Goal: Task Accomplishment & Management: Use online tool/utility

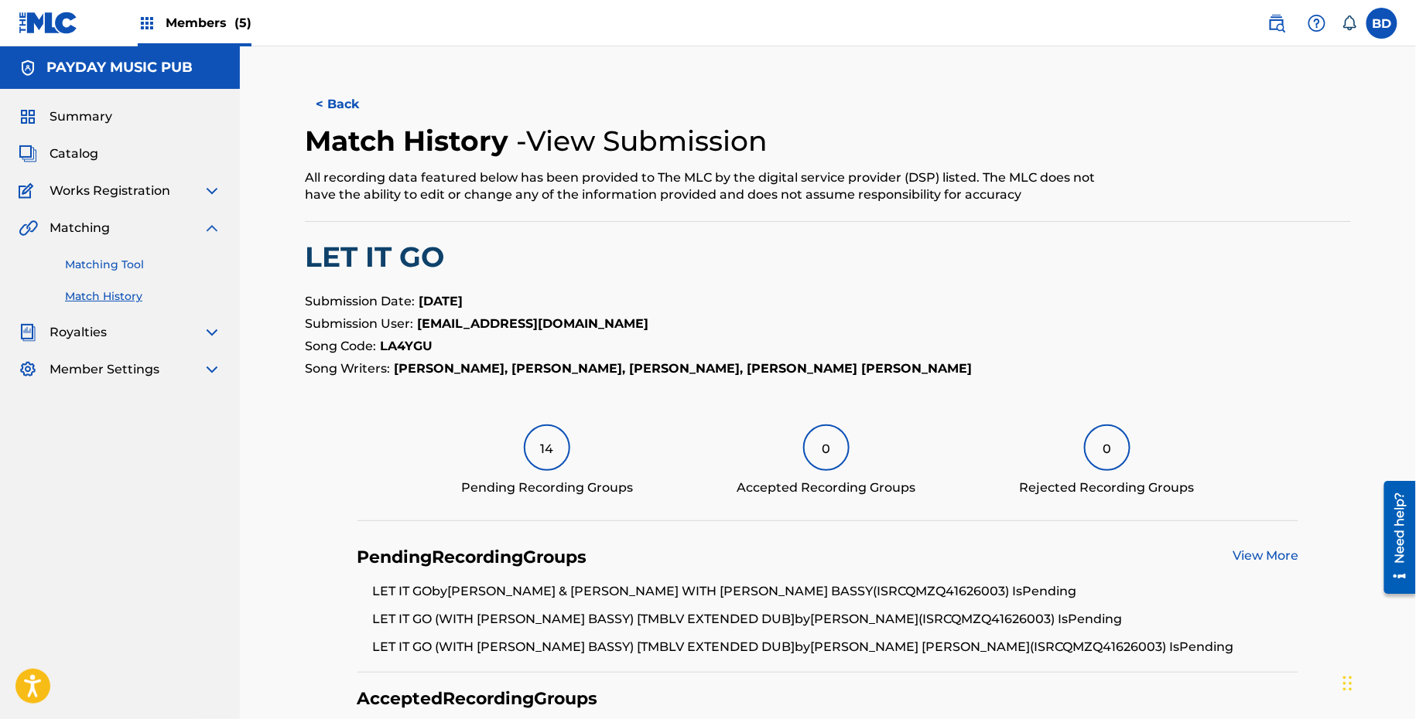
click at [161, 271] on link "Matching Tool" at bounding box center [143, 265] width 156 height 16
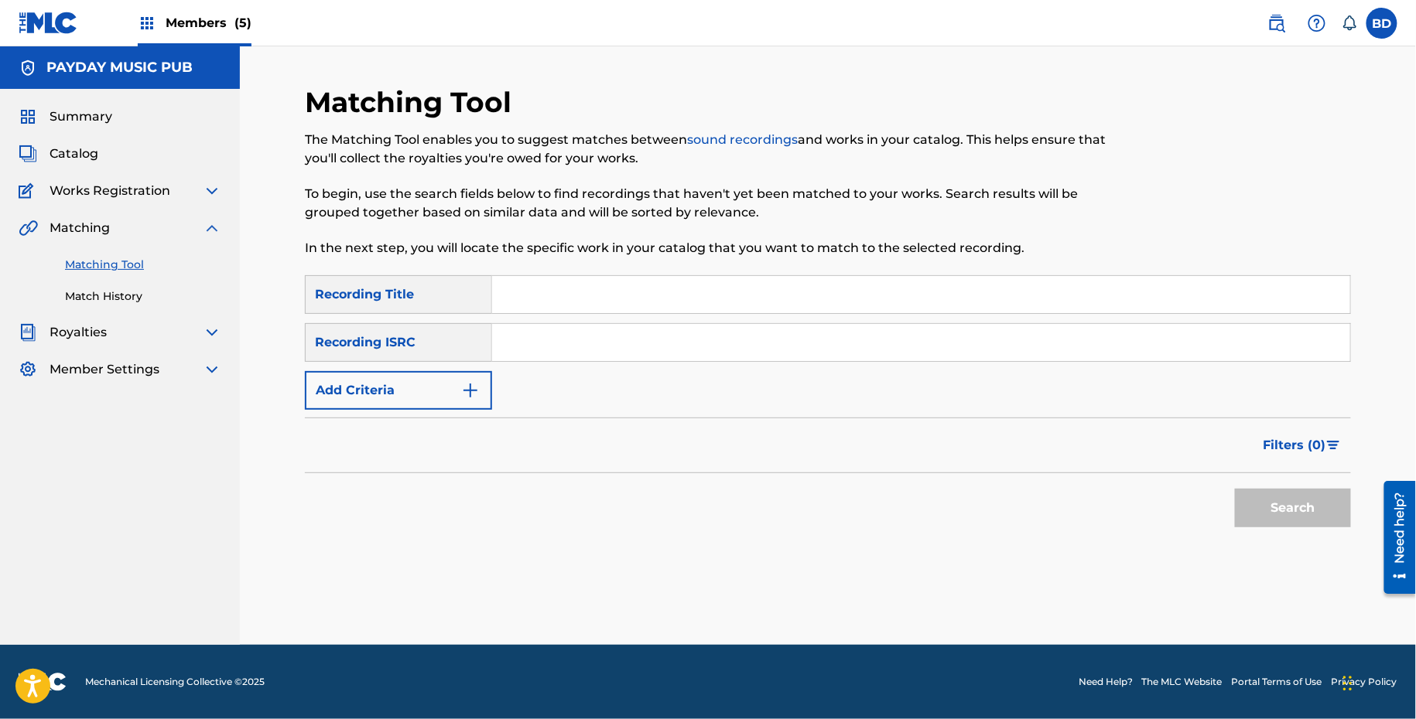
click at [612, 346] on input "Search Form" at bounding box center [921, 342] width 858 height 37
paste input "QMZQ41626002"
type input "QMZQ41626002"
click at [1235, 489] on button "Search" at bounding box center [1293, 508] width 116 height 39
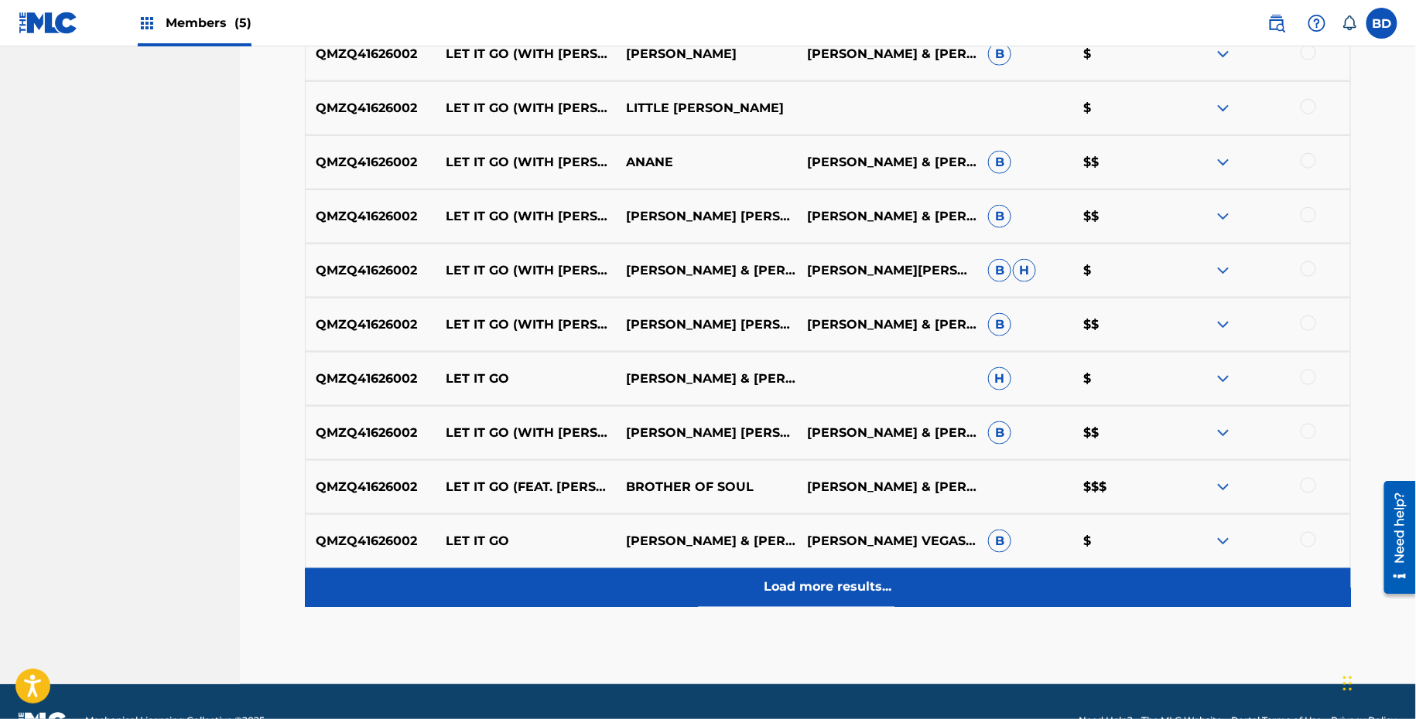
click at [1078, 596] on div "Load more results..." at bounding box center [828, 588] width 1046 height 39
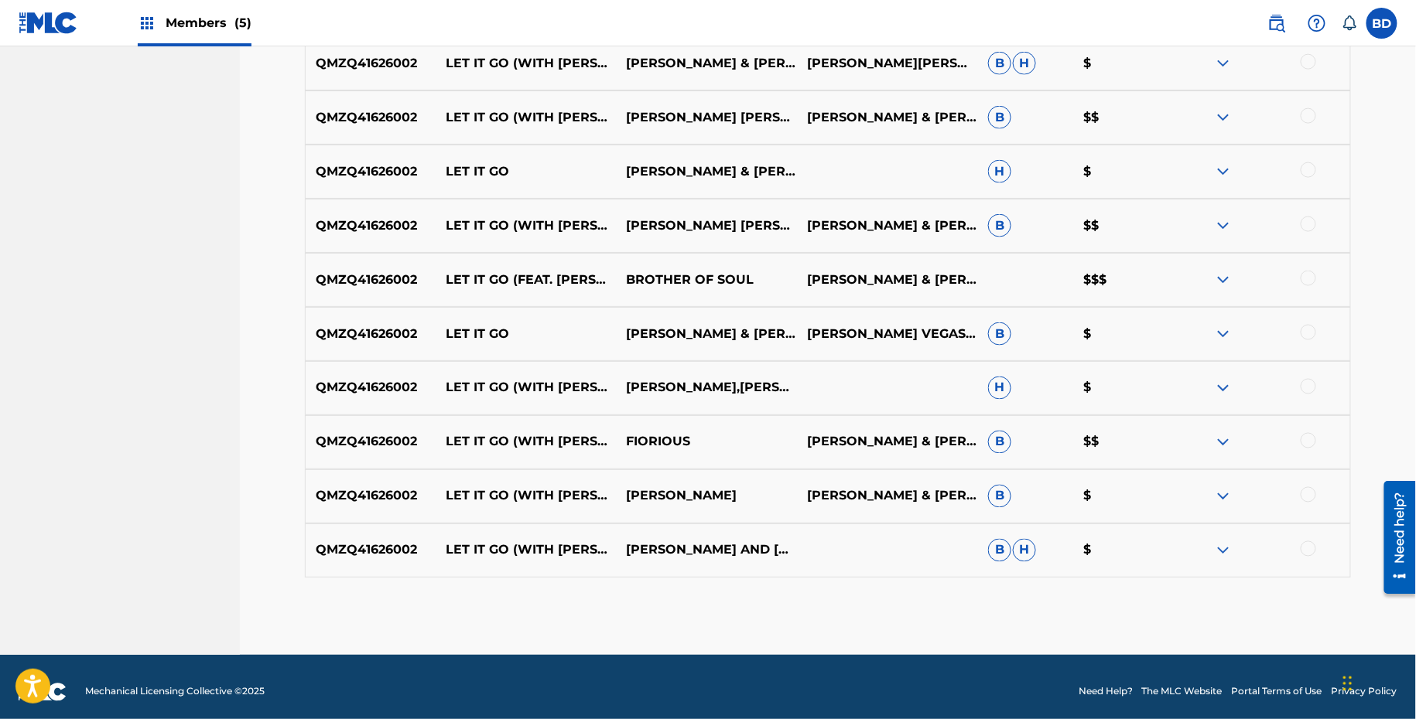
scroll to position [785, 0]
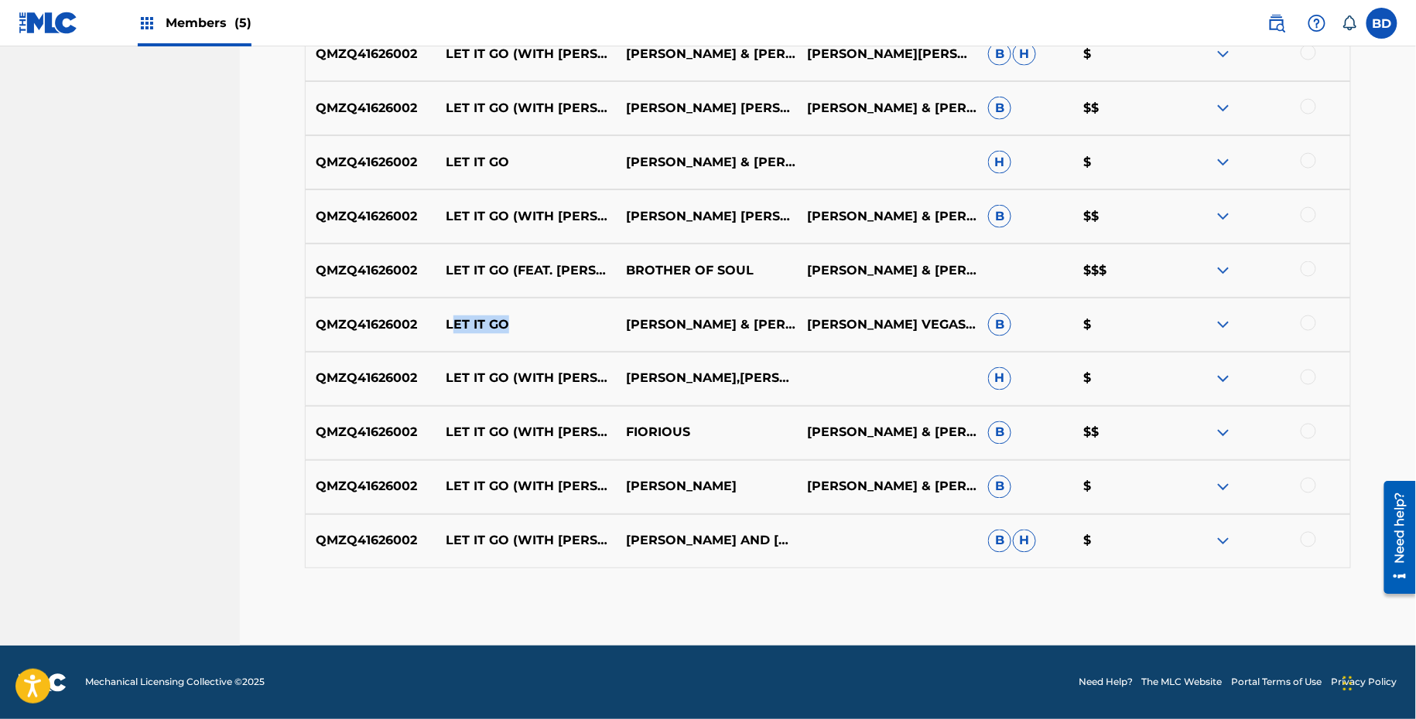
click at [453, 333] on div "QMZQ41626002 LET IT GO LOUIE VEGA & THE MARTINEZ BROTHERS WITH MARC E. BASSY LU…" at bounding box center [828, 325] width 1046 height 54
copy p "LET IT GO"
click at [1218, 540] on img at bounding box center [1223, 541] width 19 height 19
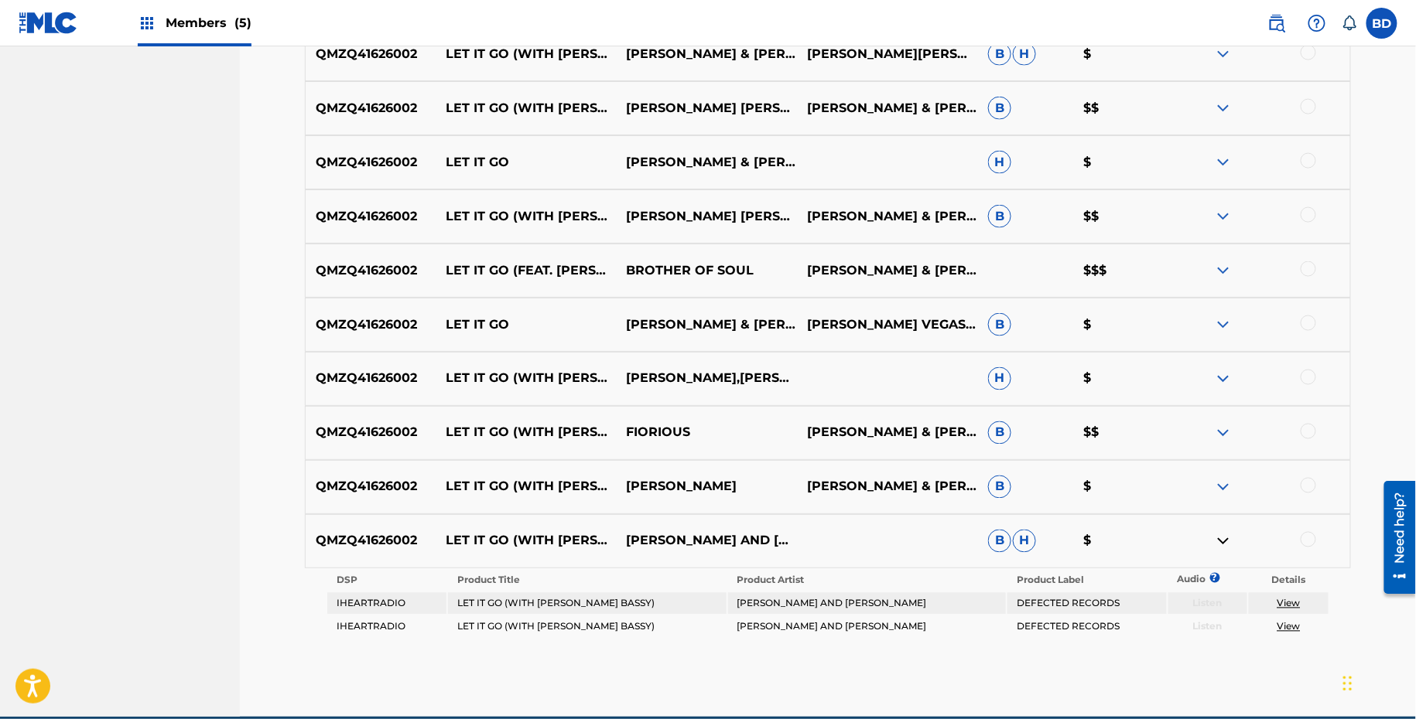
click at [1238, 480] on div at bounding box center [1259, 487] width 181 height 19
click at [1220, 484] on img at bounding box center [1223, 487] width 19 height 19
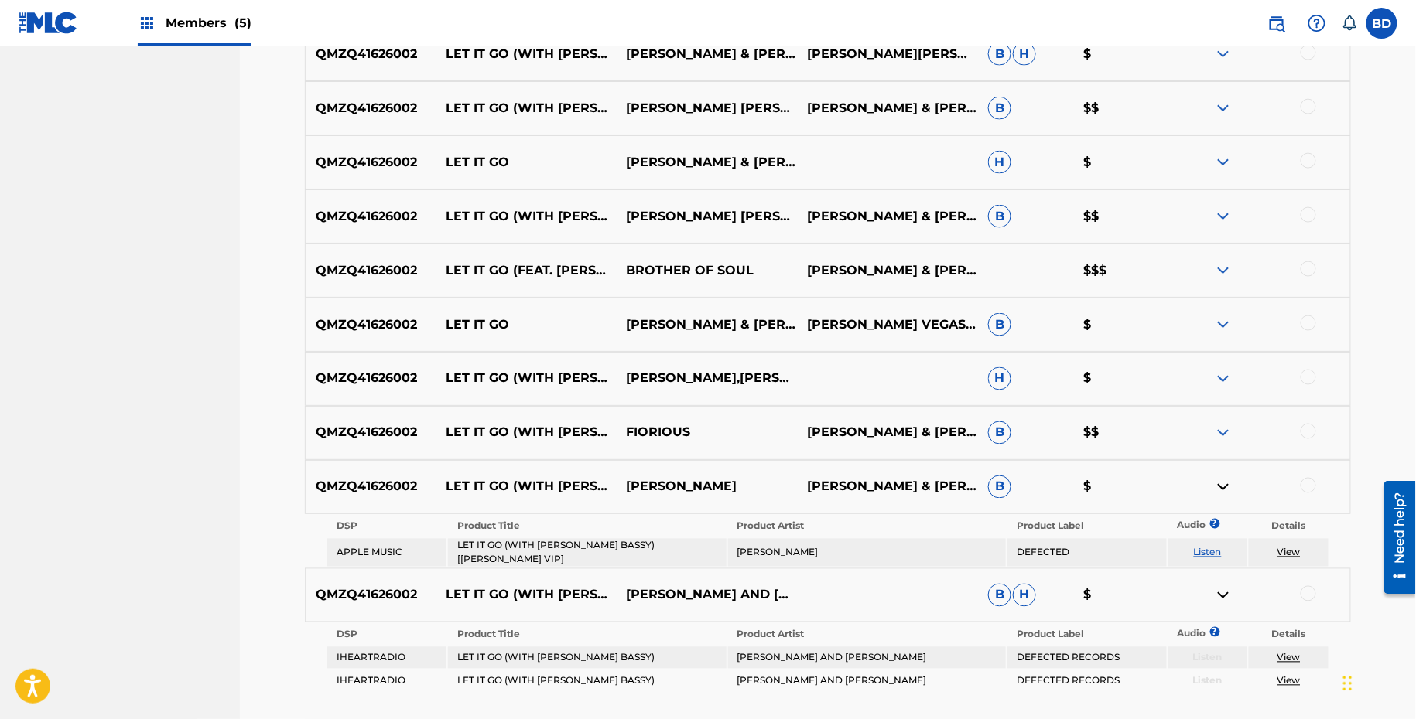
click at [1229, 412] on div "QMZQ41626002 LET IT GO (WITH MARC E. BASSY) [HONEY DIJON REMIX] FIORIOUS LOUIE …" at bounding box center [828, 433] width 1046 height 54
click at [1225, 428] on img at bounding box center [1223, 433] width 19 height 19
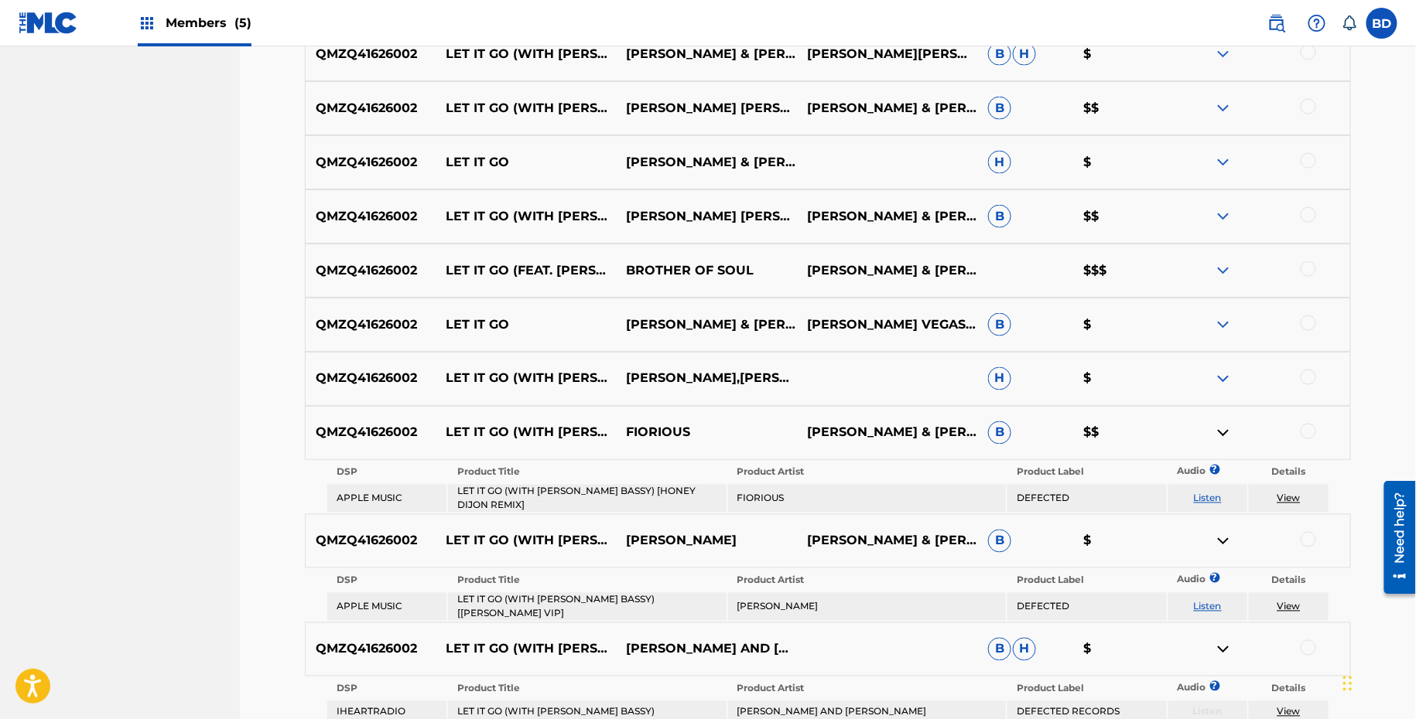
click at [1225, 373] on img at bounding box center [1223, 379] width 19 height 19
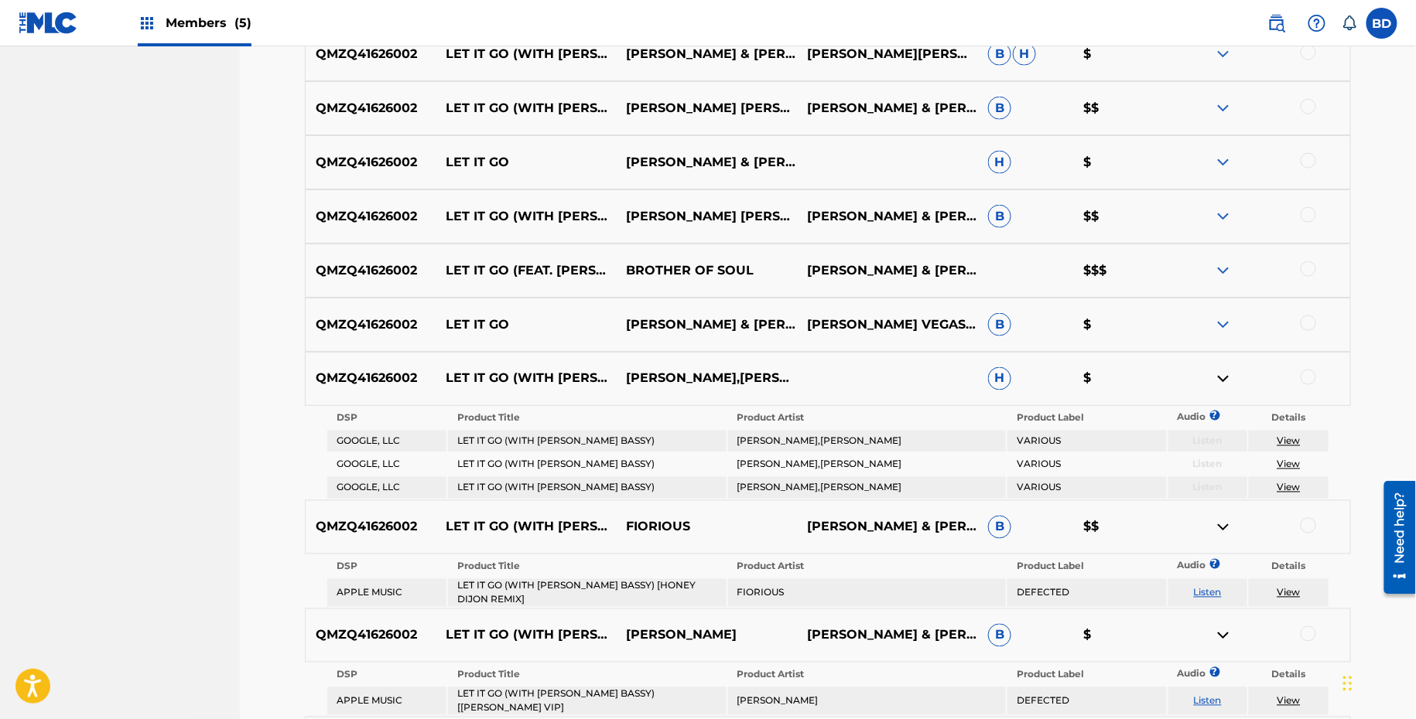
click at [1225, 328] on img at bounding box center [1223, 325] width 19 height 19
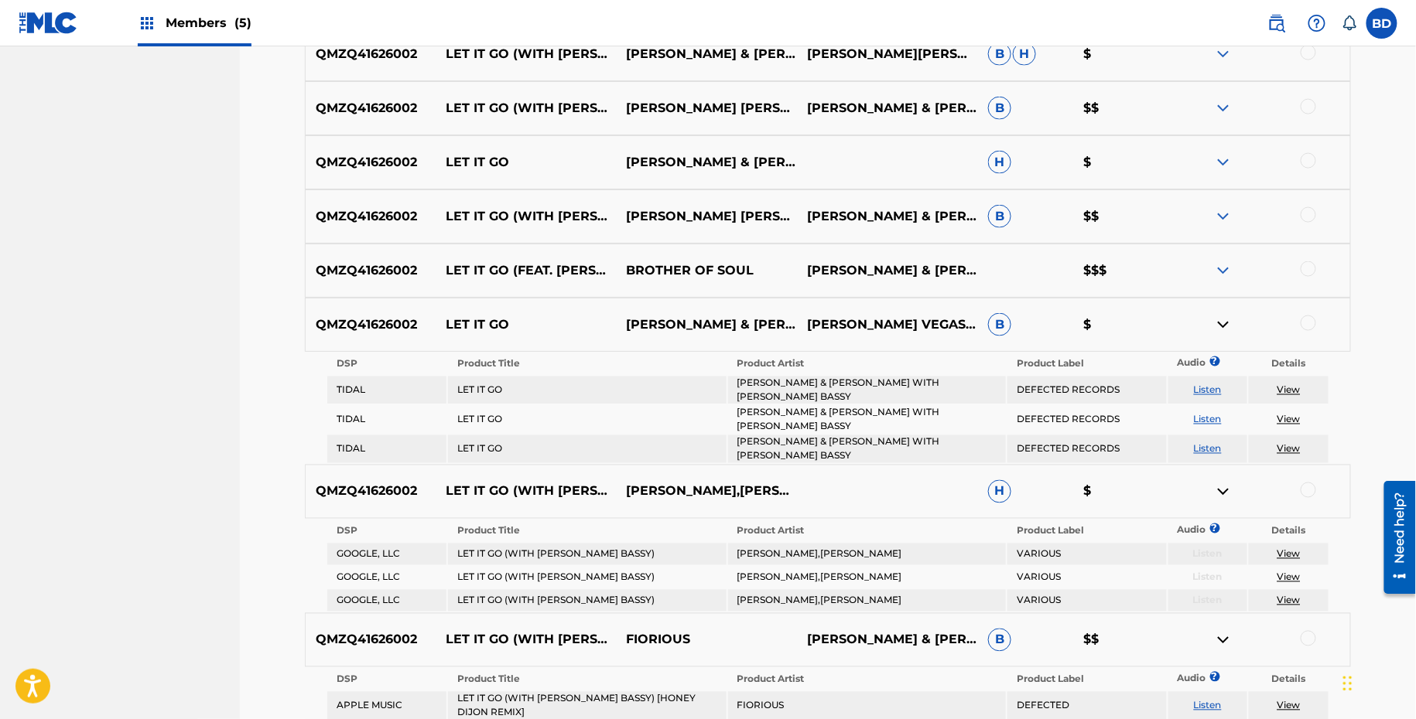
click at [1230, 236] on div "QMZQ41626002 LET IT GO (WITH MARC E. BASSY) [HONEY DIJON REMIX] THE MARTINEZ BR…" at bounding box center [828, 217] width 1046 height 54
click at [1229, 207] on img at bounding box center [1223, 216] width 19 height 19
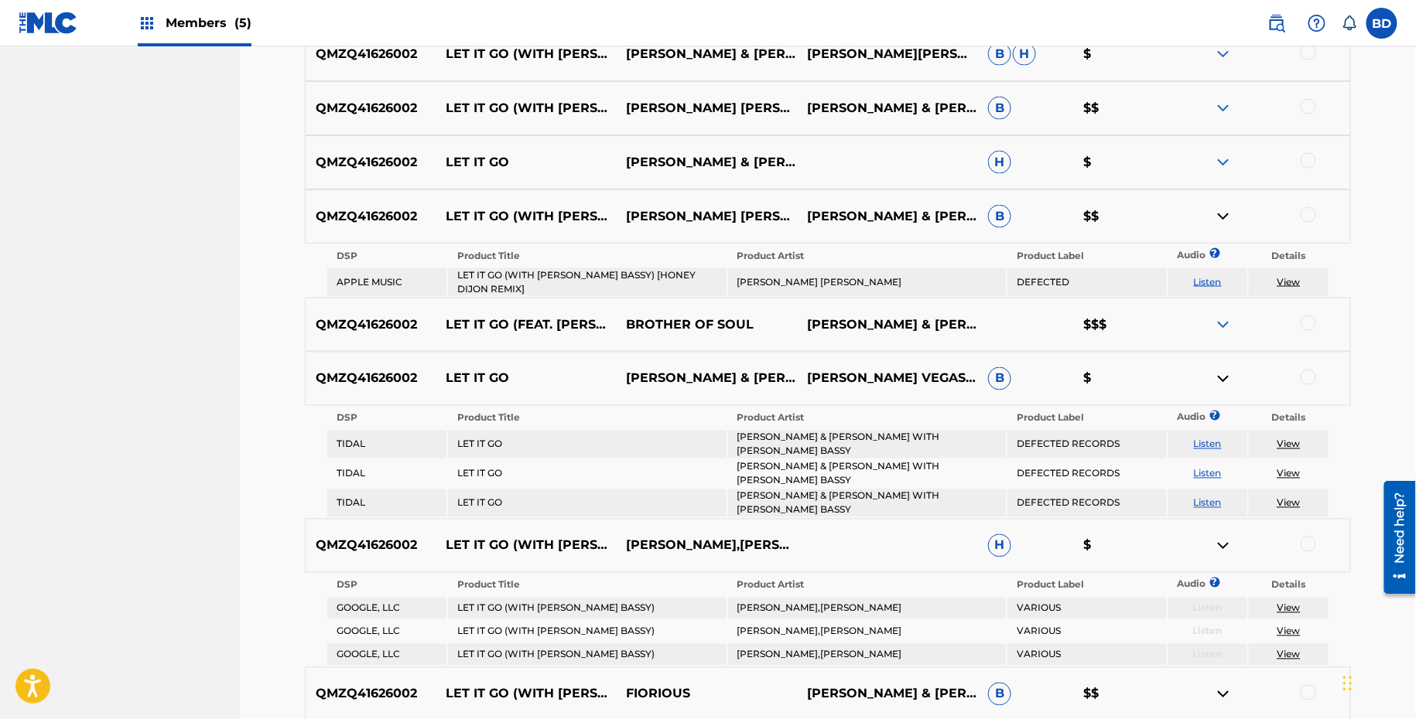
click at [1228, 145] on div "QMZQ41626002 LET IT GO LOUIE VEGA & THE MARTINEZ BROTHERS WITH MARC E. BASSY H $" at bounding box center [828, 162] width 1046 height 54
click at [1228, 171] on div "QMZQ41626002 LET IT GO LOUIE VEGA & THE MARTINEZ BROTHERS WITH MARC E. BASSY H $" at bounding box center [828, 162] width 1046 height 54
click at [1228, 121] on div "QMZQ41626002 LET IT GO (WITH MARC E. BASSY) [RIVA STARR VIP] RIVA STARR MARK BR…" at bounding box center [828, 108] width 1046 height 54
click at [1223, 156] on img at bounding box center [1223, 162] width 19 height 19
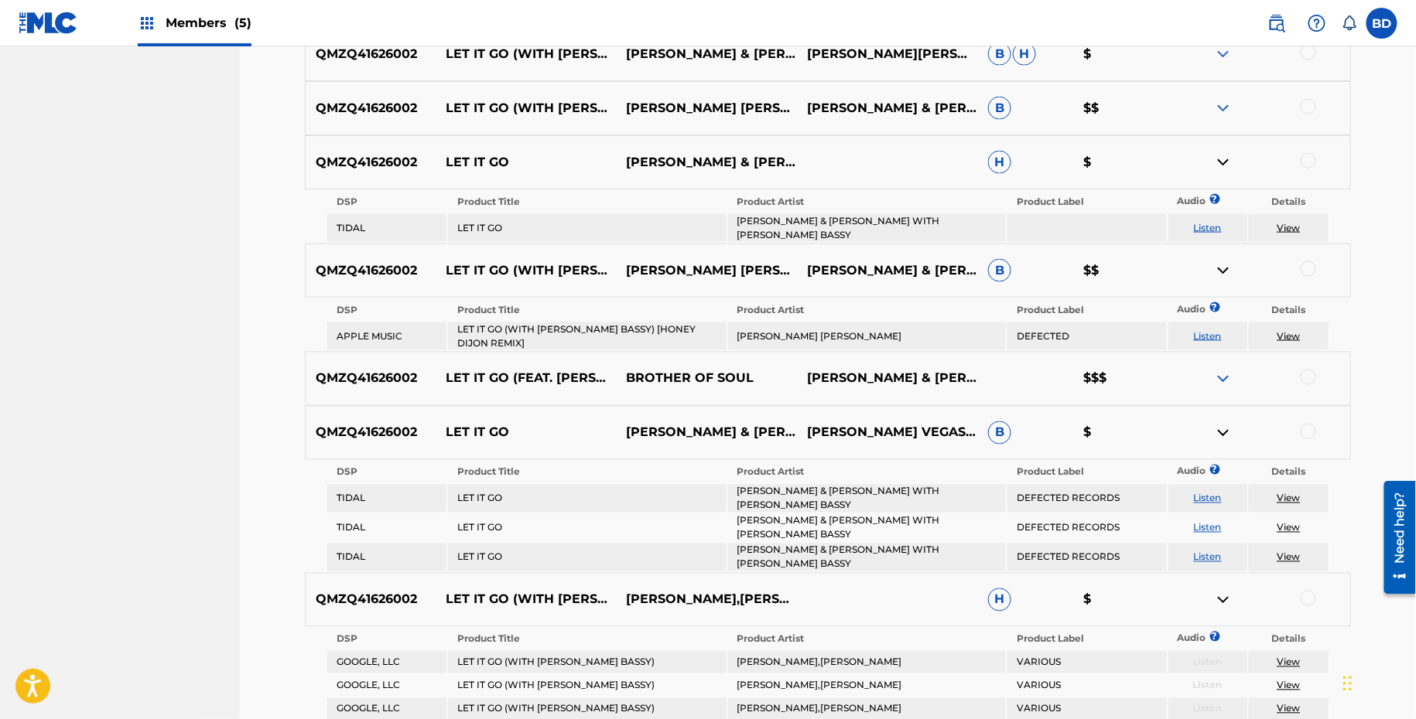
click at [1224, 102] on img at bounding box center [1223, 108] width 19 height 19
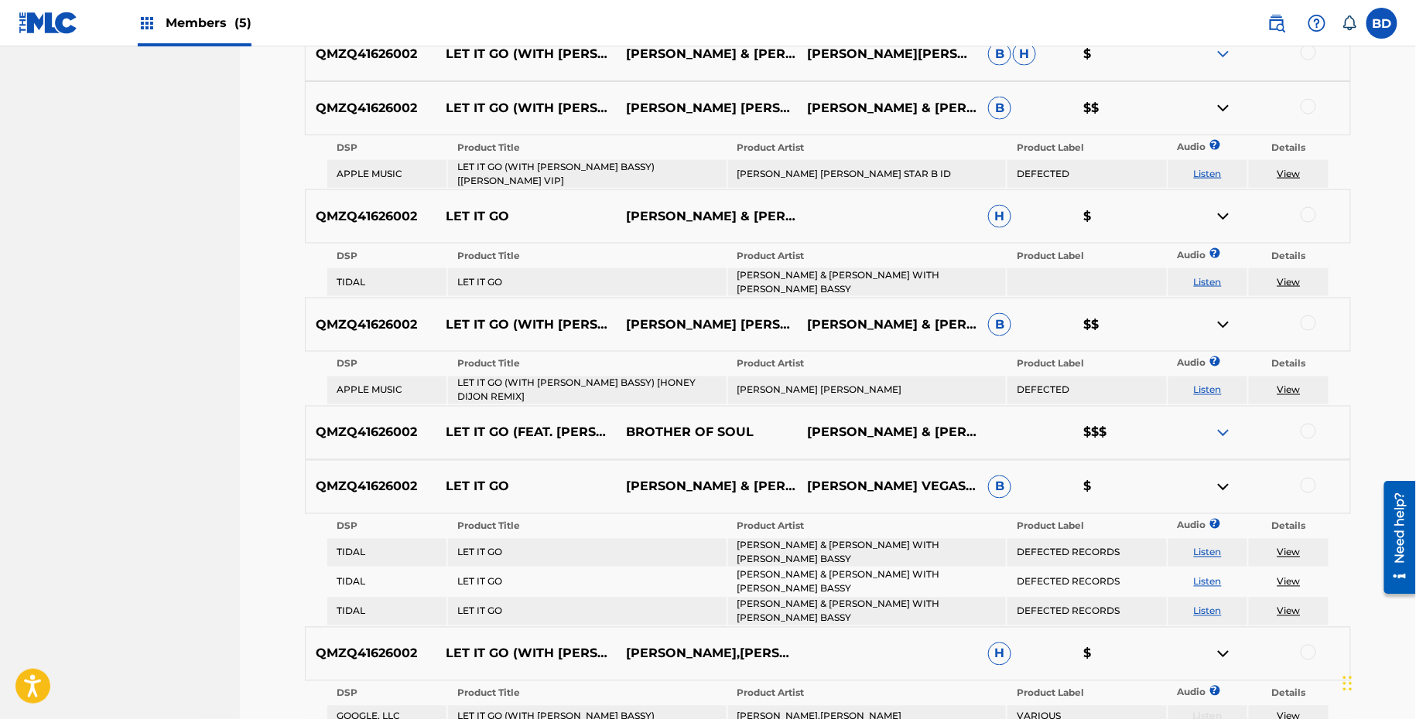
click at [1225, 43] on nav "Members (5) BD BD Brian Durant claims@sx-works.com Notification Preferences Pro…" at bounding box center [708, 23] width 1416 height 46
click at [1225, 46] on nav "Members (5) BD BD Brian Durant claims@sx-works.com Notification Preferences Pro…" at bounding box center [708, 23] width 1416 height 46
click at [1225, 53] on img at bounding box center [1223, 54] width 19 height 19
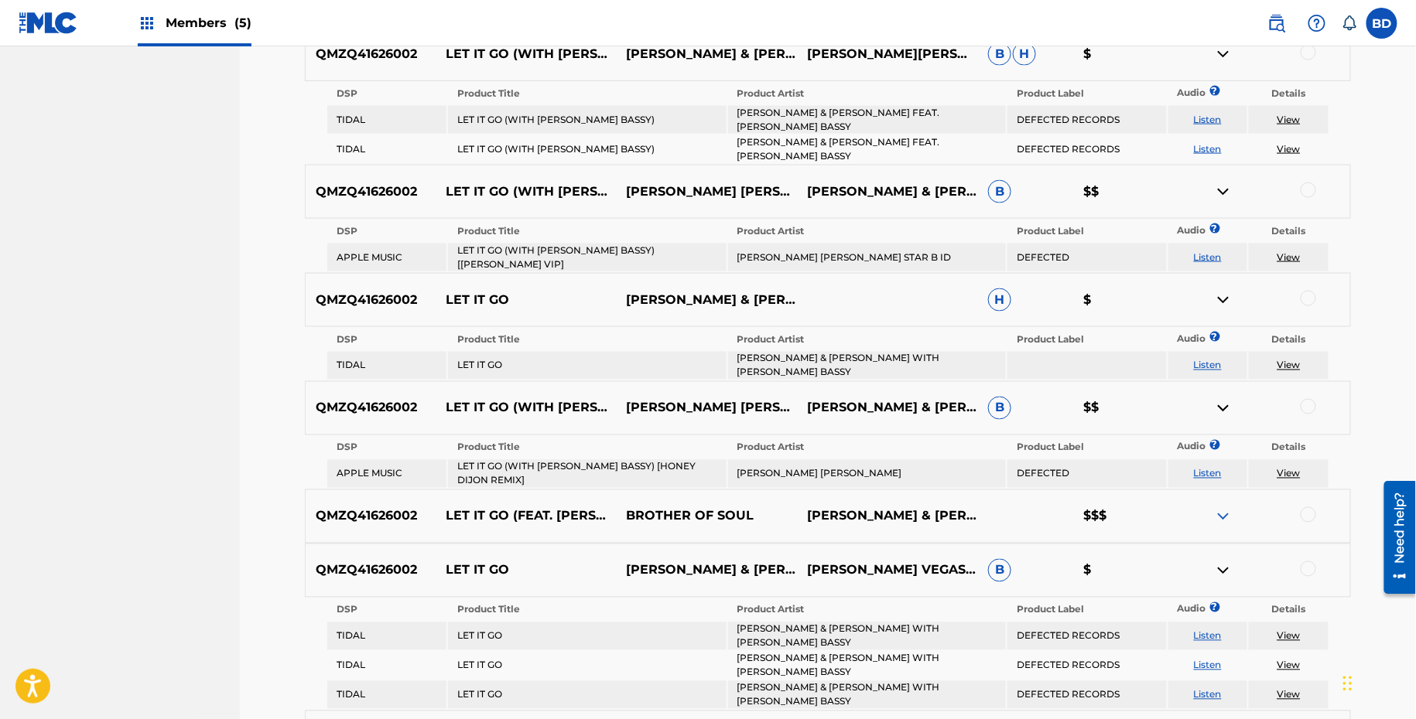
scroll to position [296, 0]
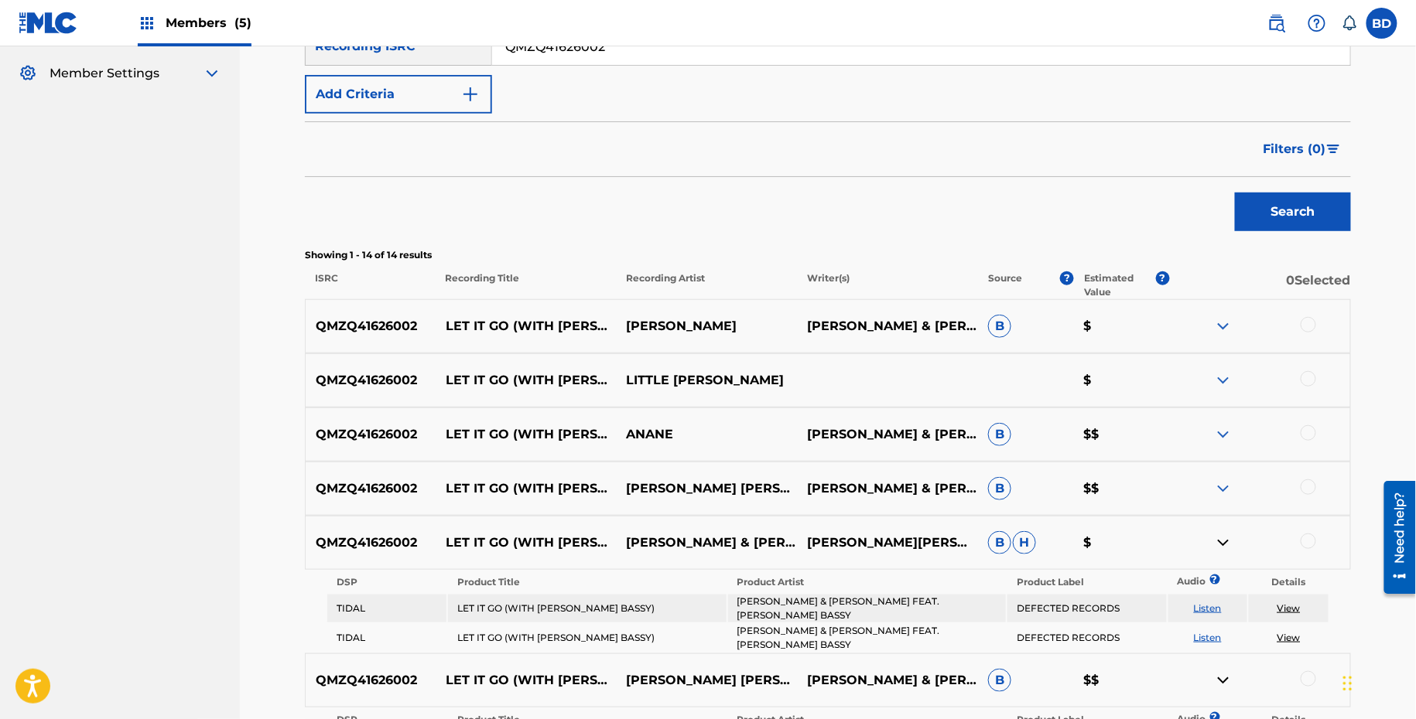
click at [1225, 487] on img at bounding box center [1223, 489] width 19 height 19
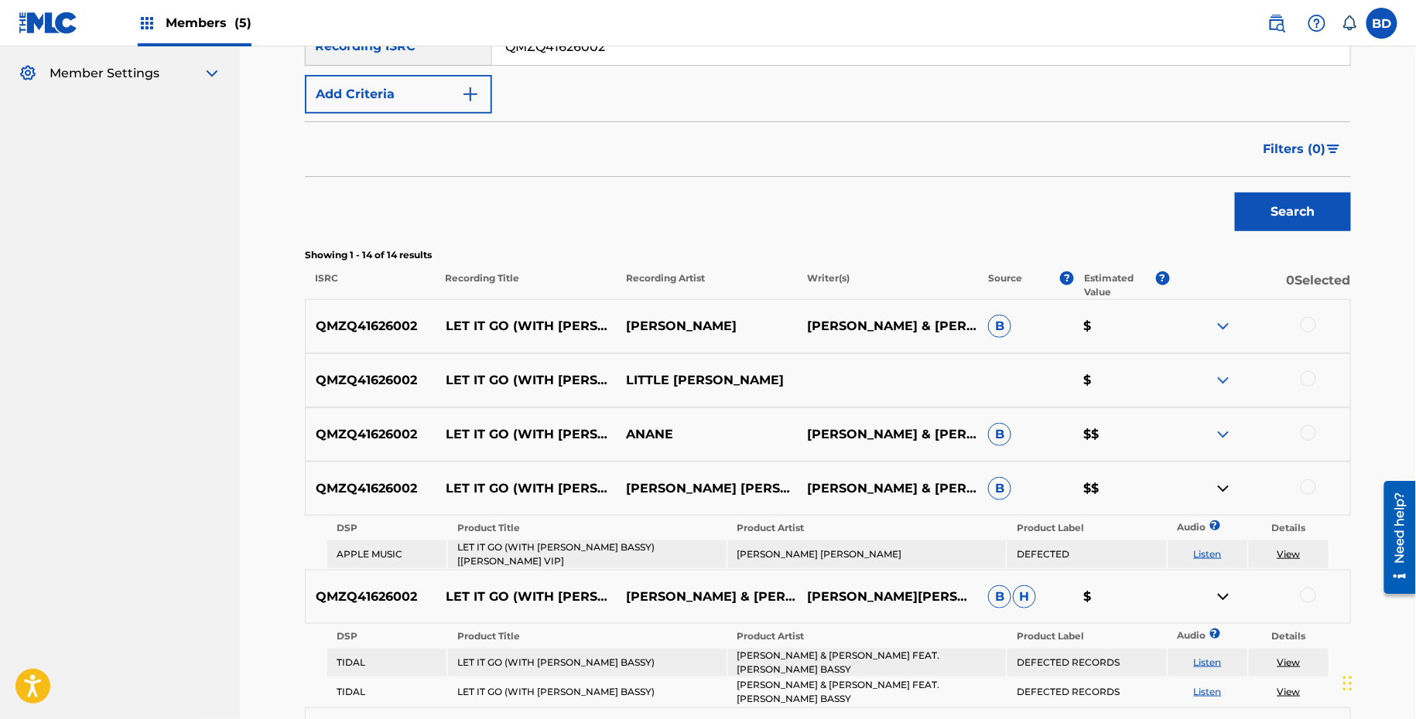
click at [1225, 436] on img at bounding box center [1223, 435] width 19 height 19
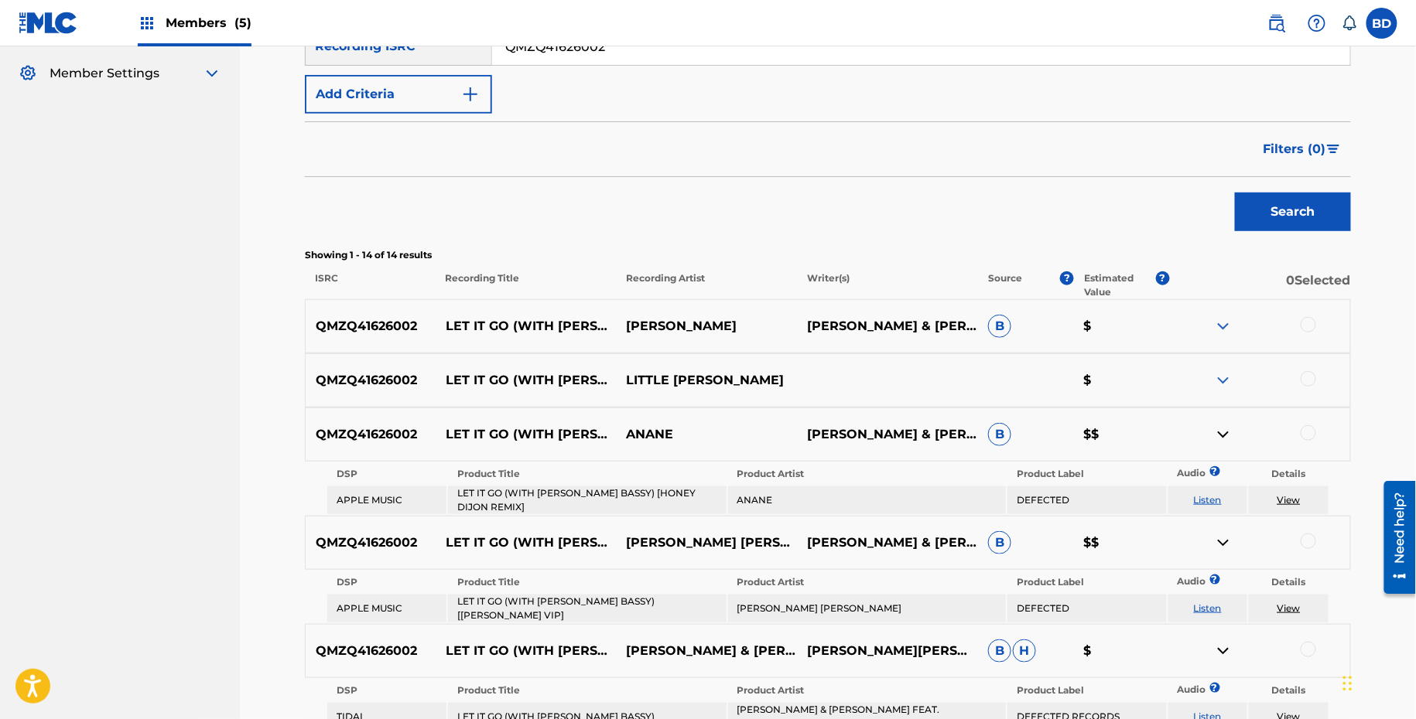
click at [1234, 317] on div at bounding box center [1259, 326] width 181 height 19
click at [1222, 322] on img at bounding box center [1223, 326] width 19 height 19
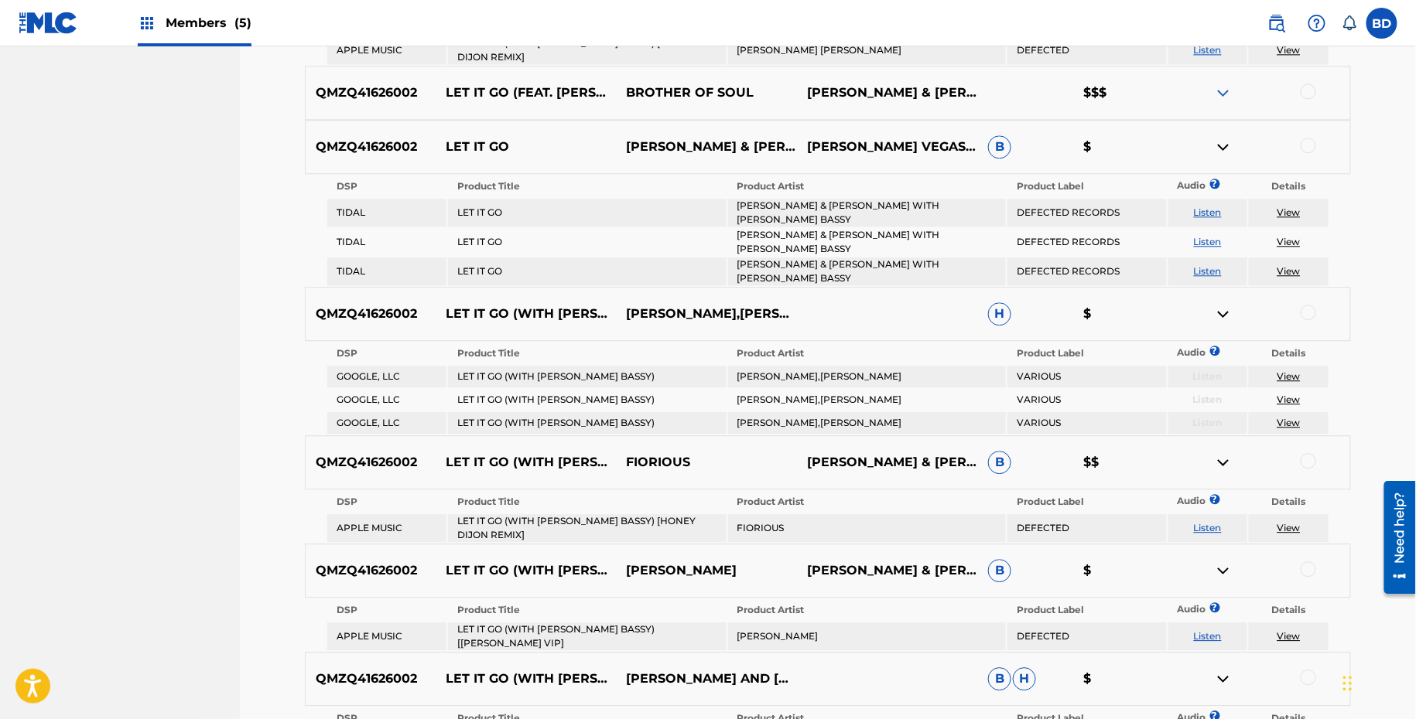
scroll to position [1352, 0]
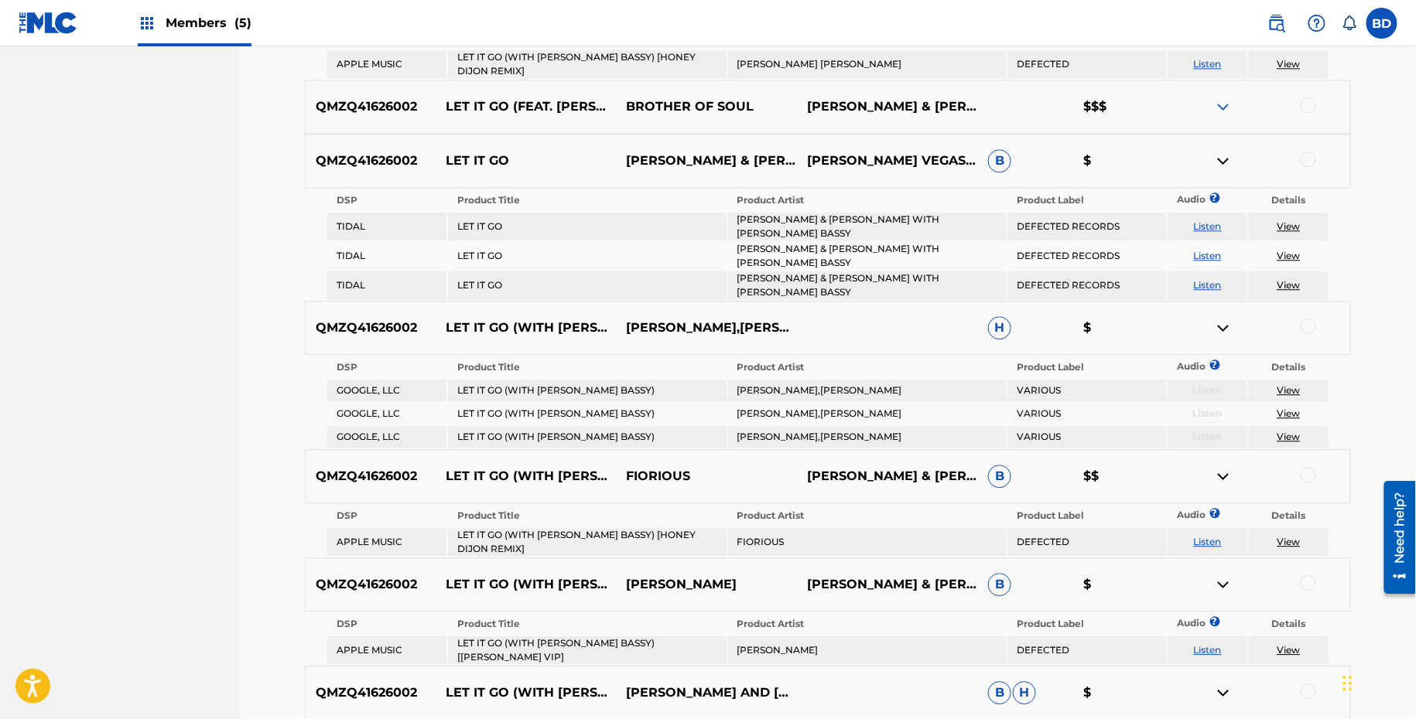
click at [1310, 152] on div at bounding box center [1307, 159] width 15 height 15
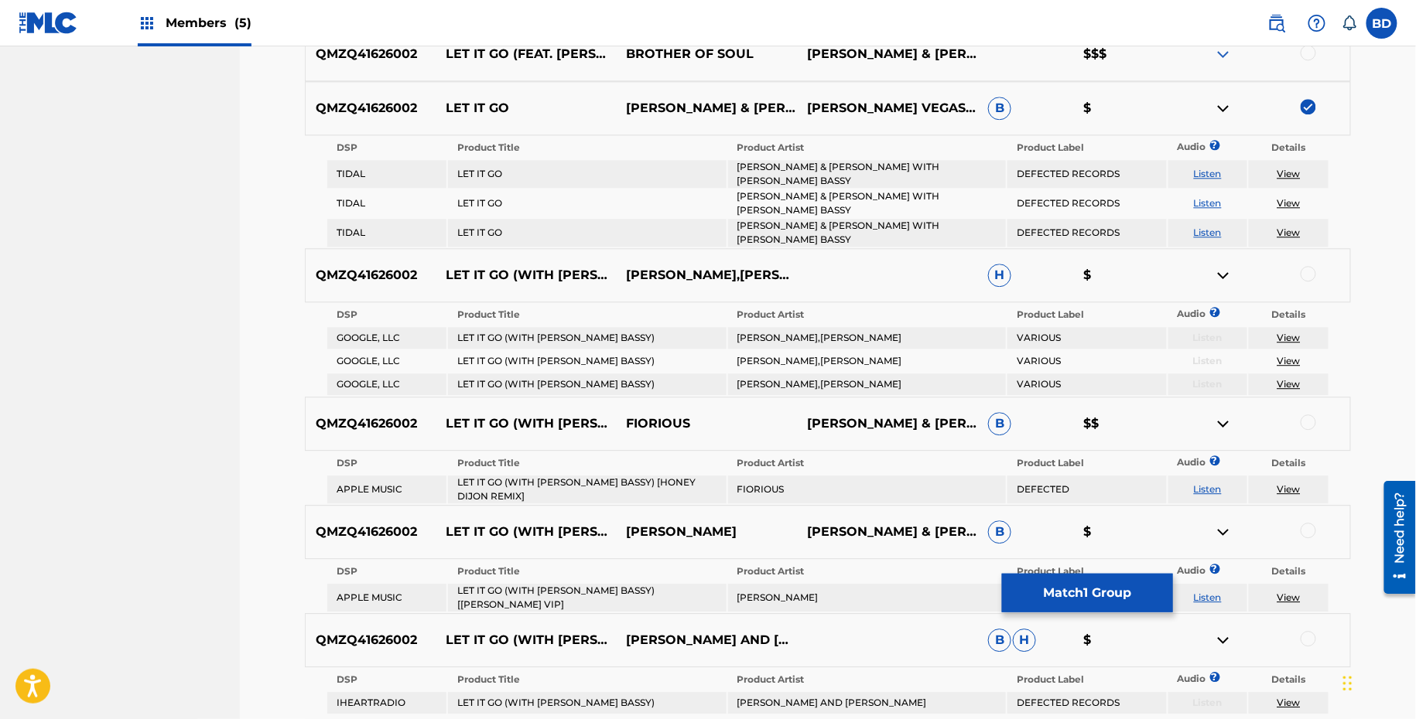
scroll to position [1414, 0]
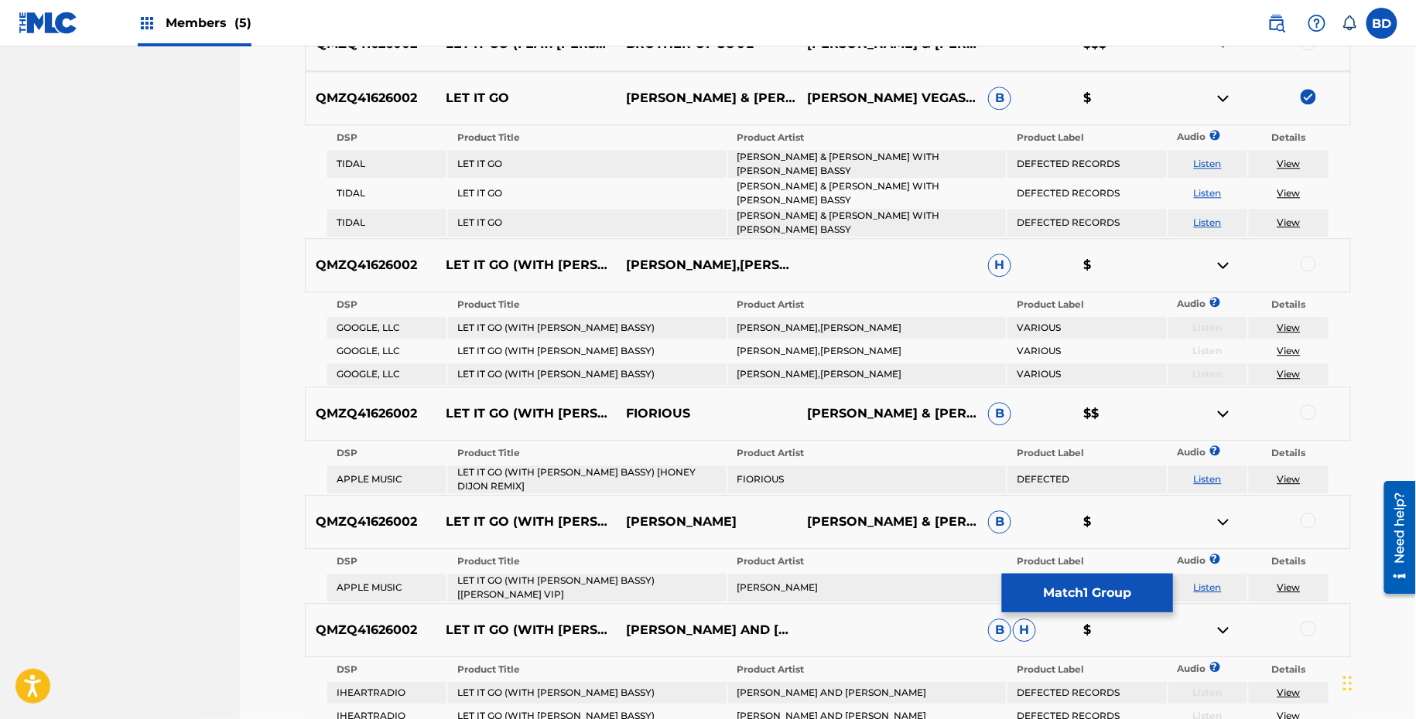
click at [1222, 89] on img at bounding box center [1223, 98] width 19 height 19
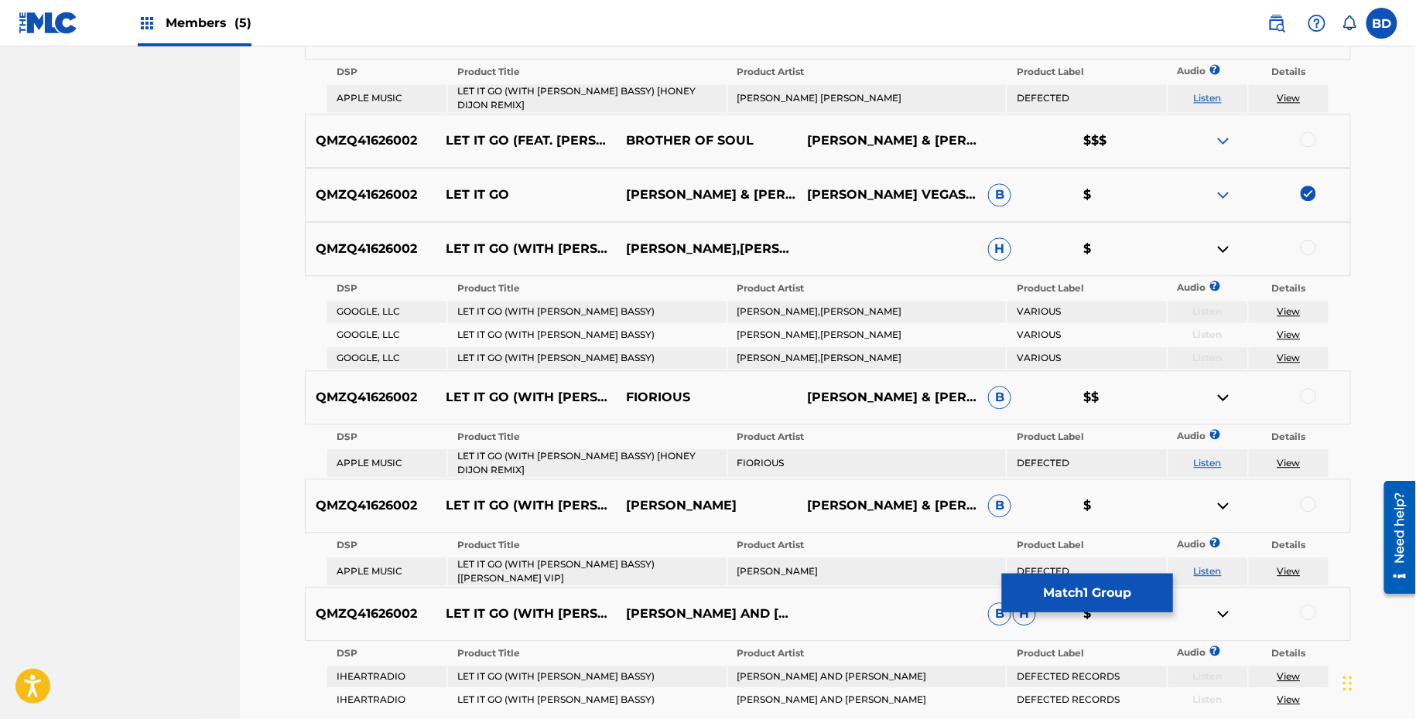
scroll to position [1294, 0]
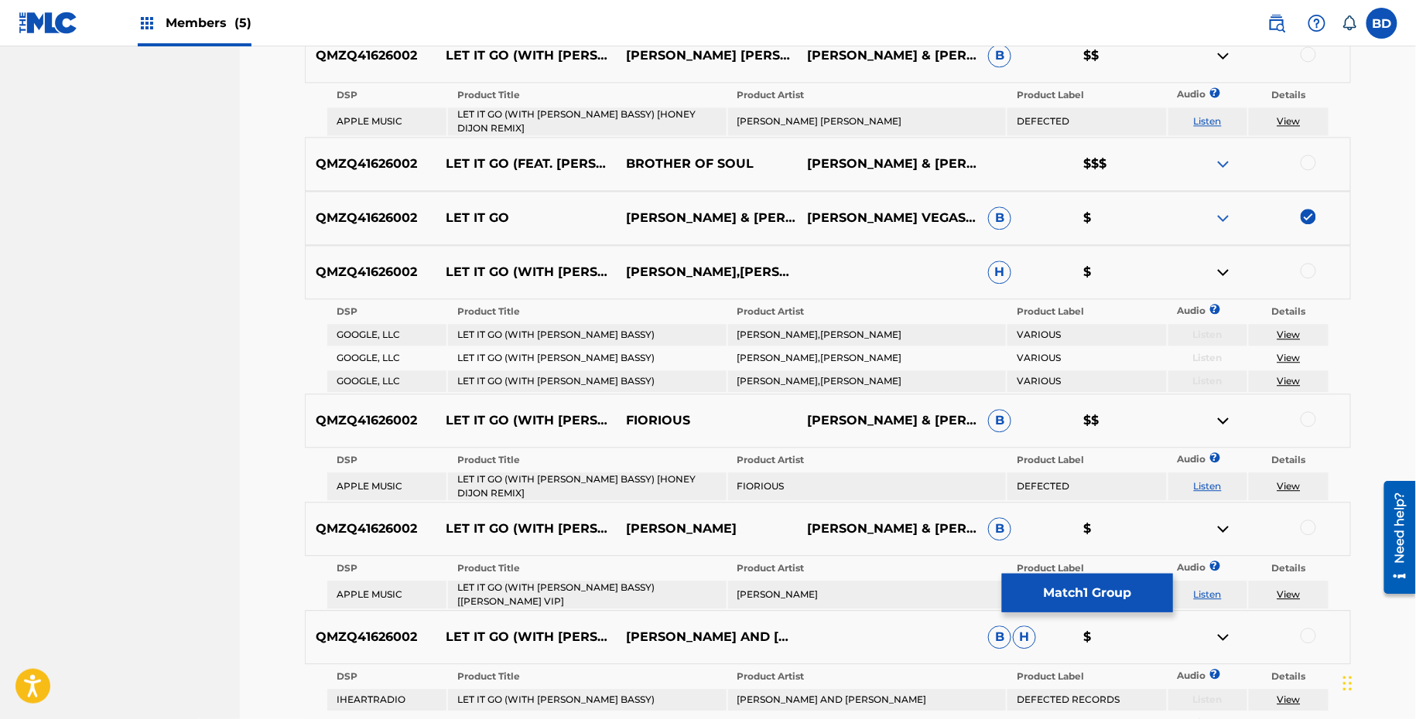
click at [1227, 209] on img at bounding box center [1223, 218] width 19 height 19
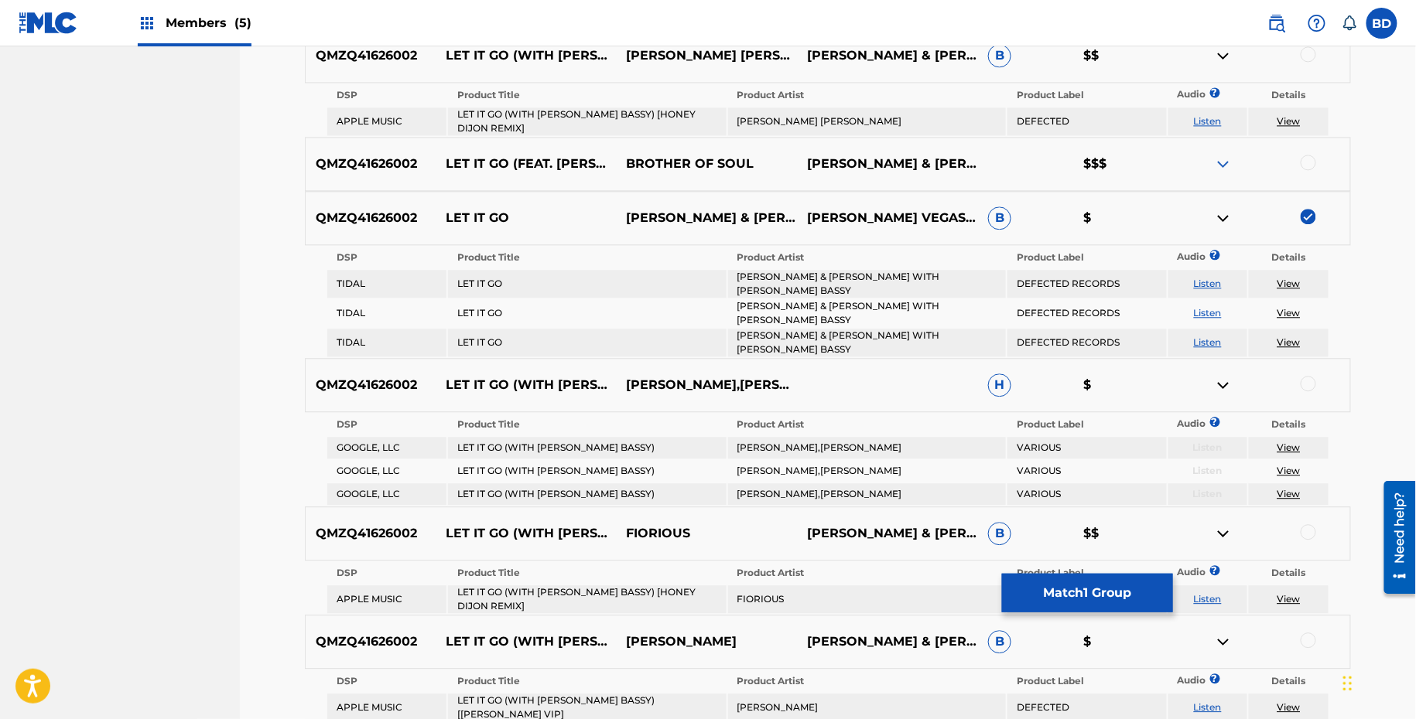
click at [1224, 209] on img at bounding box center [1223, 218] width 19 height 19
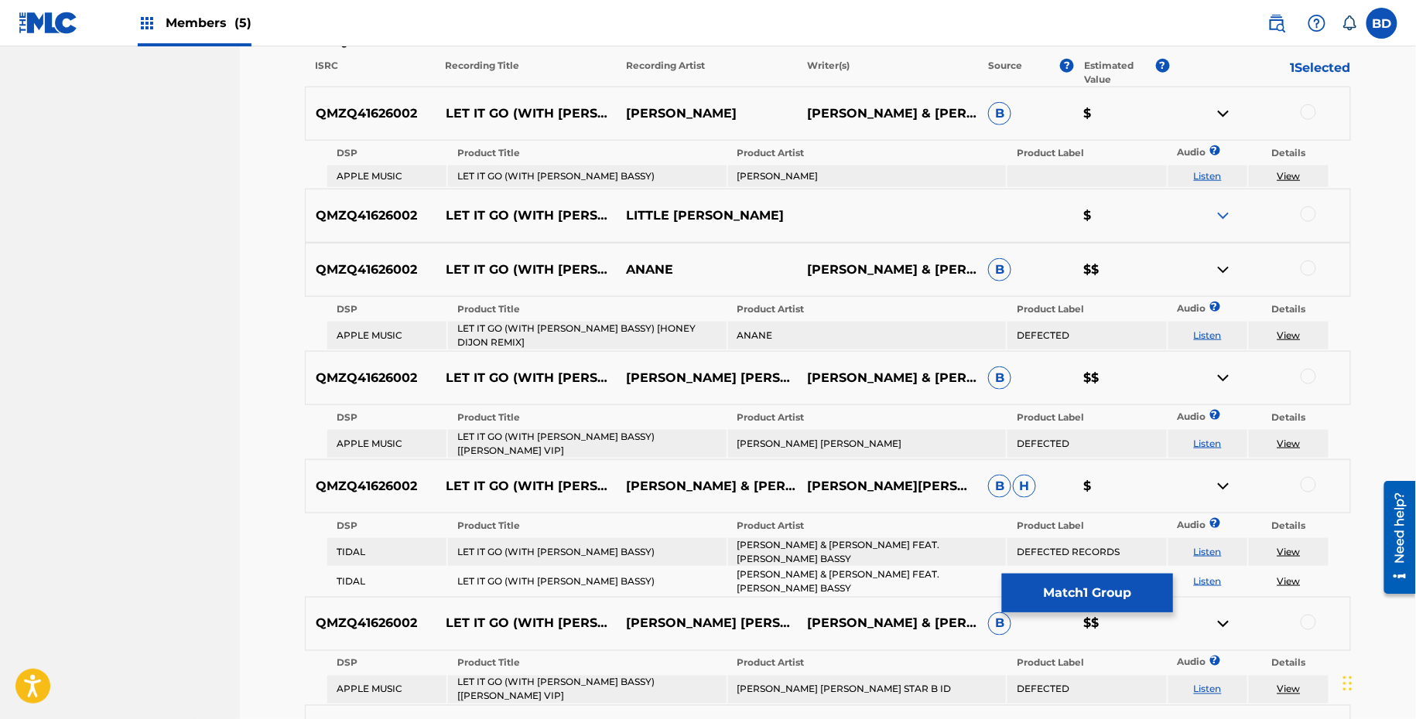
scroll to position [522, 0]
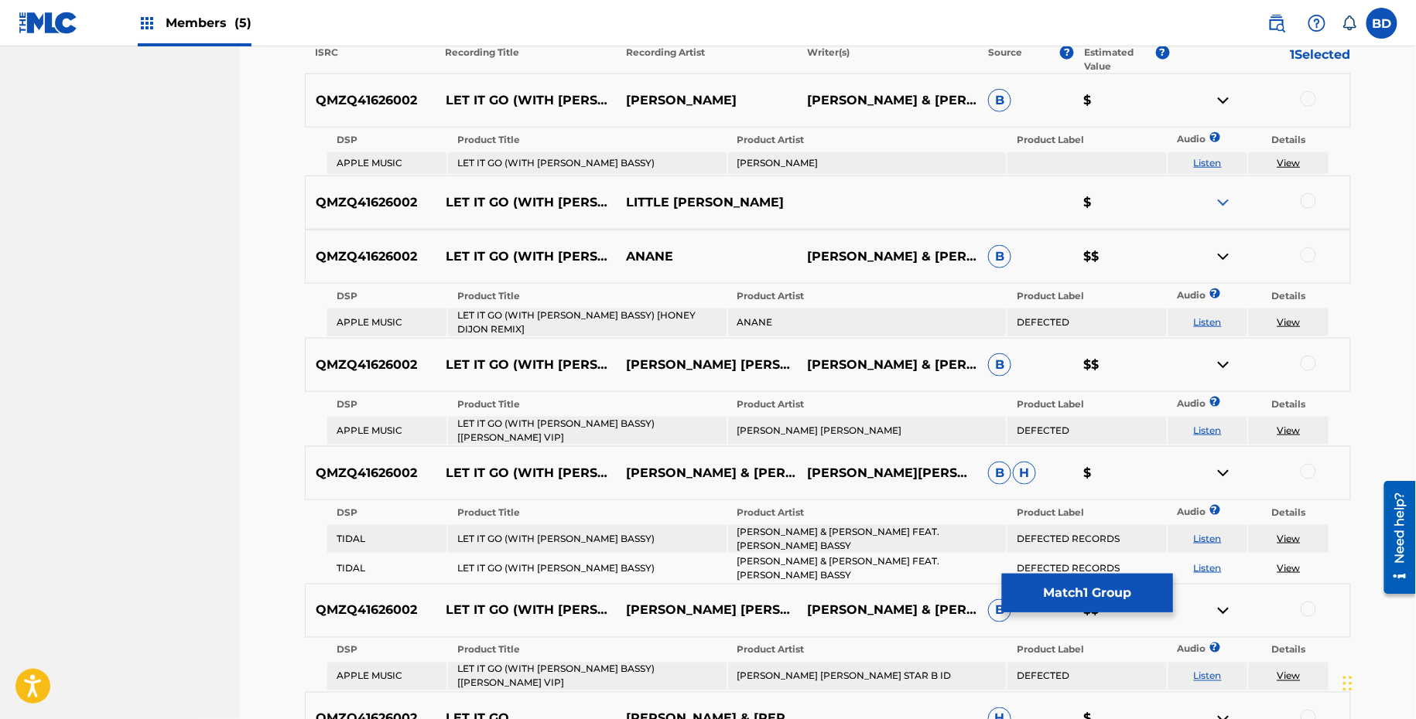
click at [559, 166] on td "LET IT GO (WITH MARC E. BASSY)" at bounding box center [587, 163] width 278 height 22
copy td "LET IT GO (WITH MARC E. BASSY)"
click at [784, 156] on td "LAZARUSMAN NEIL AMAREY" at bounding box center [867, 163] width 278 height 22
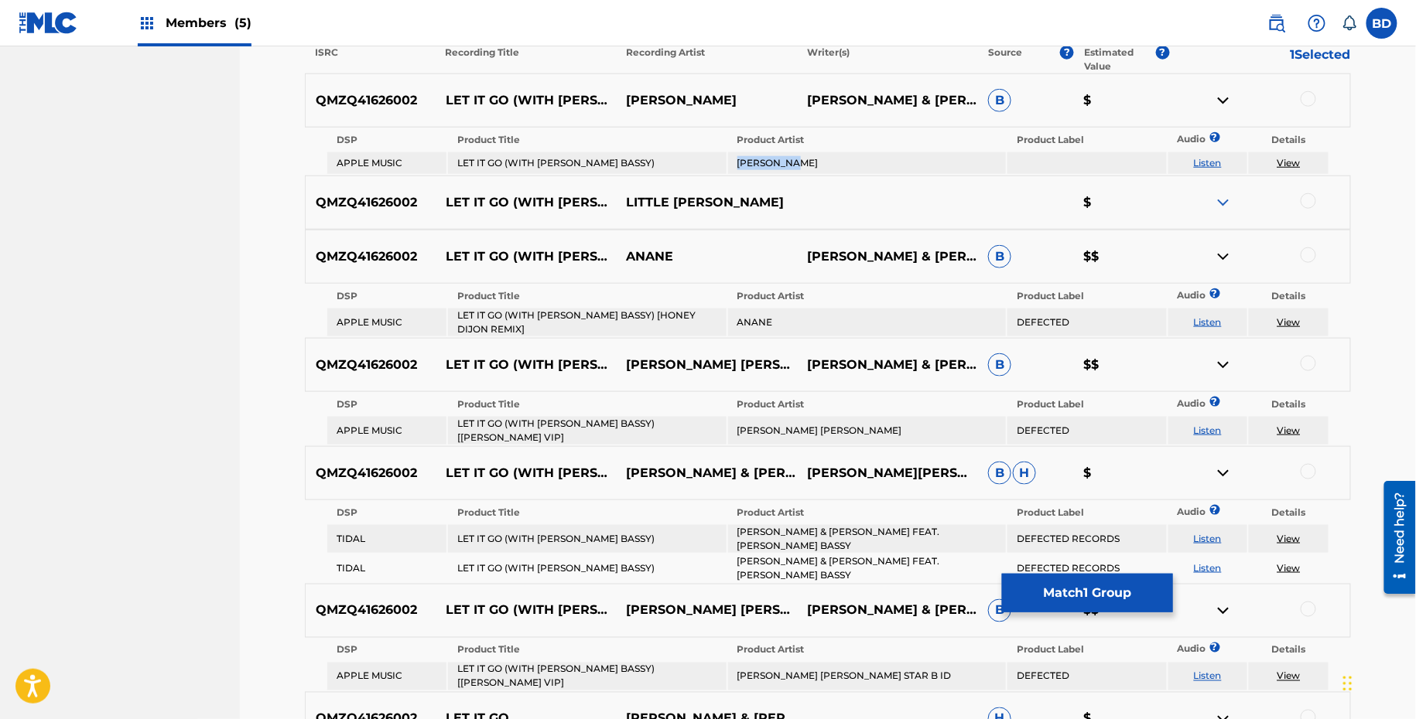
click at [784, 156] on td "LAZARUSMAN NEIL AMAREY" at bounding box center [867, 163] width 278 height 22
copy td "LAZARUSMAN NEIL AMAREY"
click at [1321, 90] on div "QMZQ41626002 LET IT GO (WITH MARC E. BASSY) LAZARUSMAN NEIL AMAREY THE MARTINEZ…" at bounding box center [828, 100] width 1046 height 54
click at [1309, 93] on div at bounding box center [1307, 98] width 15 height 15
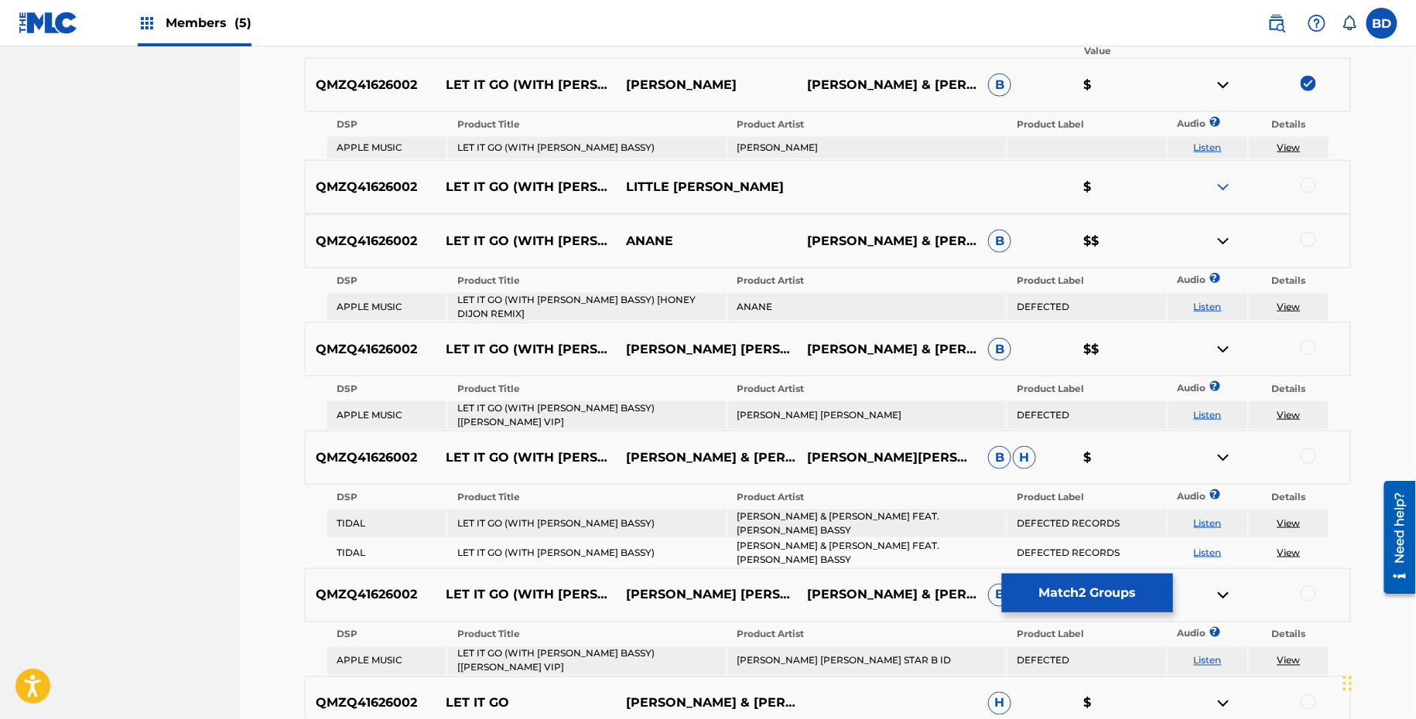
scroll to position [542, 0]
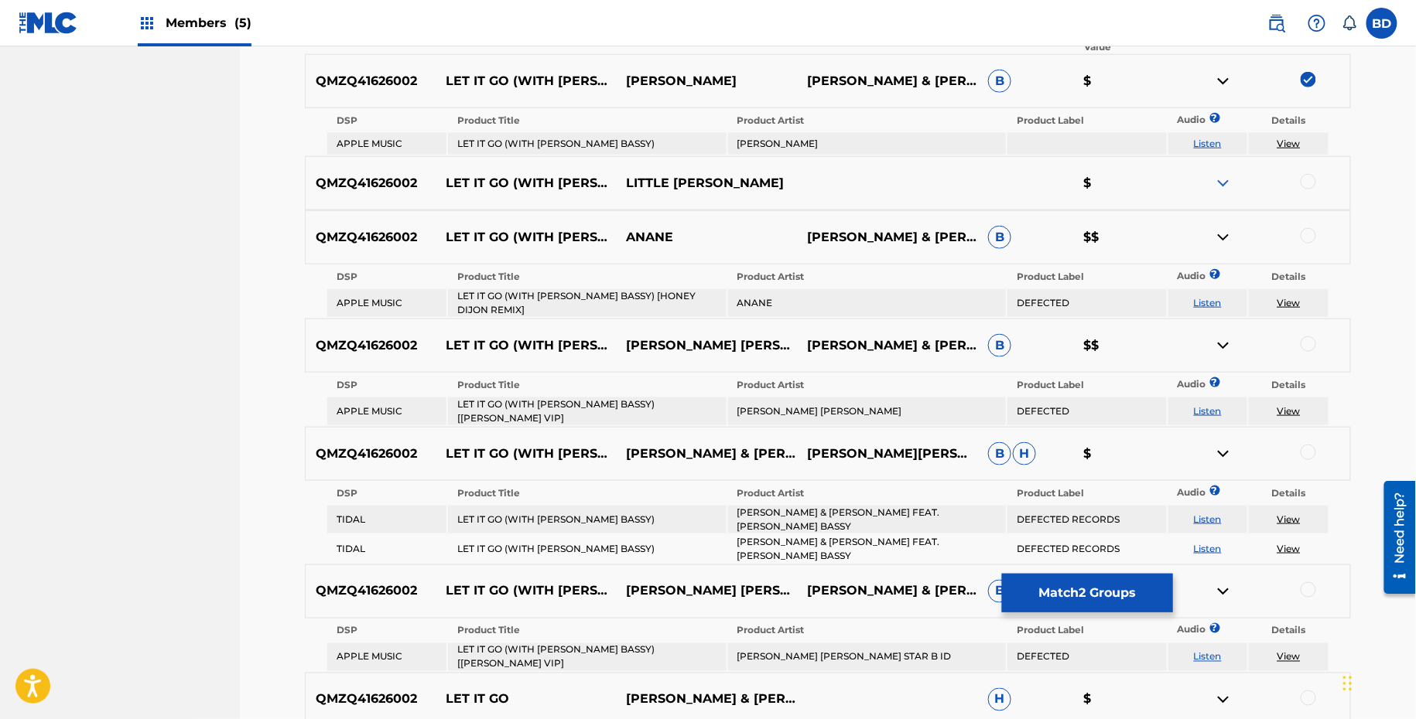
click at [1224, 81] on img at bounding box center [1223, 81] width 19 height 19
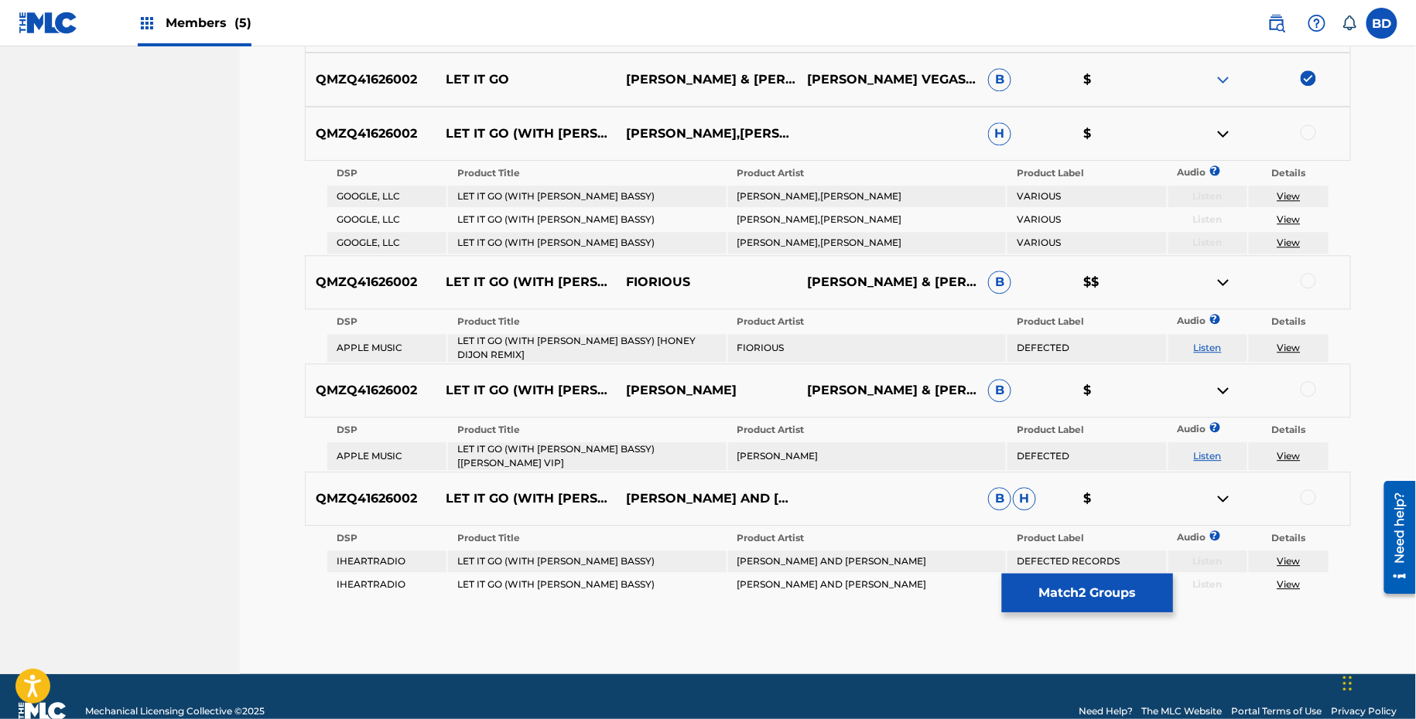
scroll to position [1391, 0]
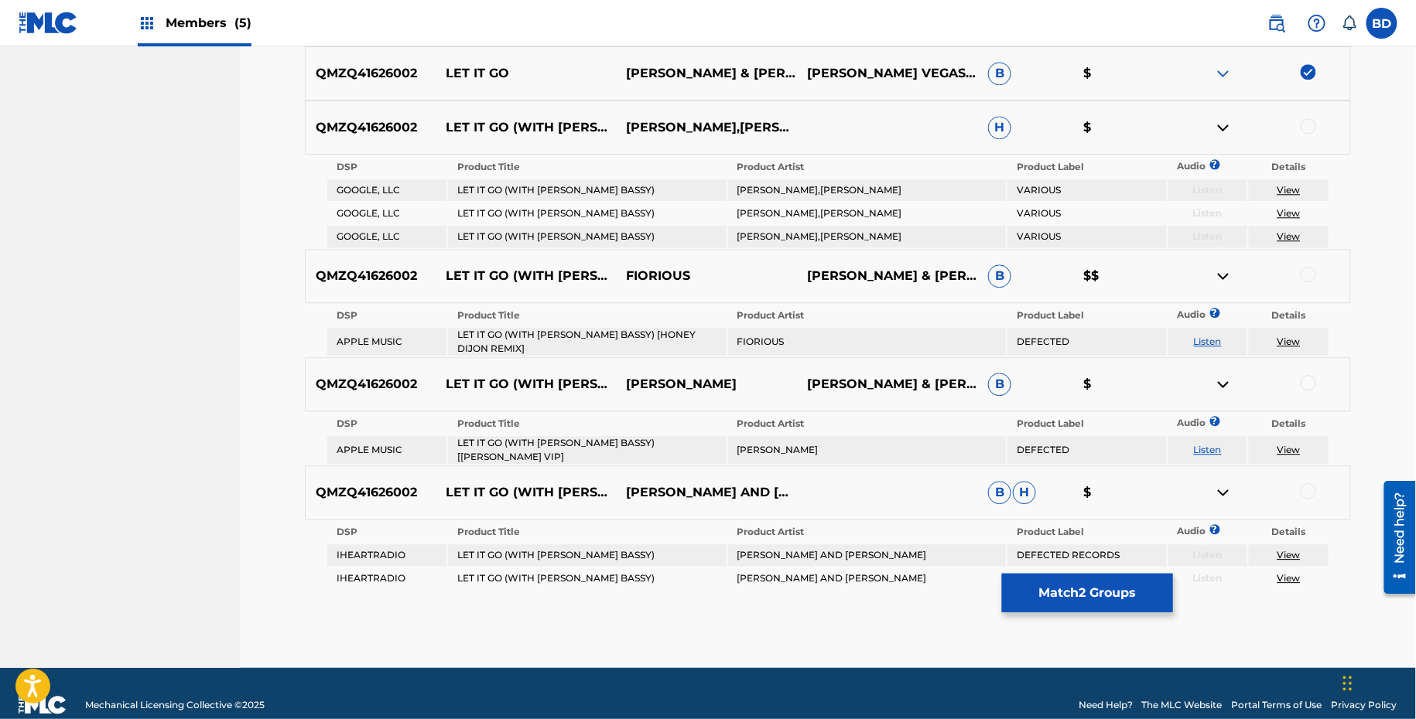
click at [555, 436] on td "LET IT GO (WITH MARC E. BASSY) [RIVA STARR VIP]" at bounding box center [587, 450] width 278 height 28
copy td "LET IT GO (WITH MARC E. BASSY) [RIVA STARR VIP]"
click at [757, 436] on td "MIKE DUNN" at bounding box center [867, 450] width 278 height 28
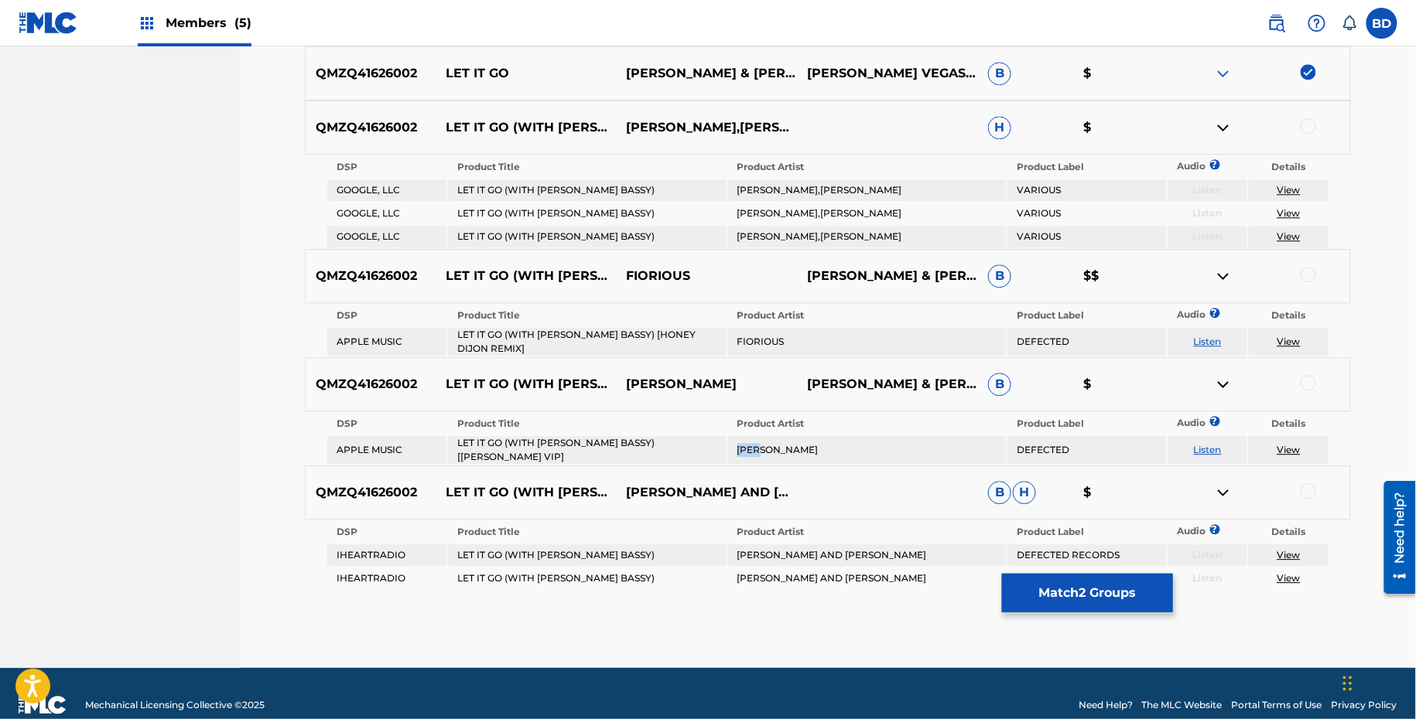
click at [757, 436] on td "MIKE DUNN" at bounding box center [867, 450] width 278 height 28
click at [1307, 375] on div at bounding box center [1307, 382] width 15 height 15
click at [1222, 375] on img at bounding box center [1223, 384] width 19 height 19
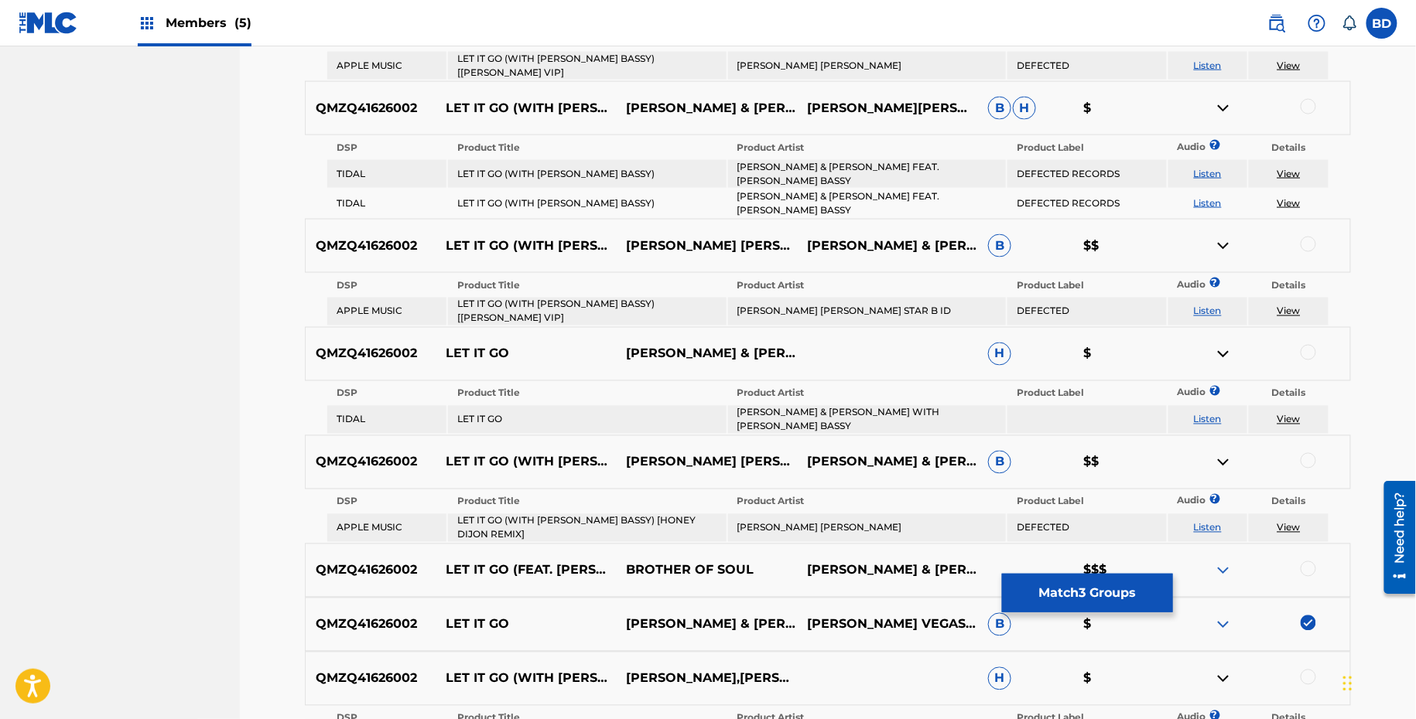
scroll to position [840, 0]
click at [590, 166] on td "LET IT GO (WITH MARC E. BASSY)" at bounding box center [587, 173] width 278 height 28
copy td "LET IT GO (WITH MARC E. BASSY)"
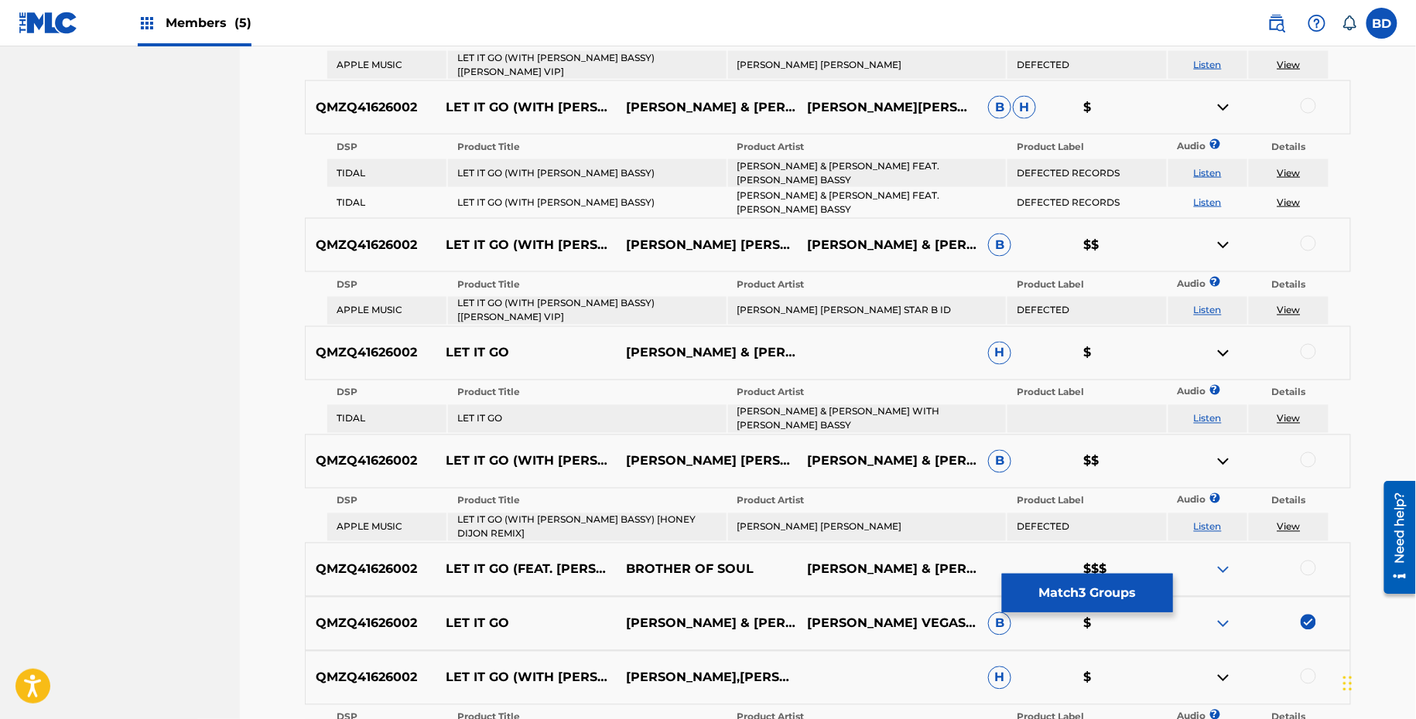
click at [795, 159] on td "LOUIE VEGA & THE MARTINEZ BROTHERS FEAT. MARC E. BASSY" at bounding box center [867, 173] width 278 height 28
copy td "LOUIE VEGA & THE MARTINEZ BROTHERS FEAT. MARC E. BASSY"
click at [1312, 101] on div at bounding box center [1307, 105] width 15 height 15
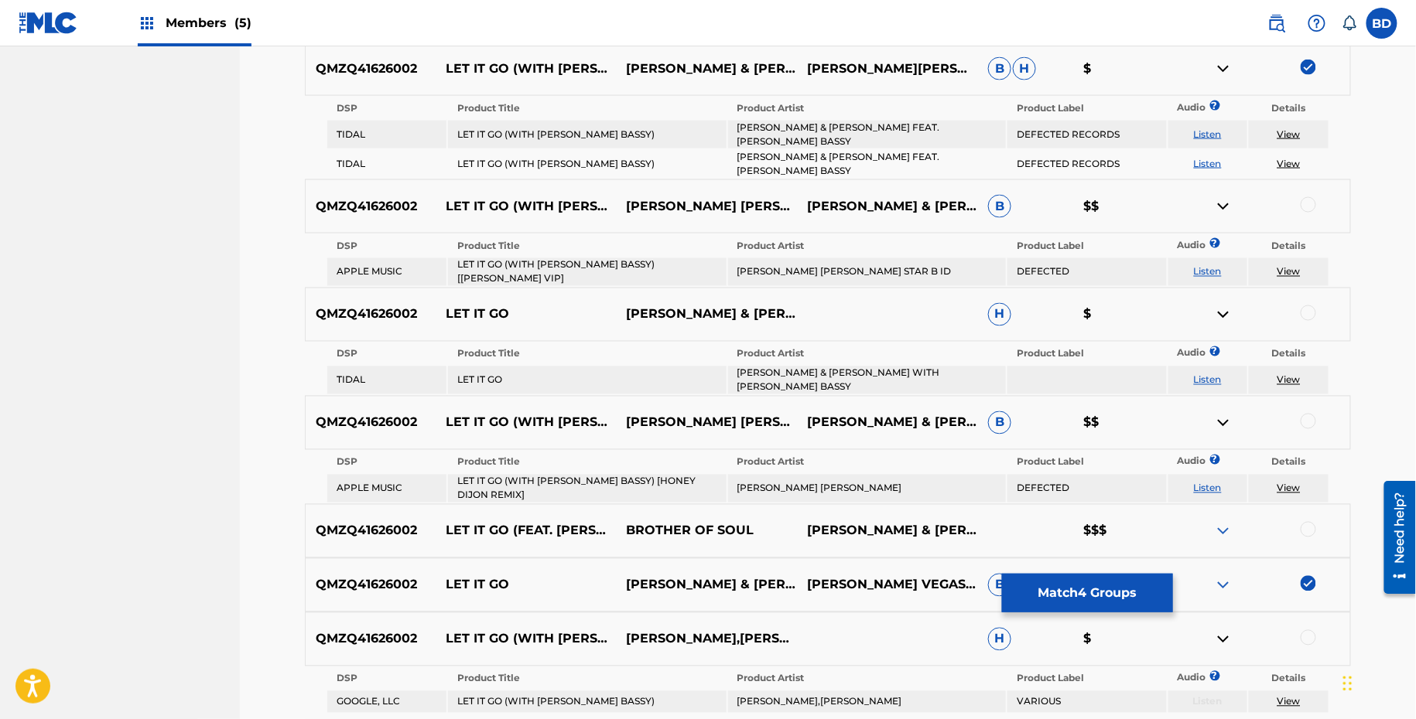
scroll to position [883, 0]
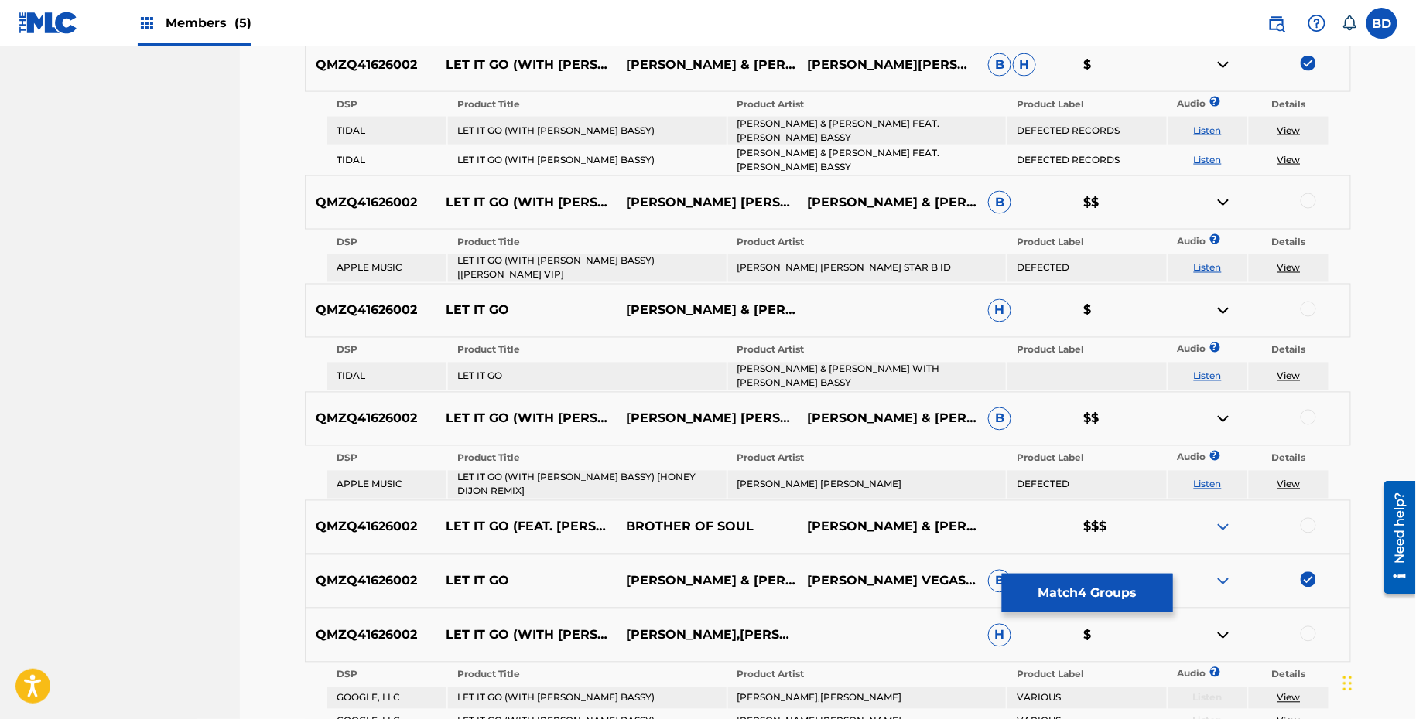
click at [1225, 56] on img at bounding box center [1223, 65] width 19 height 19
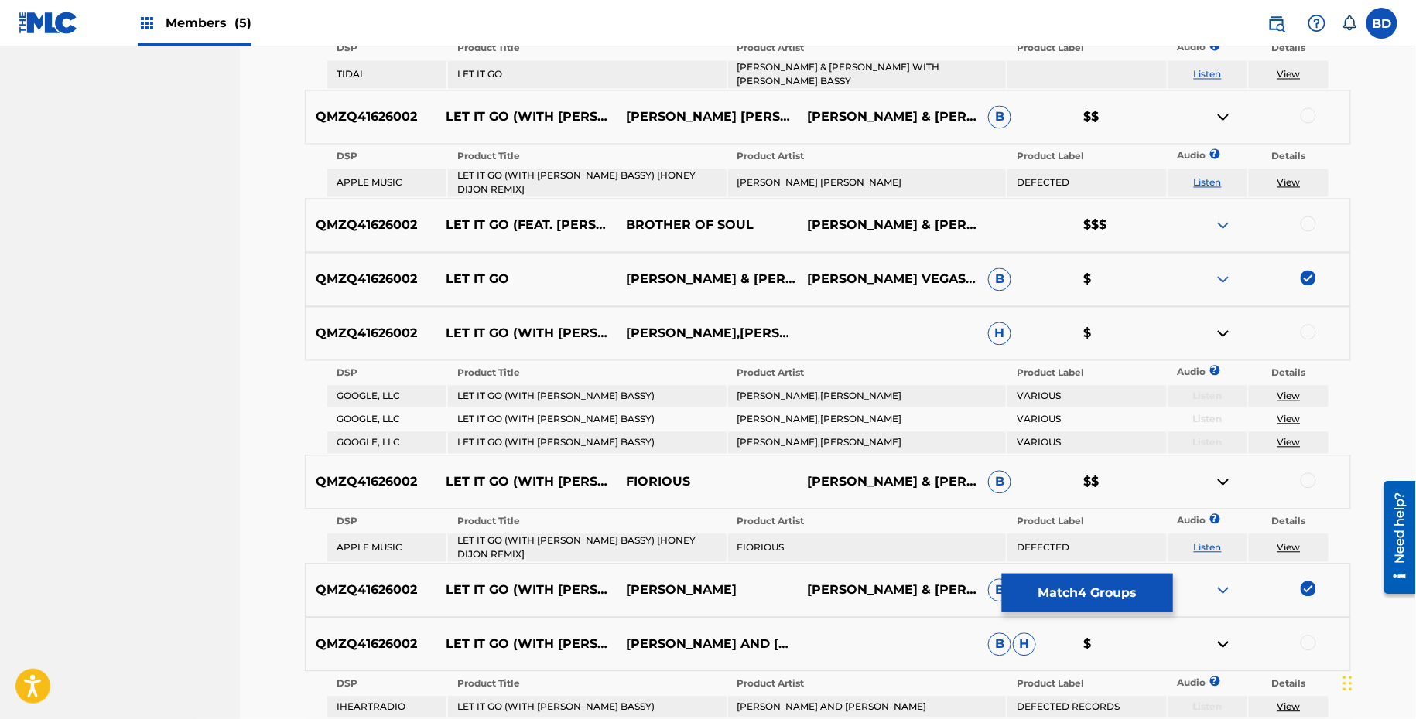
scroll to position [1261, 0]
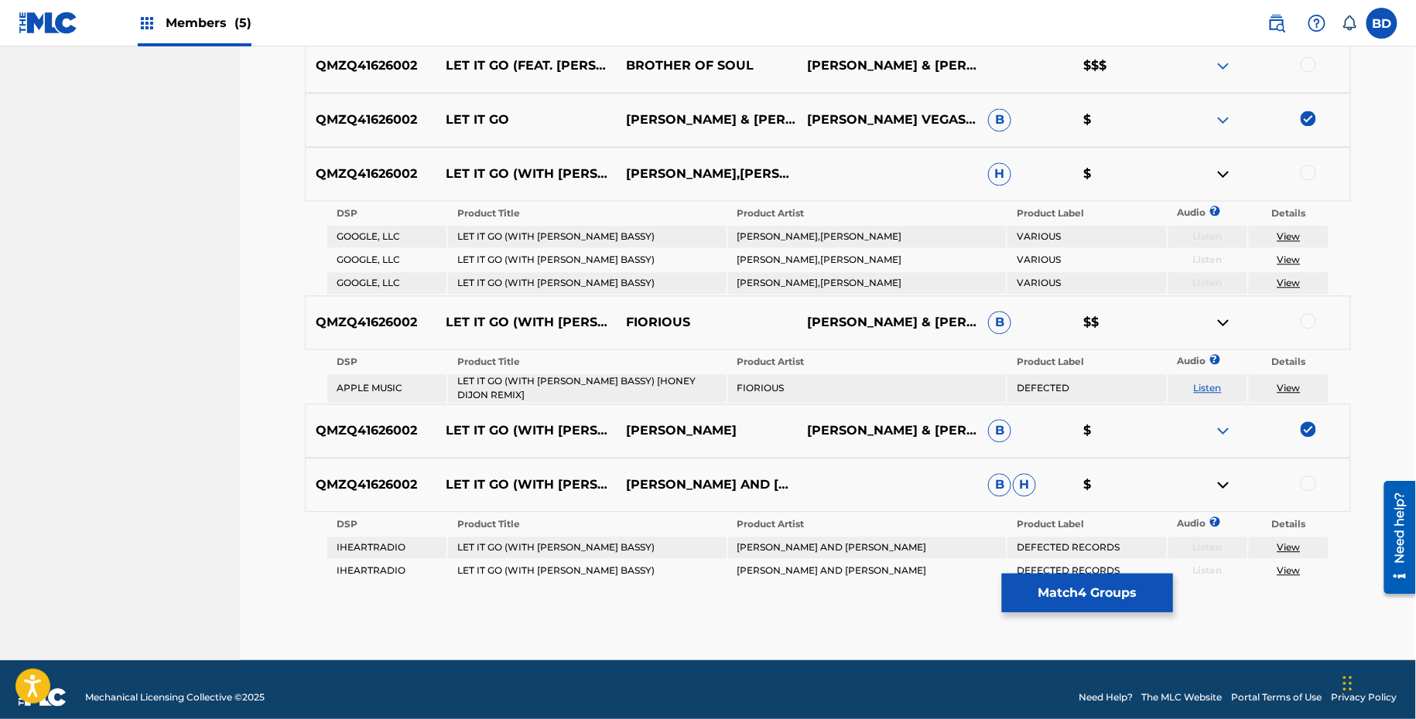
click at [593, 537] on td "LET IT GO (WITH [PERSON_NAME] BASSY)" at bounding box center [587, 548] width 278 height 22
copy td "LET IT GO (WITH [PERSON_NAME] BASSY)"
click at [837, 538] on td "LOUIE VEGA AND THE MARTINEZ BROTHERS" at bounding box center [867, 548] width 278 height 22
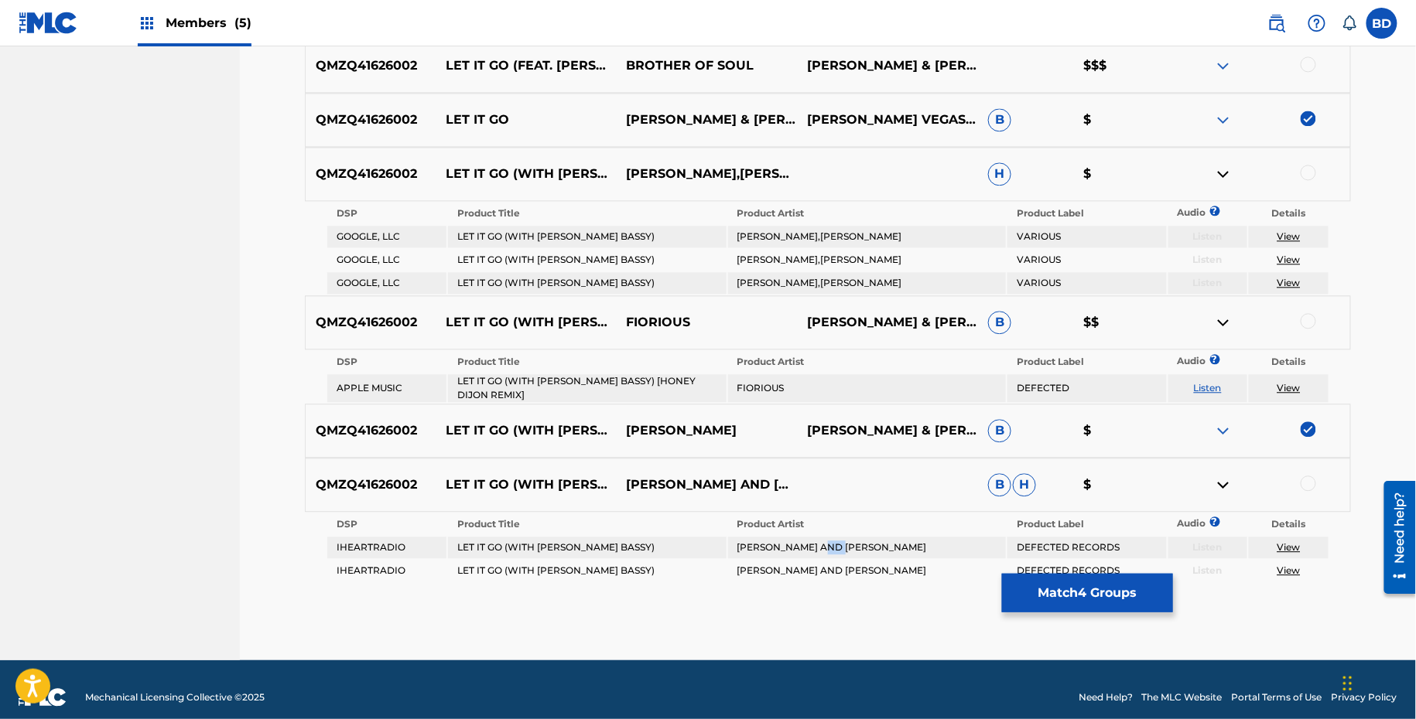
click at [837, 538] on td "LOUIE VEGA AND THE MARTINEZ BROTHERS" at bounding box center [867, 548] width 278 height 22
copy td "THE"
click at [849, 537] on td "LOUIE VEGA AND THE MARTINEZ BROTHERS" at bounding box center [867, 548] width 278 height 22
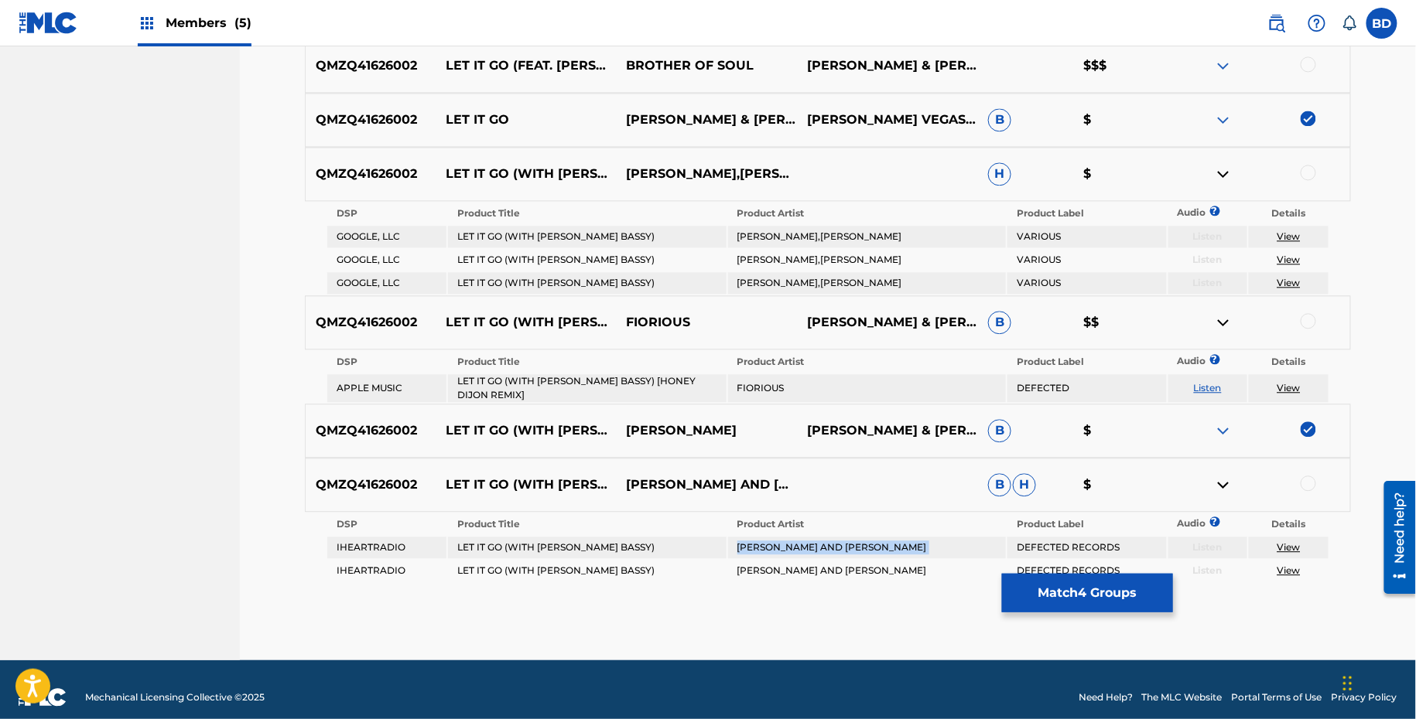
copy td "LOUIE VEGA AND THE MARTINEZ BROTHERS"
click at [1305, 476] on div at bounding box center [1307, 483] width 15 height 15
click at [1222, 476] on img at bounding box center [1223, 485] width 19 height 19
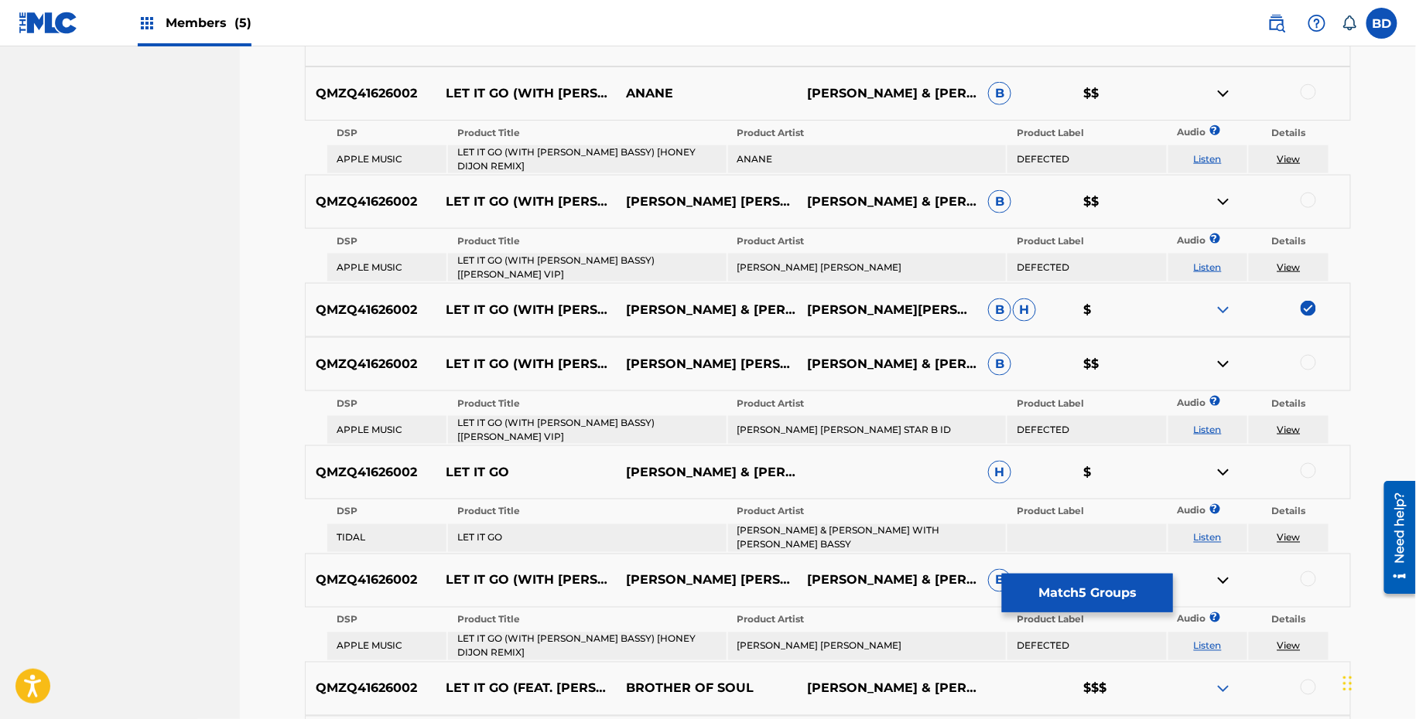
scroll to position [646, 0]
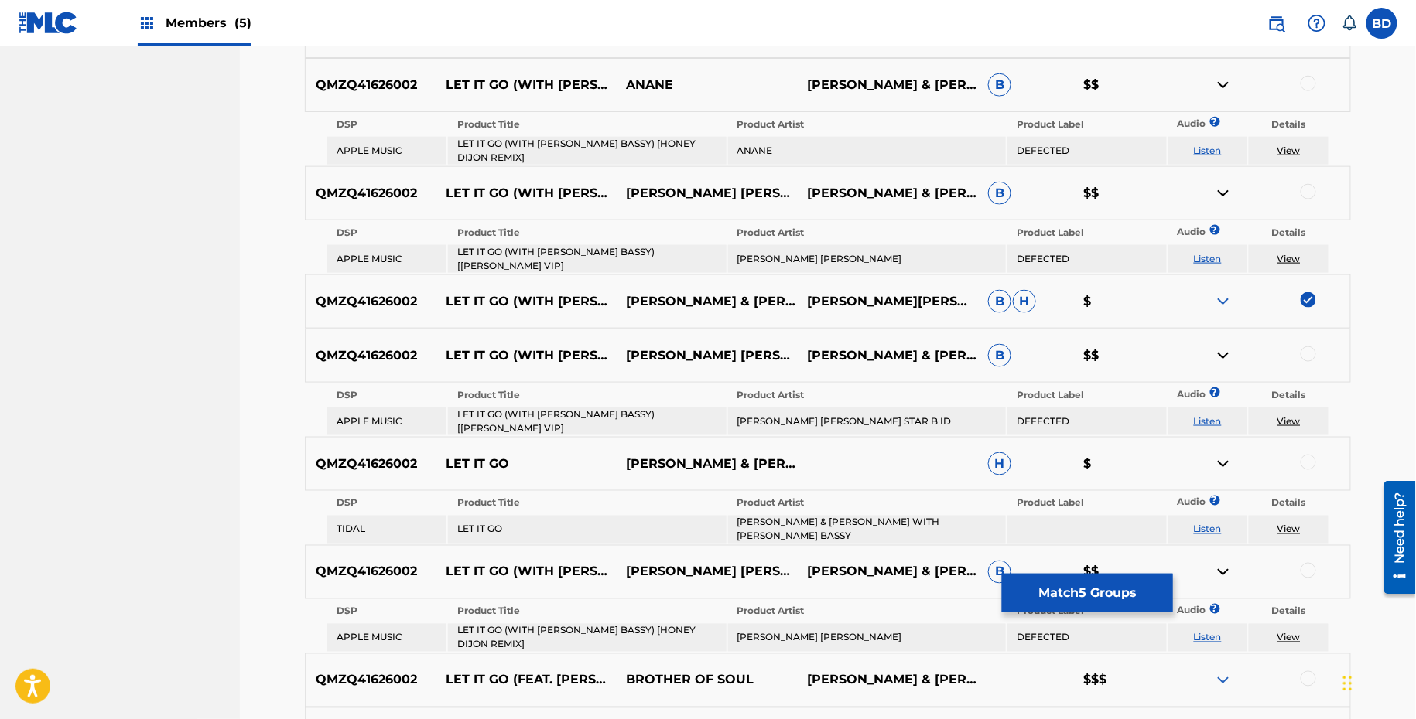
click at [672, 149] on td "LET IT GO (WITH MARC E. BASSY) [HONEY DIJON REMIX]" at bounding box center [587, 151] width 278 height 28
copy td "LET IT GO (WITH MARC E. BASSY) [HONEY DIJON REMIX]"
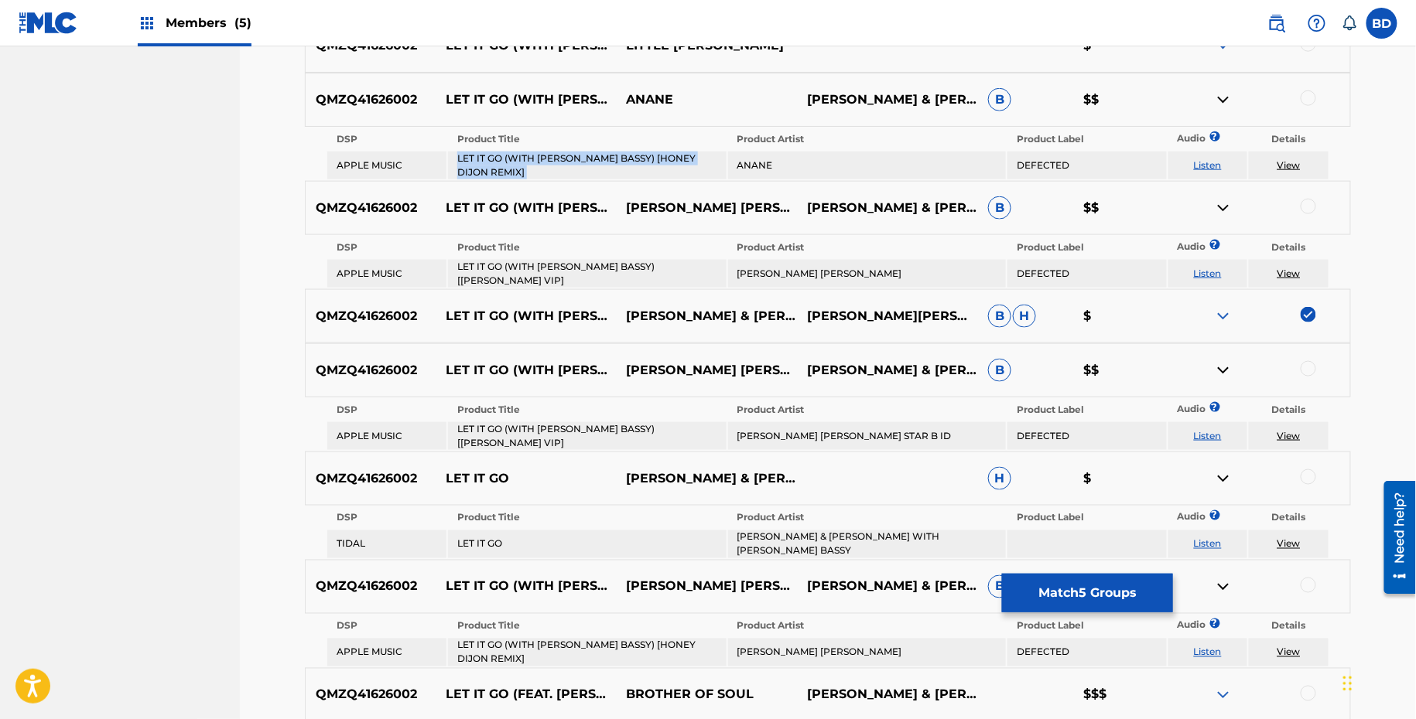
scroll to position [656, 0]
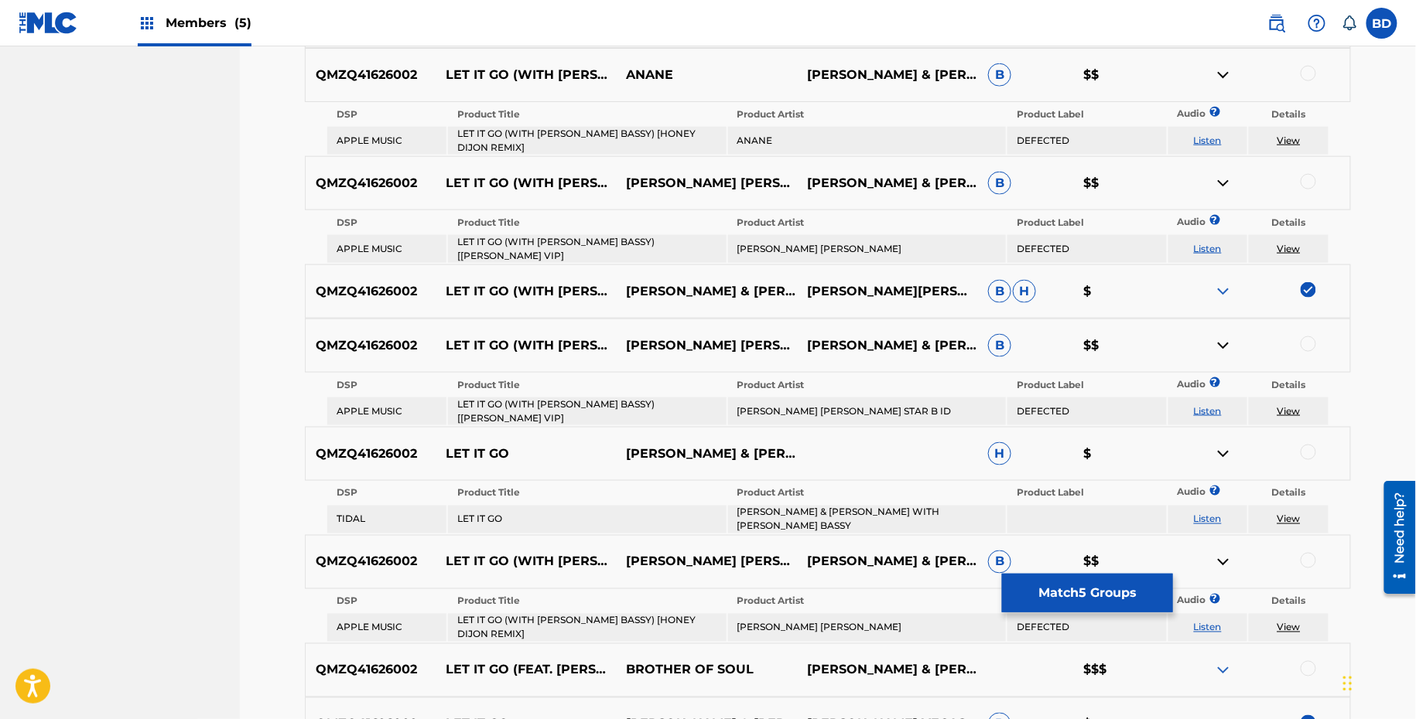
click at [755, 138] on td "ANANE" at bounding box center [867, 141] width 278 height 28
click at [1306, 70] on div at bounding box center [1307, 73] width 15 height 15
click at [1221, 75] on img at bounding box center [1223, 75] width 19 height 19
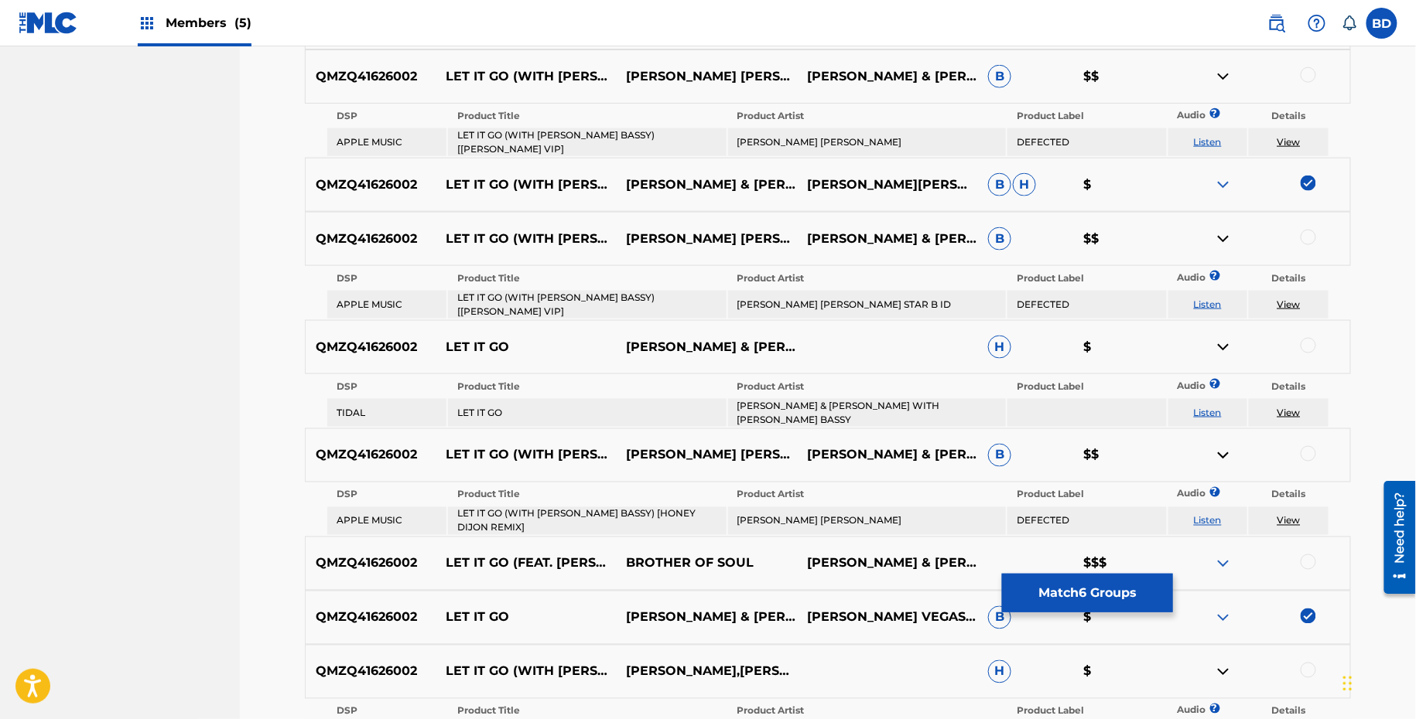
scroll to position [710, 0]
click at [654, 137] on td "LET IT GO (WITH MARC E. BASSY) [RIVA STARR VIP]" at bounding box center [587, 141] width 278 height 28
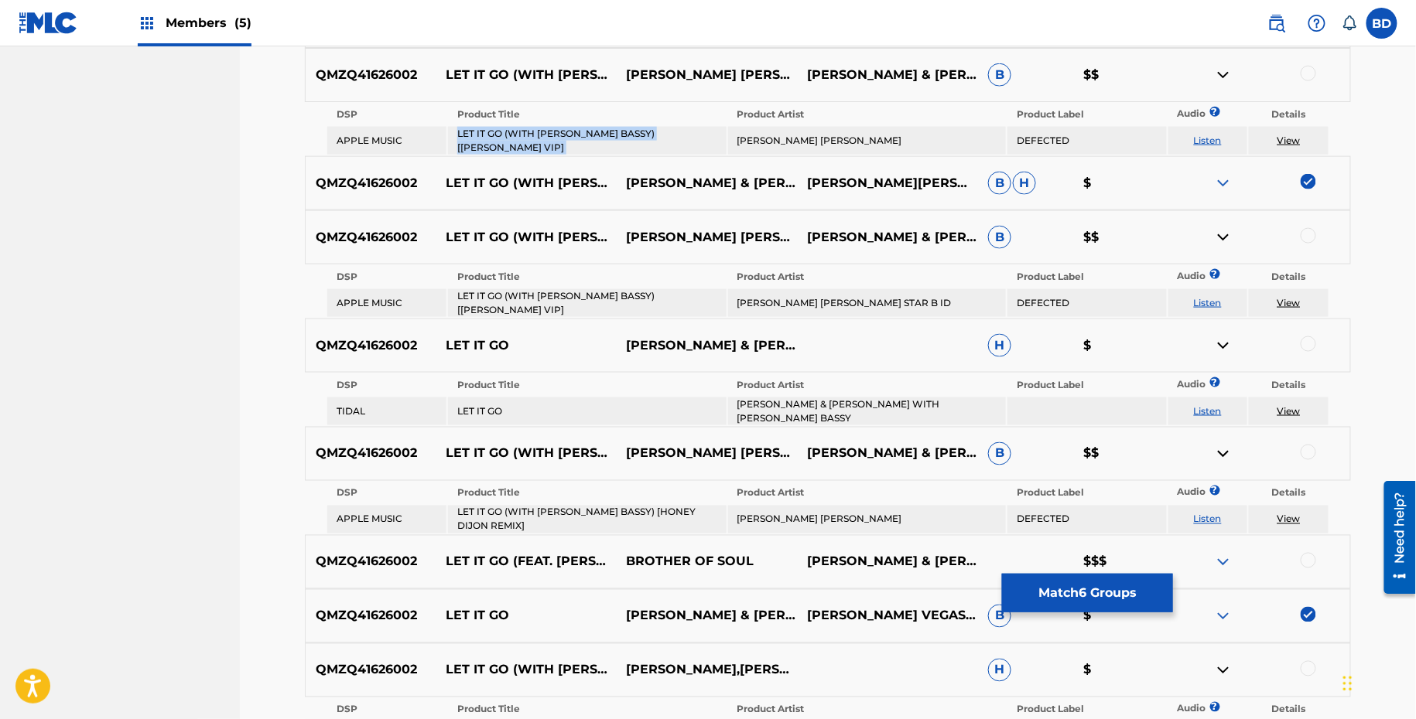
click at [654, 137] on td "LET IT GO (WITH MARC E. BASSY) [RIVA STARR VIP]" at bounding box center [587, 141] width 278 height 28
click at [809, 135] on td "THE MARTINEZ BROTHERS LOUIE VEGA" at bounding box center [867, 141] width 278 height 28
click at [1309, 69] on div at bounding box center [1307, 73] width 15 height 15
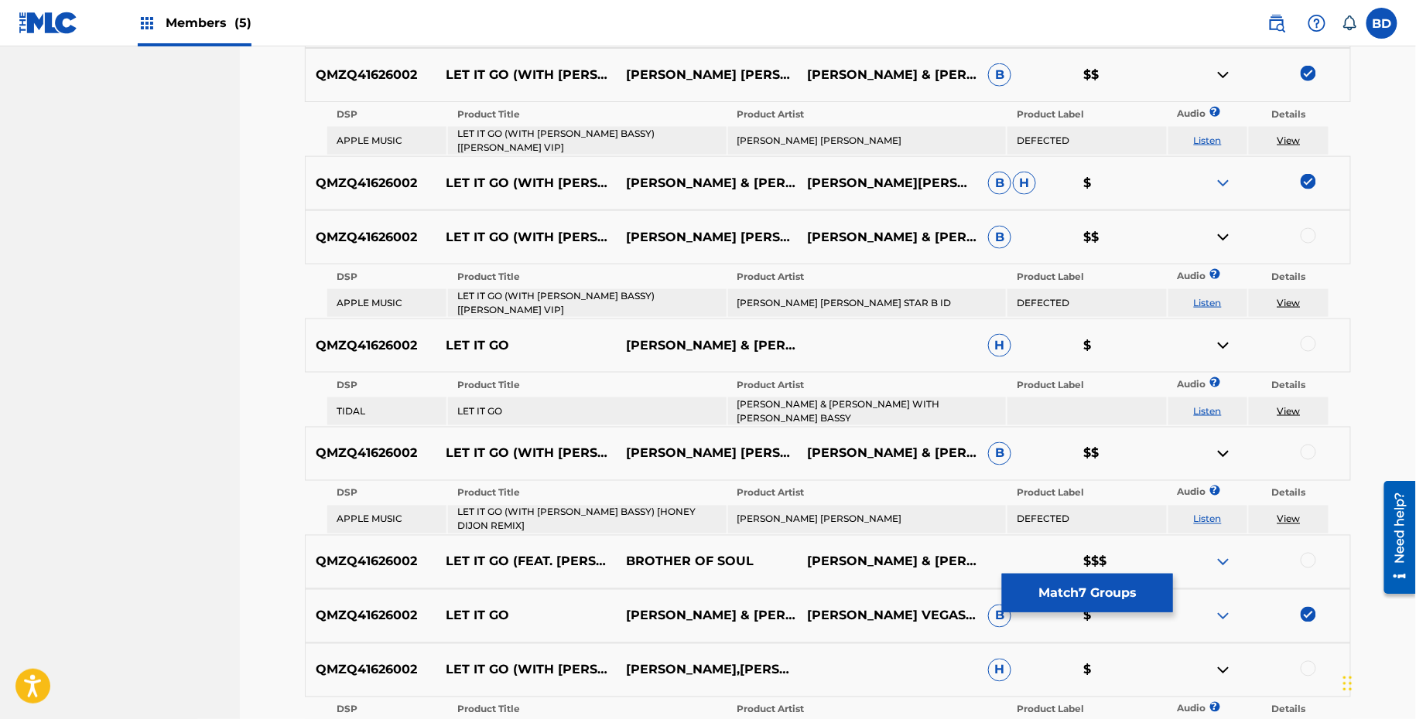
click at [1221, 70] on img at bounding box center [1223, 75] width 19 height 19
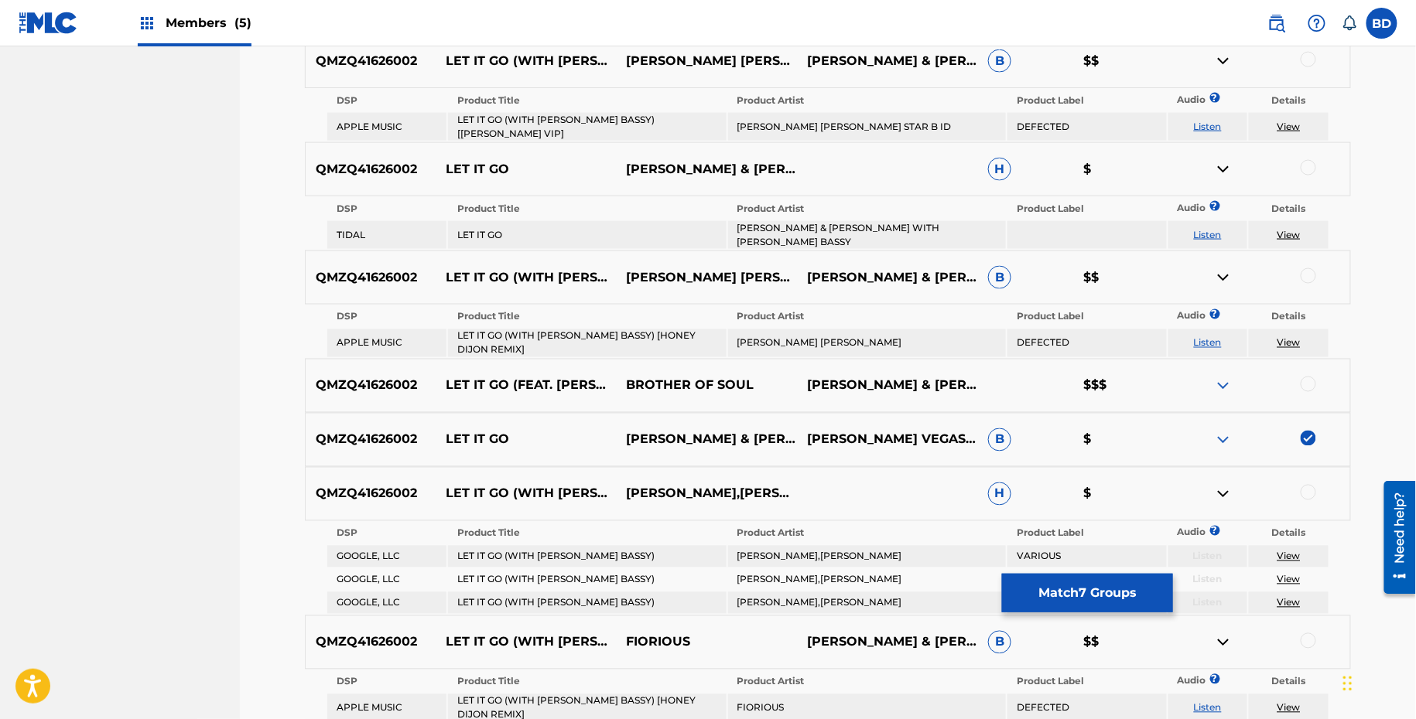
scroll to position [834, 0]
click at [555, 122] on td "LET IT GO (WITH MARC E. BASSY) [RIVA STARR VIP]" at bounding box center [587, 125] width 278 height 28
click at [819, 121] on td "RIVA STARR MARK BROOM STAR B ID" at bounding box center [867, 125] width 278 height 28
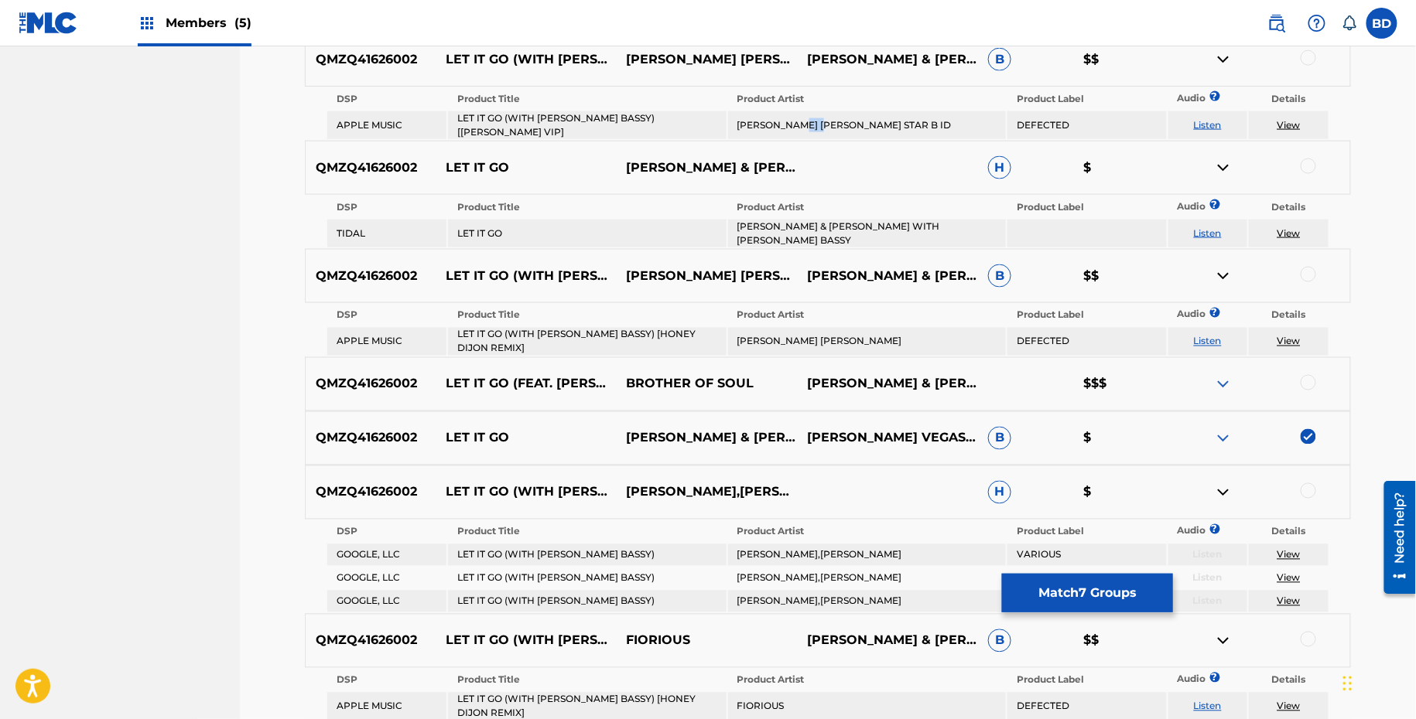
click at [819, 121] on td "RIVA STARR MARK BROOM STAR B ID" at bounding box center [867, 125] width 278 height 28
click at [1305, 60] on div at bounding box center [1307, 57] width 15 height 15
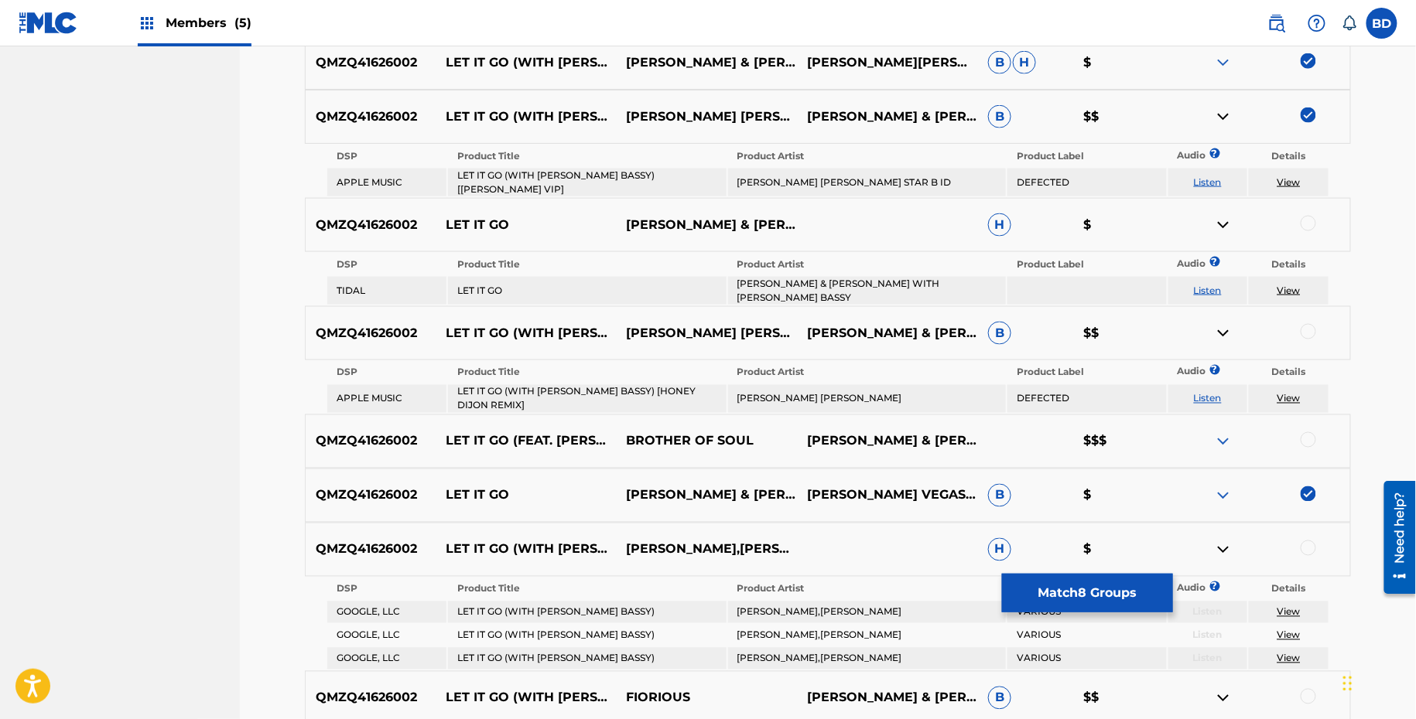
scroll to position [832, 0]
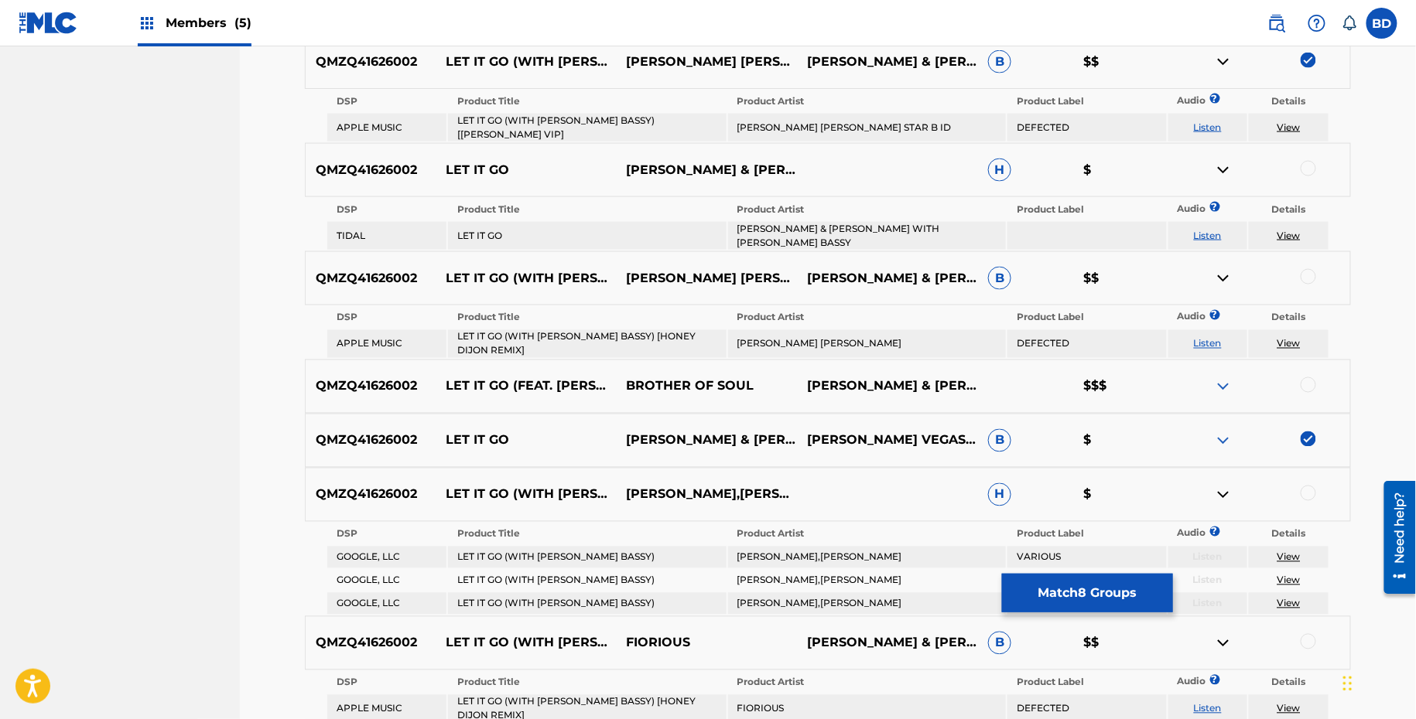
click at [1223, 58] on img at bounding box center [1223, 62] width 19 height 19
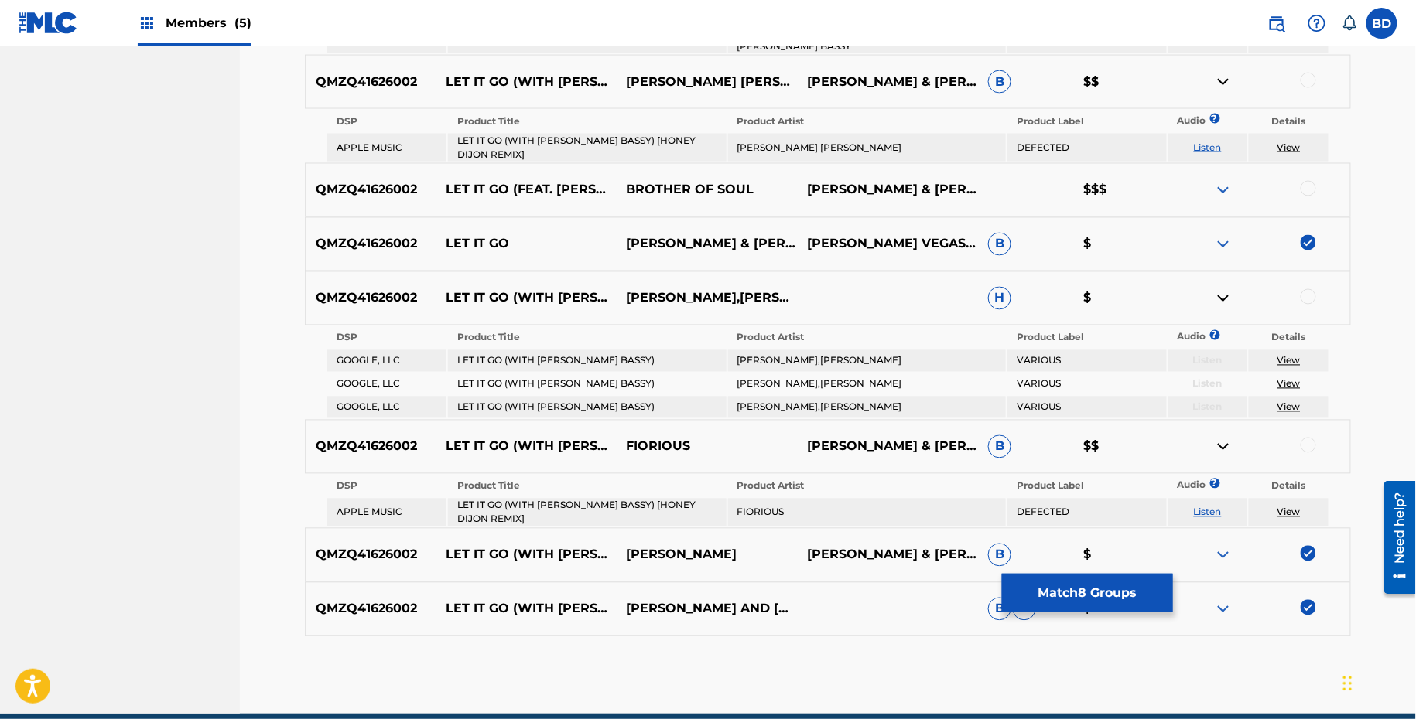
scroll to position [983, 0]
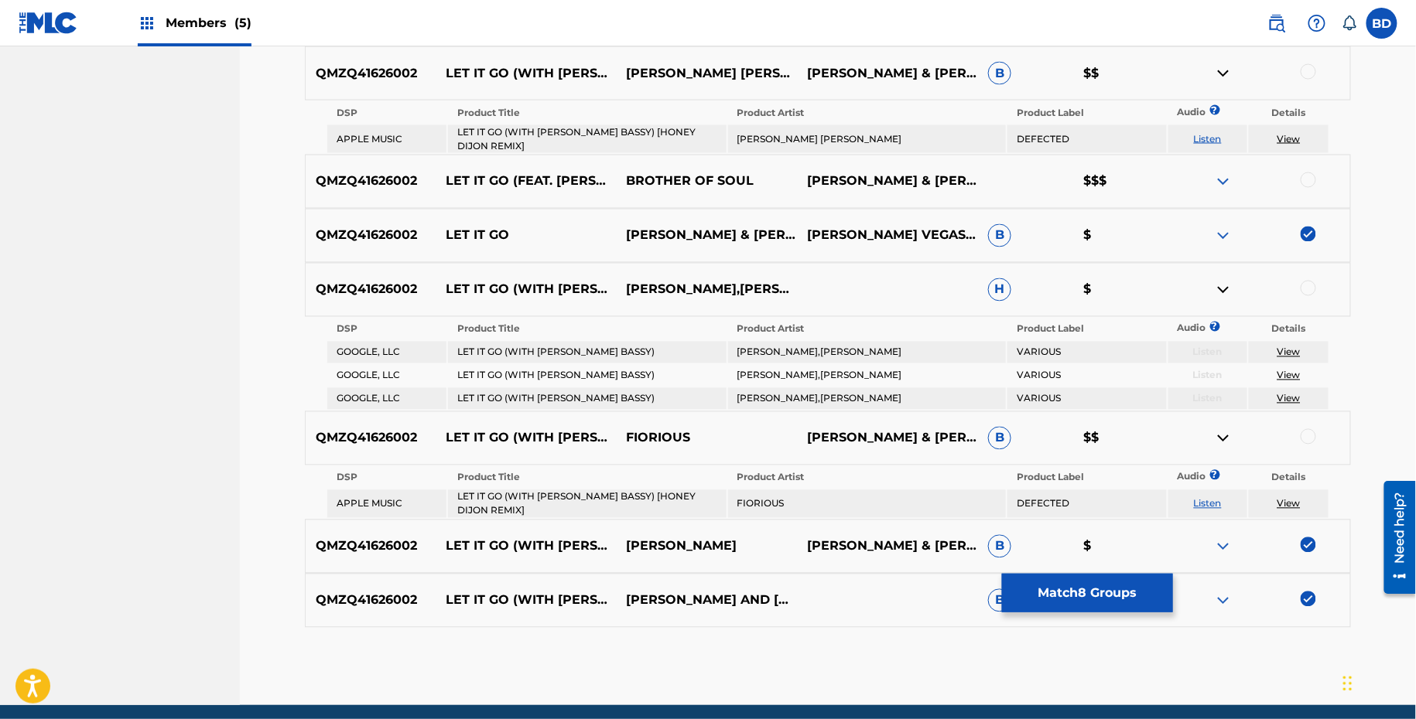
click at [565, 136] on td "LET IT GO (WITH MARC E. BASSY) [HONEY DIJON REMIX]" at bounding box center [587, 139] width 278 height 28
click at [801, 129] on td "THE MARTINEZ BROTHERS LOUIE VEGA" at bounding box center [867, 139] width 278 height 28
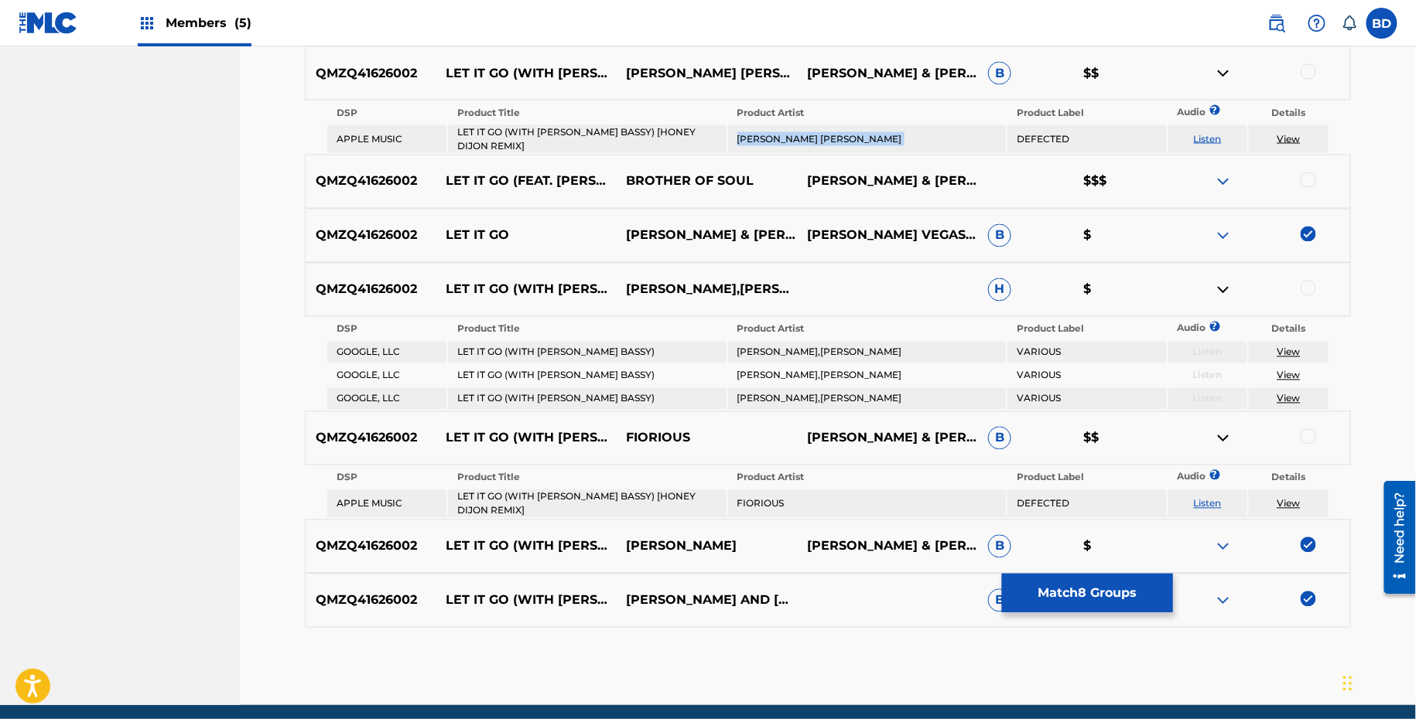
click at [801, 129] on td "THE MARTINEZ BROTHERS LOUIE VEGA" at bounding box center [867, 139] width 278 height 28
click at [1312, 70] on div at bounding box center [1307, 71] width 15 height 15
click at [1225, 73] on img at bounding box center [1223, 73] width 19 height 19
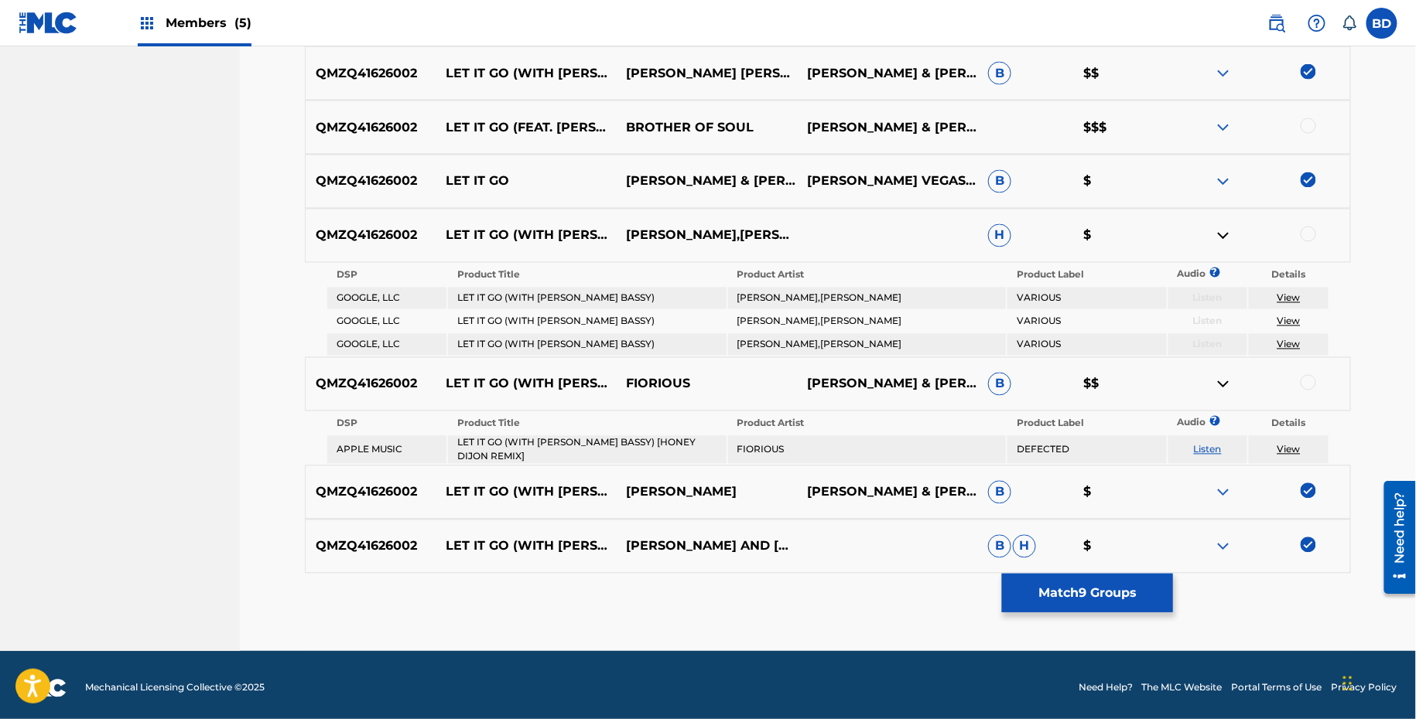
scroll to position [986, 0]
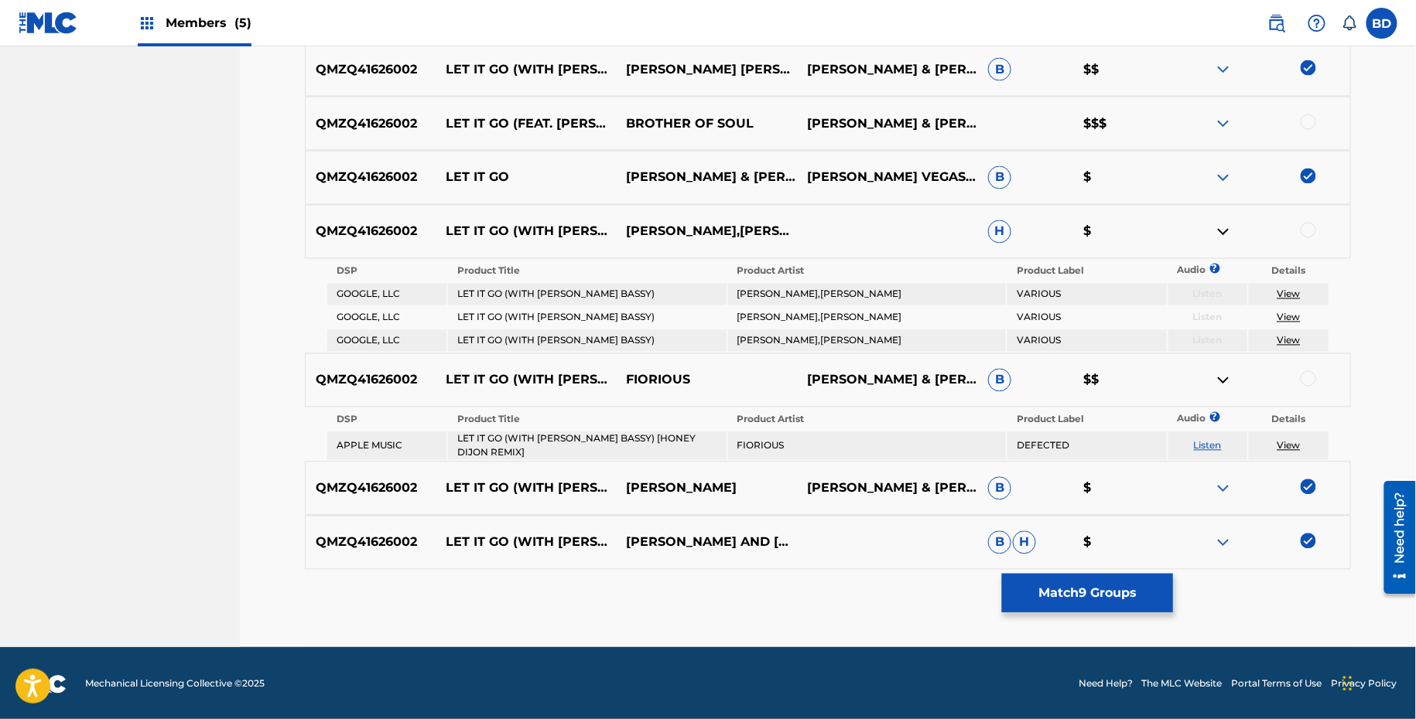
click at [561, 442] on td "LET IT GO (WITH MARC E. BASSY) [HONEY DIJON REMIX]" at bounding box center [587, 446] width 278 height 28
click at [755, 436] on td "FIORIOUS" at bounding box center [867, 446] width 278 height 28
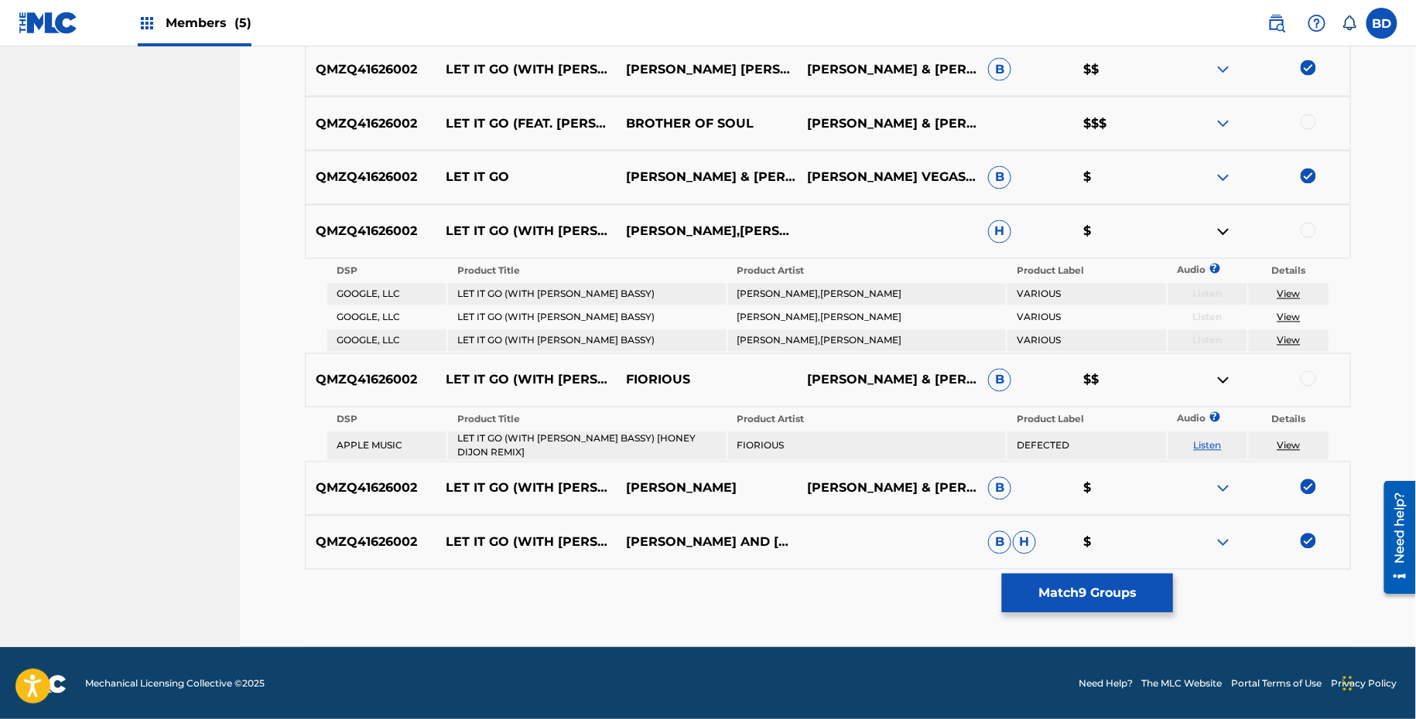
click at [1307, 378] on div at bounding box center [1307, 378] width 15 height 15
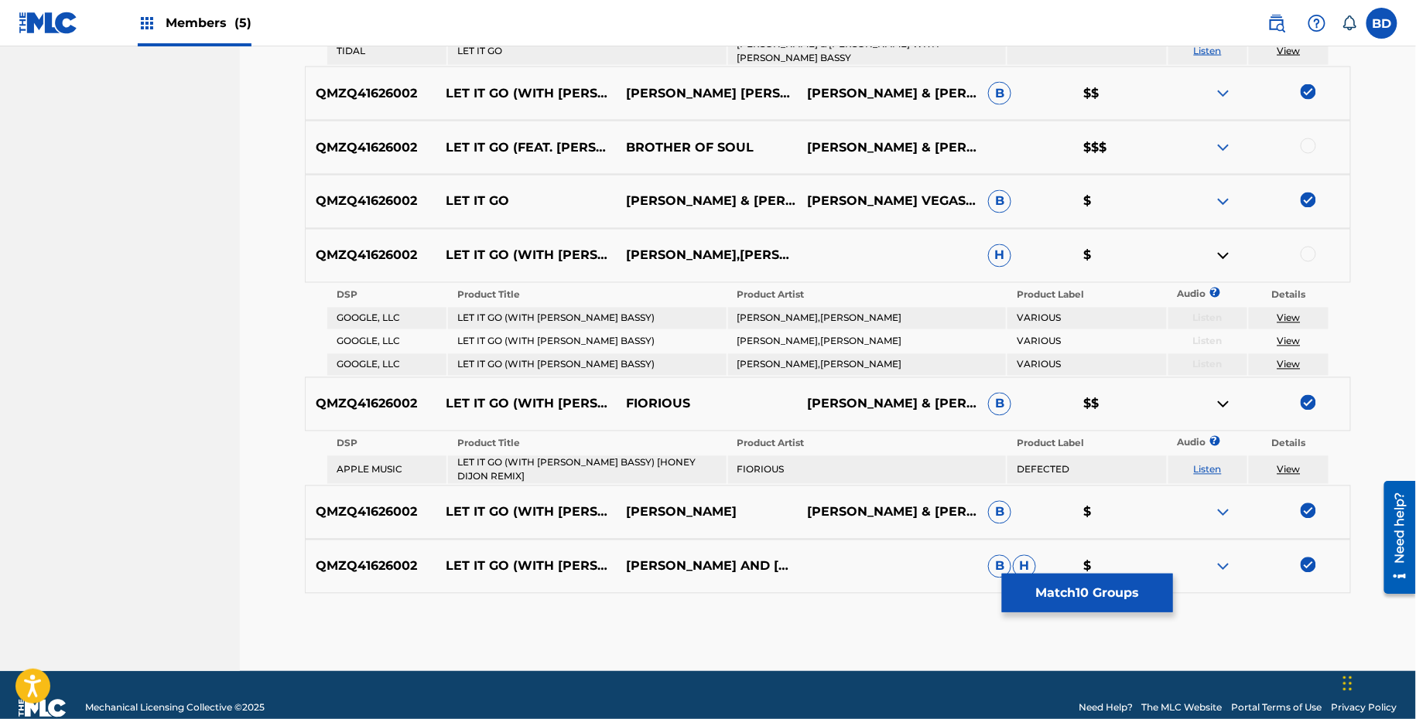
scroll to position [979, 0]
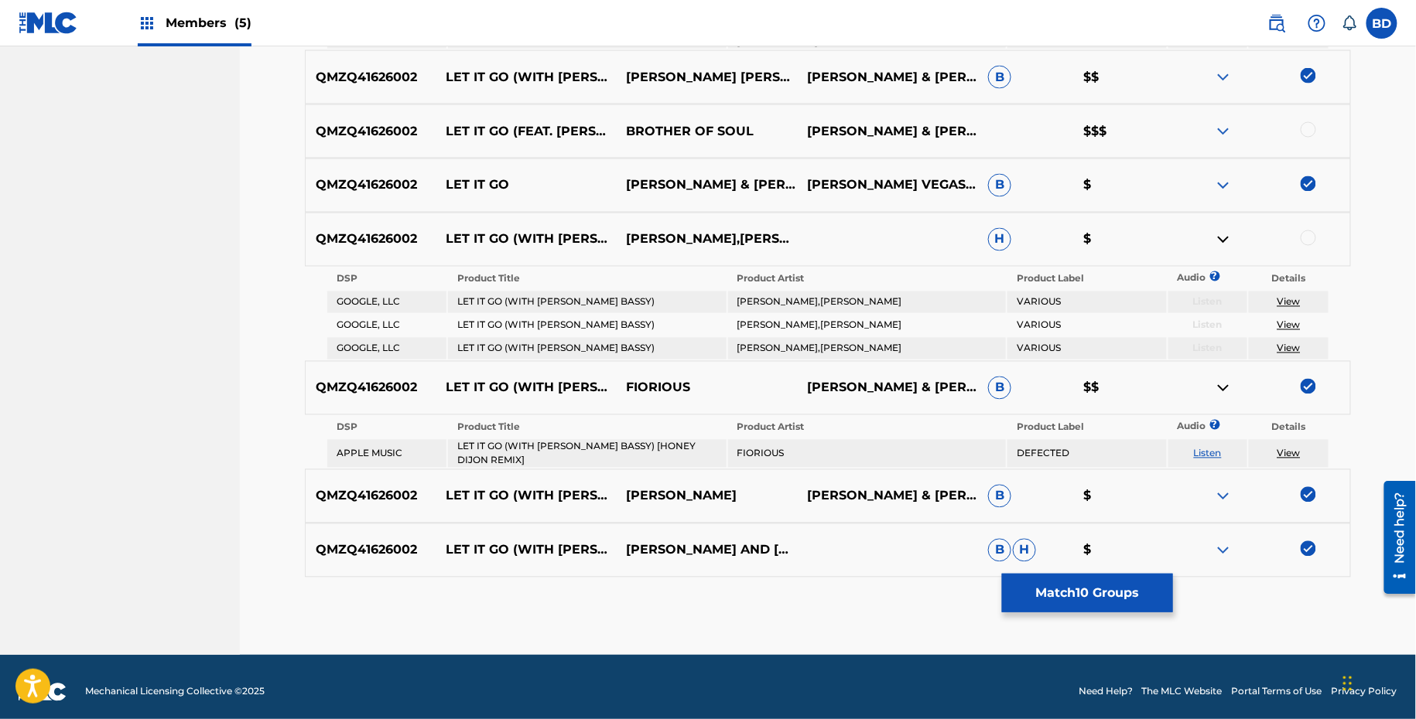
click at [1219, 384] on img at bounding box center [1223, 388] width 19 height 19
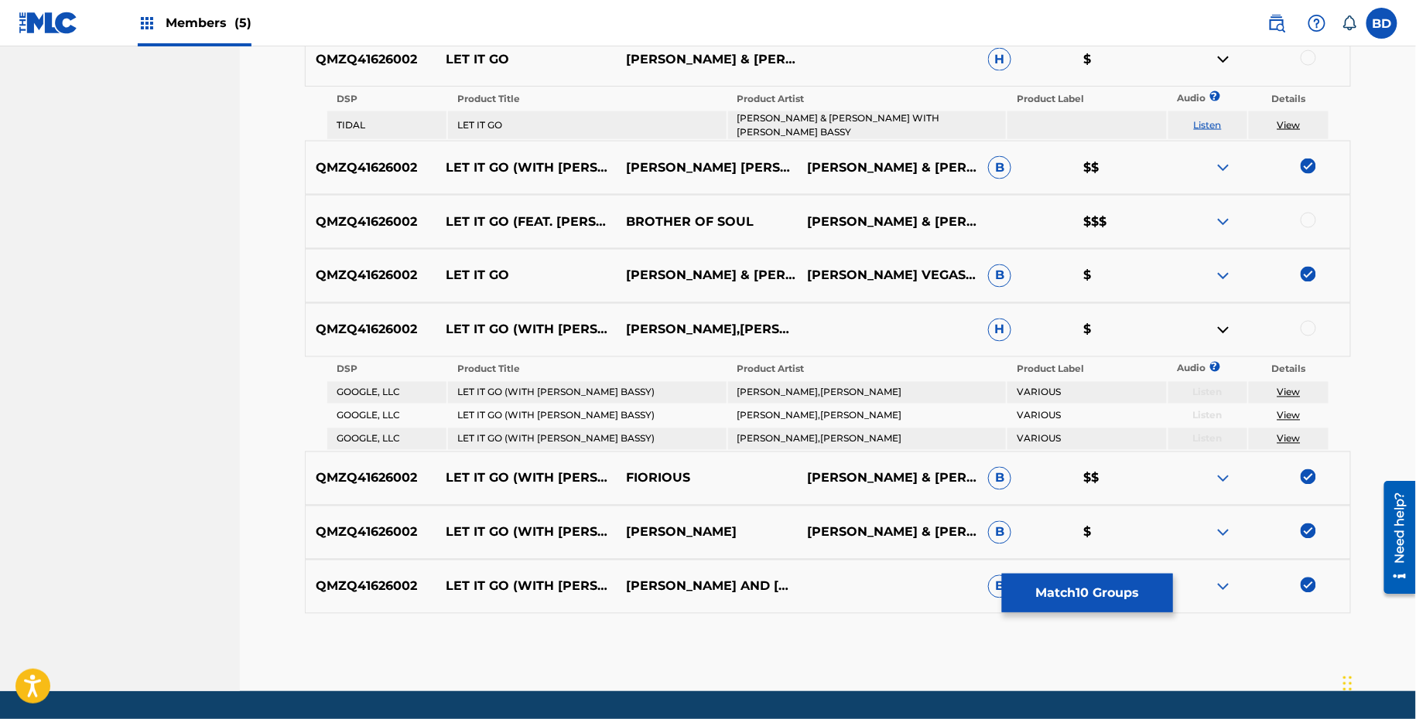
scroll to position [887, 0]
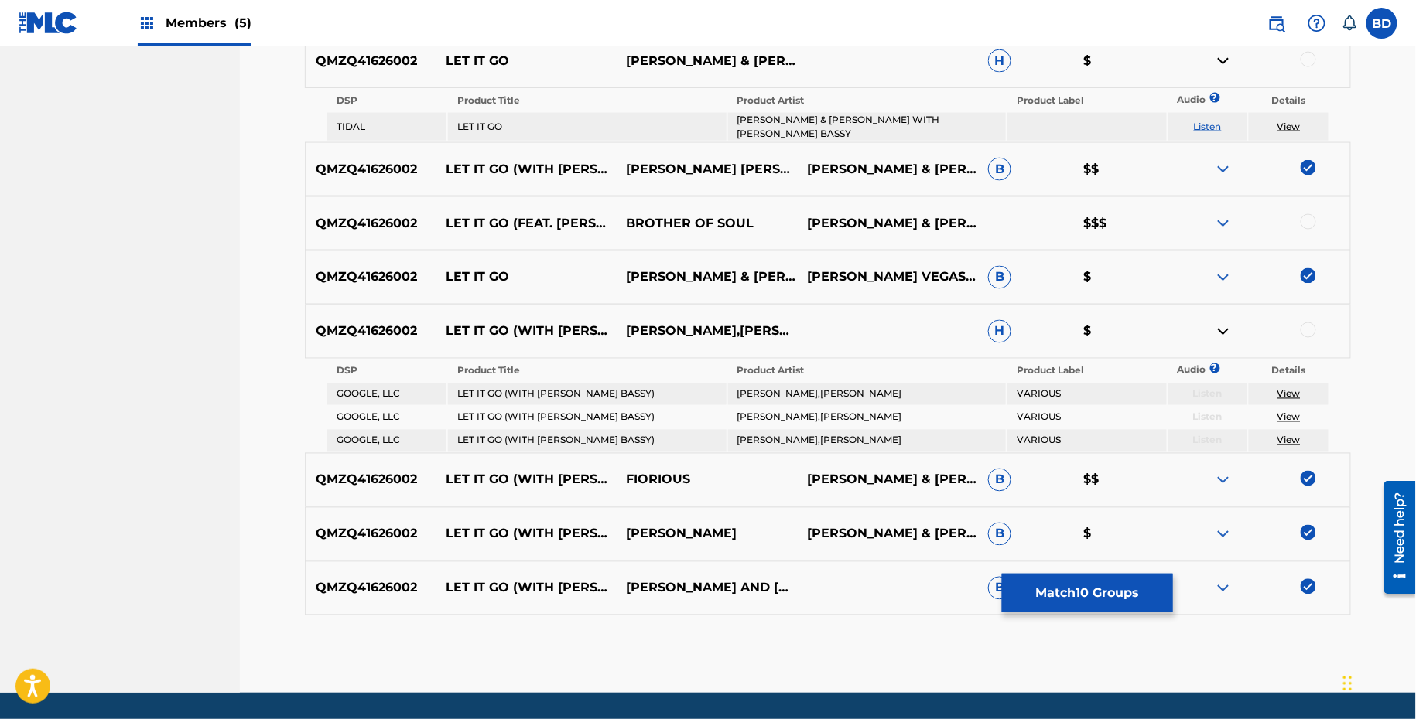
click at [467, 118] on td "LET IT GO" at bounding box center [587, 127] width 278 height 28
click at [799, 124] on td "LOUIE VEGA & THE MARTINEZ BROTHERS WITH MARC E. BASSY" at bounding box center [867, 127] width 278 height 28
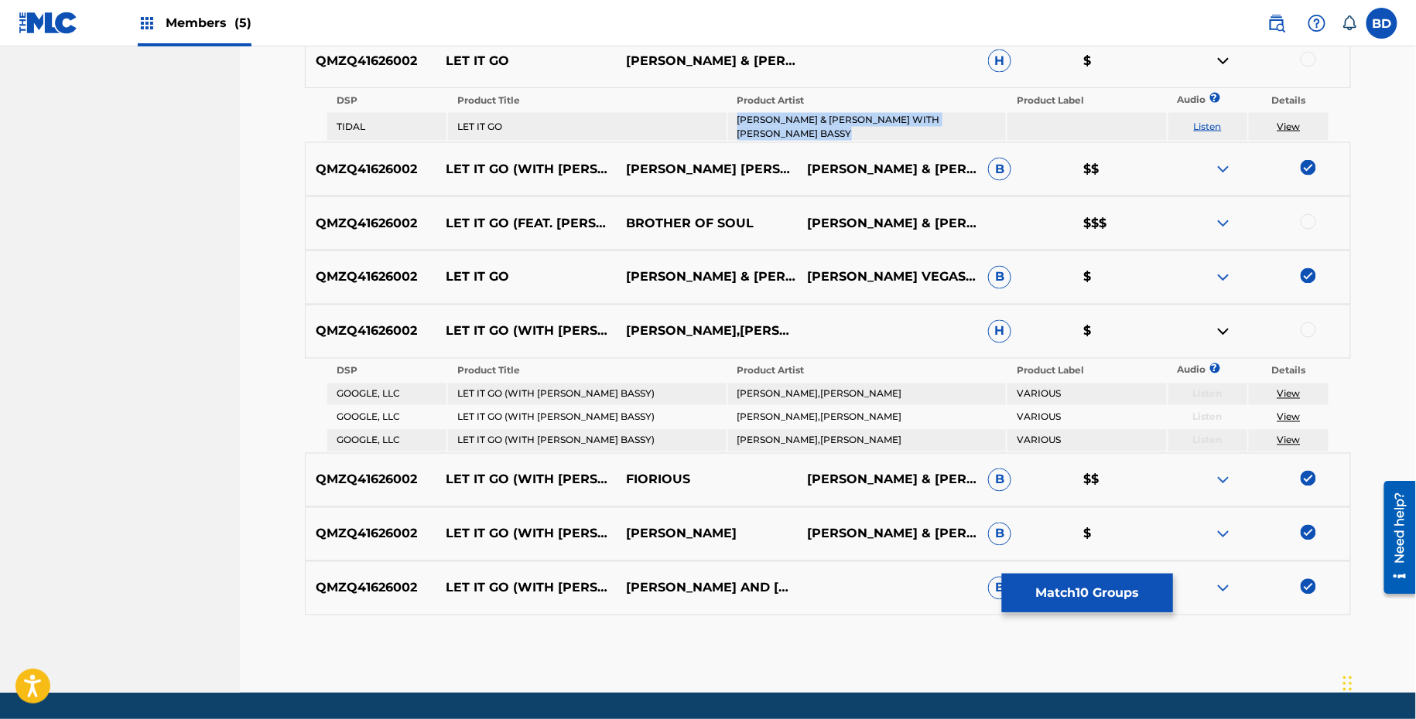
click at [799, 124] on td "LOUIE VEGA & THE MARTINEZ BROTHERS WITH MARC E. BASSY" at bounding box center [867, 127] width 278 height 28
click at [1307, 56] on div at bounding box center [1307, 59] width 15 height 15
click at [1225, 70] on div "QMZQ41626002 LET IT GO LOUIE VEGA & THE MARTINEZ BROTHERS WITH MARC E. BASSY H $" at bounding box center [828, 61] width 1046 height 54
click at [1225, 63] on img at bounding box center [1223, 61] width 19 height 19
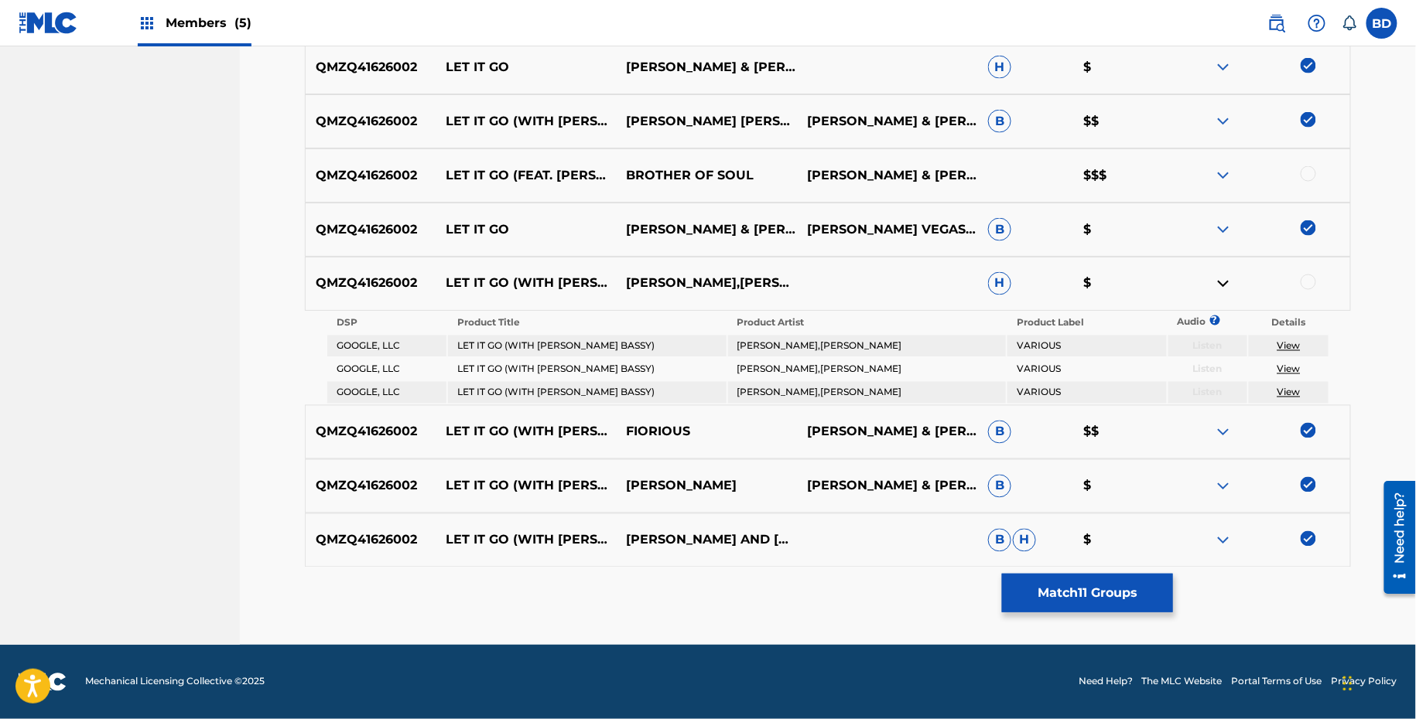
scroll to position [879, 0]
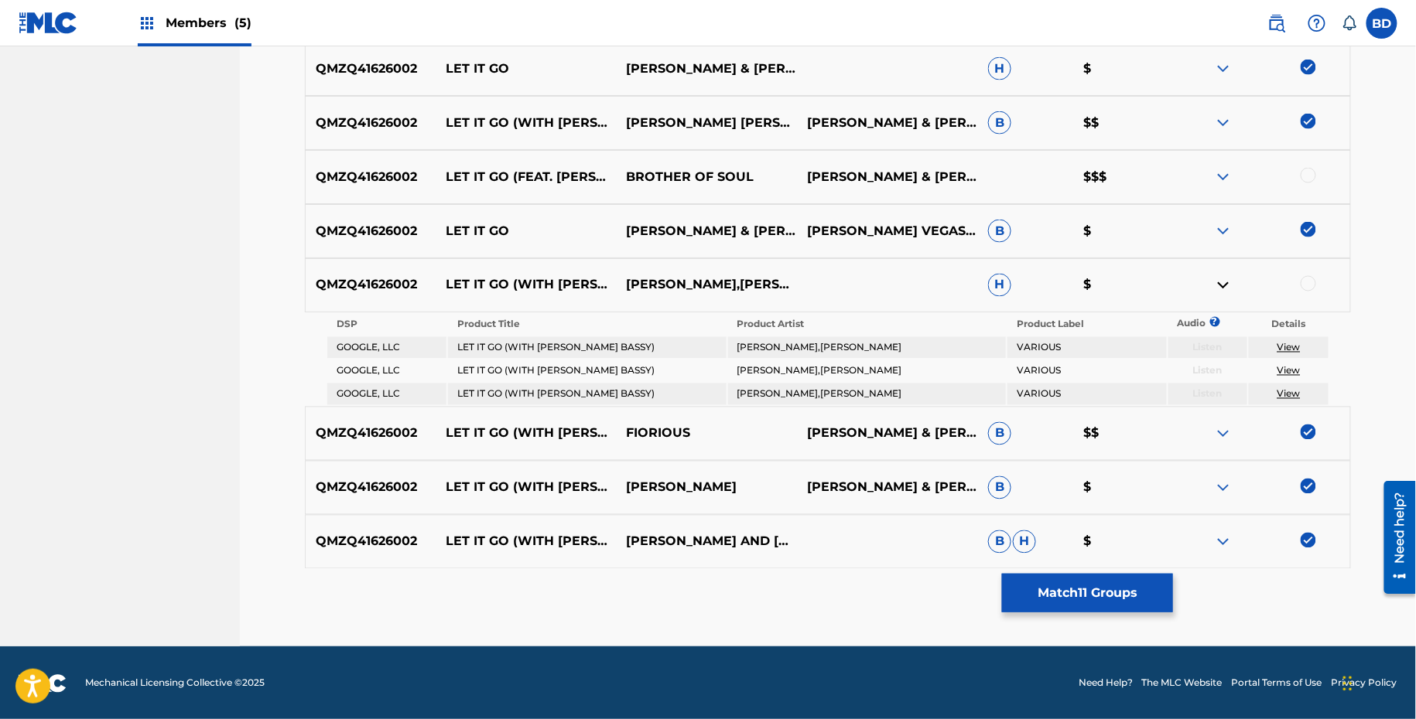
click at [550, 344] on td "LET IT GO (WITH MARC E. BASSY)" at bounding box center [587, 348] width 278 height 22
click at [811, 352] on td "THE MARTINEZ BROTHERS,LOUIE VEGA" at bounding box center [867, 348] width 278 height 22
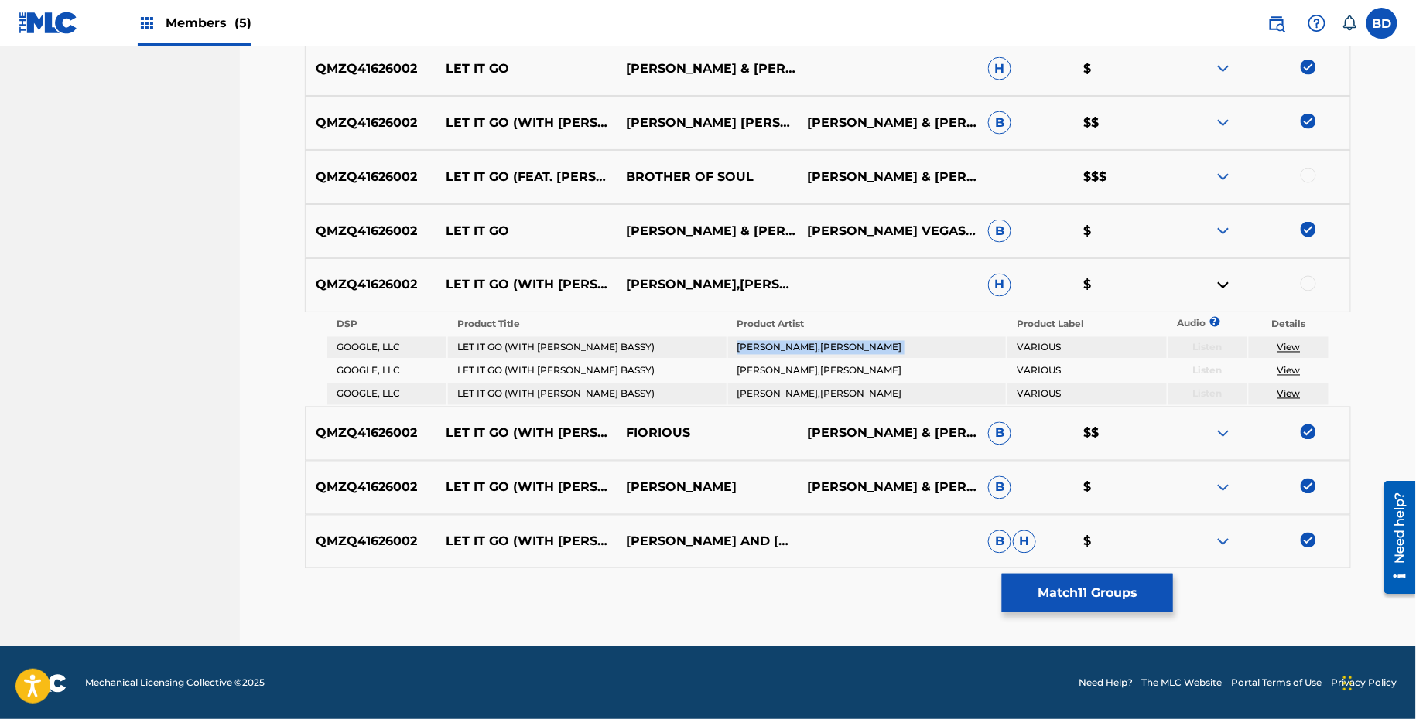
click at [811, 352] on td "THE MARTINEZ BROTHERS,LOUIE VEGA" at bounding box center [867, 348] width 278 height 22
click at [1304, 284] on div at bounding box center [1307, 283] width 15 height 15
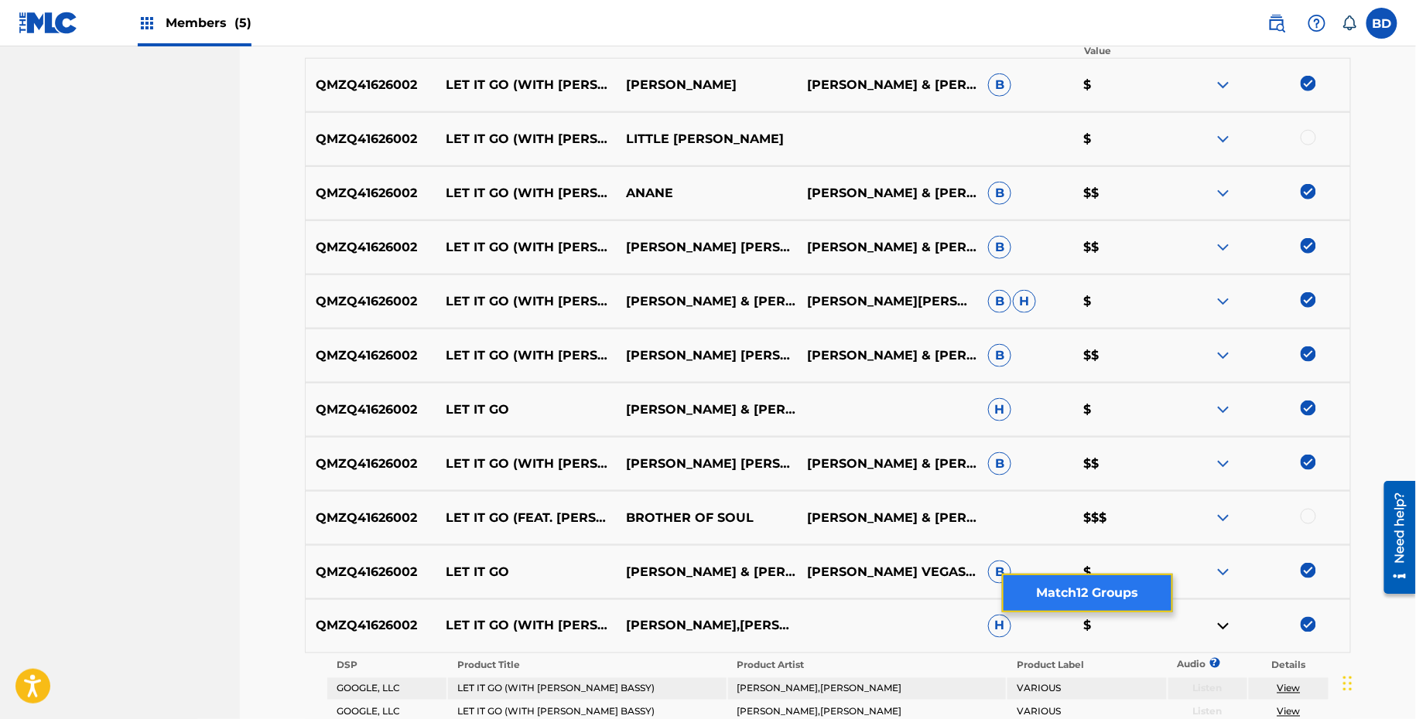
click at [1028, 589] on button "Match 12 Groups" at bounding box center [1087, 593] width 171 height 39
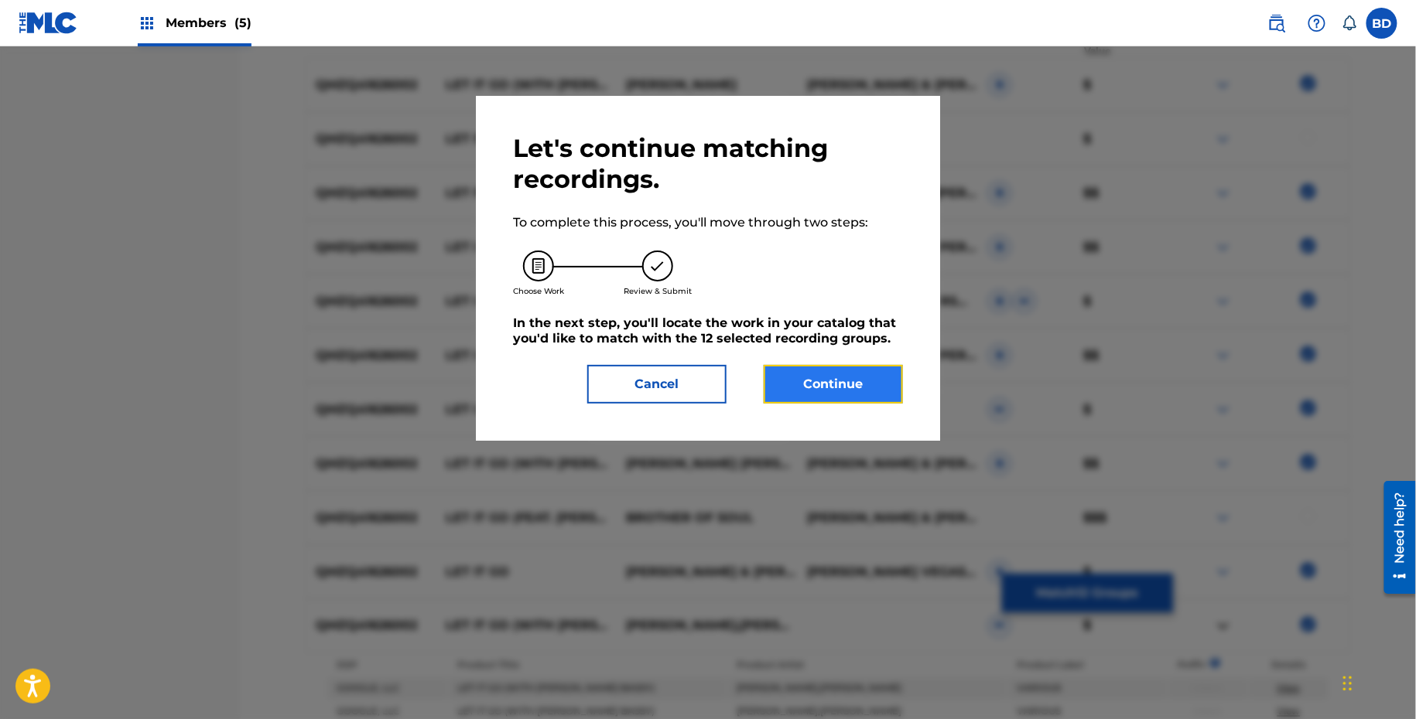
click at [887, 384] on button "Continue" at bounding box center [833, 384] width 139 height 39
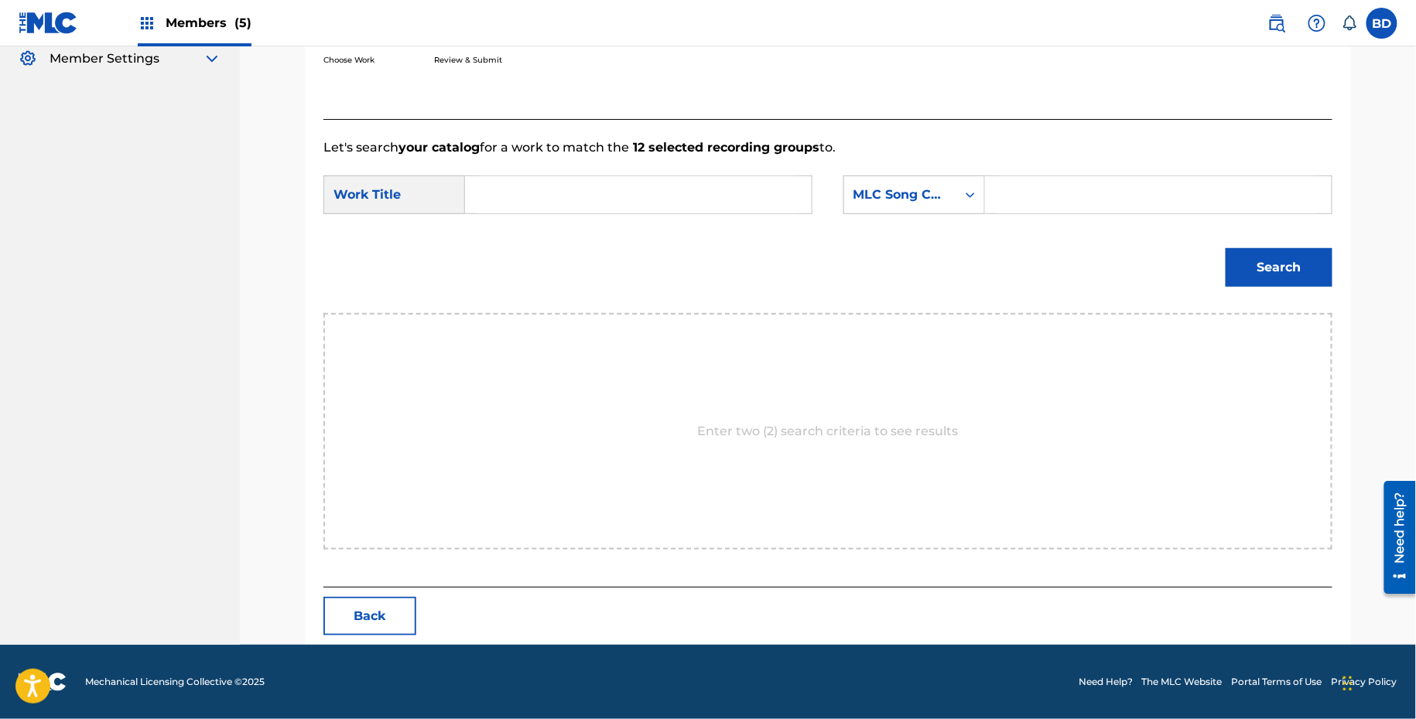
scroll to position [310, 0]
click at [1037, 223] on form "SearchWithCriteriab1cbe9bf-f45b-4e82-a1e0-449ab992f94c Work Title SearchWithCri…" at bounding box center [827, 236] width 1009 height 156
click at [1035, 196] on input "Search Form" at bounding box center [1158, 195] width 320 height 37
paste input "LA4YGU"
type input "LA4YGU"
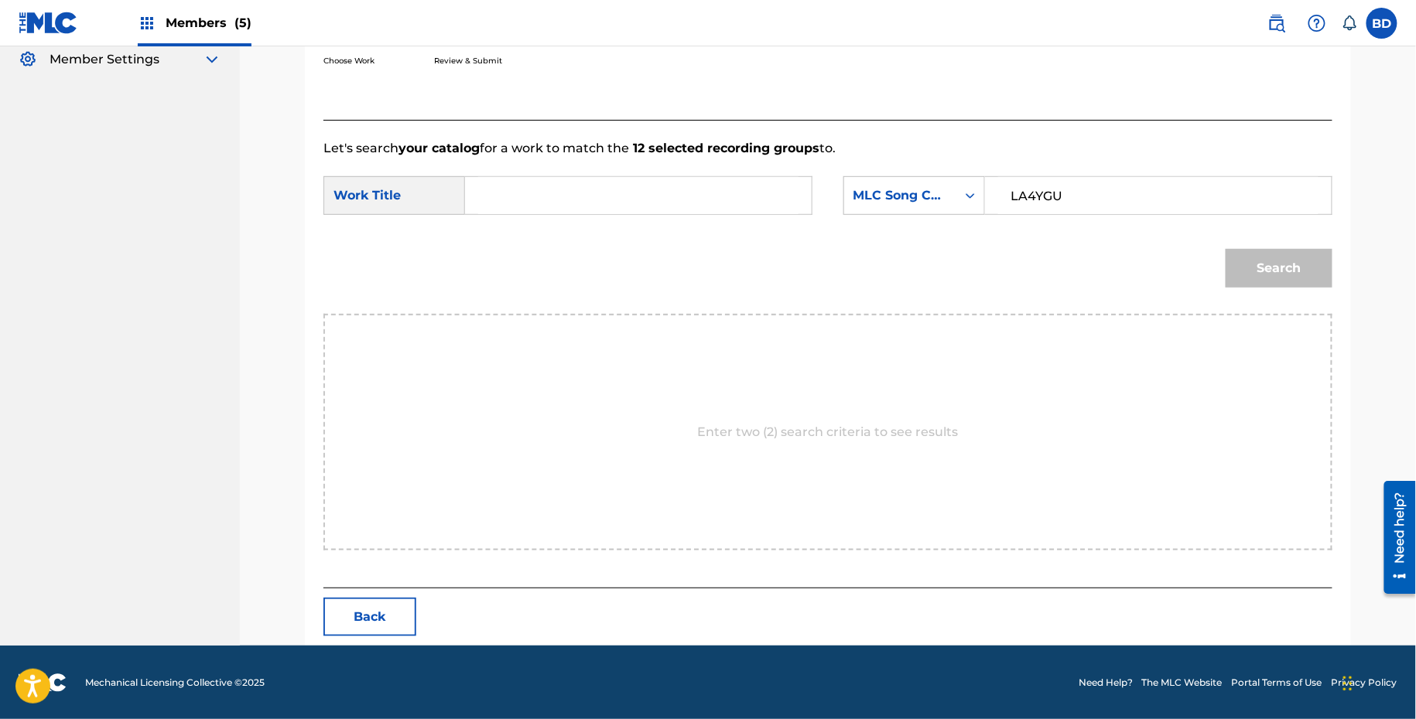
click at [737, 203] on input "Search Form" at bounding box center [638, 195] width 320 height 37
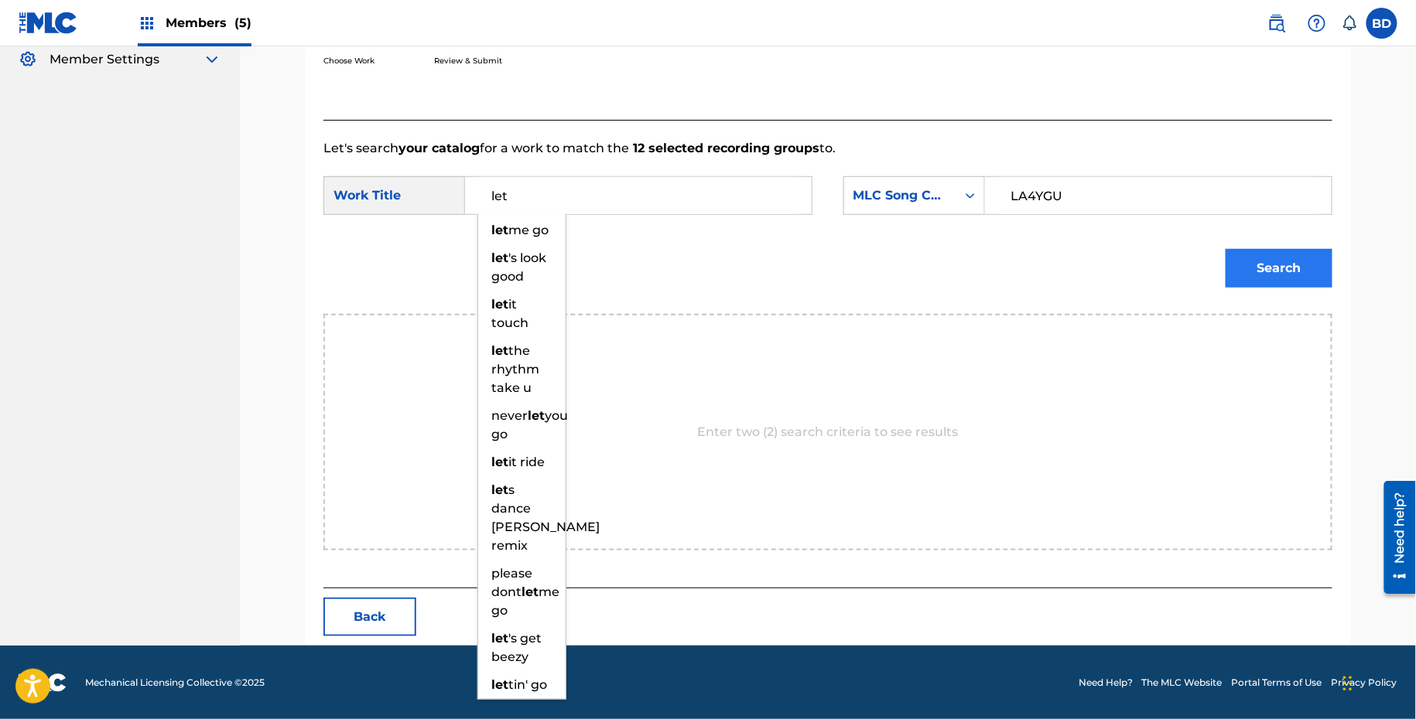
type input "let"
click at [1284, 273] on button "Search" at bounding box center [1278, 268] width 107 height 39
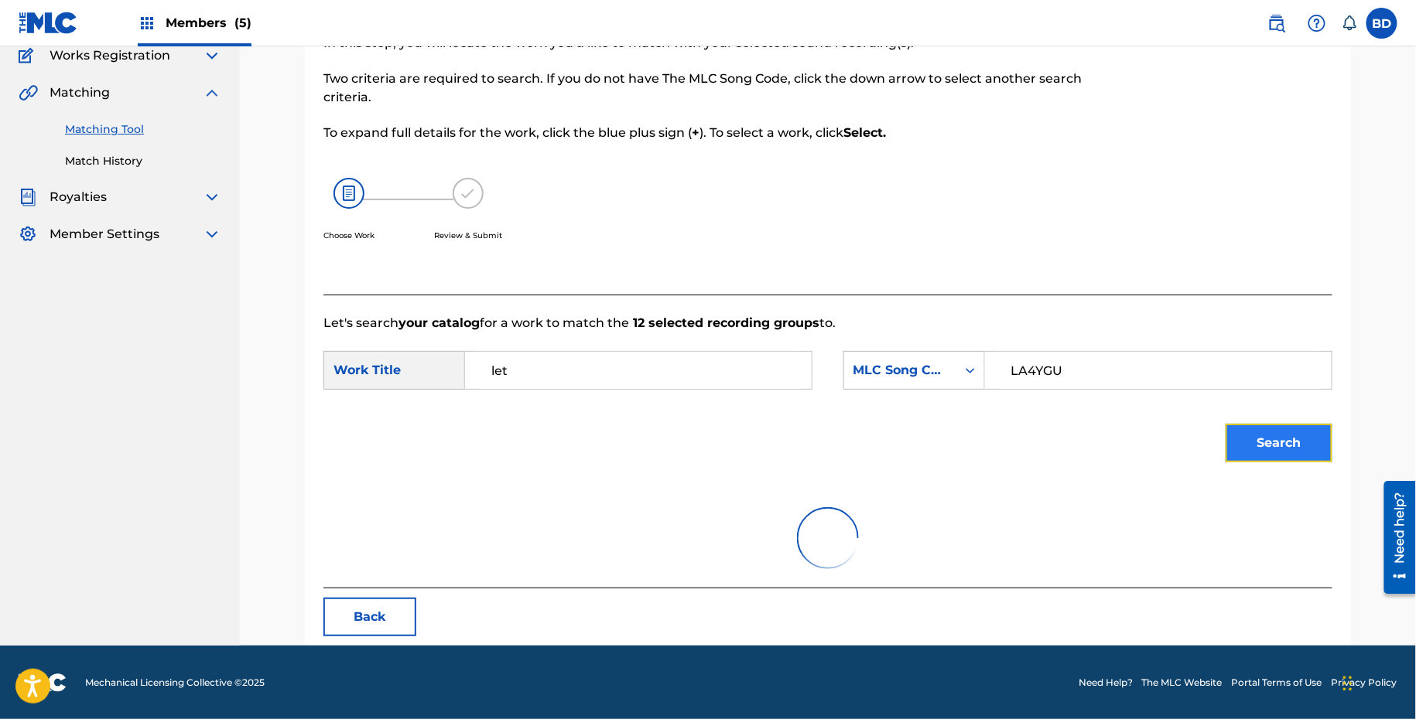
scroll to position [263, 0]
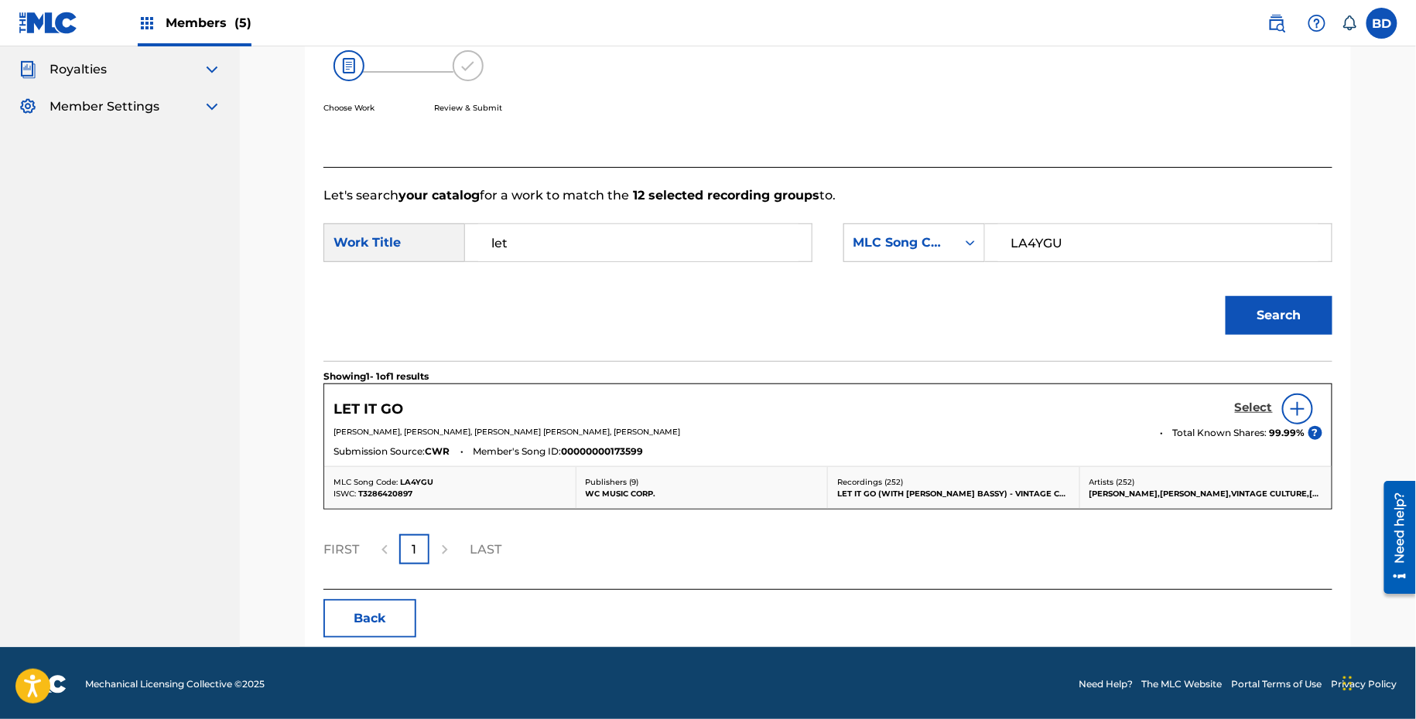
click at [1248, 401] on h5 "Select" at bounding box center [1254, 408] width 38 height 15
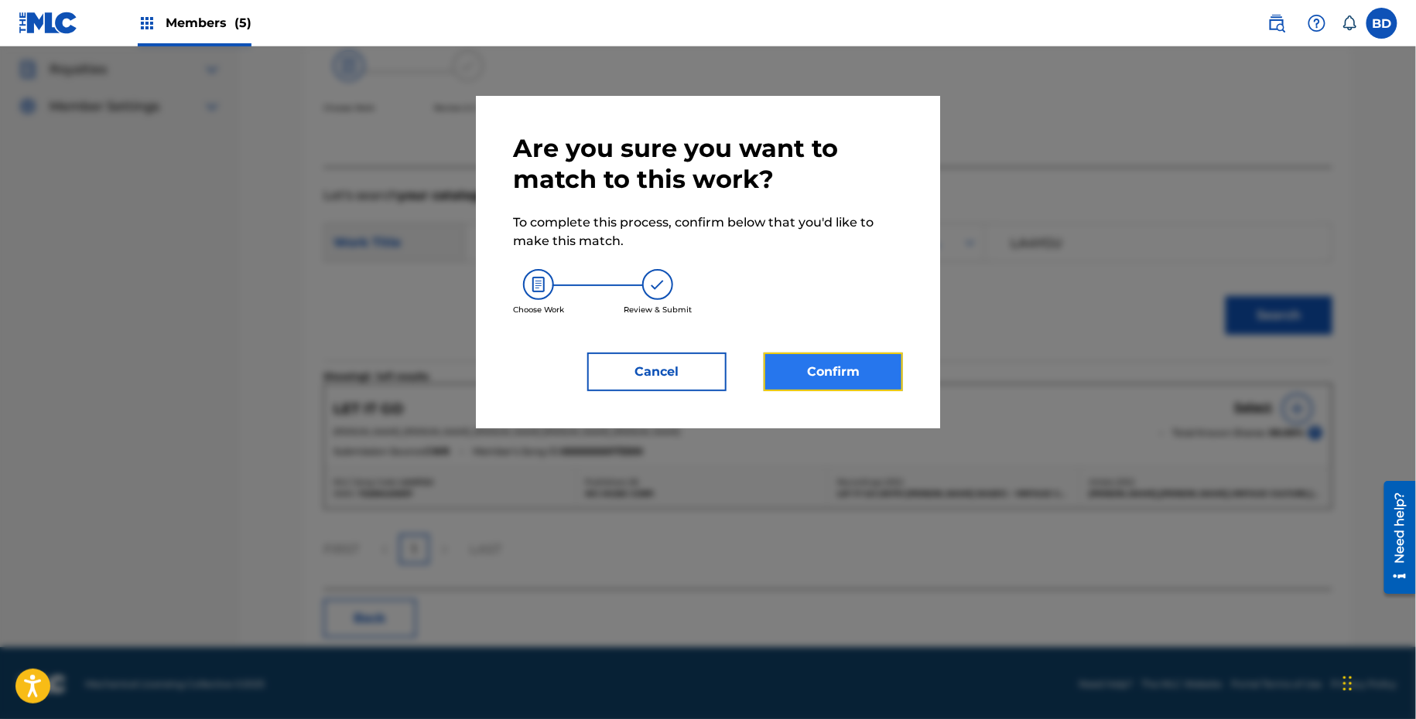
click at [788, 365] on button "Confirm" at bounding box center [833, 372] width 139 height 39
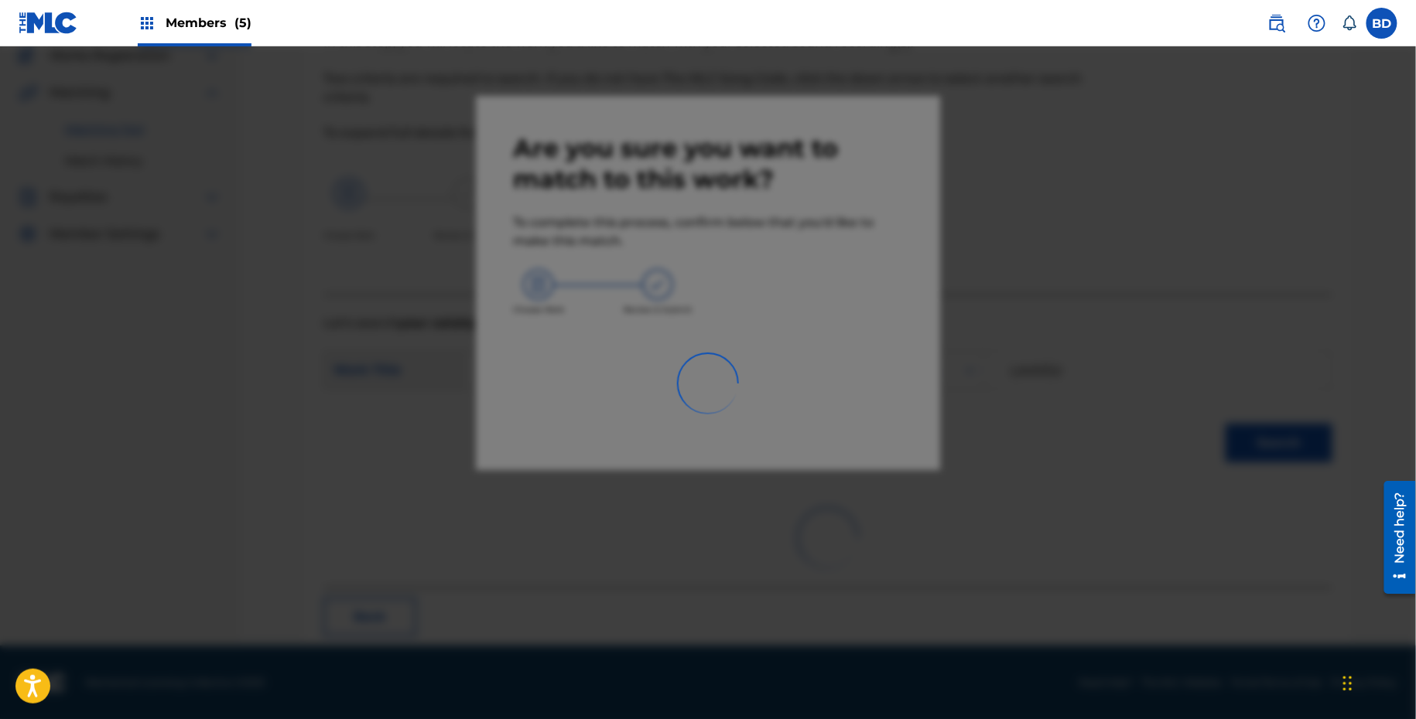
scroll to position [39, 0]
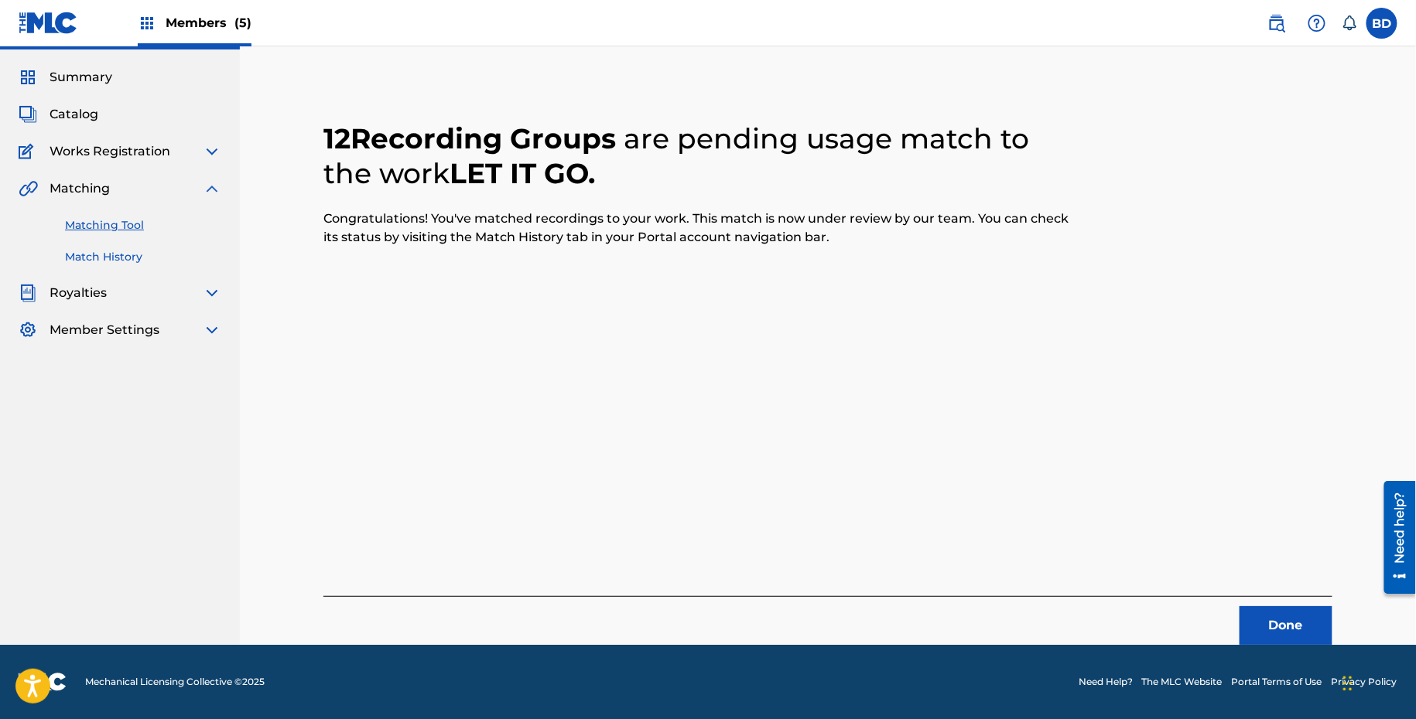
click at [124, 256] on link "Match History" at bounding box center [143, 257] width 156 height 16
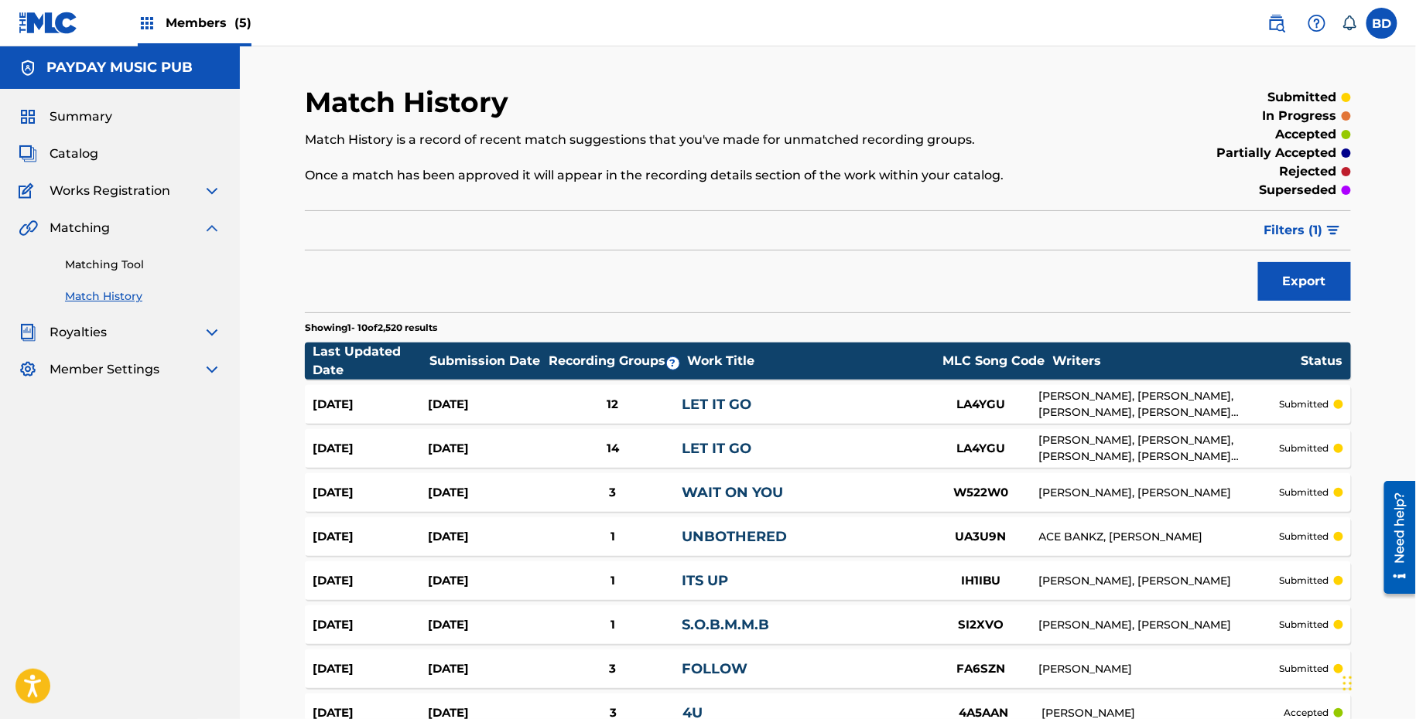
click at [404, 403] on div "Sep 22, 2025" at bounding box center [370, 405] width 115 height 18
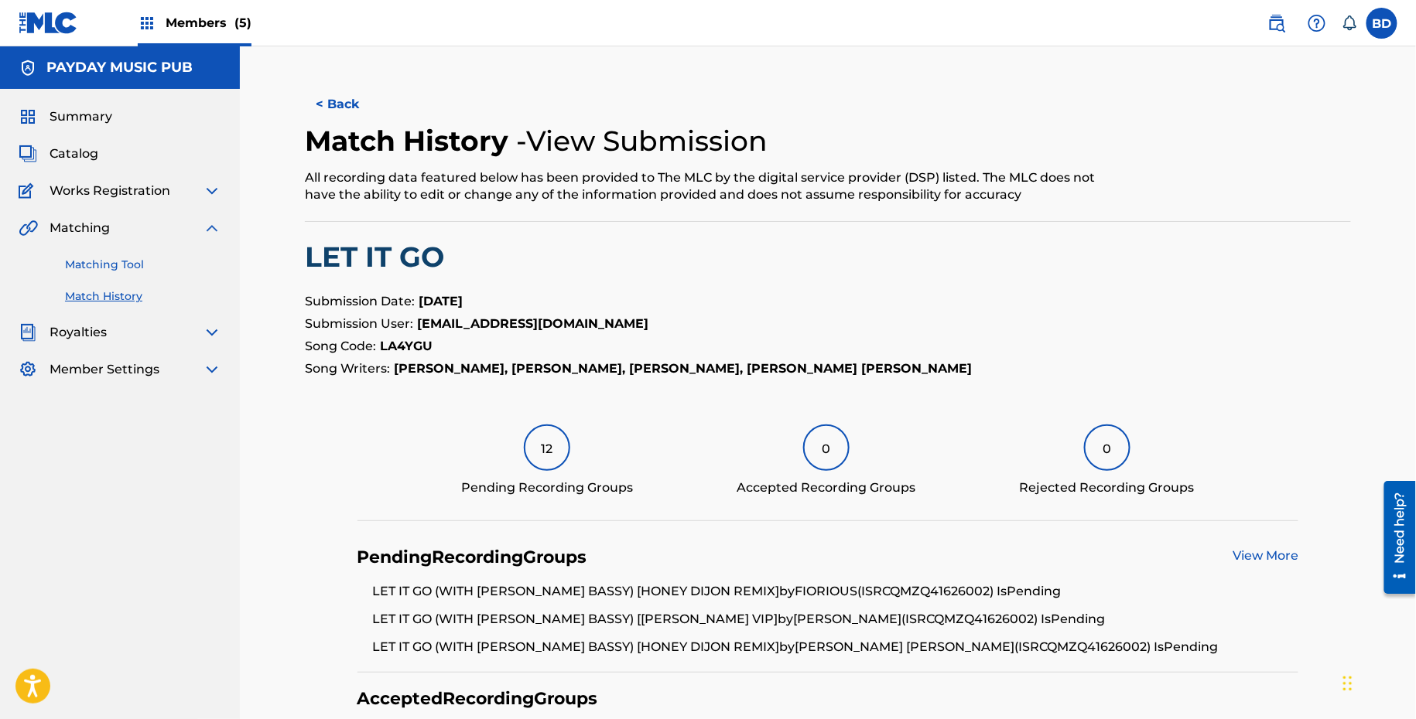
click at [159, 259] on link "Matching Tool" at bounding box center [143, 265] width 156 height 16
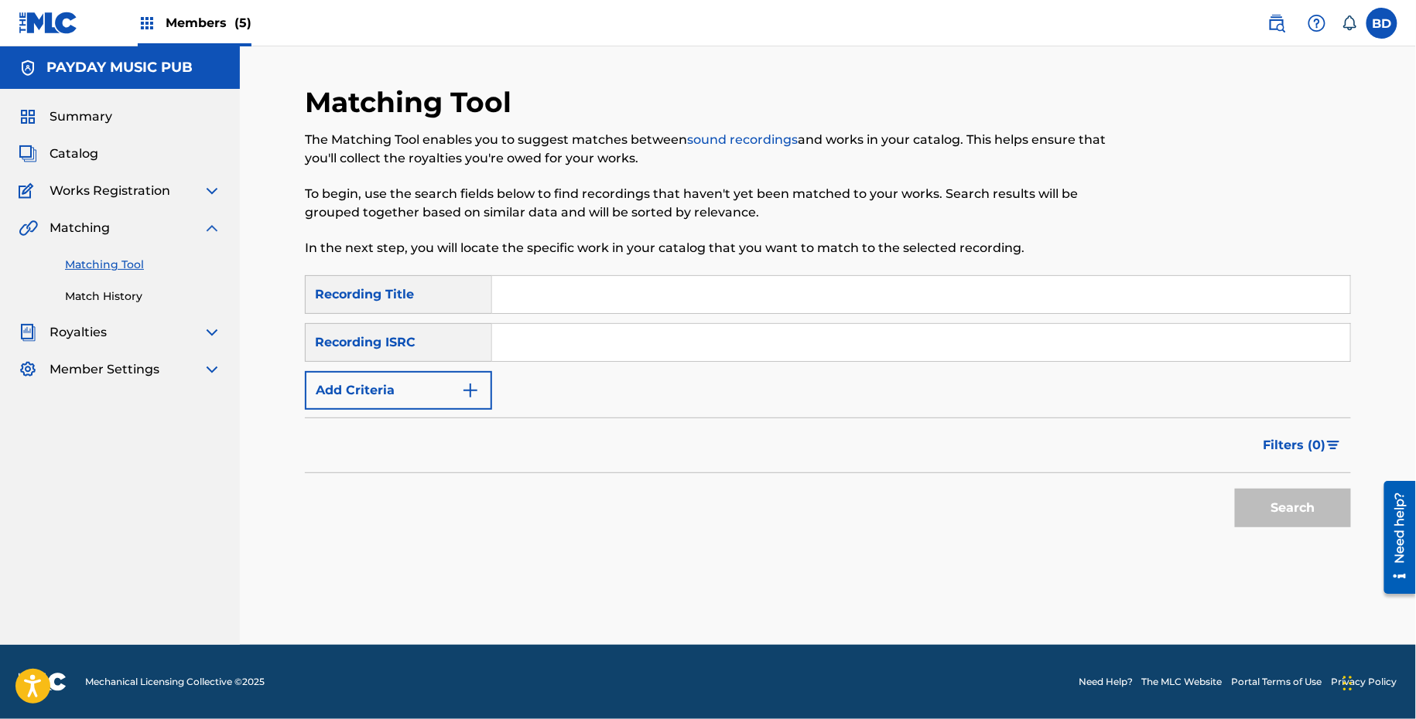
click at [651, 318] on div "SearchWithCriteria9022c90d-13b8-4f49-a3e1-9cebaccdd1e1 Recording Title SearchWi…" at bounding box center [828, 342] width 1046 height 135
click at [625, 395] on div "SearchWithCriteria9022c90d-13b8-4f49-a3e1-9cebaccdd1e1 Recording Title SearchWi…" at bounding box center [828, 342] width 1046 height 135
click at [590, 331] on input "Search Form" at bounding box center [921, 342] width 858 height 37
paste input "QMZQ41626001"
type input "QMZQ41626001"
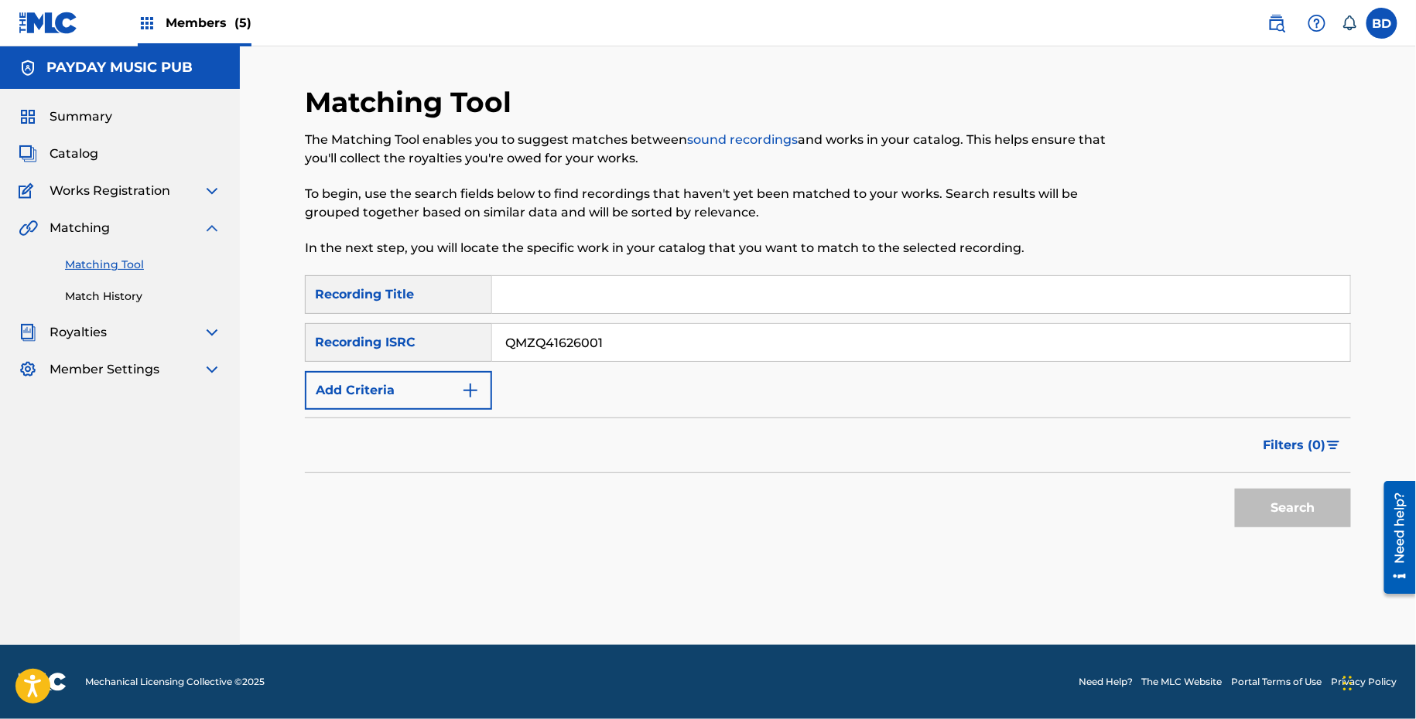
click at [1235, 489] on button "Search" at bounding box center [1293, 508] width 116 height 39
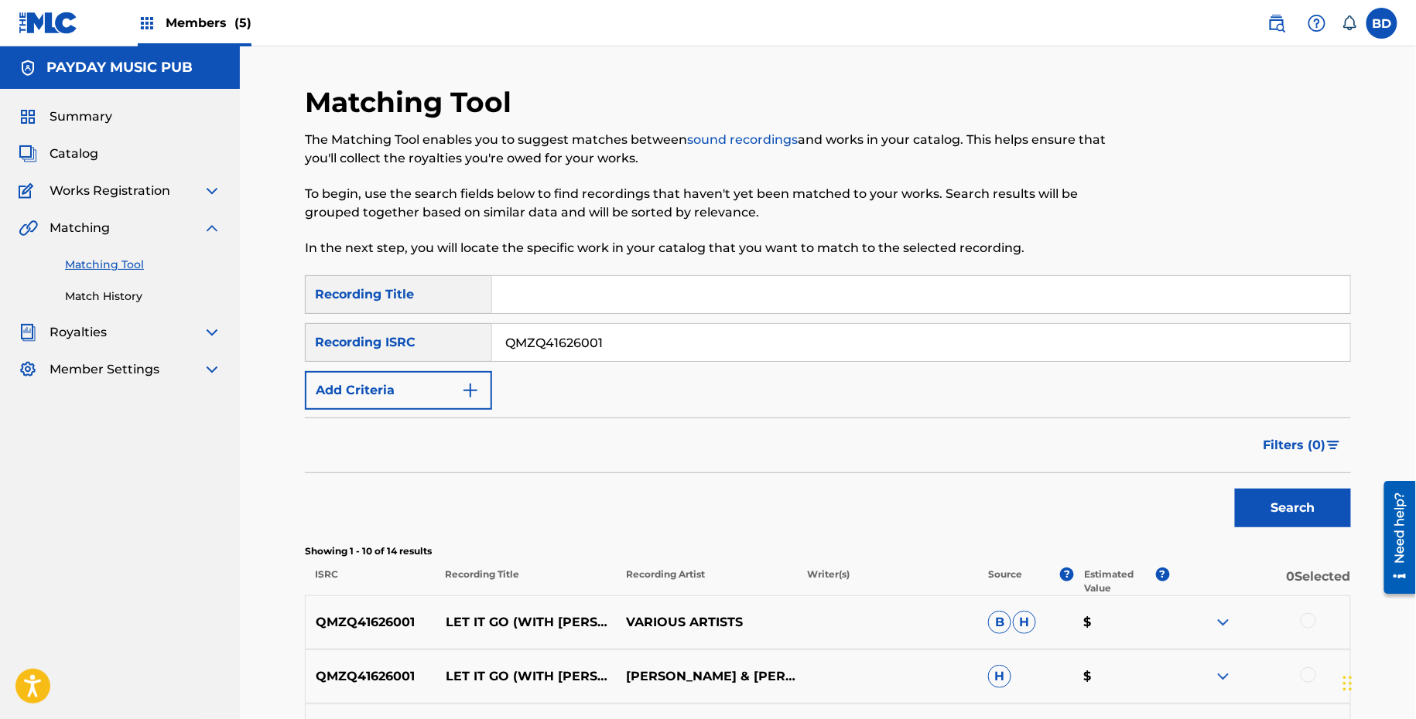
scroll to position [607, 0]
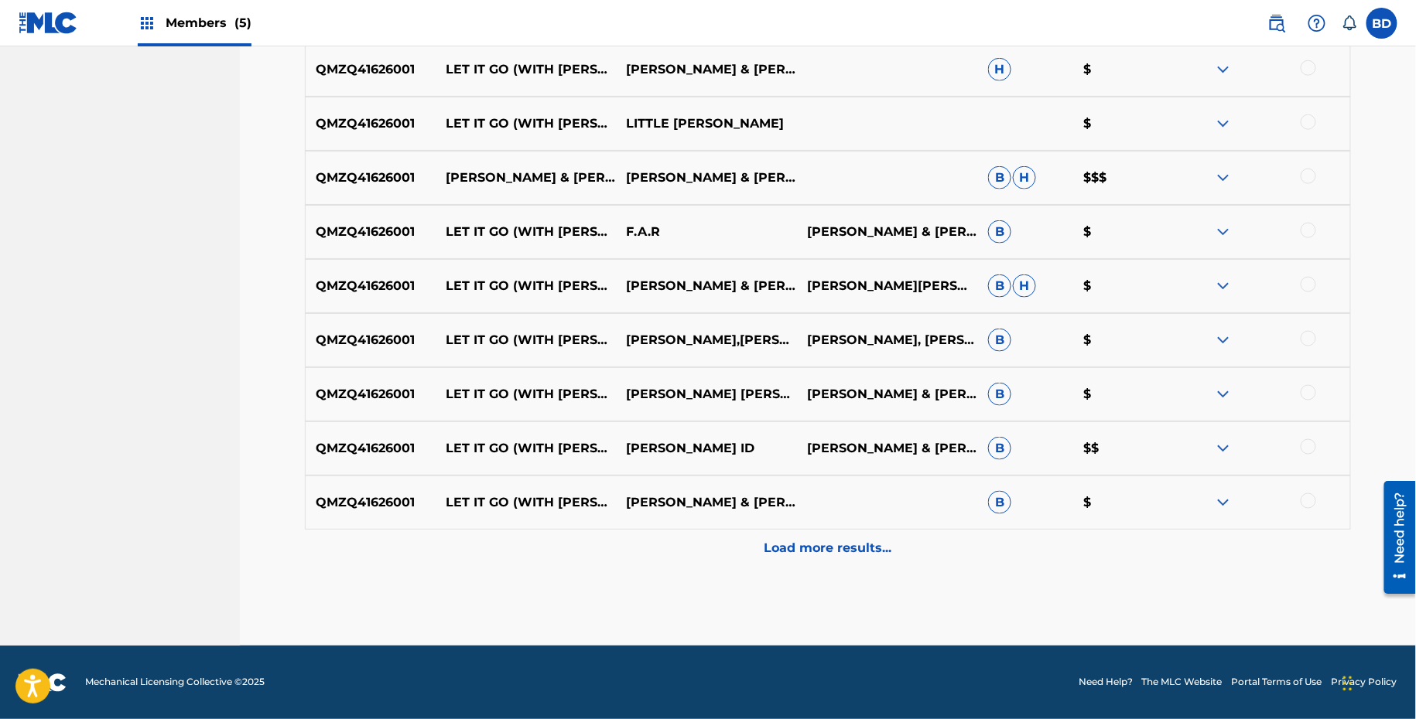
click at [1013, 508] on p "B" at bounding box center [1026, 502] width 96 height 23
click at [1003, 526] on div "QMZQ41626001 LET IT GO (WITH MARC E. BASSY) [EXTENDED MIX] LOUIE VEGA & THE MAR…" at bounding box center [828, 503] width 1046 height 54
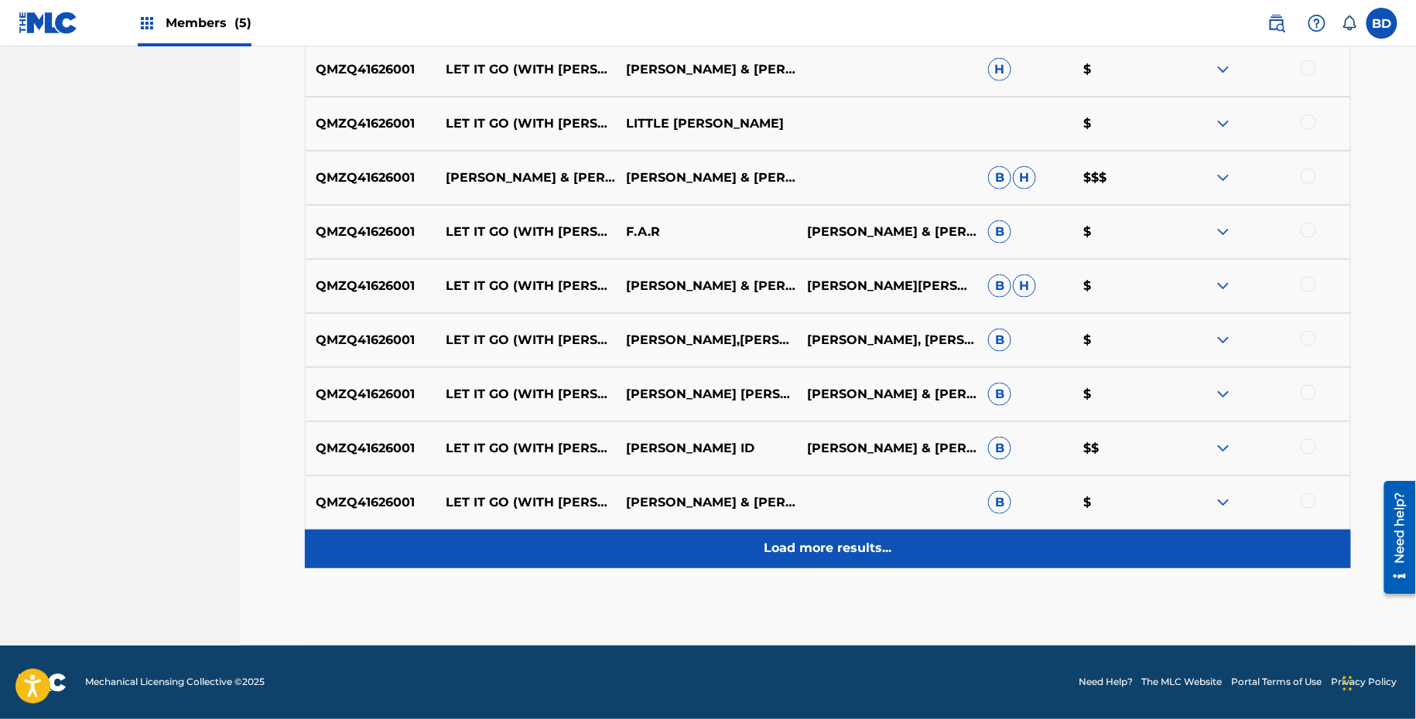
click at [1003, 530] on div "Load more results..." at bounding box center [828, 549] width 1046 height 39
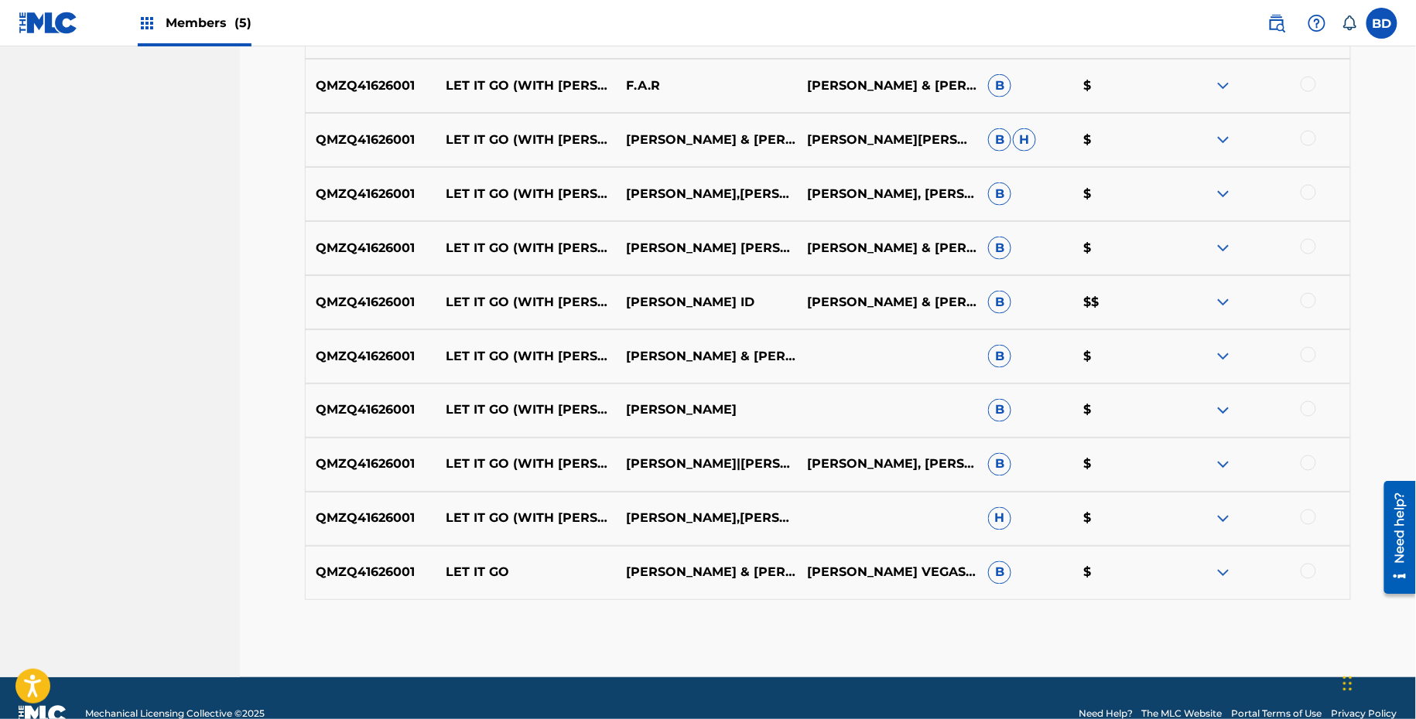
scroll to position [750, 0]
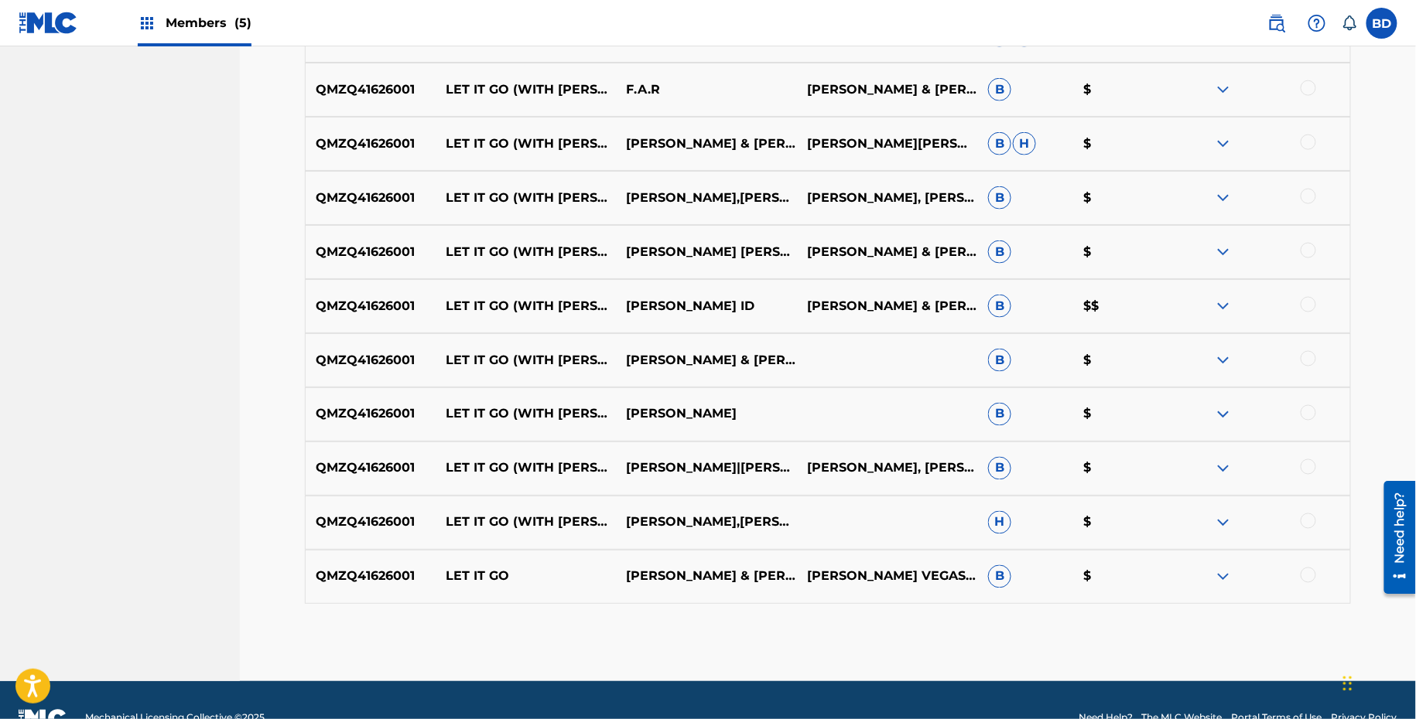
click at [473, 579] on p "LET IT GO" at bounding box center [526, 577] width 181 height 19
click at [1222, 577] on img at bounding box center [1223, 577] width 19 height 19
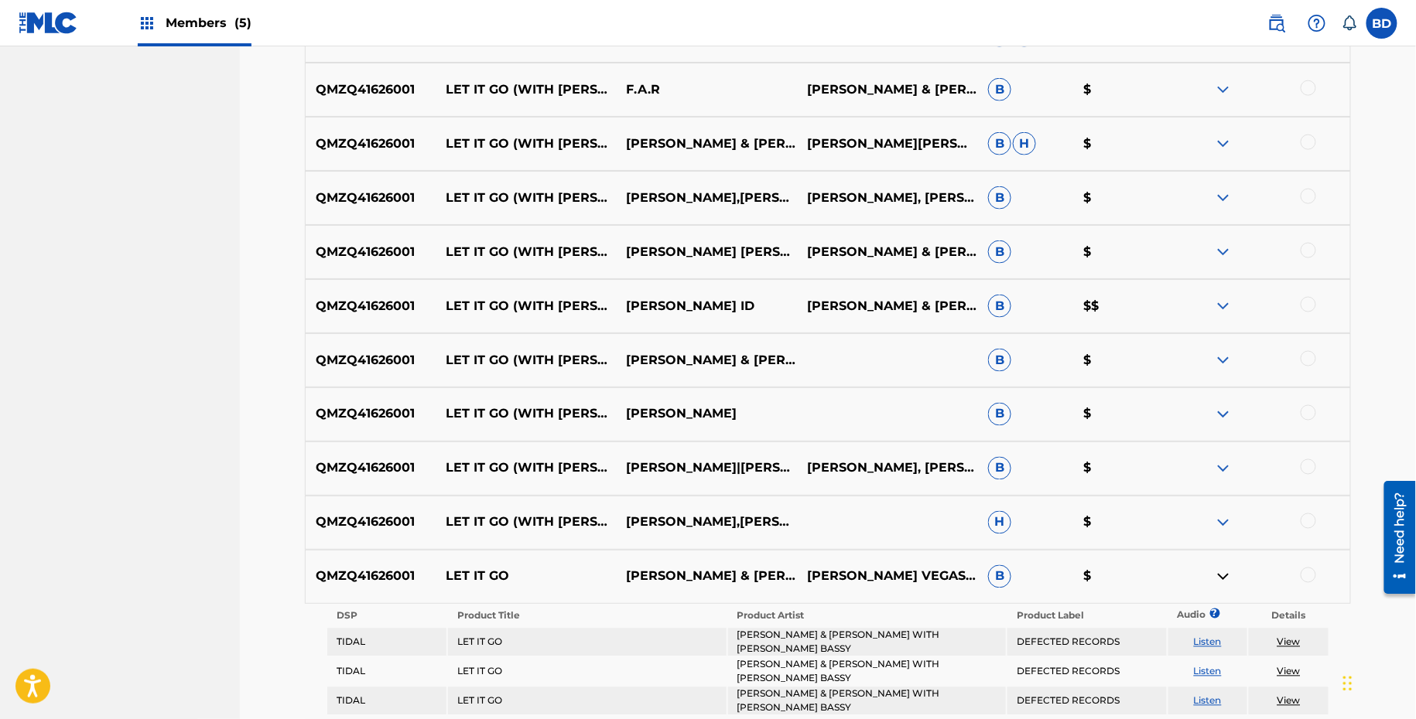
click at [1222, 535] on div "QMZQ41626001 LET IT GO (WITH MARC E. BASSY) [EXTENDED MIX] THE MARTINEZ BROTHER…" at bounding box center [828, 523] width 1046 height 54
click at [1223, 520] on img at bounding box center [1223, 523] width 19 height 19
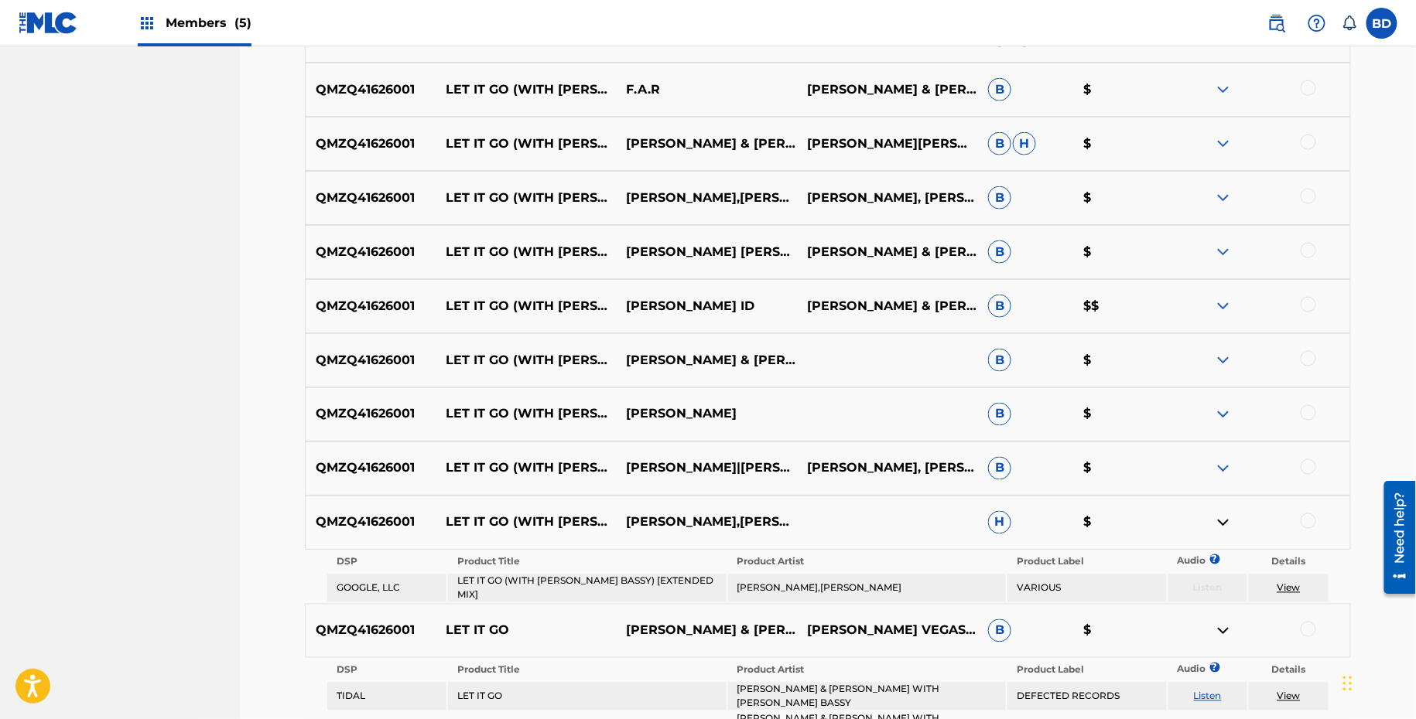
click at [1224, 449] on div "QMZQ41626001 LET IT GO (WITH MARC E. BASSY) [EXTENDED MIX] LOUIE VEGA|THE MARTI…" at bounding box center [828, 469] width 1046 height 54
click at [1224, 471] on img at bounding box center [1223, 469] width 19 height 19
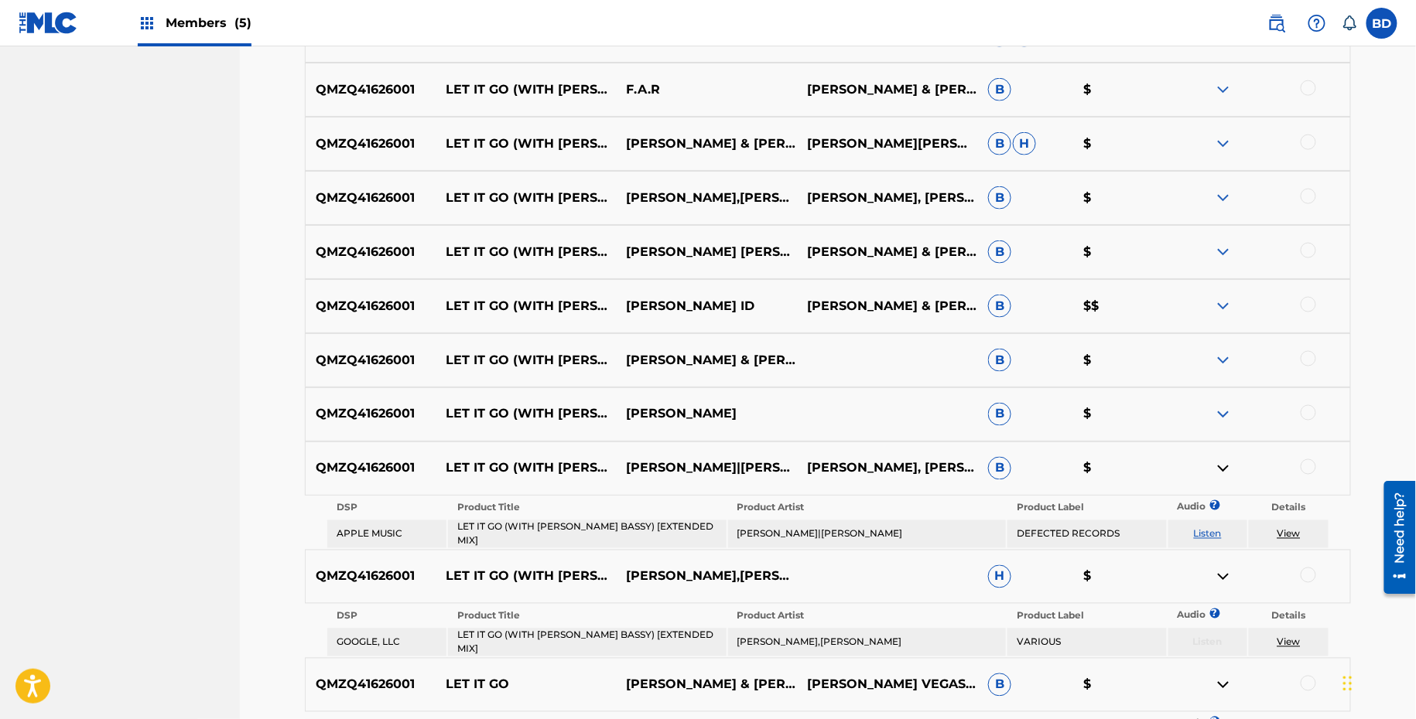
click at [1225, 429] on div "QMZQ41626001 LET IT GO (WITH MARC E. BASSY) [EXTENDED MIX] THE MARTINEZ BROTHER…" at bounding box center [828, 415] width 1046 height 54
click at [1225, 402] on div "QMZQ41626001 LET IT GO (WITH MARC E. BASSY) [EXTENDED MIX] THE MARTINEZ BROTHER…" at bounding box center [828, 415] width 1046 height 54
click at [1225, 354] on img at bounding box center [1223, 360] width 19 height 19
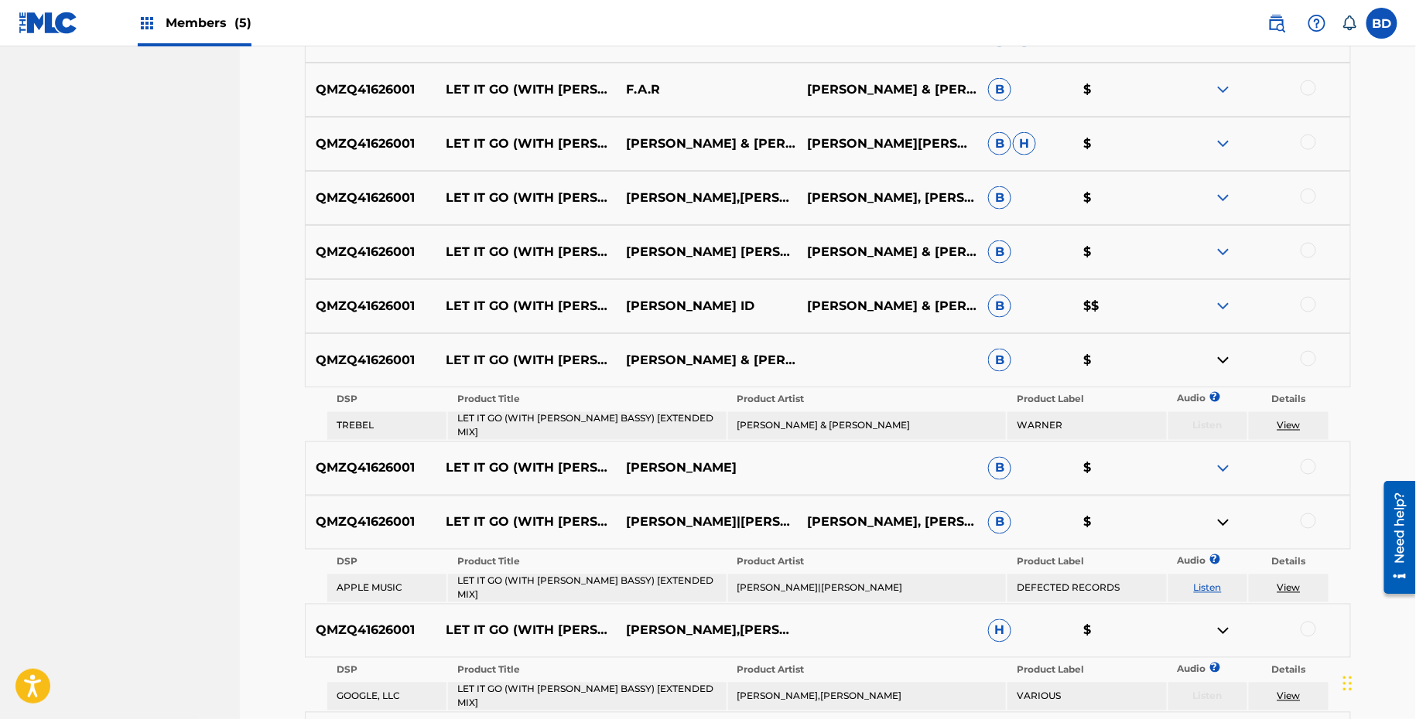
click at [1225, 476] on div "QMZQ41626001 LET IT GO (WITH MARC E. BASSY) [EXTENDED MIX] THE MARTINEZ BROTHER…" at bounding box center [828, 469] width 1046 height 54
click at [1225, 460] on img at bounding box center [1223, 469] width 19 height 19
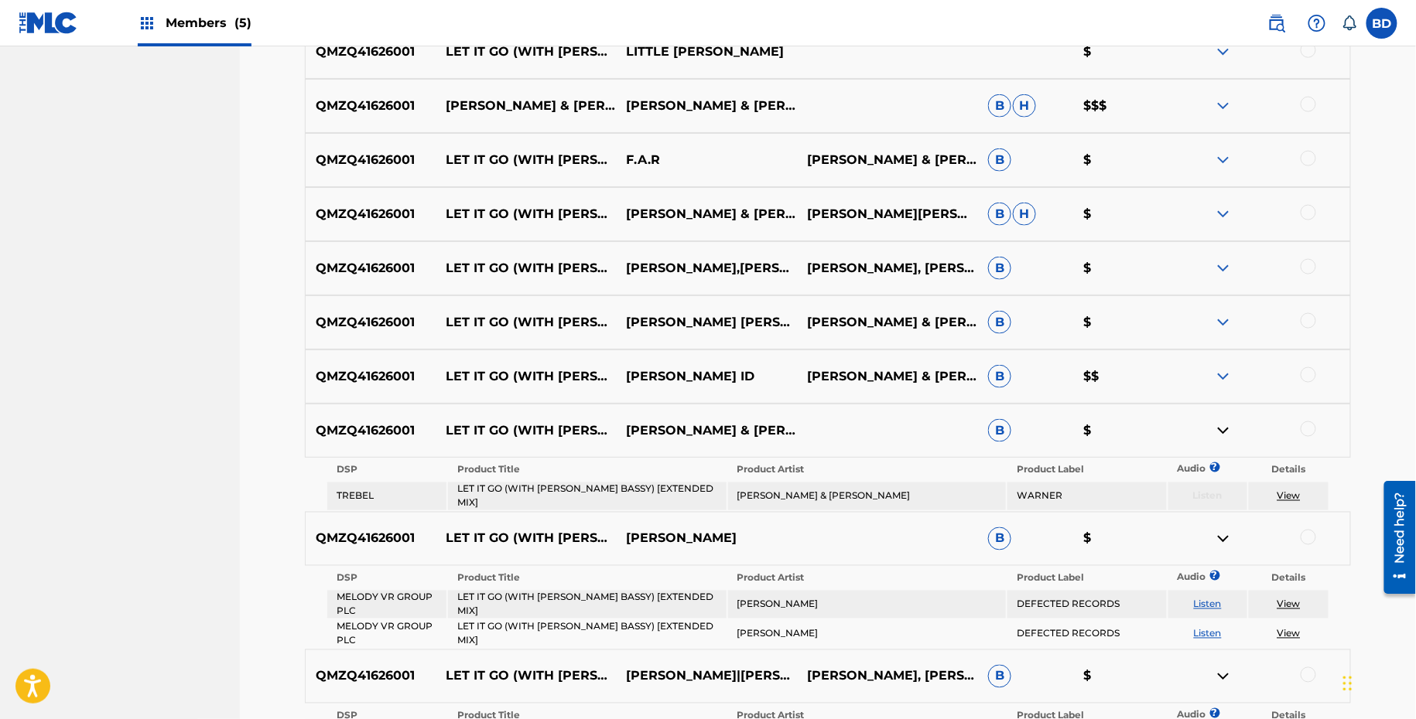
scroll to position [600, 0]
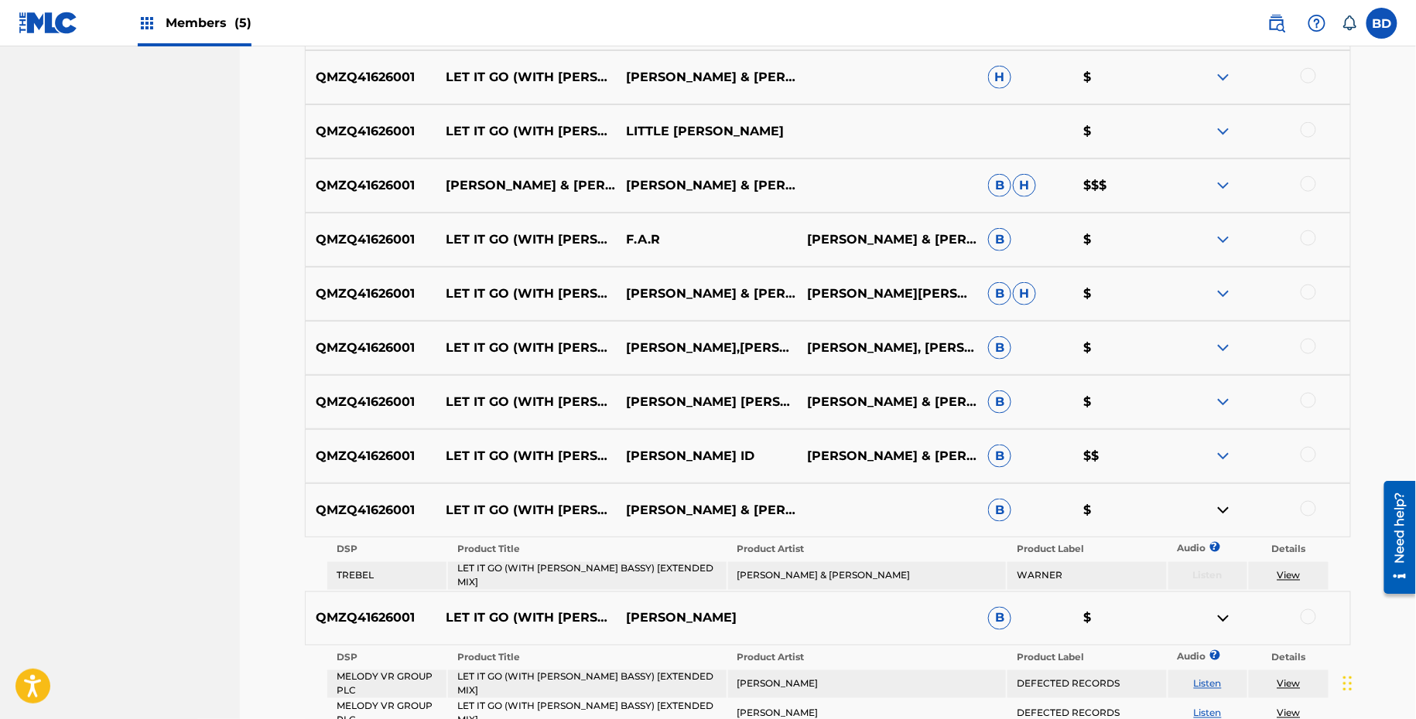
click at [1225, 455] on img at bounding box center [1223, 456] width 19 height 19
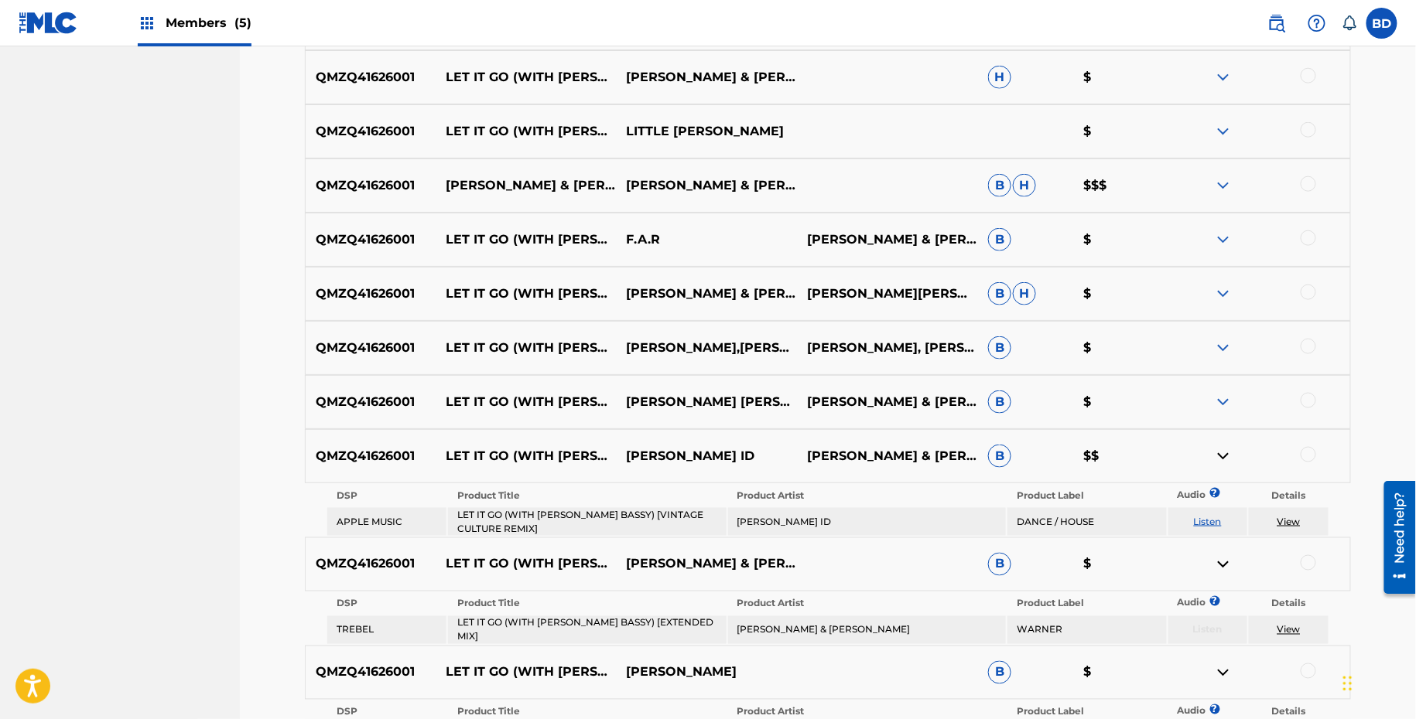
click at [1225, 395] on img at bounding box center [1223, 402] width 19 height 19
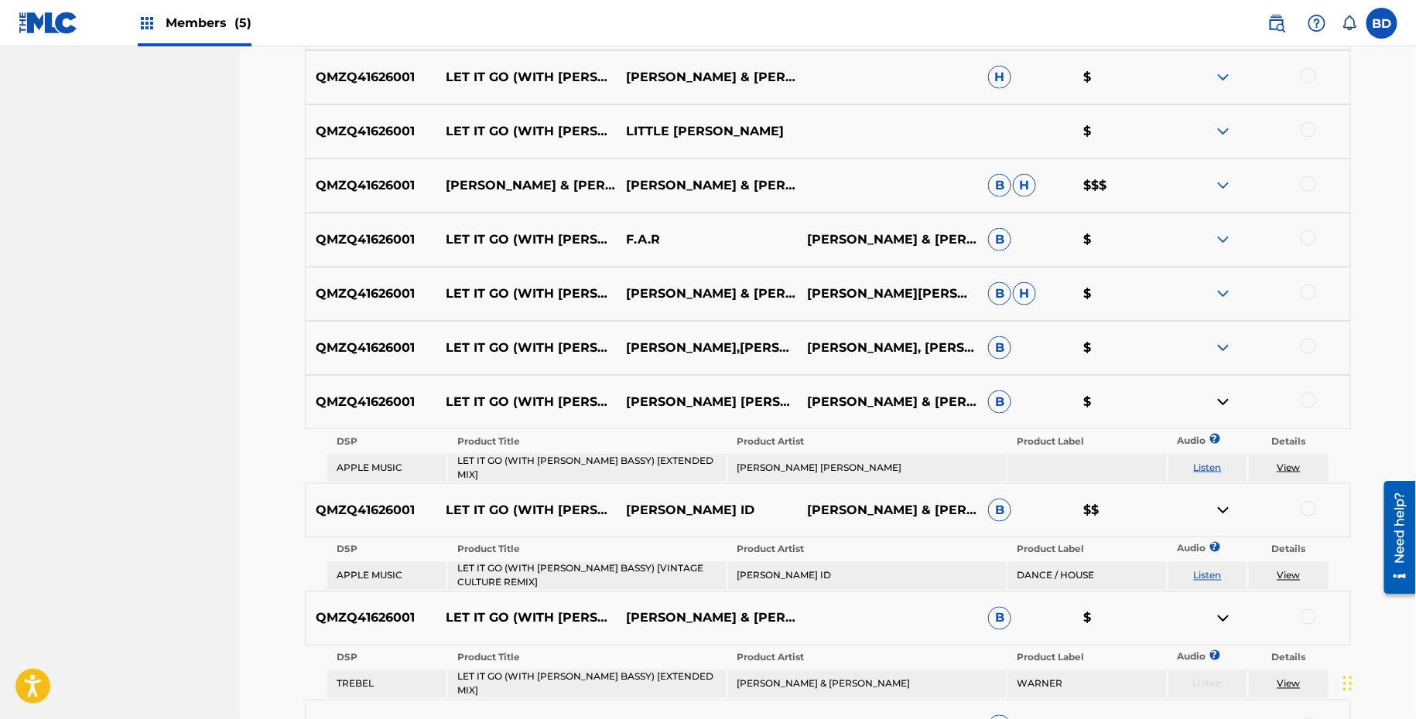
click at [1226, 336] on div "QMZQ41626001 LET IT GO (WITH MARC E. BASSY) [EXTENDED MIX] [FEAT. MARC E. BASSY…" at bounding box center [828, 348] width 1046 height 54
click at [1221, 344] on img at bounding box center [1223, 348] width 19 height 19
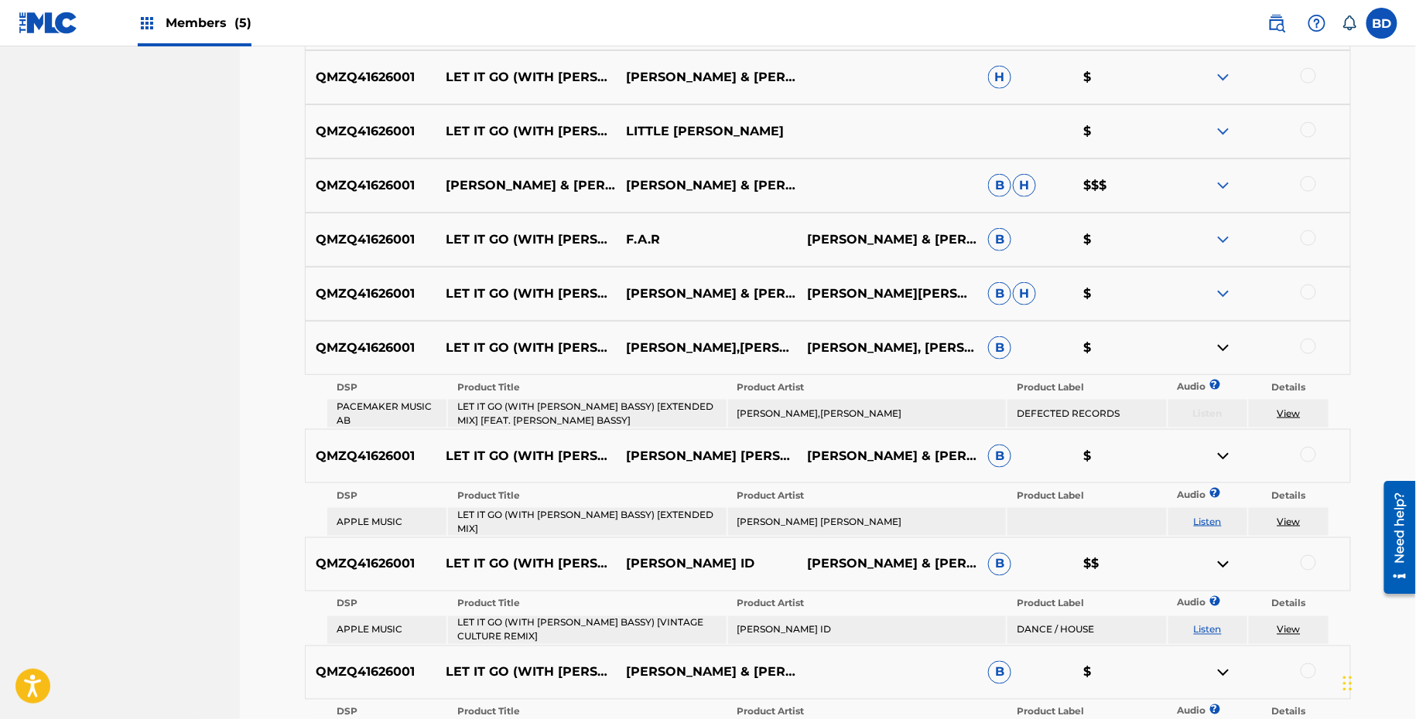
click at [1221, 289] on img at bounding box center [1223, 294] width 19 height 19
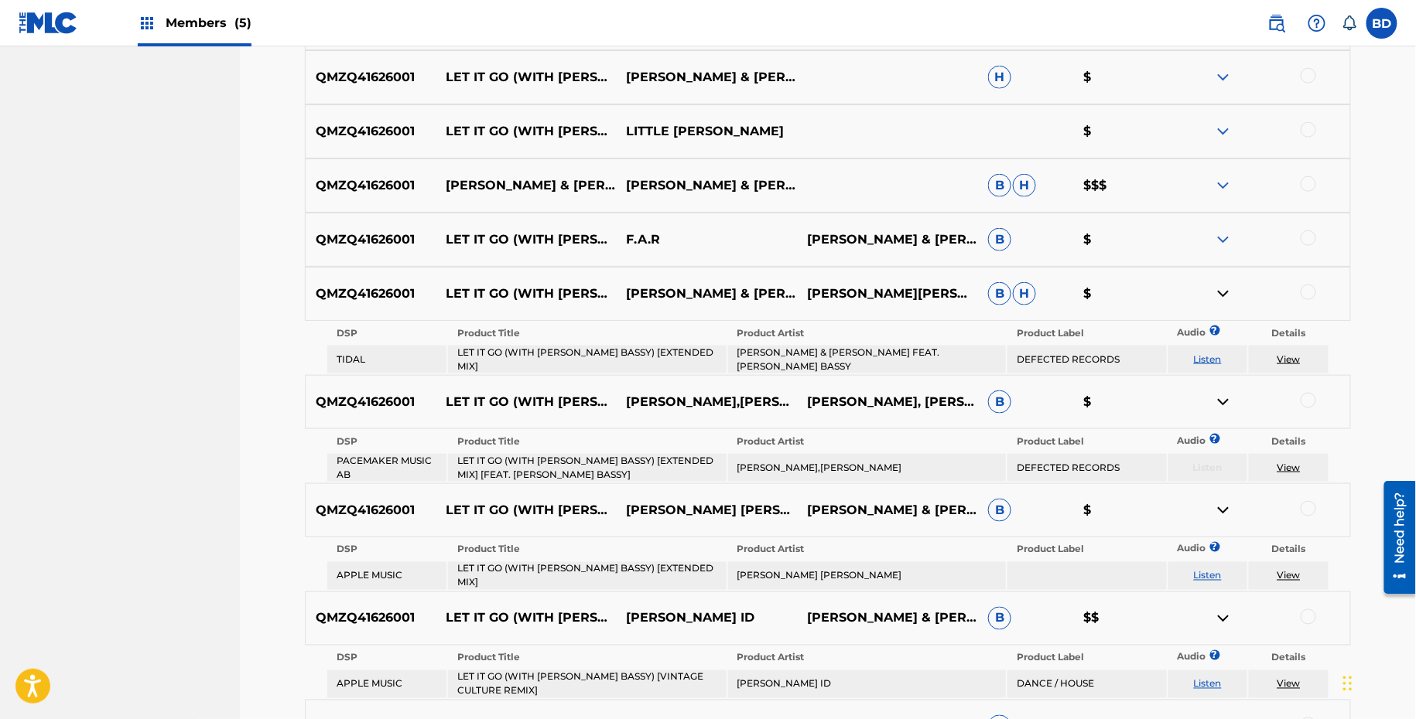
click at [1226, 217] on div "QMZQ41626001 LET IT GO (WITH MARC E. BASSY) [EXTENDED MIX] F.A.R THE MARTINEZ B…" at bounding box center [828, 240] width 1046 height 54
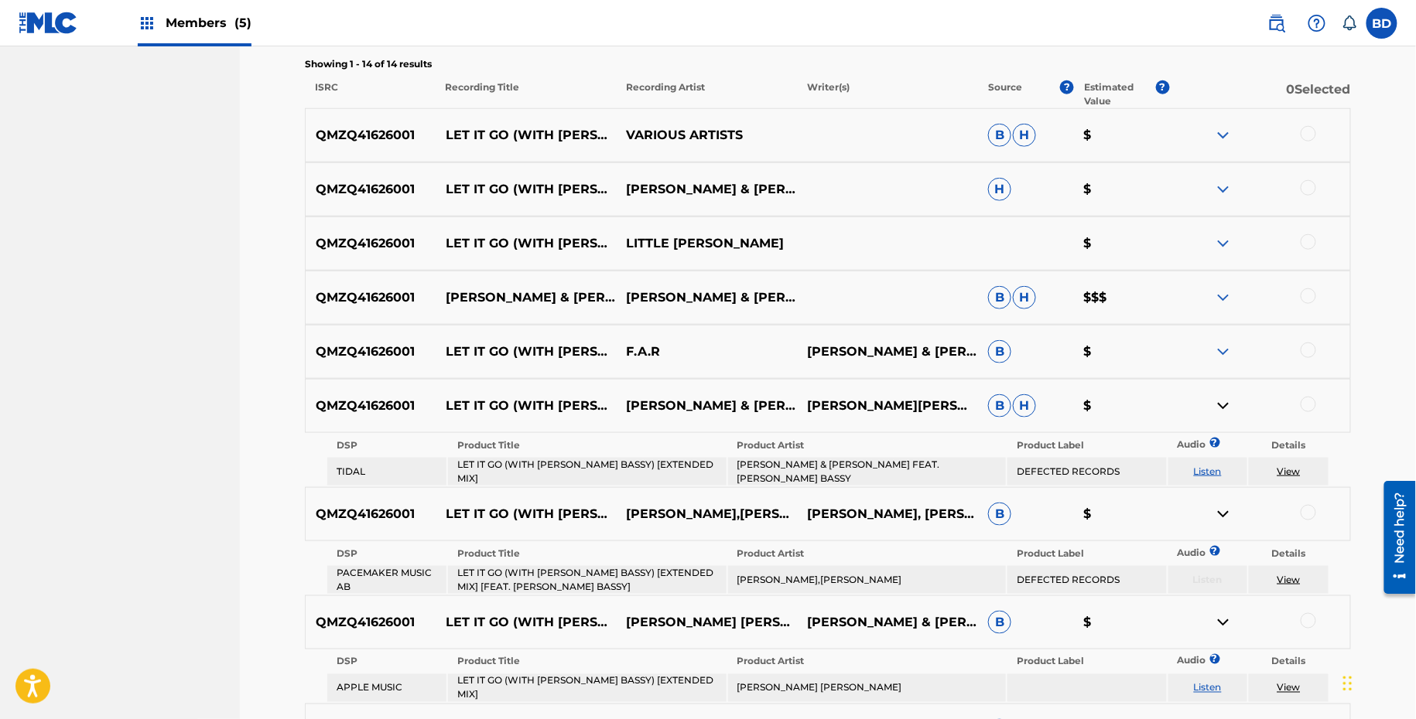
scroll to position [429, 0]
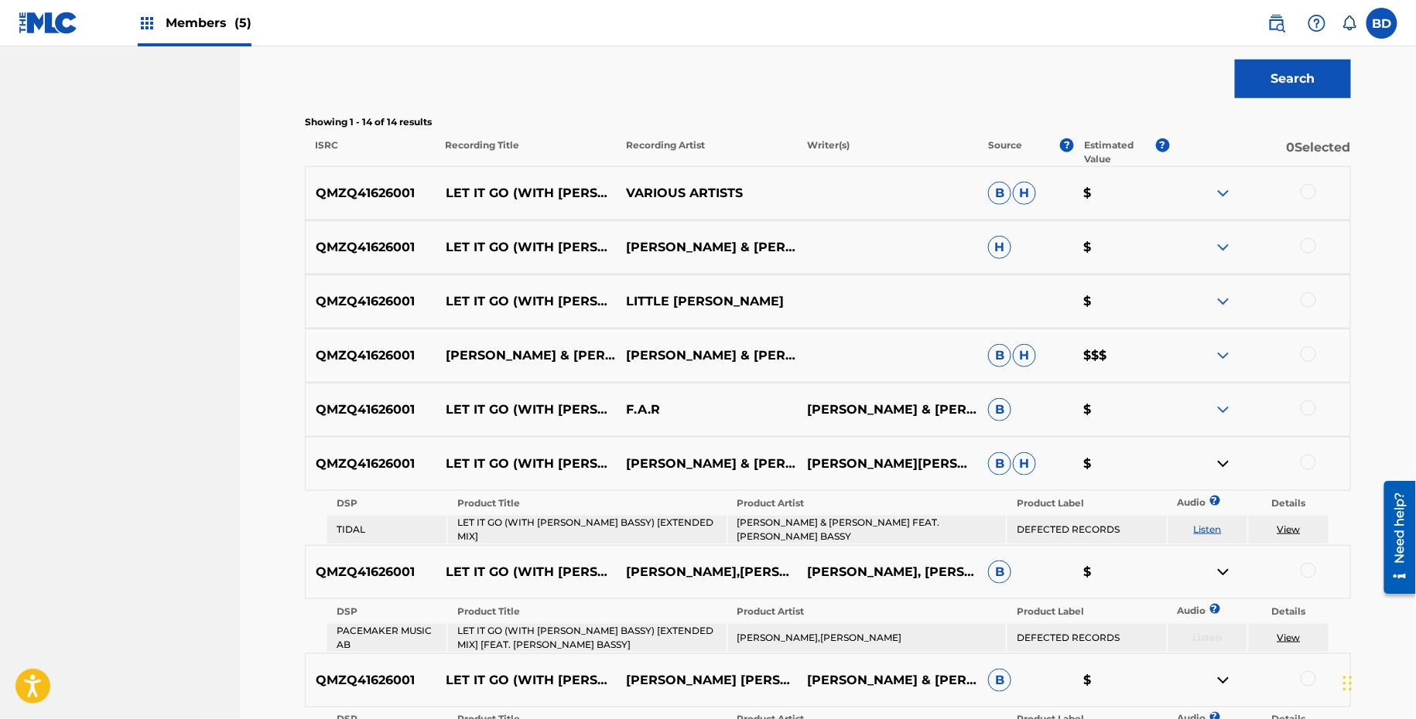
click at [1223, 415] on img at bounding box center [1223, 410] width 19 height 19
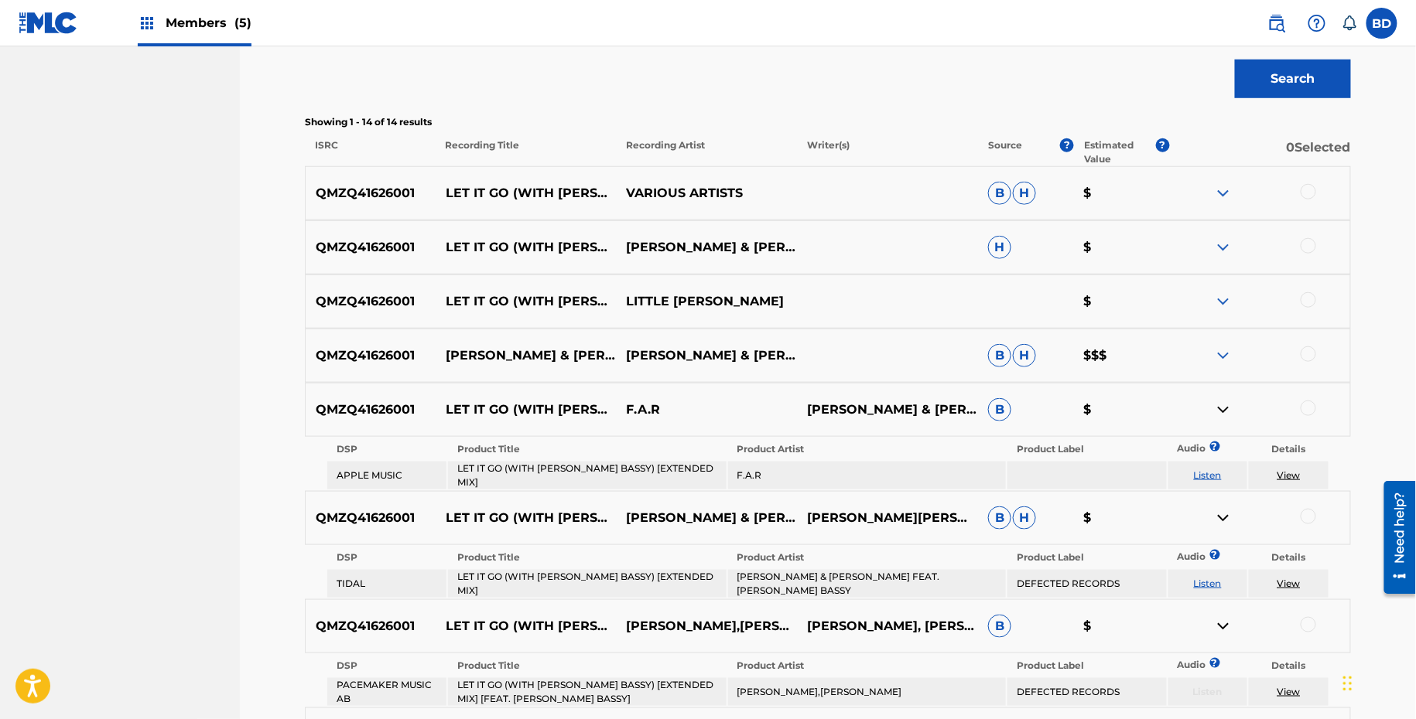
click at [1222, 355] on img at bounding box center [1223, 356] width 19 height 19
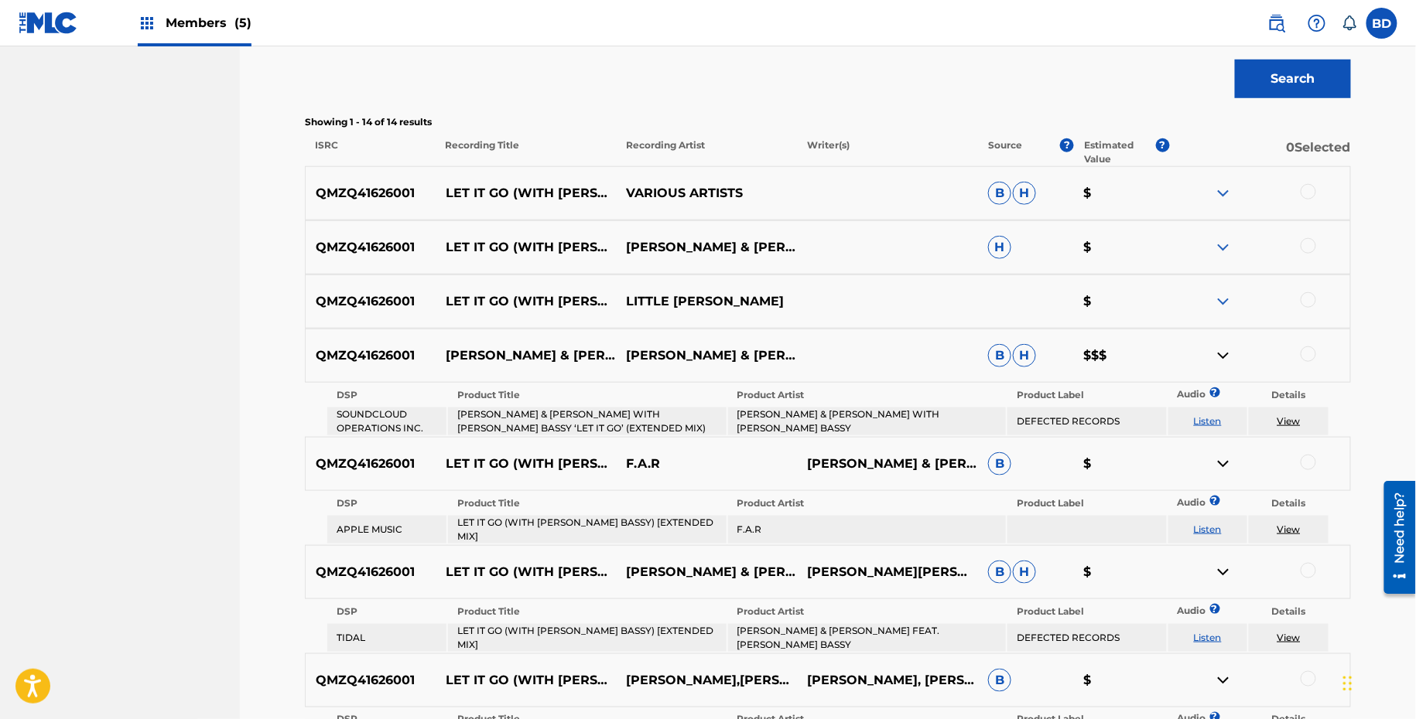
click at [1225, 231] on div "QMZQ41626001 LET IT GO (WITH MARC E. BASSY) LOUIE VEGA & THE MARTINEZ BROTHERS …" at bounding box center [828, 247] width 1046 height 54
click at [1222, 244] on img at bounding box center [1223, 247] width 19 height 19
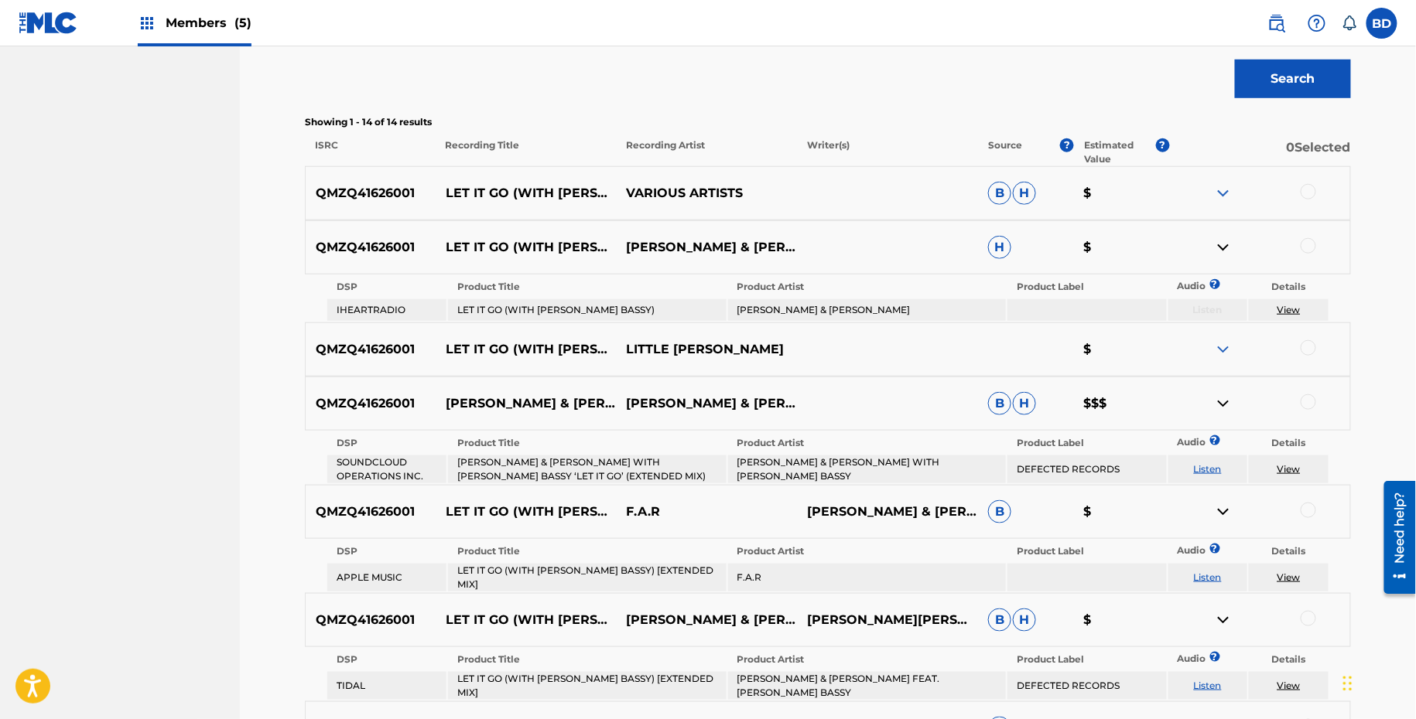
click at [1222, 187] on img at bounding box center [1223, 193] width 19 height 19
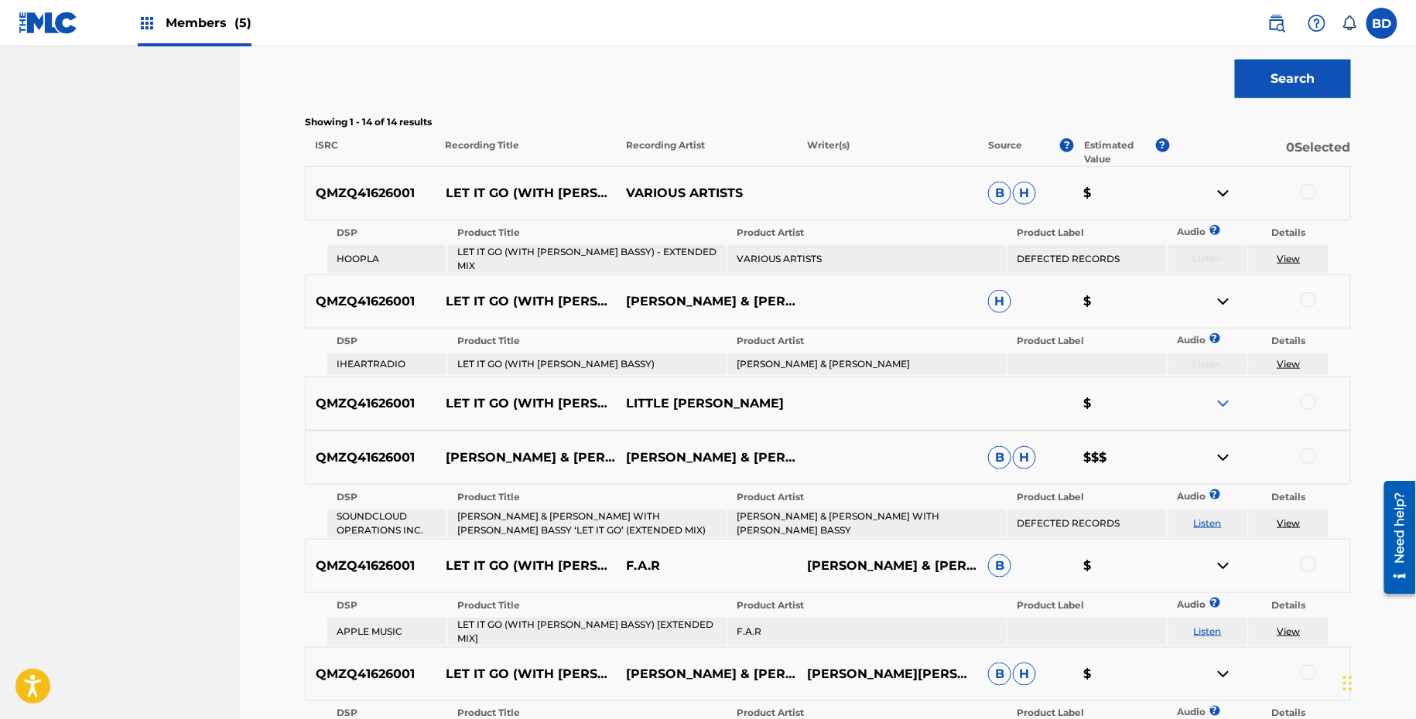
click at [1222, 187] on img at bounding box center [1223, 193] width 19 height 19
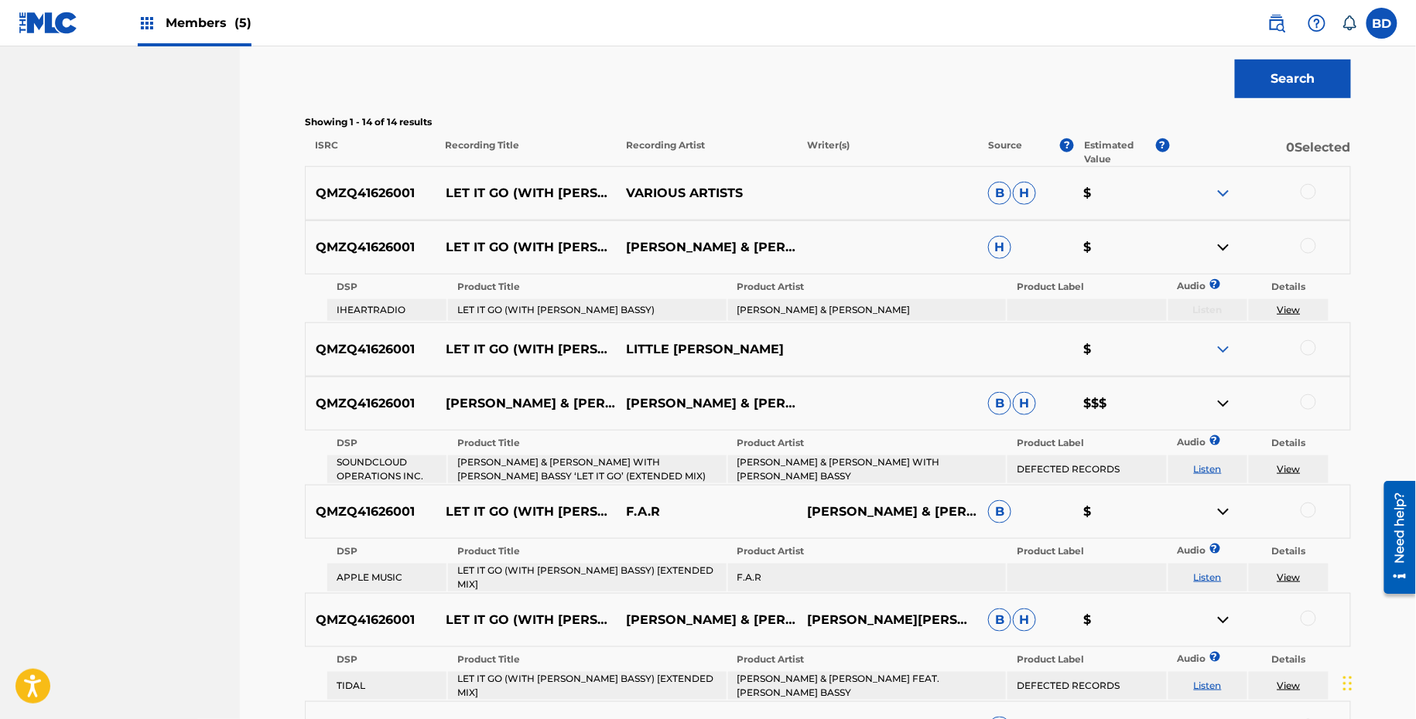
click at [1222, 187] on img at bounding box center [1223, 193] width 19 height 19
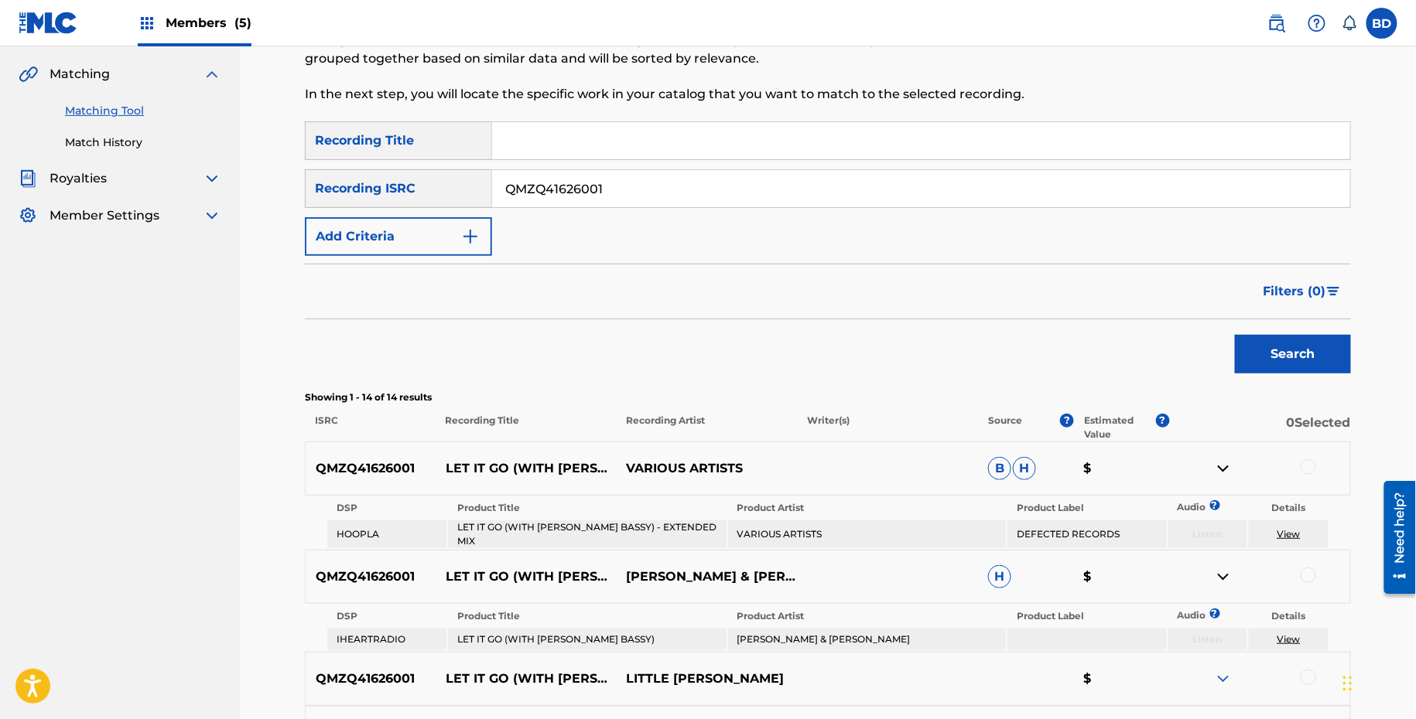
scroll to position [101, 0]
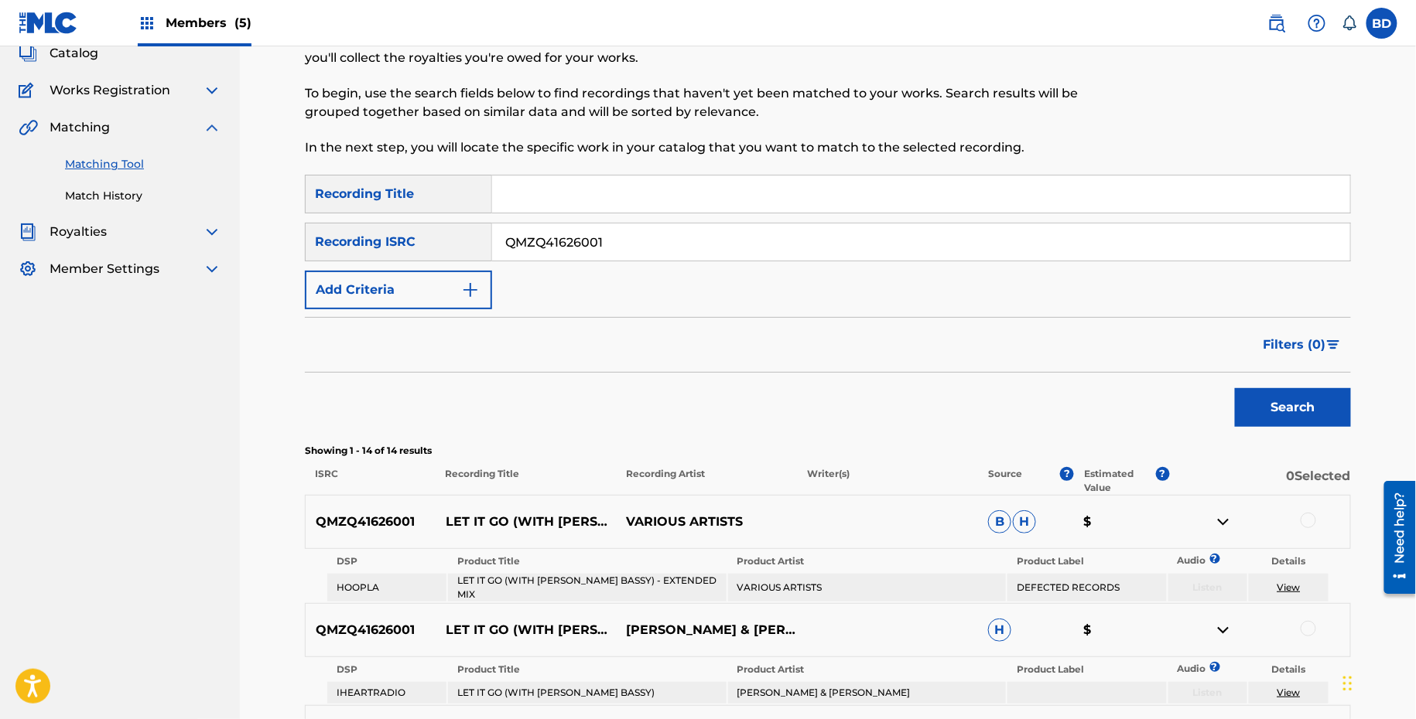
click at [533, 236] on input "QMZQ41626001" at bounding box center [921, 242] width 858 height 37
click at [1235, 388] on button "Search" at bounding box center [1293, 407] width 116 height 39
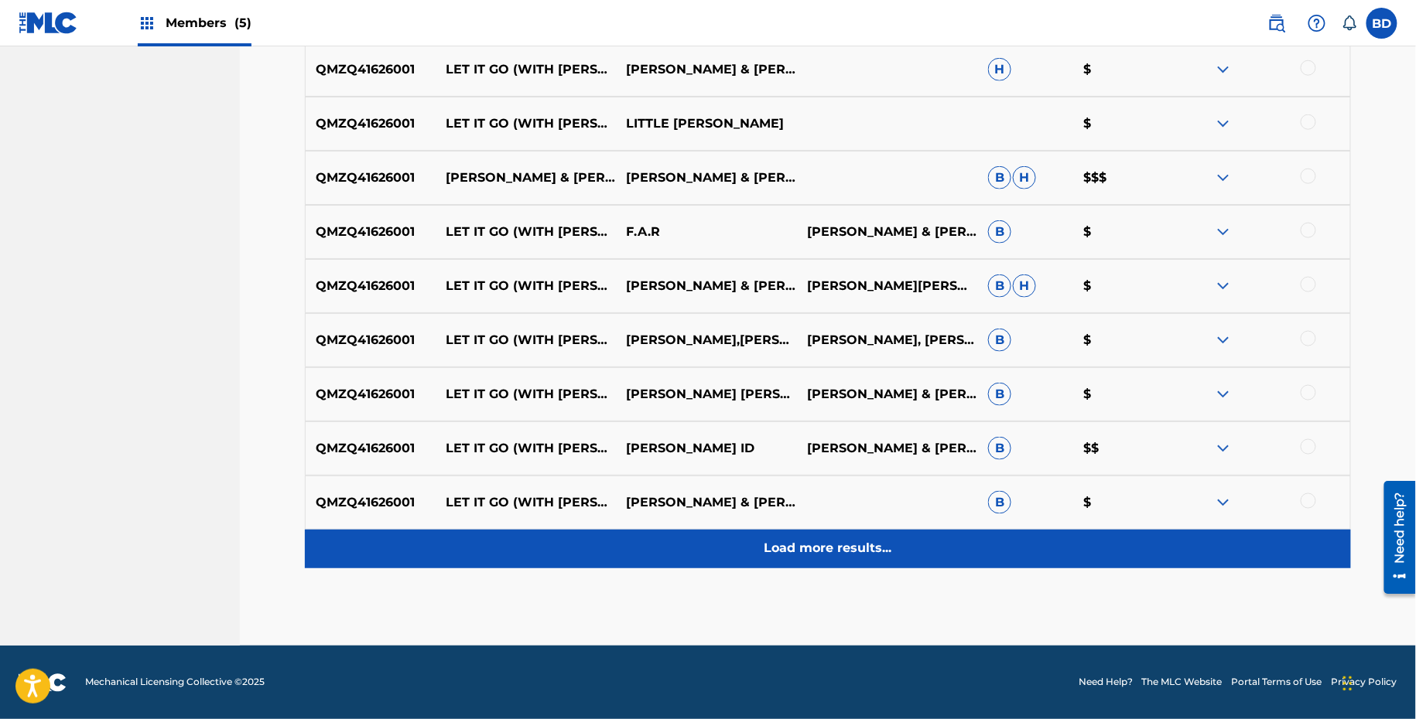
click at [1205, 548] on div "Load more results..." at bounding box center [828, 549] width 1046 height 39
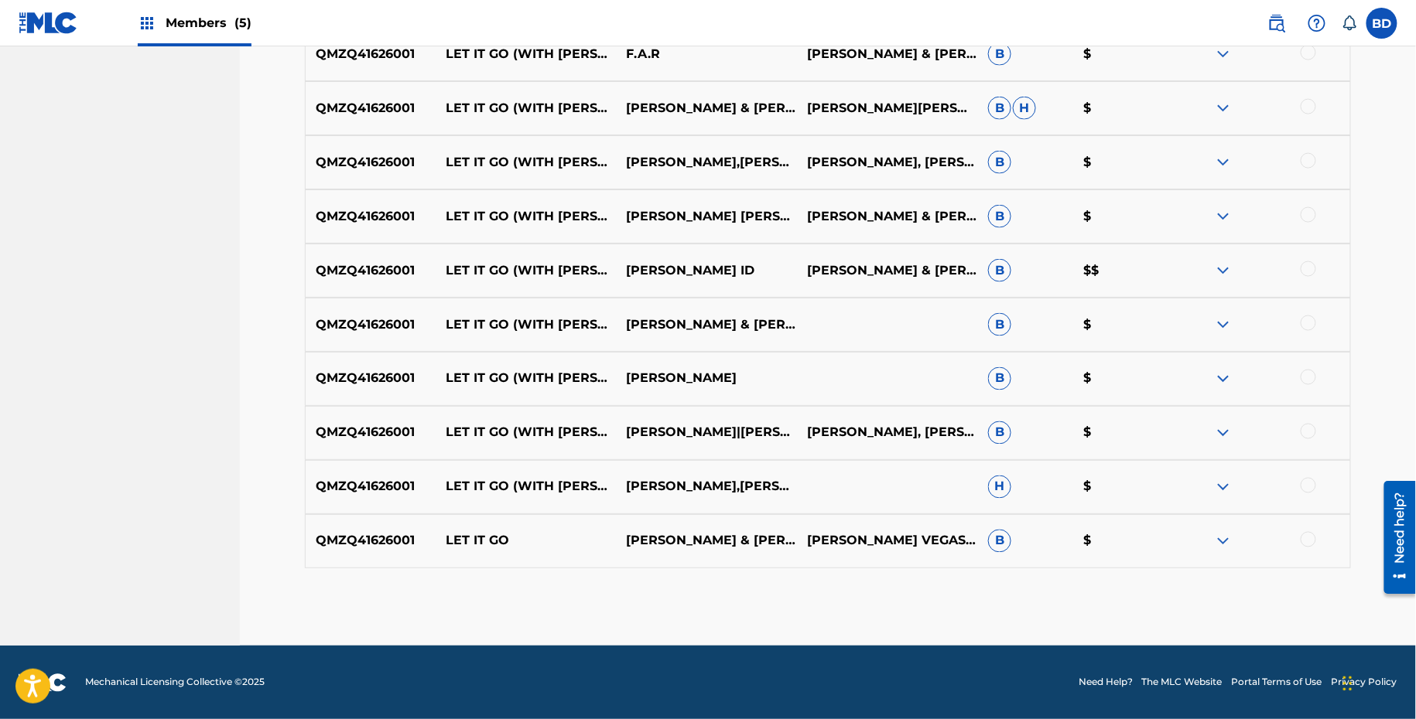
click at [1218, 545] on img at bounding box center [1223, 541] width 19 height 19
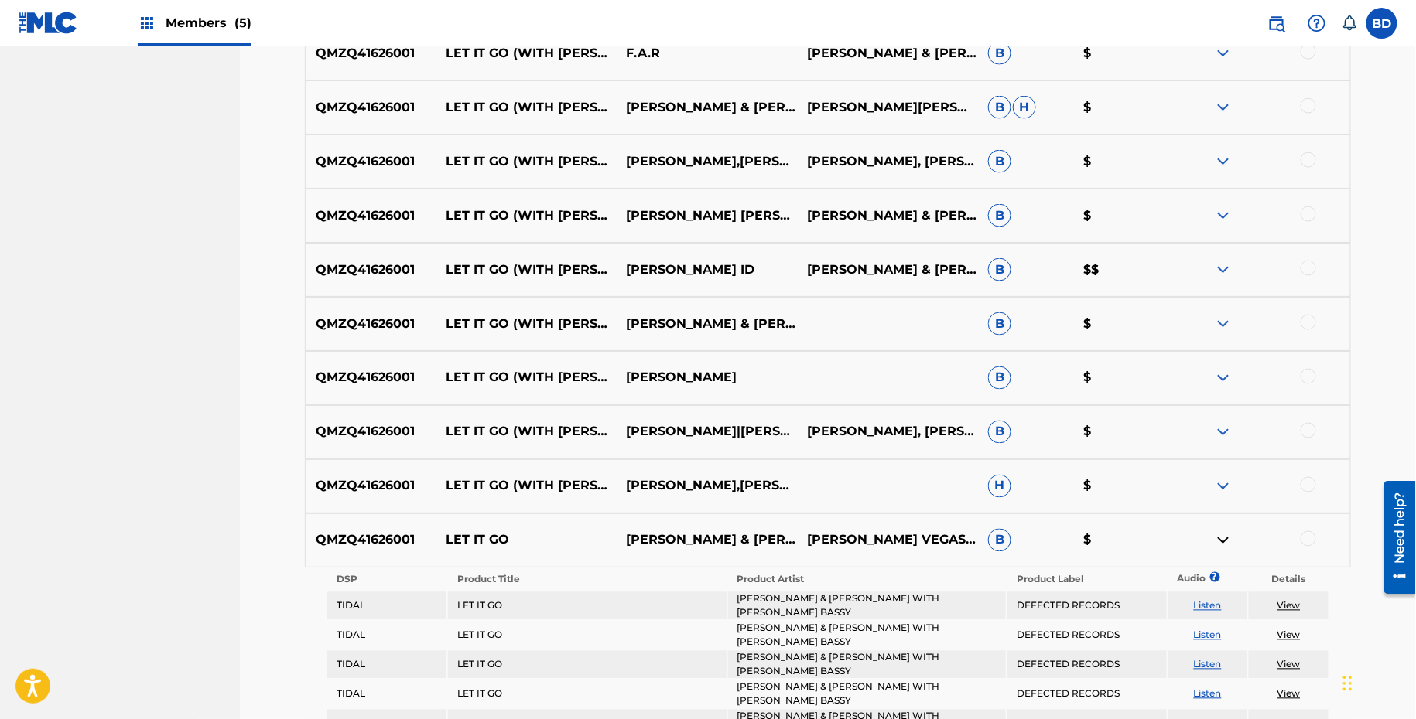
click at [1222, 484] on img at bounding box center [1223, 486] width 19 height 19
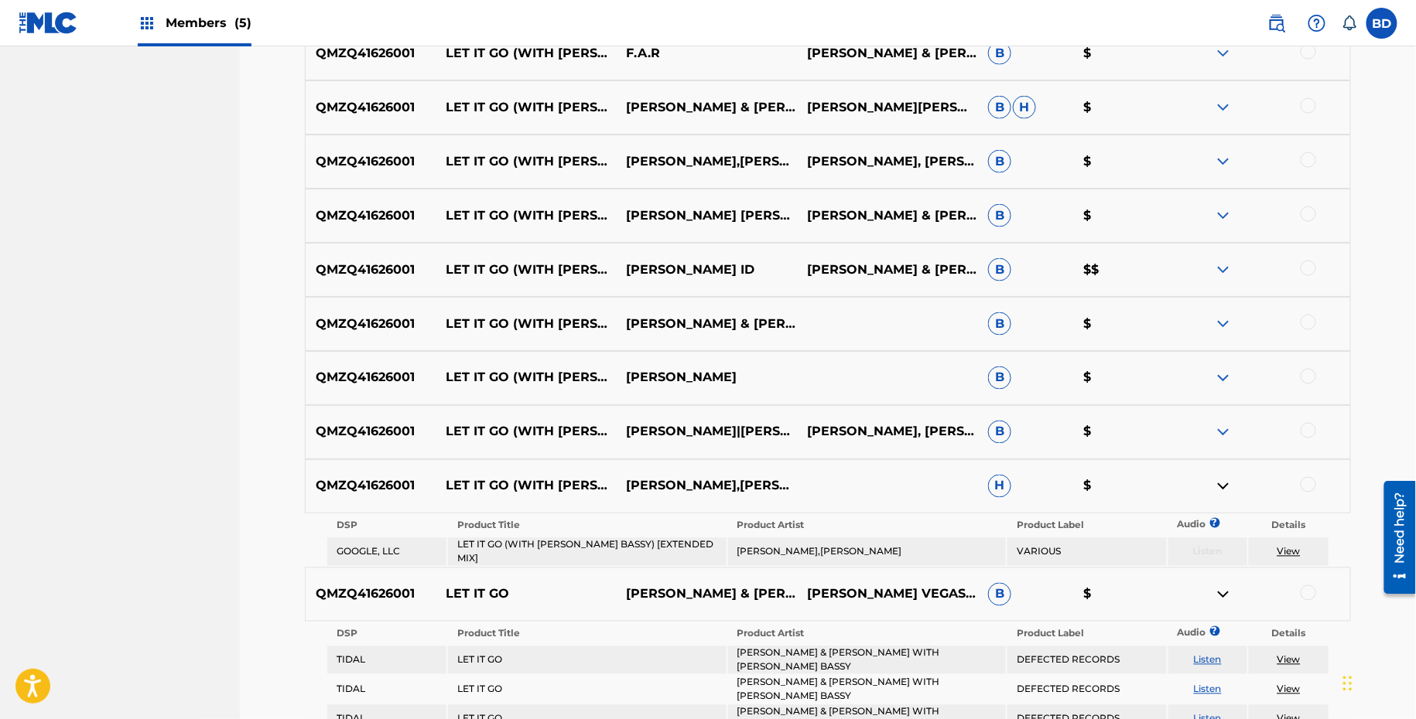
click at [1222, 439] on img at bounding box center [1223, 432] width 19 height 19
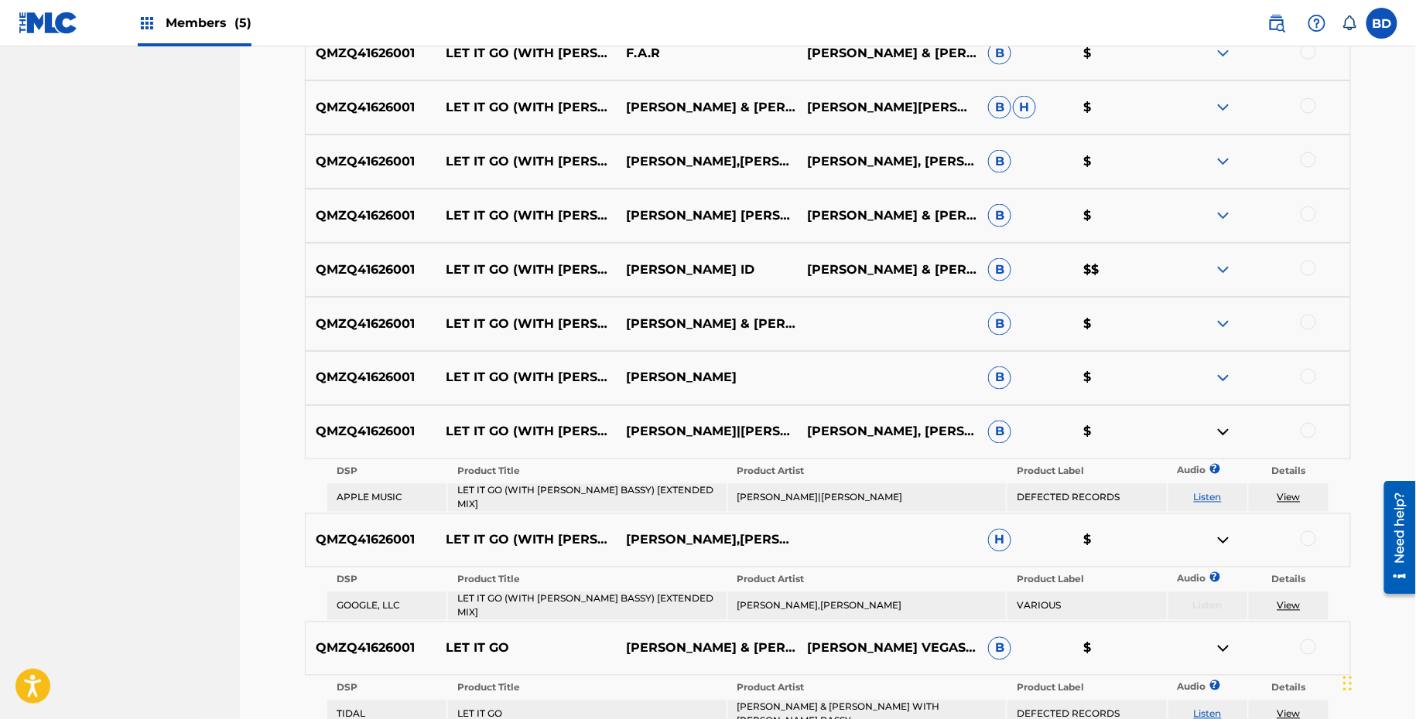
click at [1225, 398] on div "QMZQ41626001 LET IT GO (WITH MARC E. BASSY) [EXTENDED MIX] THE MARTINEZ BROTHER…" at bounding box center [828, 378] width 1046 height 54
click at [1225, 387] on div "QMZQ41626001 LET IT GO (WITH MARC E. BASSY) [EXTENDED MIX] THE MARTINEZ BROTHER…" at bounding box center [828, 378] width 1046 height 54
click at [1225, 378] on img at bounding box center [1223, 378] width 19 height 19
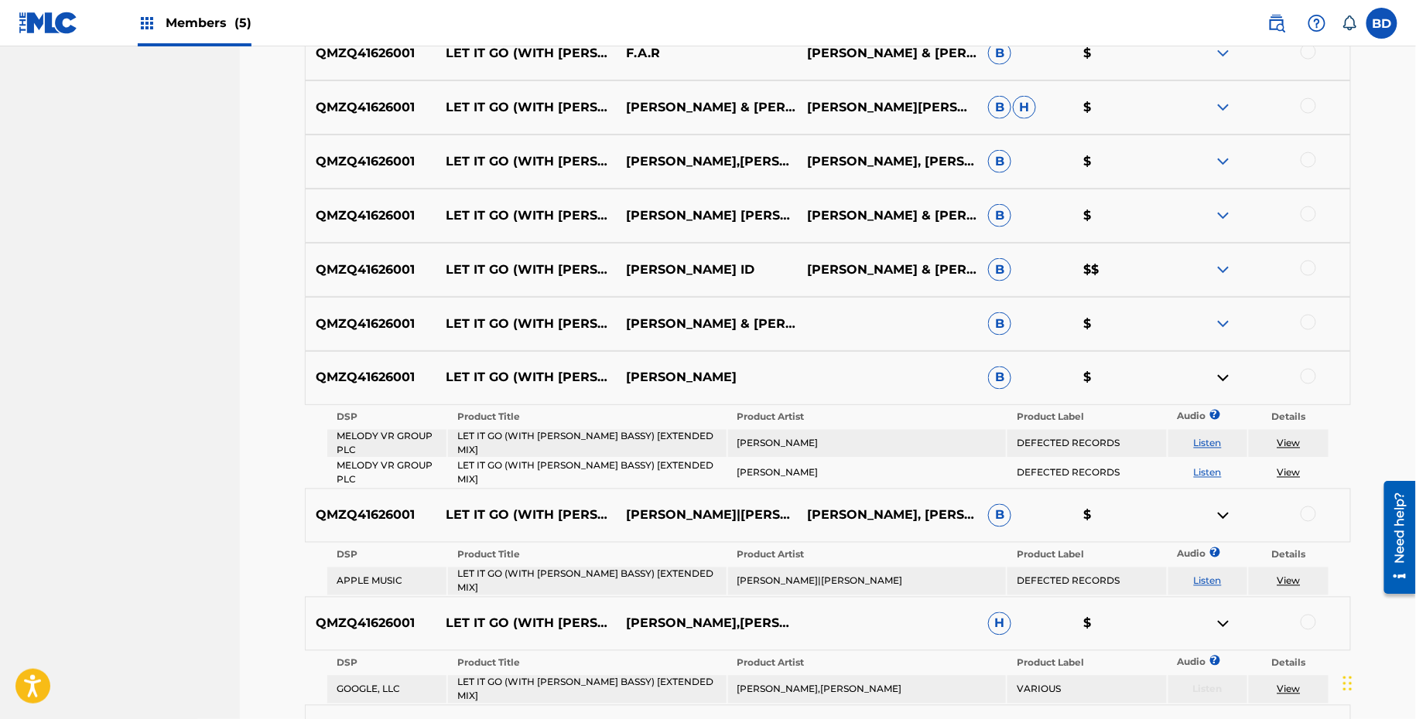
click at [1229, 310] on div "QMZQ41626001 LET IT GO (WITH MARC E. BASSY) [EXTENDED MIX] LOUIE VEGA & THE MAR…" at bounding box center [828, 324] width 1046 height 54
click at [1229, 321] on img at bounding box center [1223, 324] width 19 height 19
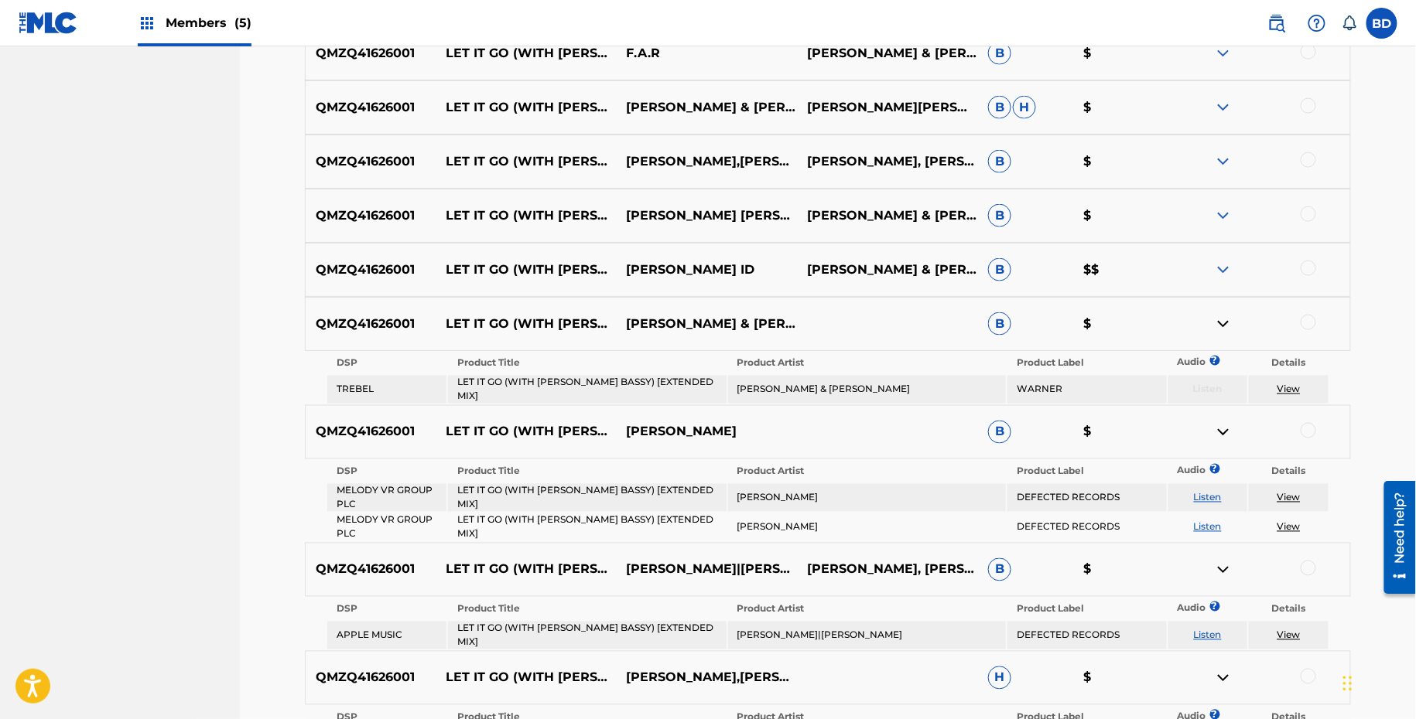
click at [1225, 272] on img at bounding box center [1223, 270] width 19 height 19
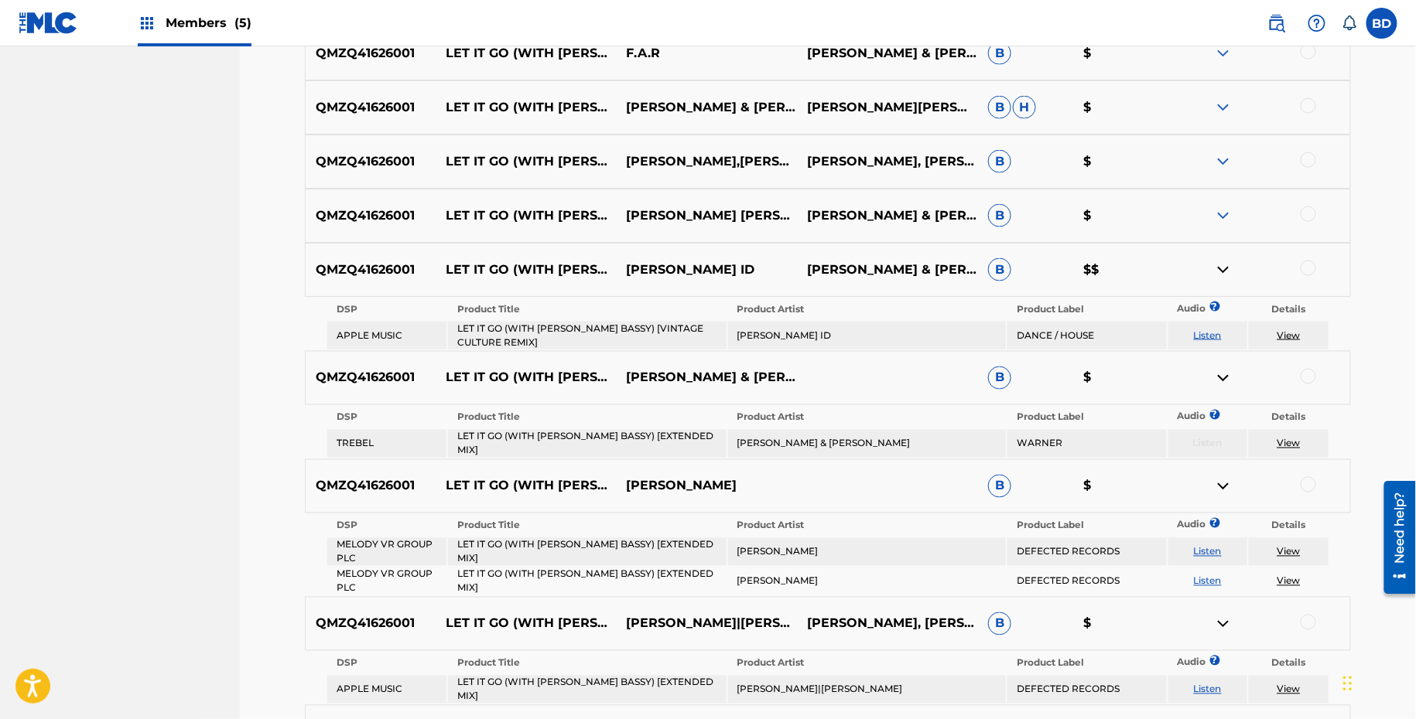
click at [1224, 213] on img at bounding box center [1223, 216] width 19 height 19
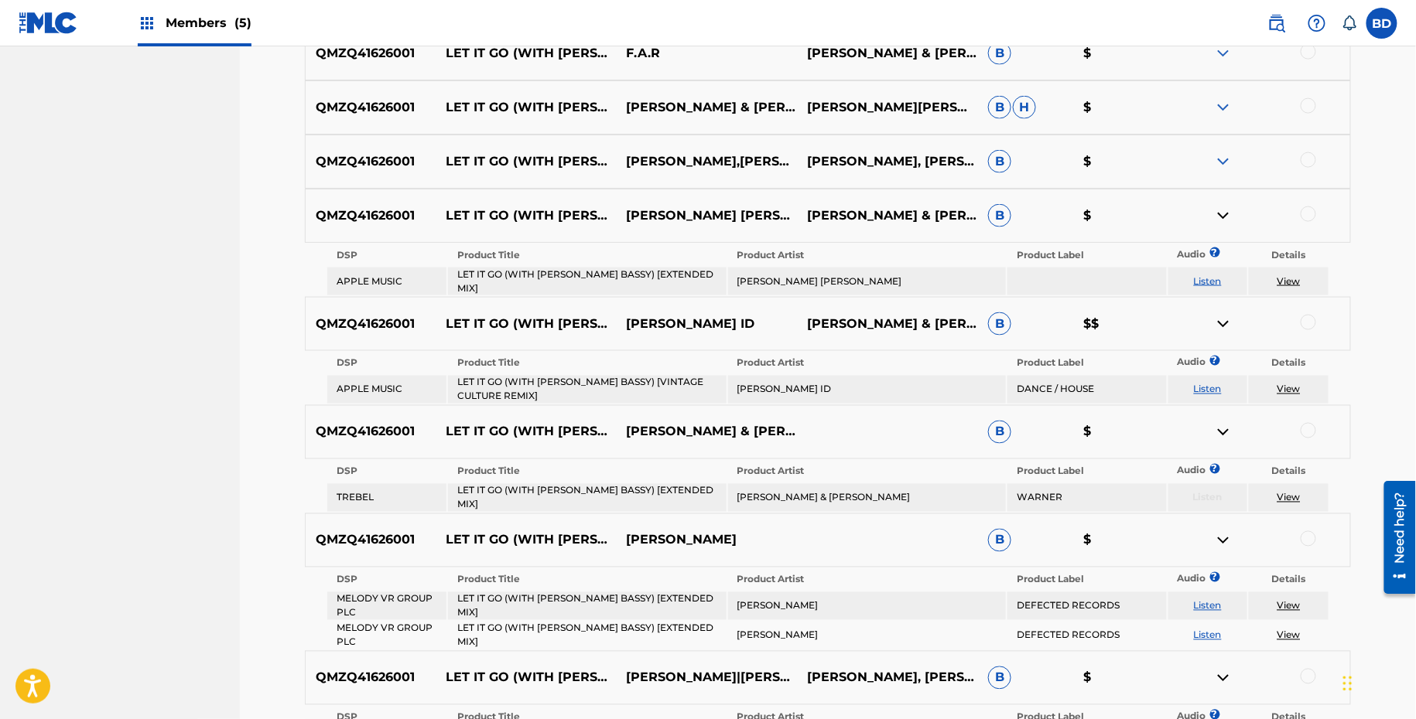
click at [1222, 162] on img at bounding box center [1223, 161] width 19 height 19
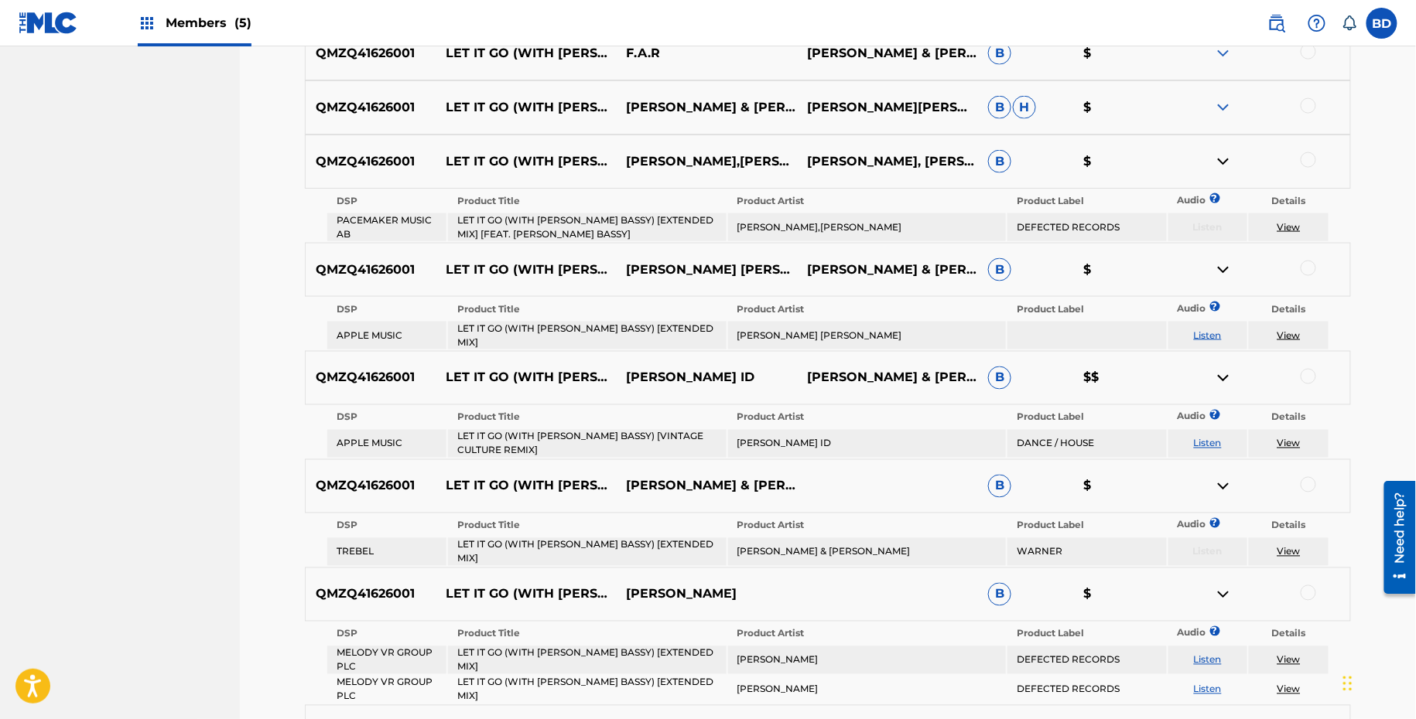
click at [1222, 111] on img at bounding box center [1223, 107] width 19 height 19
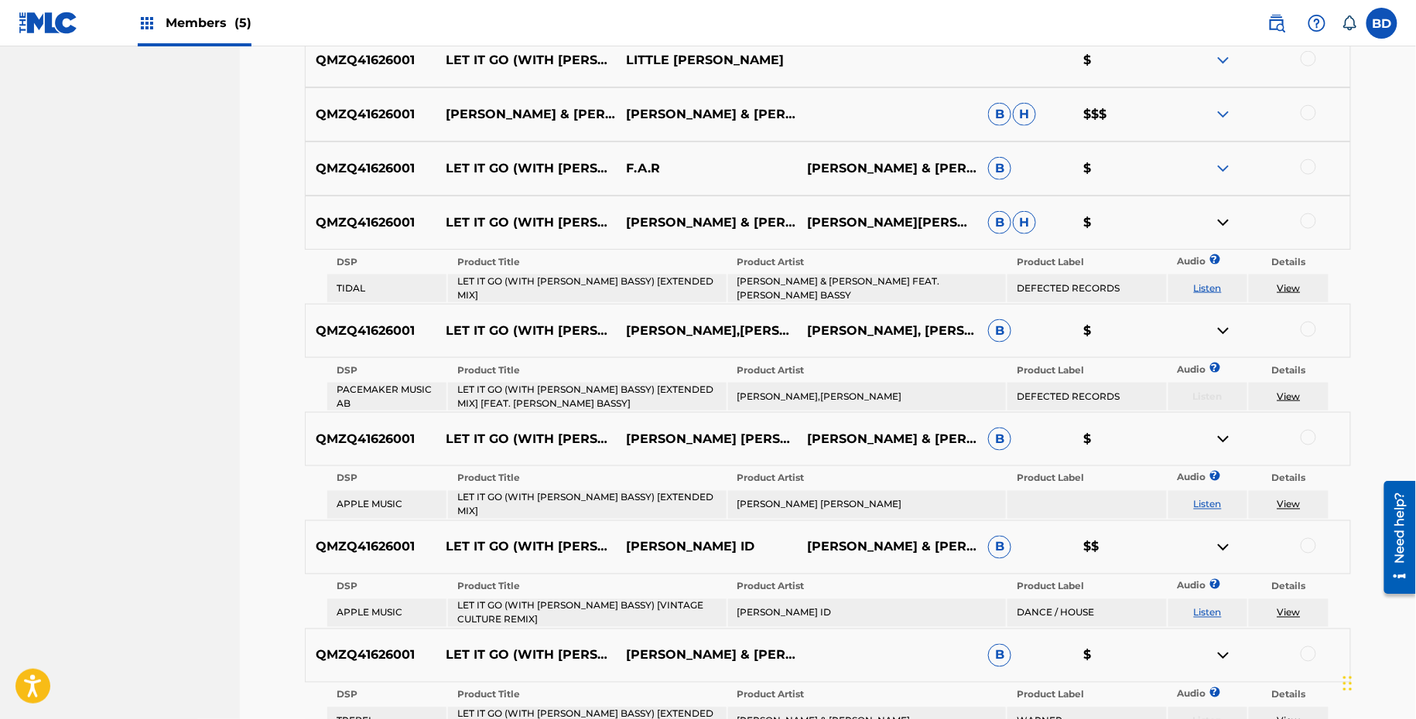
scroll to position [578, 0]
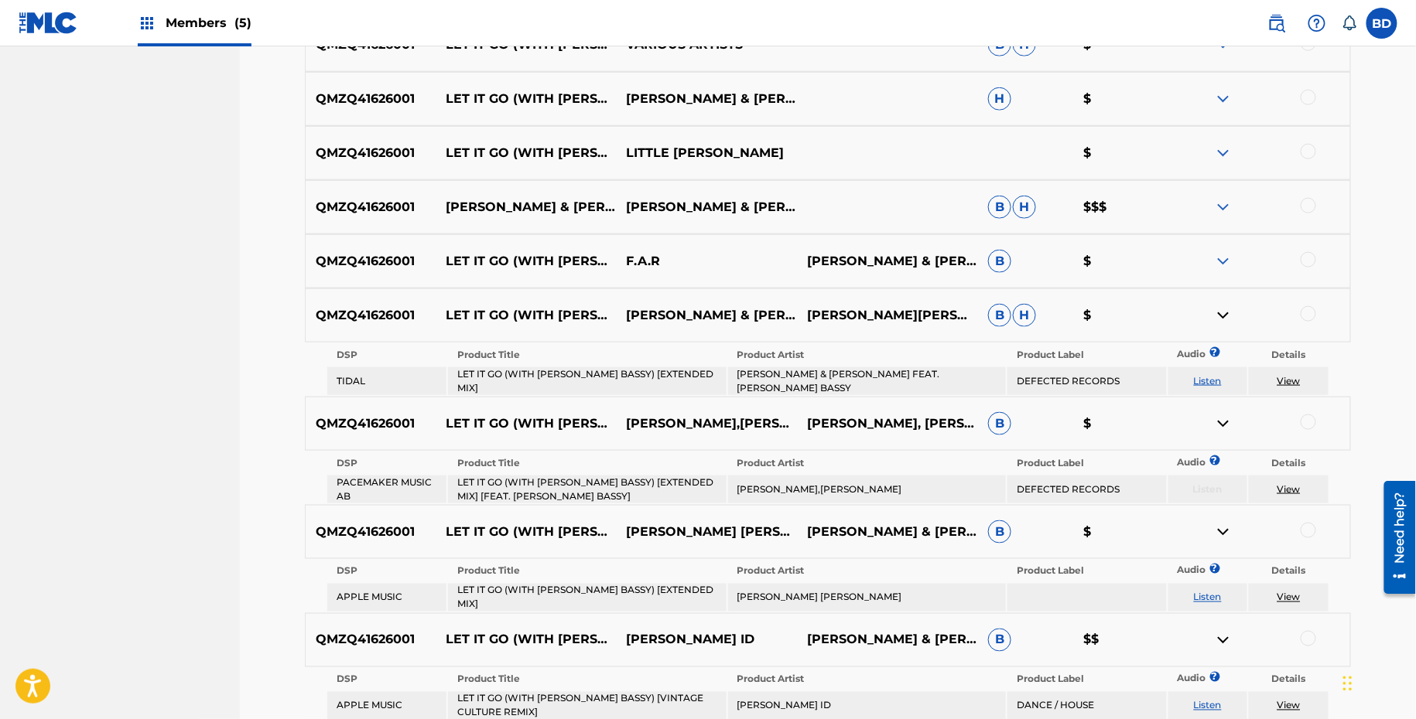
click at [1222, 247] on div "QMZQ41626001 LET IT GO (WITH MARC E. BASSY) [EXTENDED MIX] F.A.R THE MARTINEZ B…" at bounding box center [828, 261] width 1046 height 54
click at [1222, 258] on img at bounding box center [1223, 261] width 19 height 19
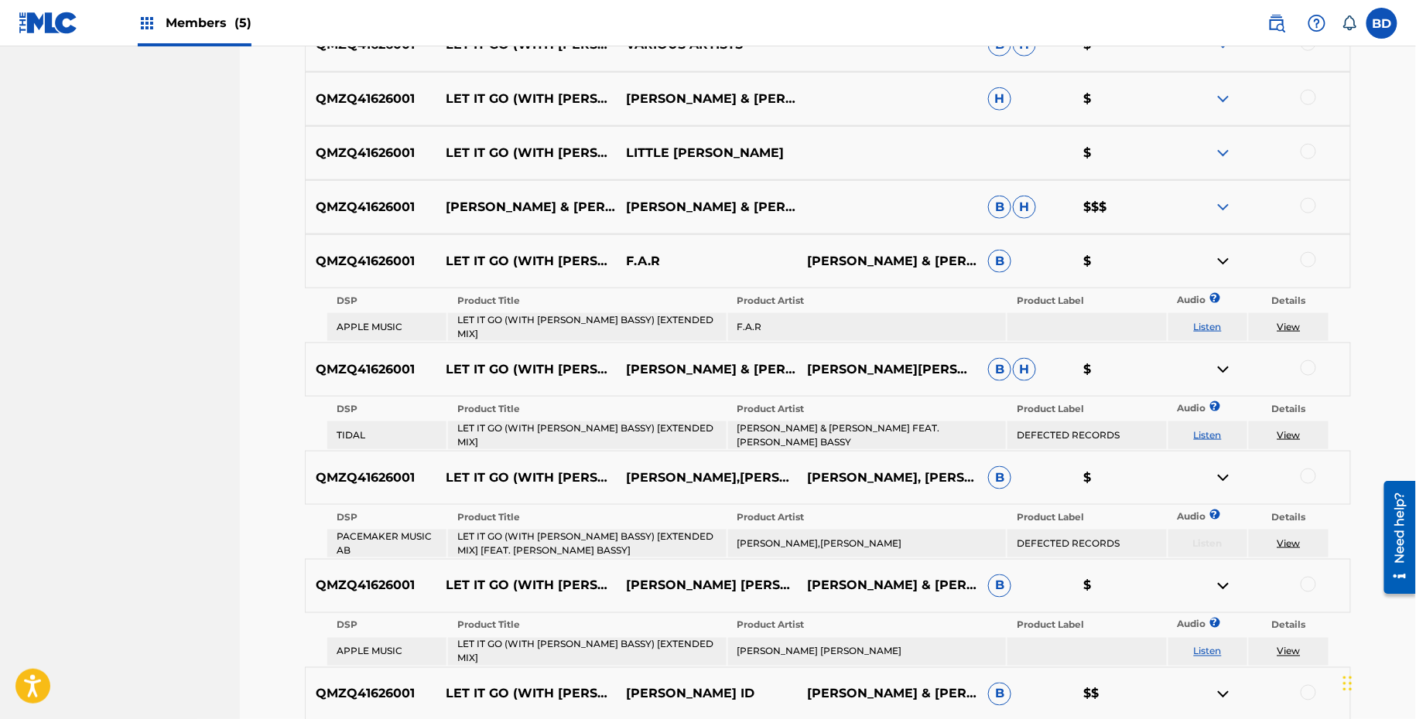
click at [1222, 204] on img at bounding box center [1223, 207] width 19 height 19
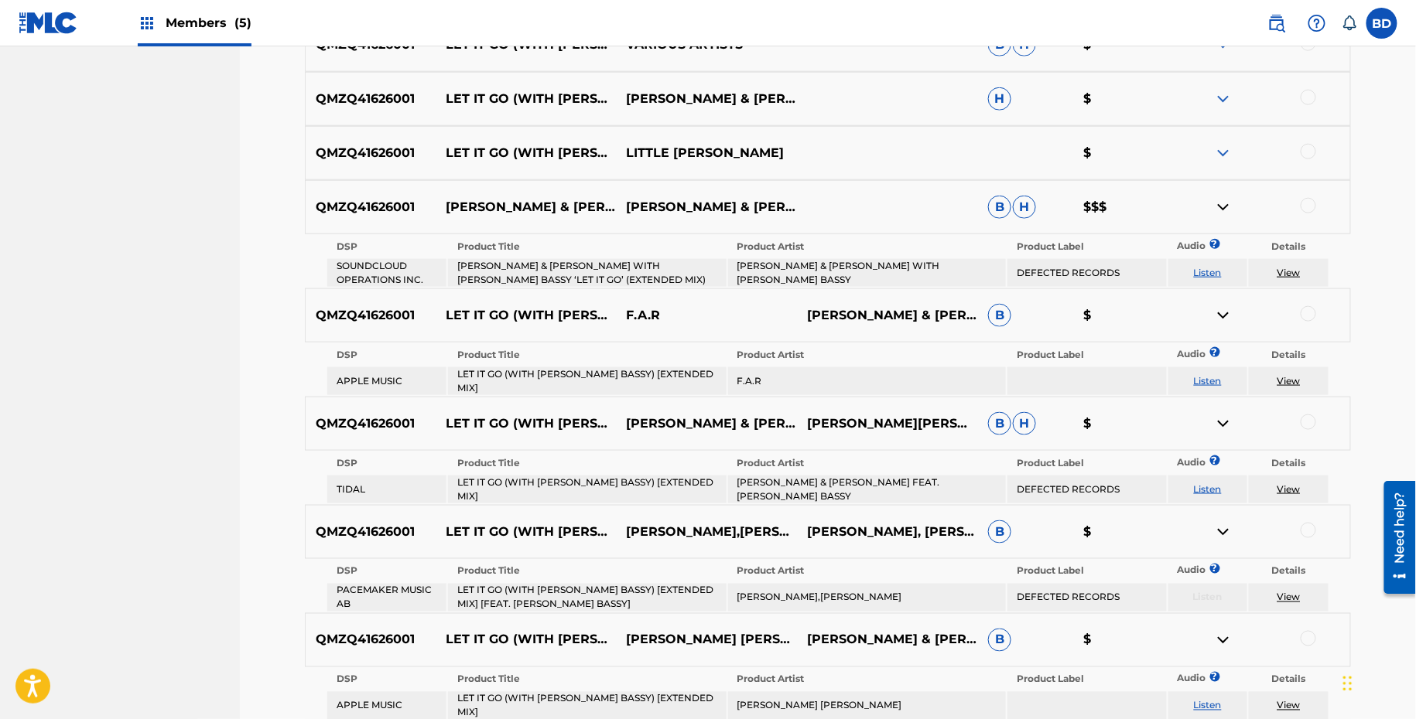
scroll to position [428, 0]
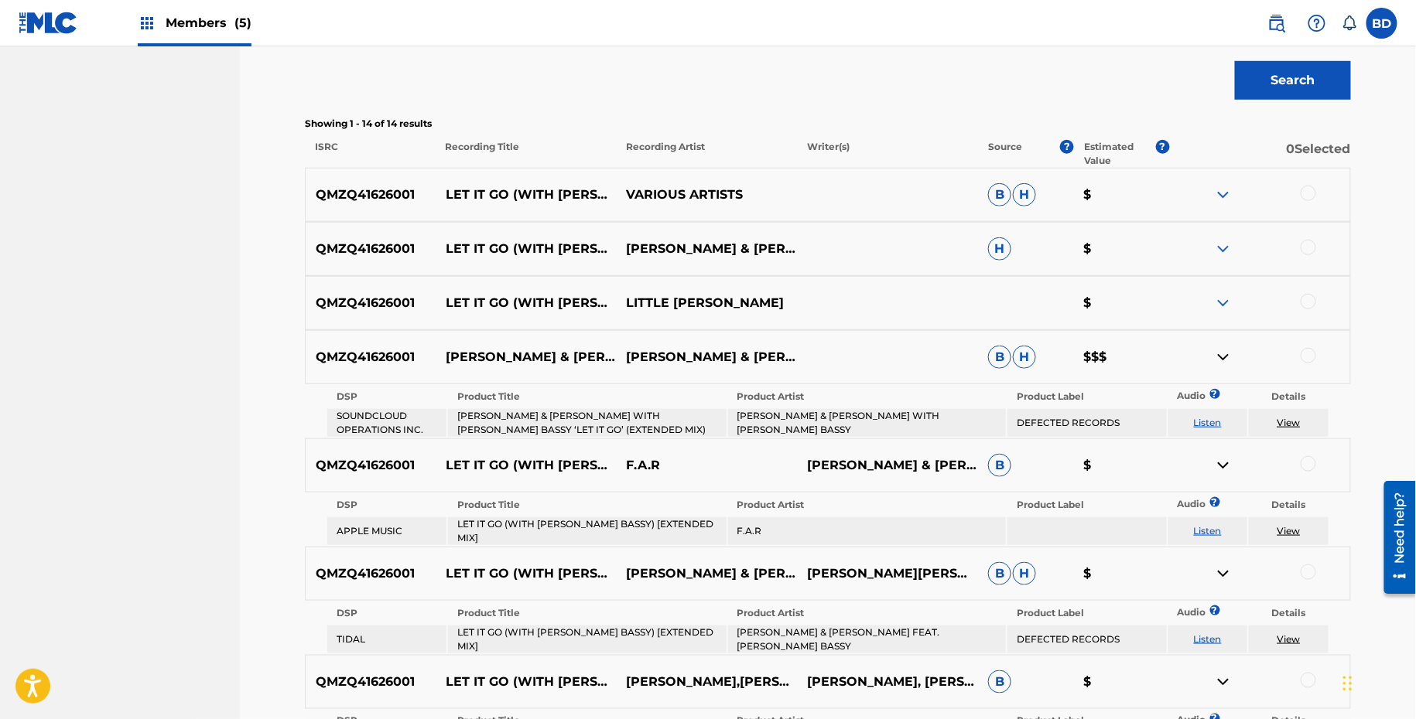
click at [1228, 255] on img at bounding box center [1223, 249] width 19 height 19
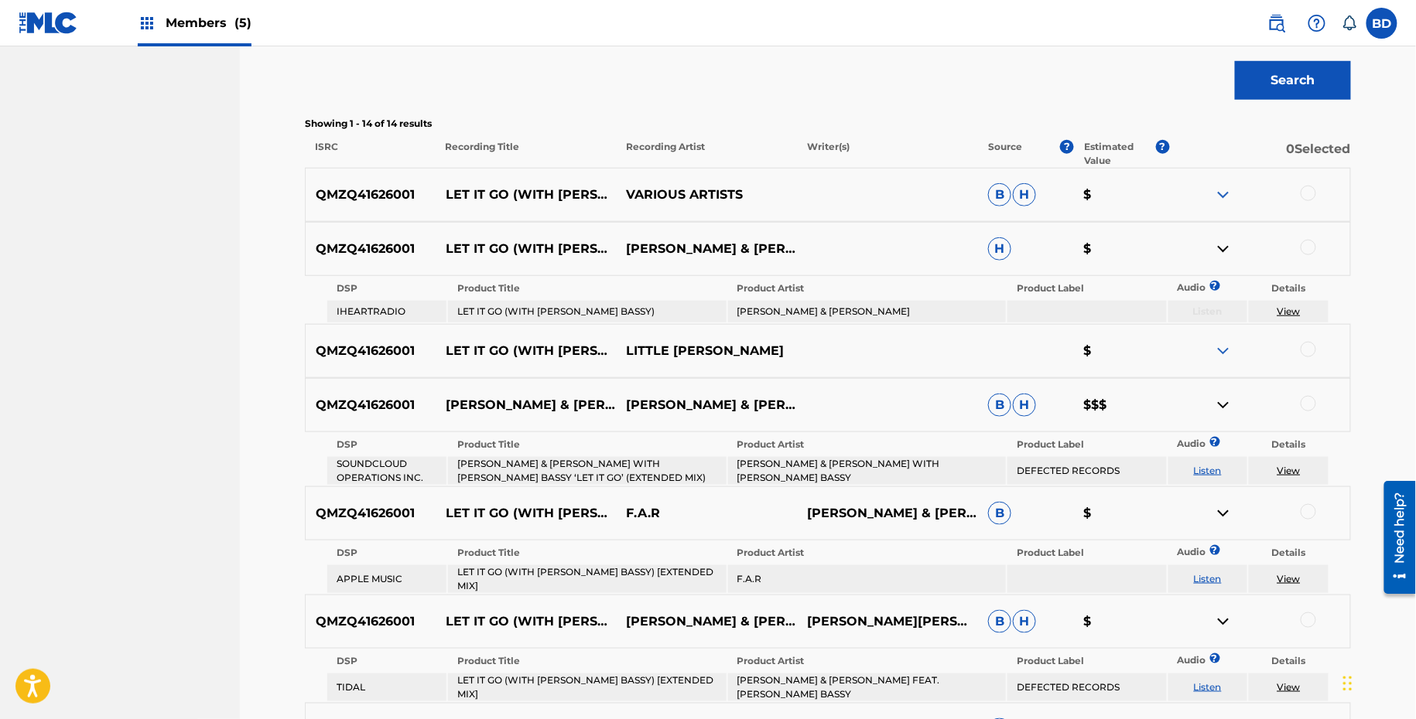
click at [1225, 208] on div "QMZQ41626001 LET IT GO (WITH MARC E. BASSY) - EXTENDED MIX VARIOUS ARTISTS B H $" at bounding box center [828, 195] width 1046 height 54
click at [1225, 203] on div "QMZQ41626001 LET IT GO (WITH MARC E. BASSY) - EXTENDED MIX VARIOUS ARTISTS B H $" at bounding box center [828, 195] width 1046 height 54
click at [1223, 189] on img at bounding box center [1223, 195] width 19 height 19
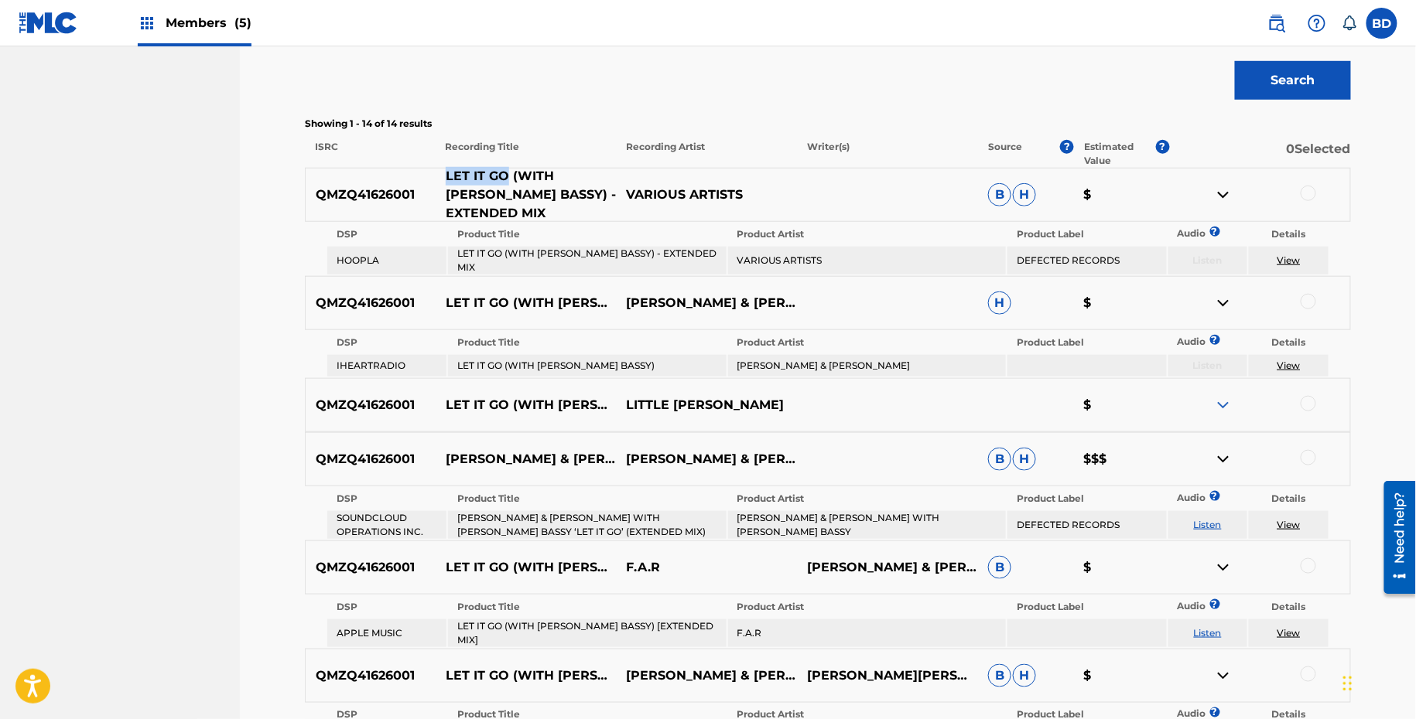
drag, startPoint x: 445, startPoint y: 184, endPoint x: 504, endPoint y: 186, distance: 59.6
click at [504, 186] on p "LET IT GO (WITH MARC E. BASSY) - EXTENDED MIX" at bounding box center [526, 195] width 181 height 56
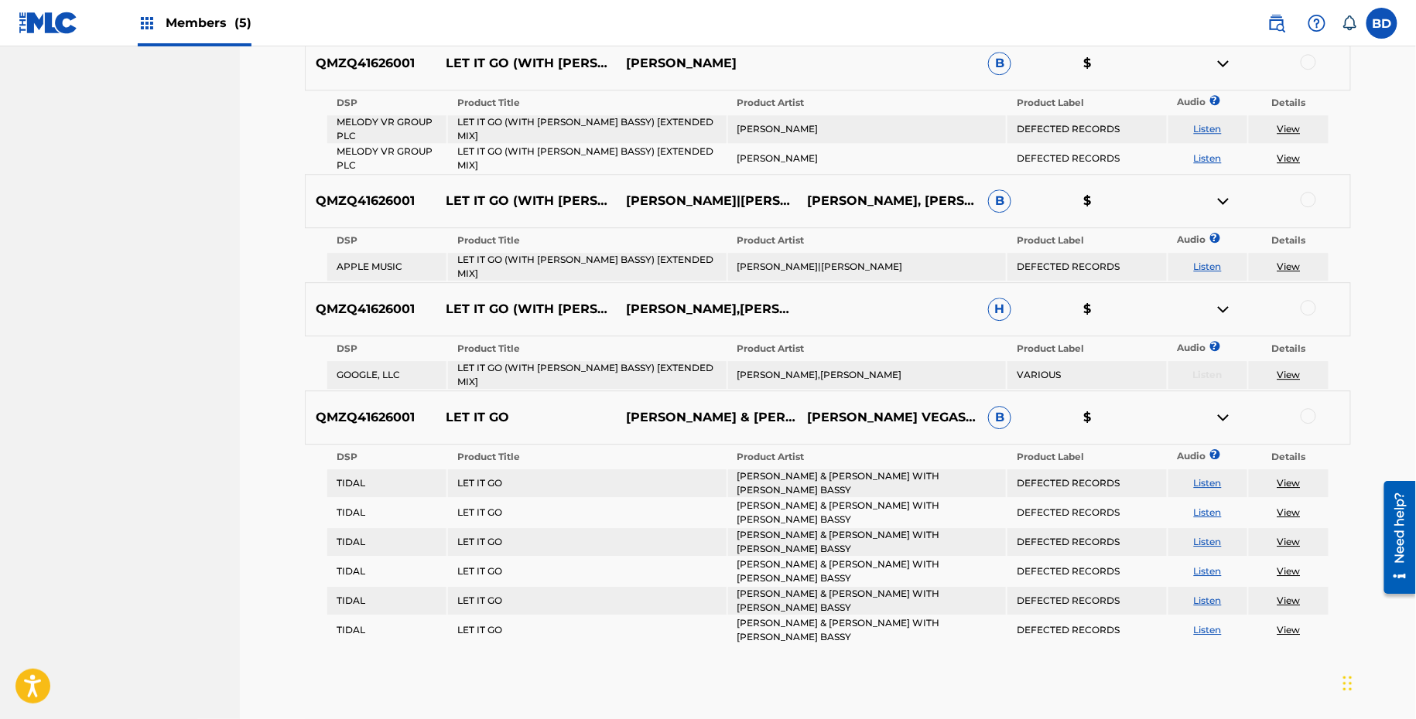
scroll to position [1590, 0]
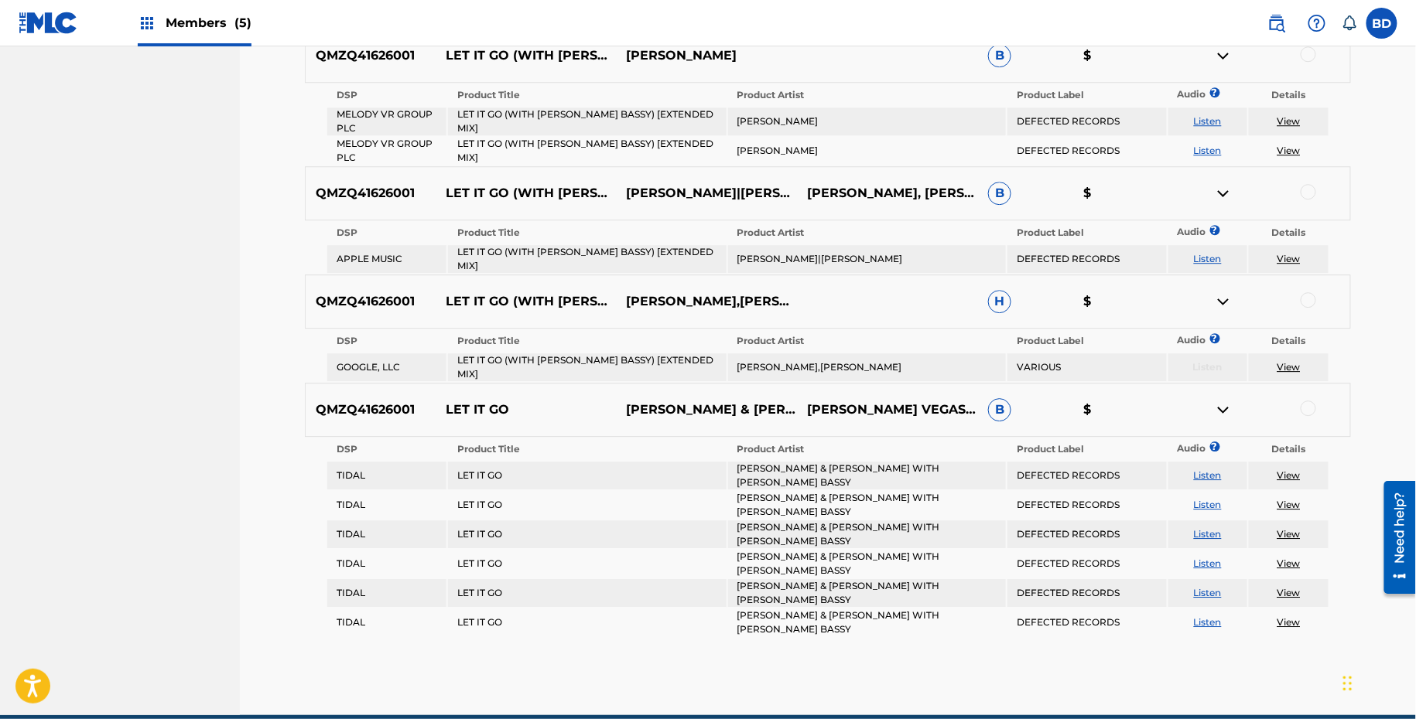
click at [1309, 401] on div at bounding box center [1307, 408] width 15 height 15
drag, startPoint x: 1305, startPoint y: 430, endPoint x: 1249, endPoint y: 430, distance: 55.7
click at [1255, 462] on td "View" at bounding box center [1289, 476] width 80 height 28
drag, startPoint x: 1306, startPoint y: 493, endPoint x: 1264, endPoint y: 493, distance: 41.8
click at [1266, 521] on td "View" at bounding box center [1289, 535] width 80 height 28
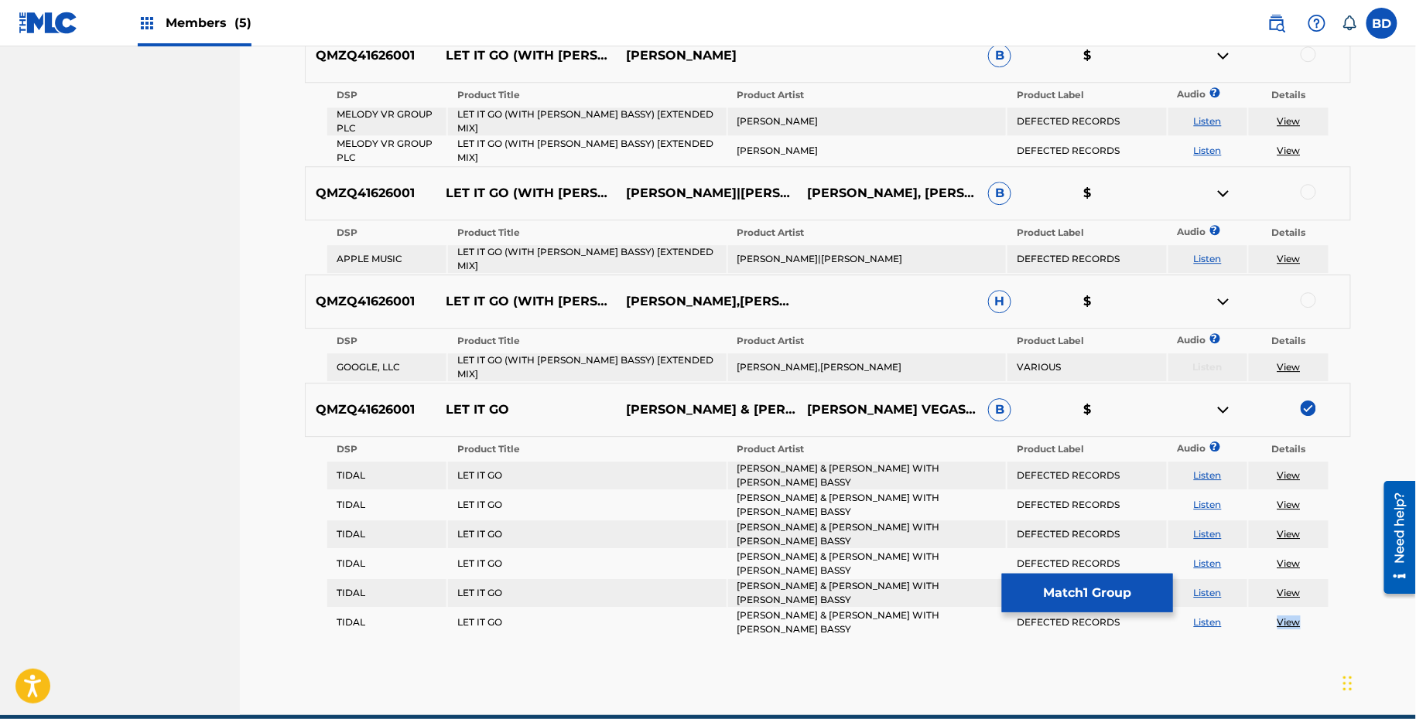
click at [1217, 401] on img at bounding box center [1223, 410] width 19 height 19
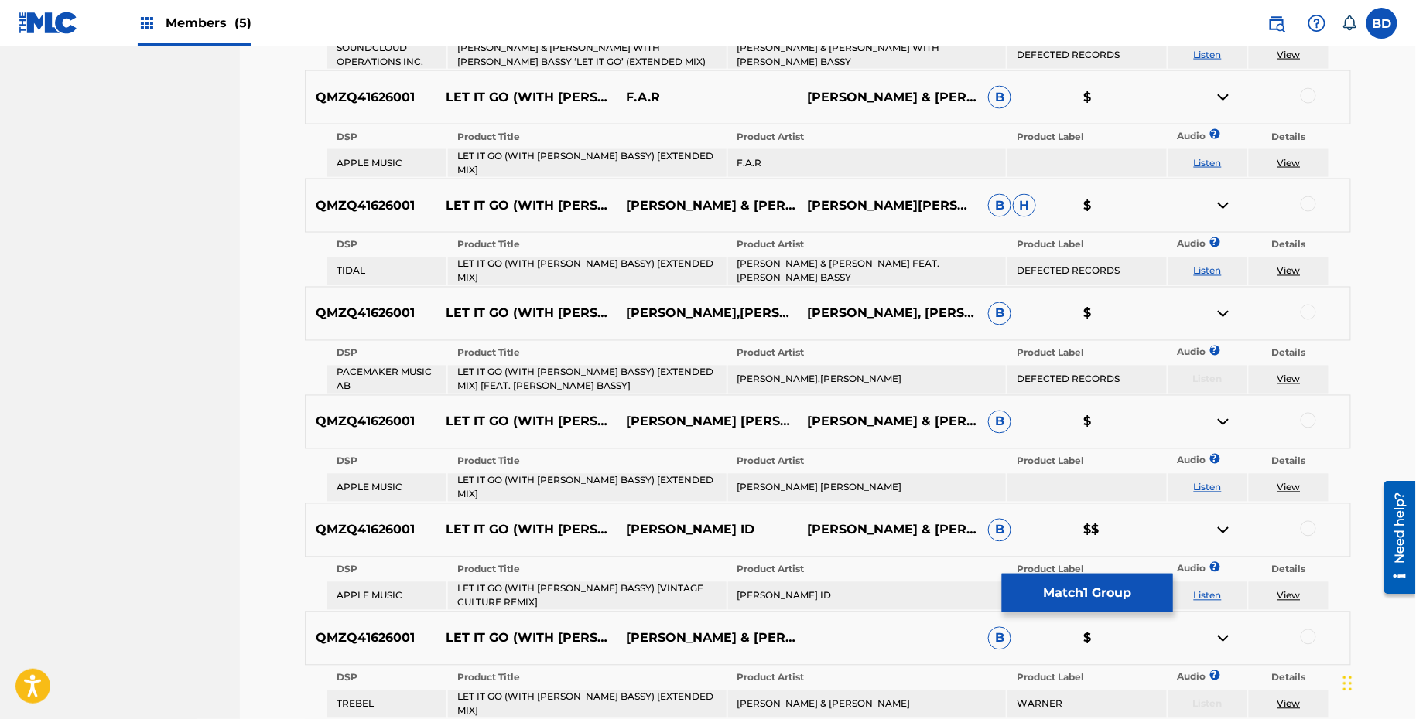
scroll to position [924, 0]
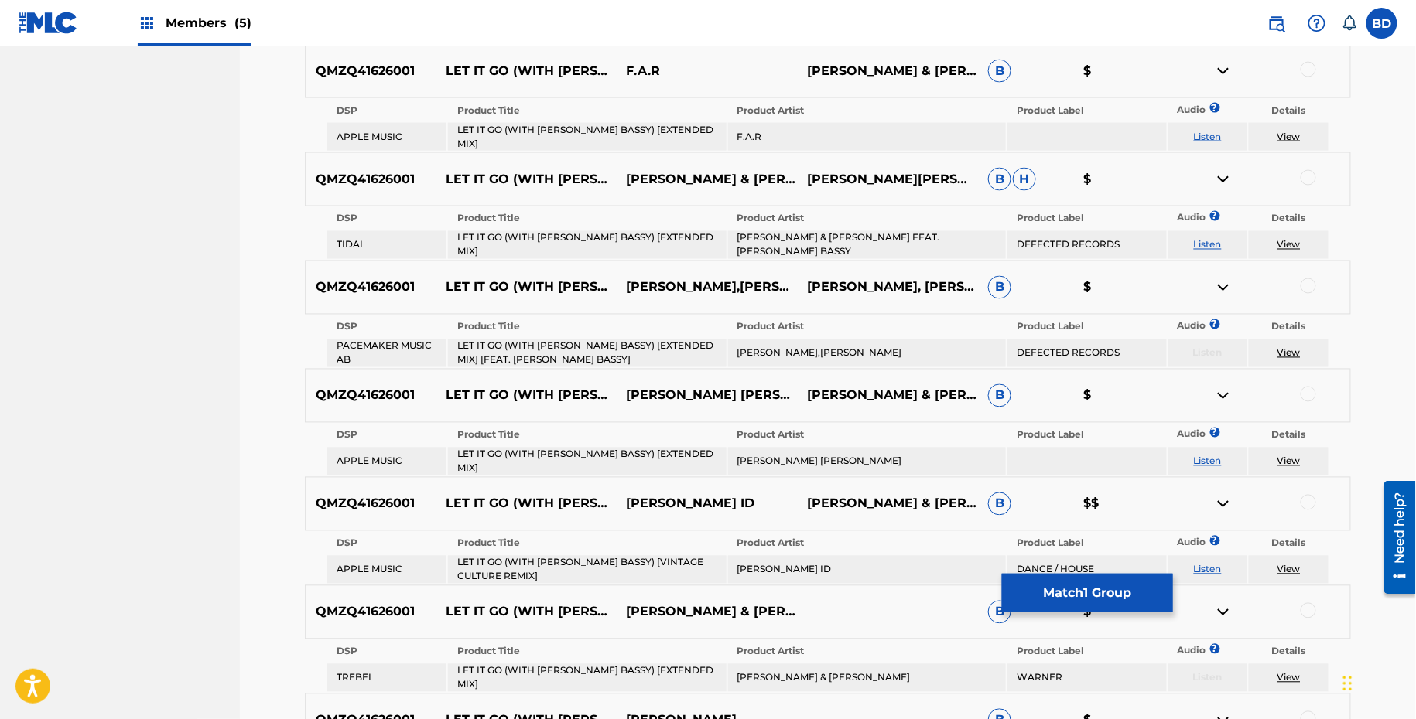
click at [545, 123] on td "LET IT GO (WITH MARC E. BASSY) [EXTENDED MIX]" at bounding box center [587, 137] width 278 height 28
click at [757, 129] on td "F.A.R" at bounding box center [867, 137] width 278 height 28
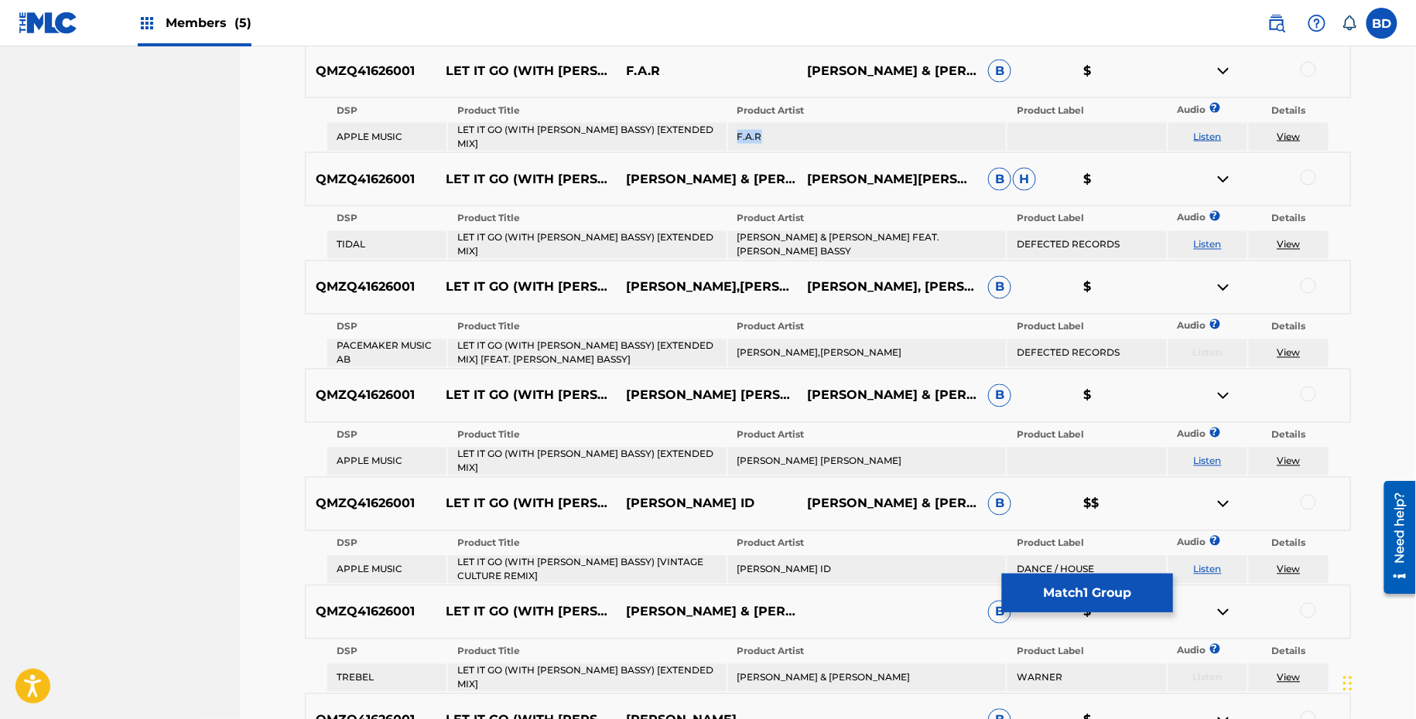
click at [757, 129] on td "F.A.R" at bounding box center [867, 137] width 278 height 28
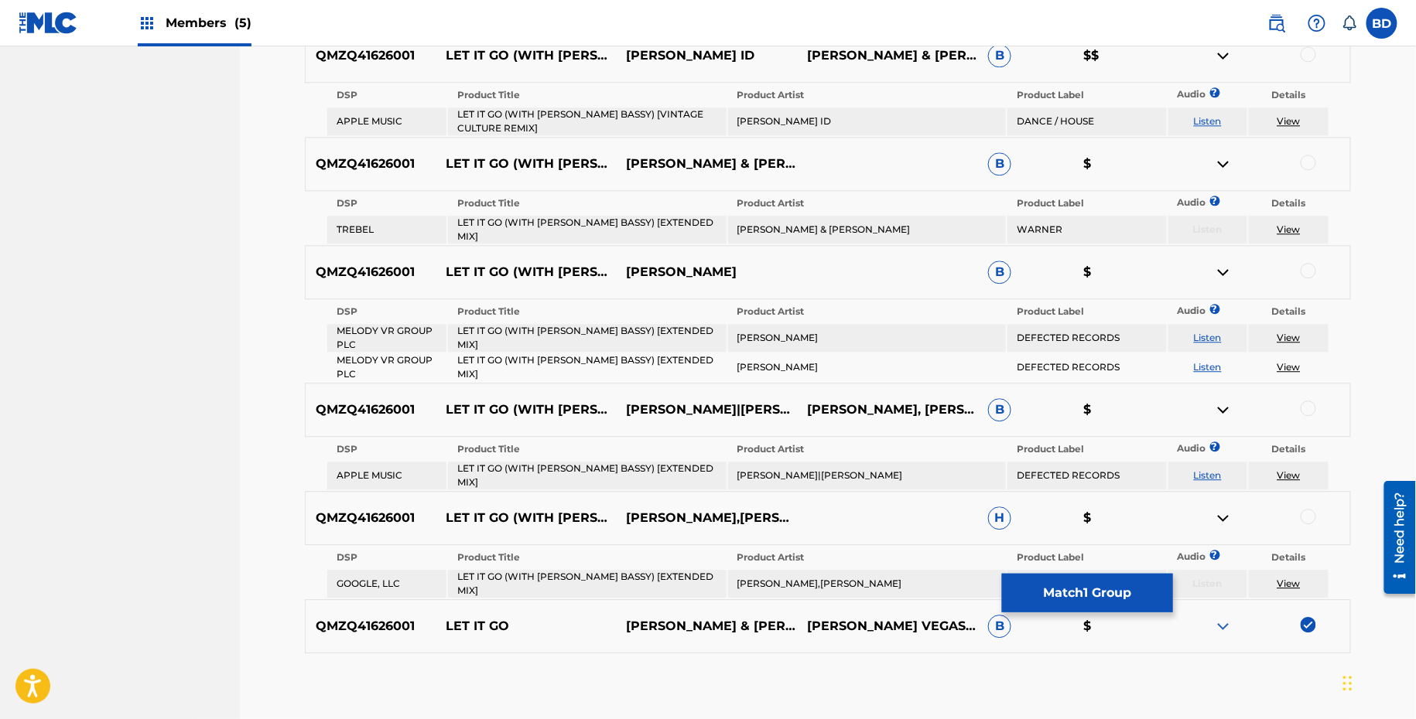
scroll to position [1417, 0]
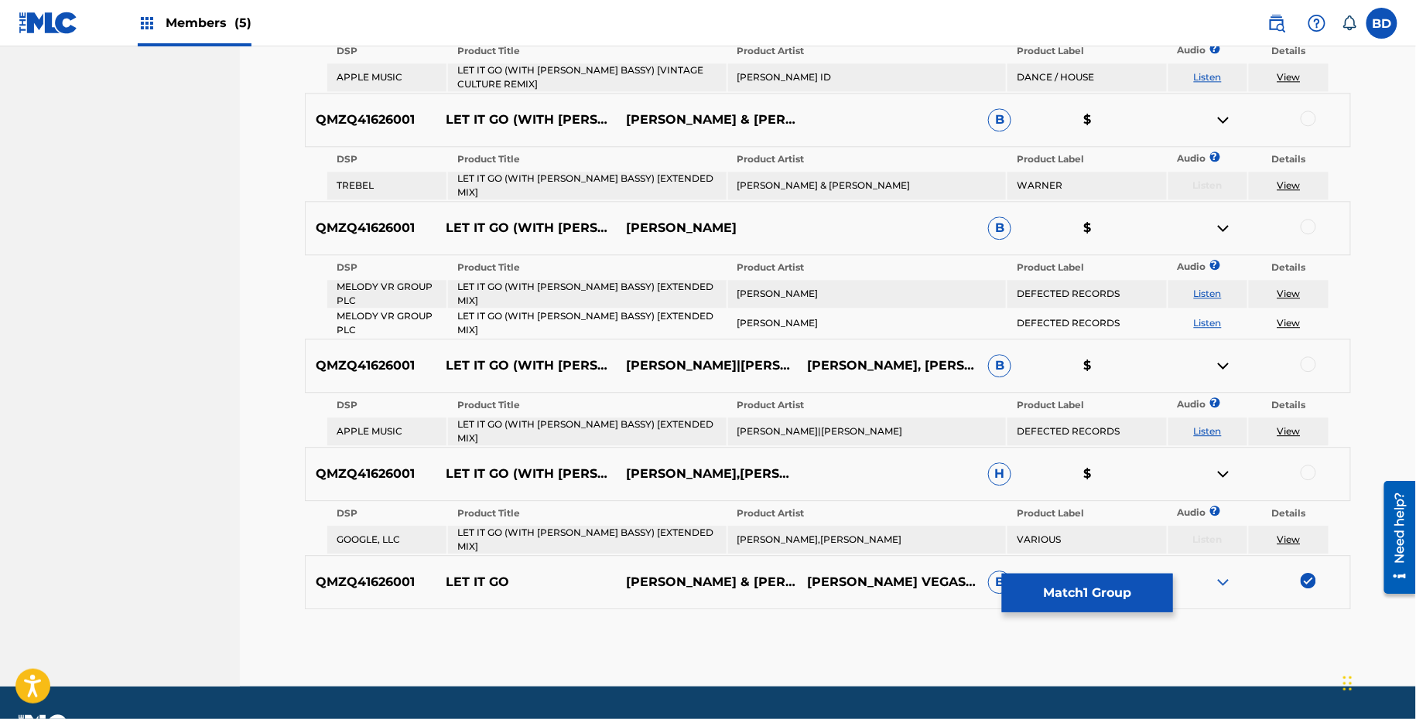
click at [1222, 573] on img at bounding box center [1223, 582] width 19 height 19
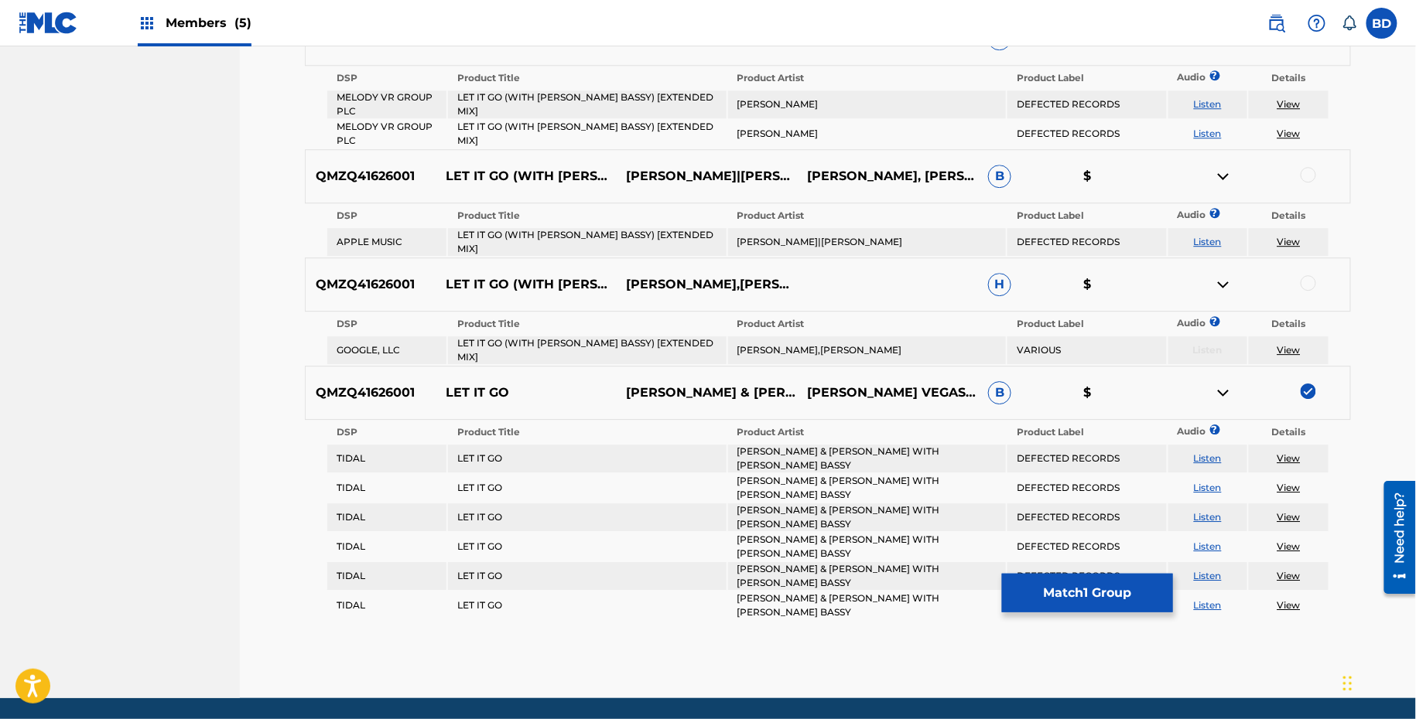
click at [1216, 384] on img at bounding box center [1223, 393] width 19 height 19
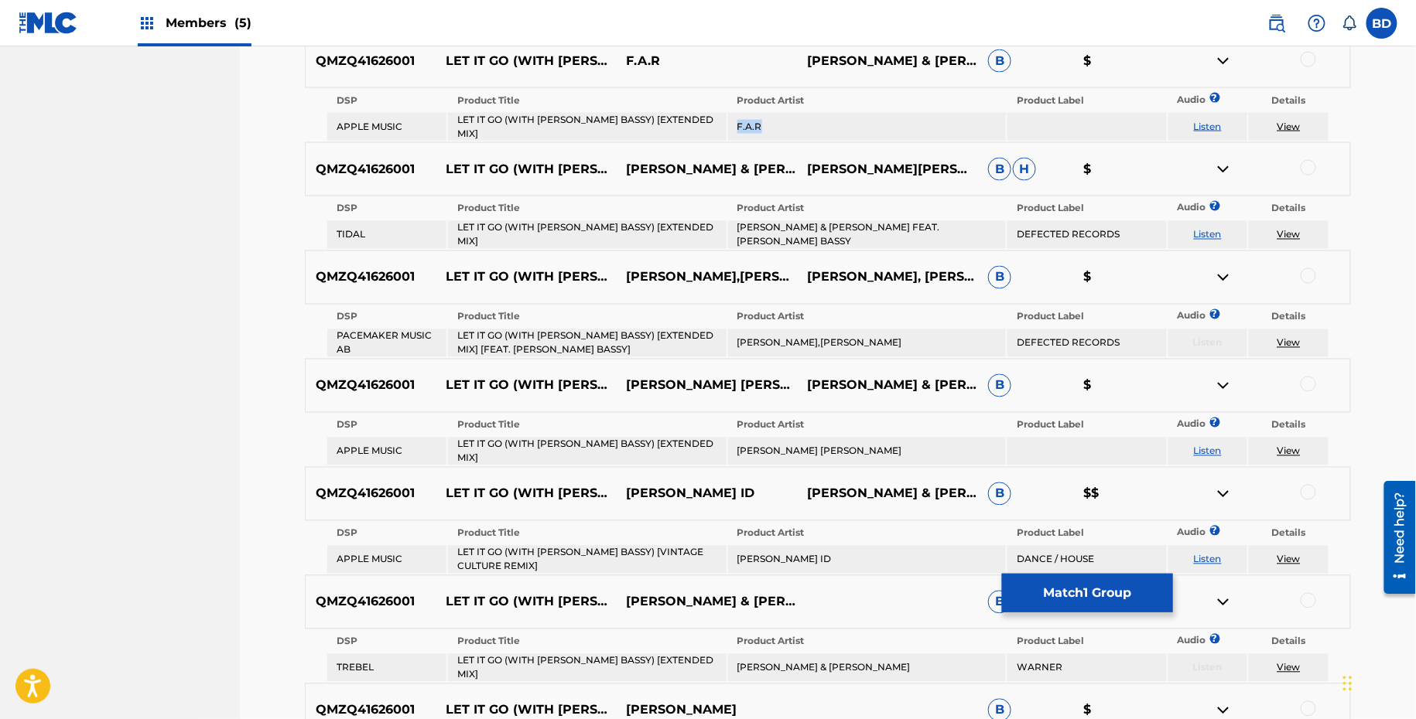
scroll to position [925, 0]
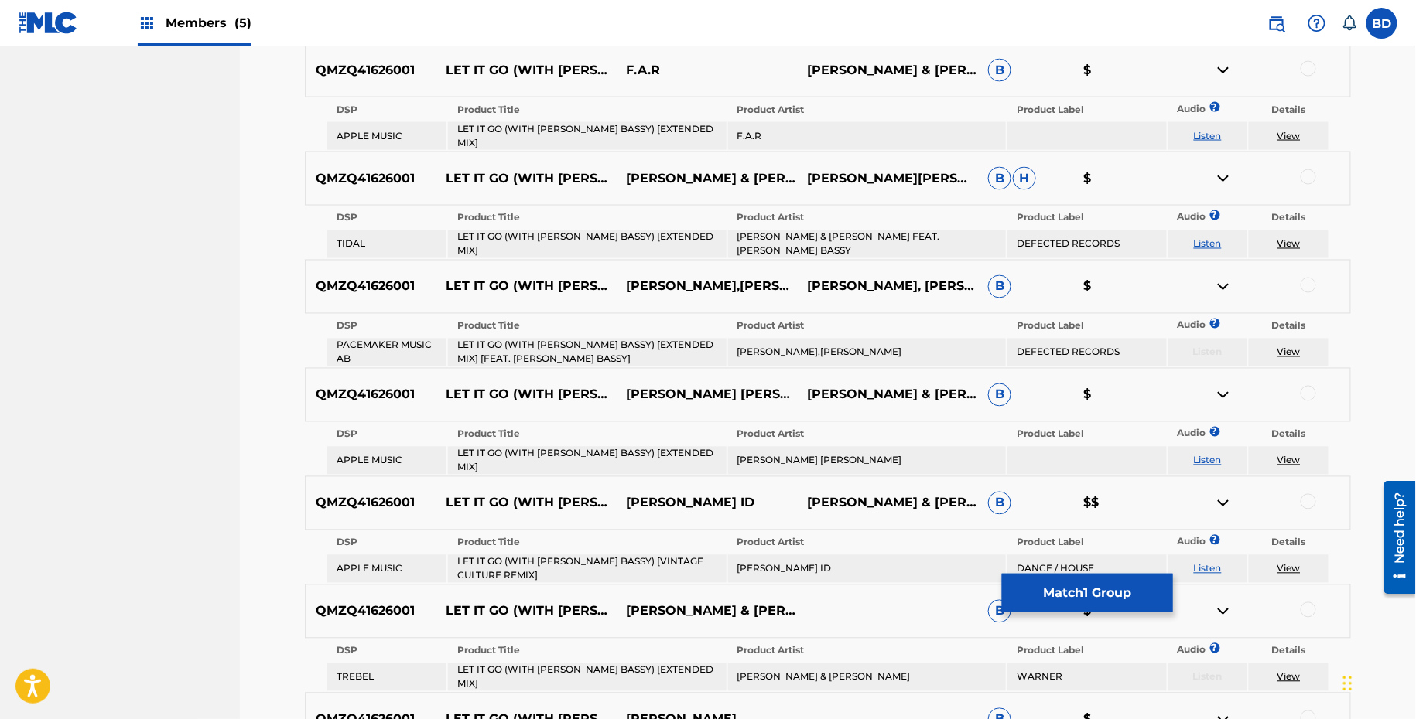
click at [1309, 63] on div at bounding box center [1307, 68] width 15 height 15
click at [1226, 64] on img at bounding box center [1223, 70] width 19 height 19
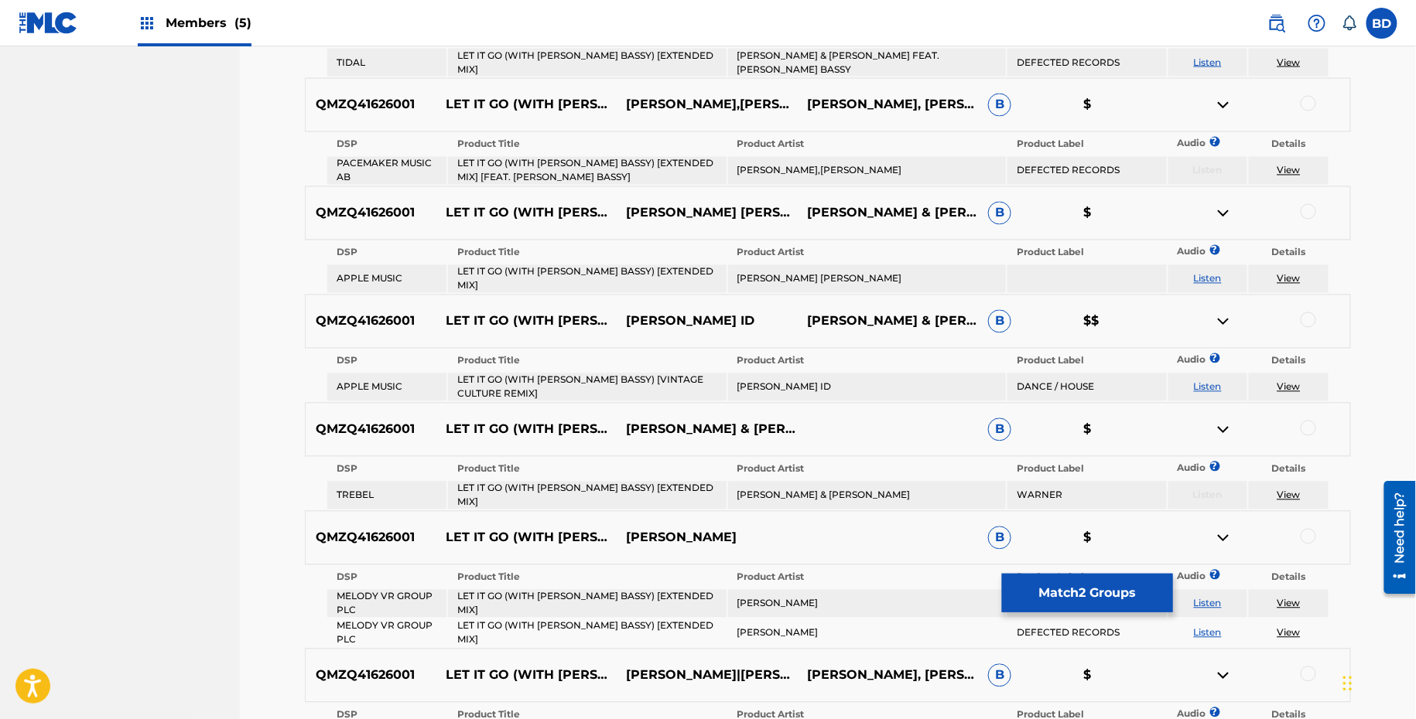
scroll to position [1054, 0]
click at [517, 156] on td "LET IT GO (WITH MARC E. BASSY) [EXTENDED MIX] [FEAT. MARC E. BASSY]" at bounding box center [587, 170] width 278 height 28
click at [868, 165] on td "LOUIE VEGA,THE MARTINEZ BROTHERS" at bounding box center [867, 170] width 278 height 28
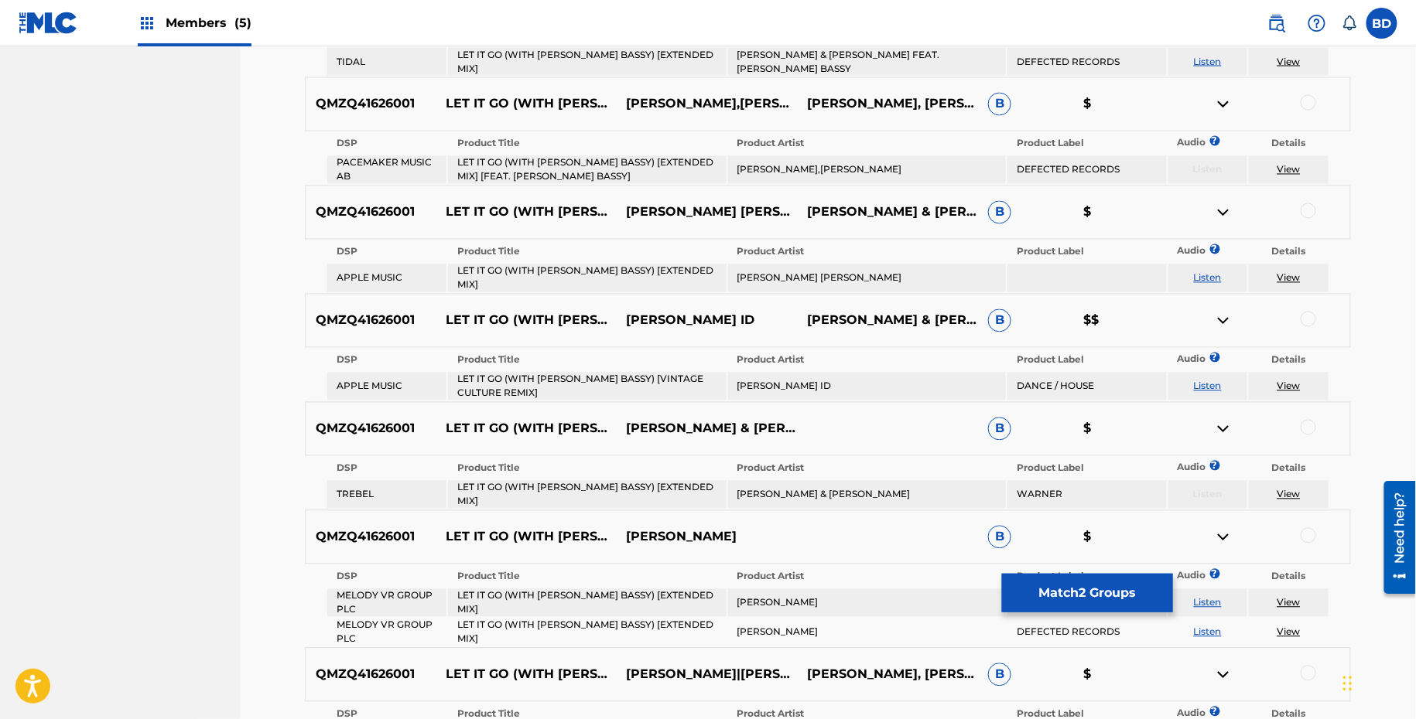
click at [868, 165] on td "LOUIE VEGA,THE MARTINEZ BROTHERS" at bounding box center [867, 170] width 278 height 28
click at [1307, 95] on div at bounding box center [1307, 102] width 15 height 15
click at [1221, 95] on img at bounding box center [1223, 104] width 19 height 19
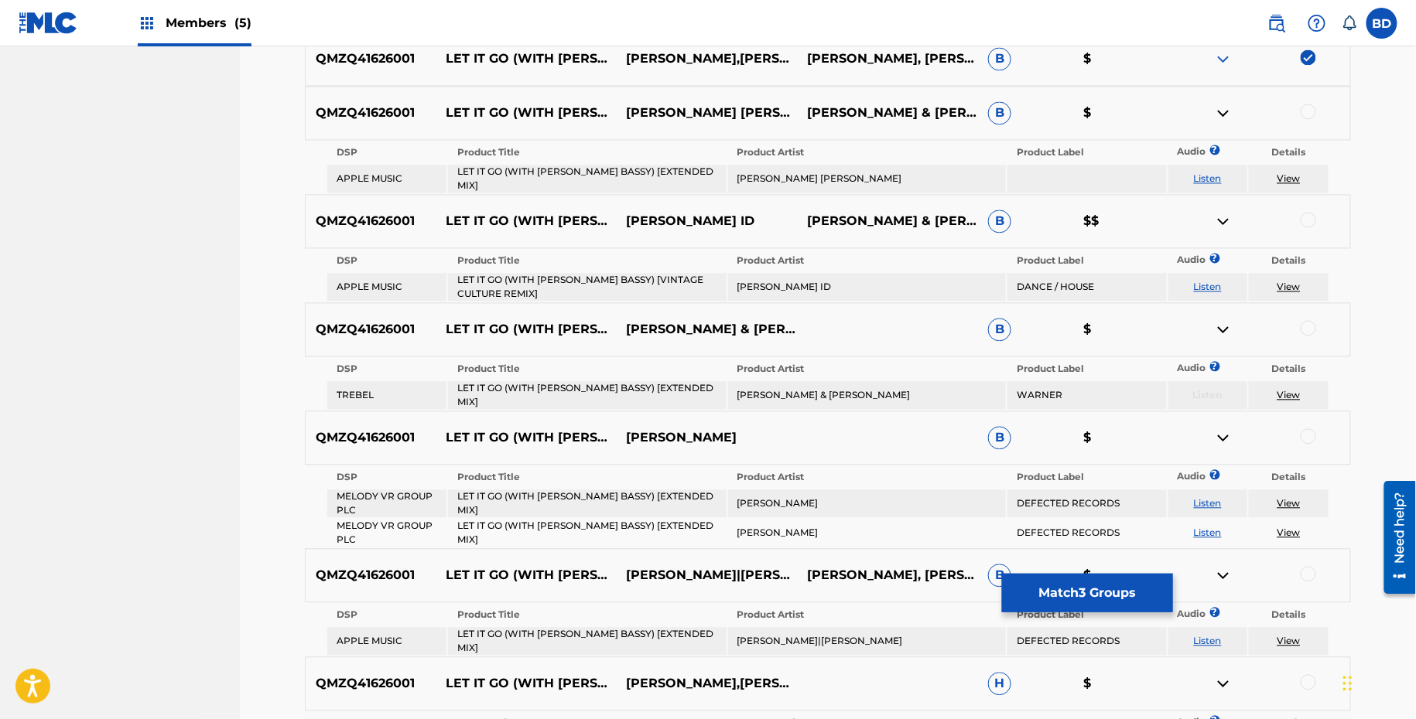
scroll to position [1104, 0]
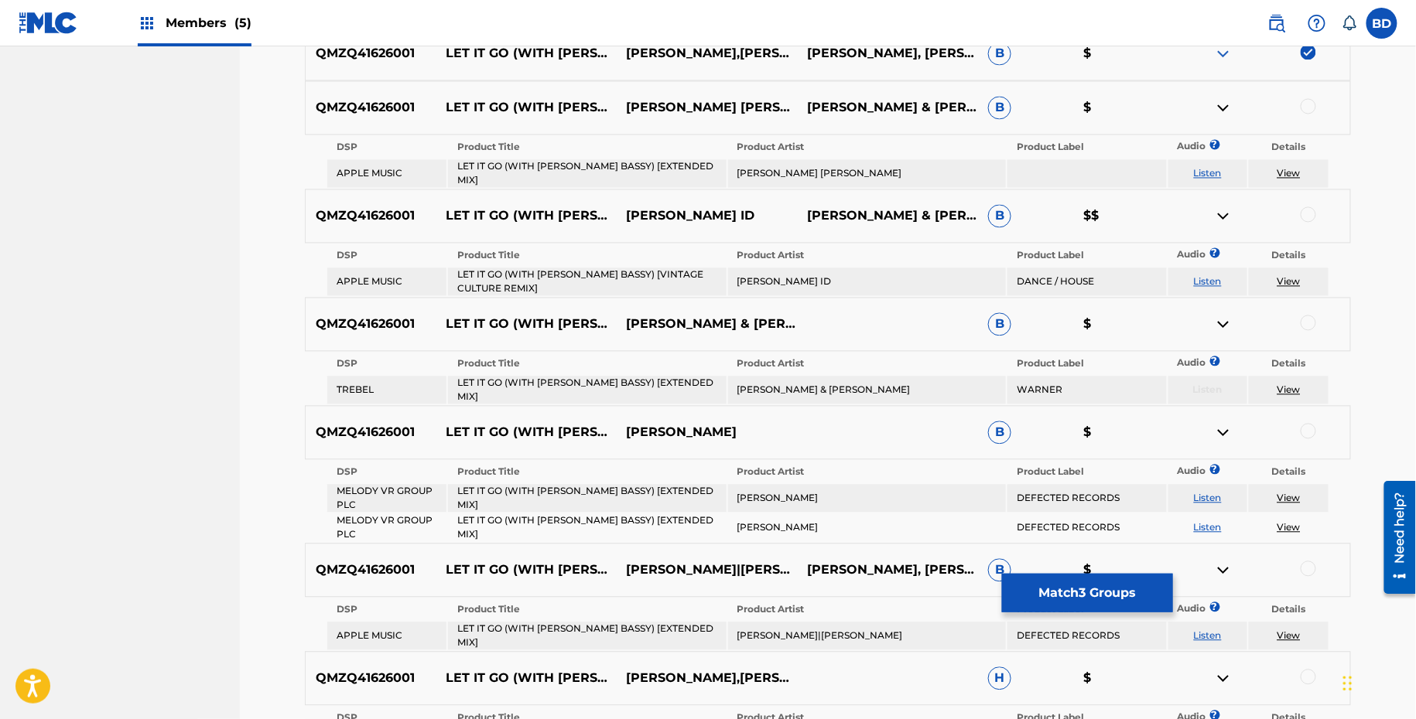
click at [653, 150] on table "DSP Product Title Product Artist Product Label Audio ? Details APPLE MUSIC LET …" at bounding box center [828, 162] width 1004 height 54
click at [651, 160] on td "LET IT GO (WITH MARC E. BASSY) [EXTENDED MIX]" at bounding box center [587, 174] width 278 height 28
click at [846, 147] on th "Product Artist" at bounding box center [867, 148] width 278 height 22
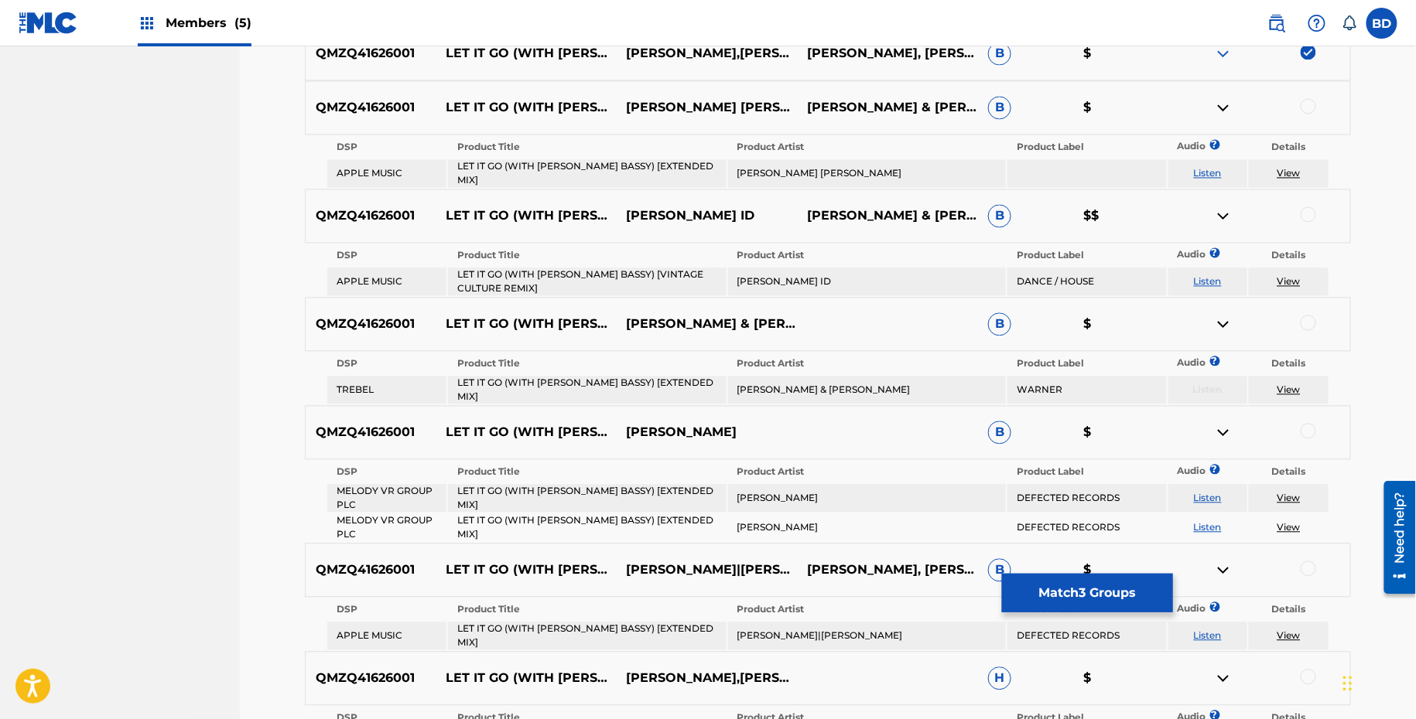
click at [839, 162] on td "THE MARTINEZ BROTHERS LOUIE VEGA" at bounding box center [867, 174] width 278 height 28
click at [1307, 99] on div at bounding box center [1307, 106] width 15 height 15
click at [1221, 101] on img at bounding box center [1223, 108] width 19 height 19
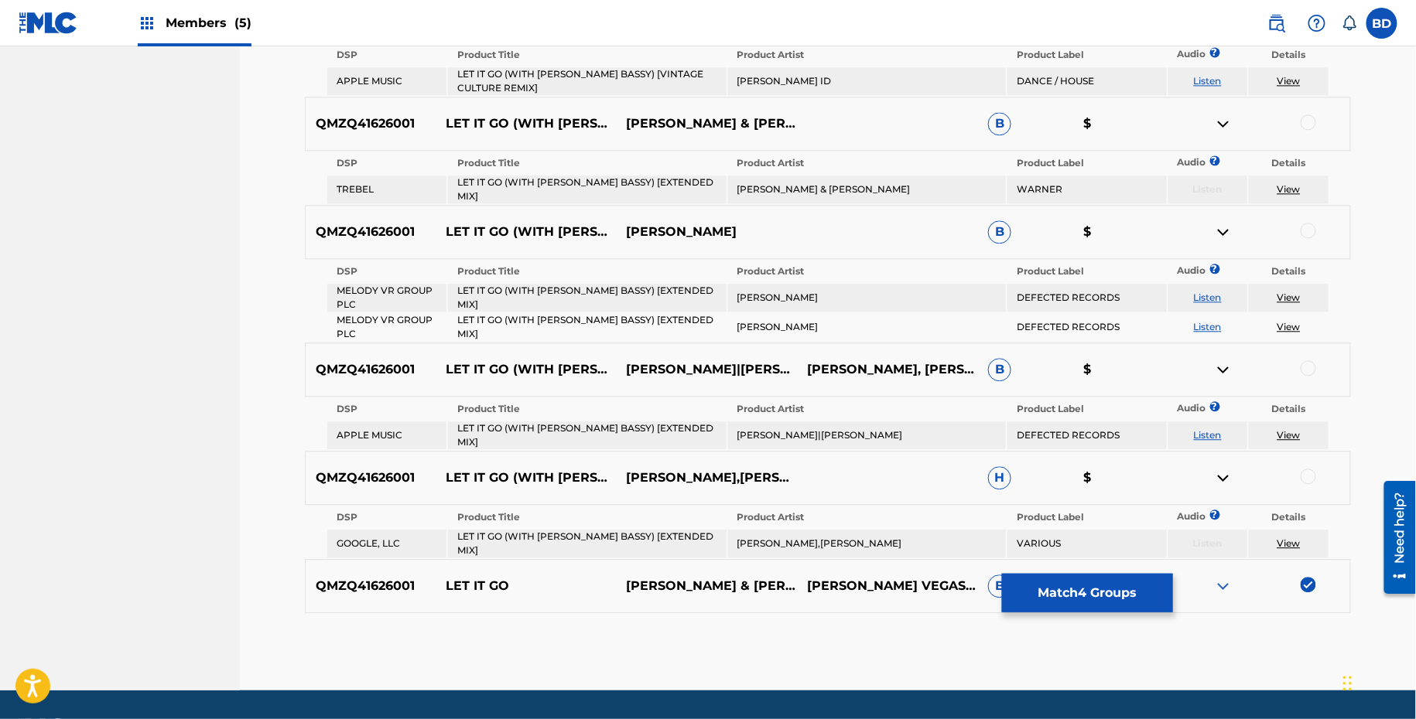
scroll to position [1268, 0]
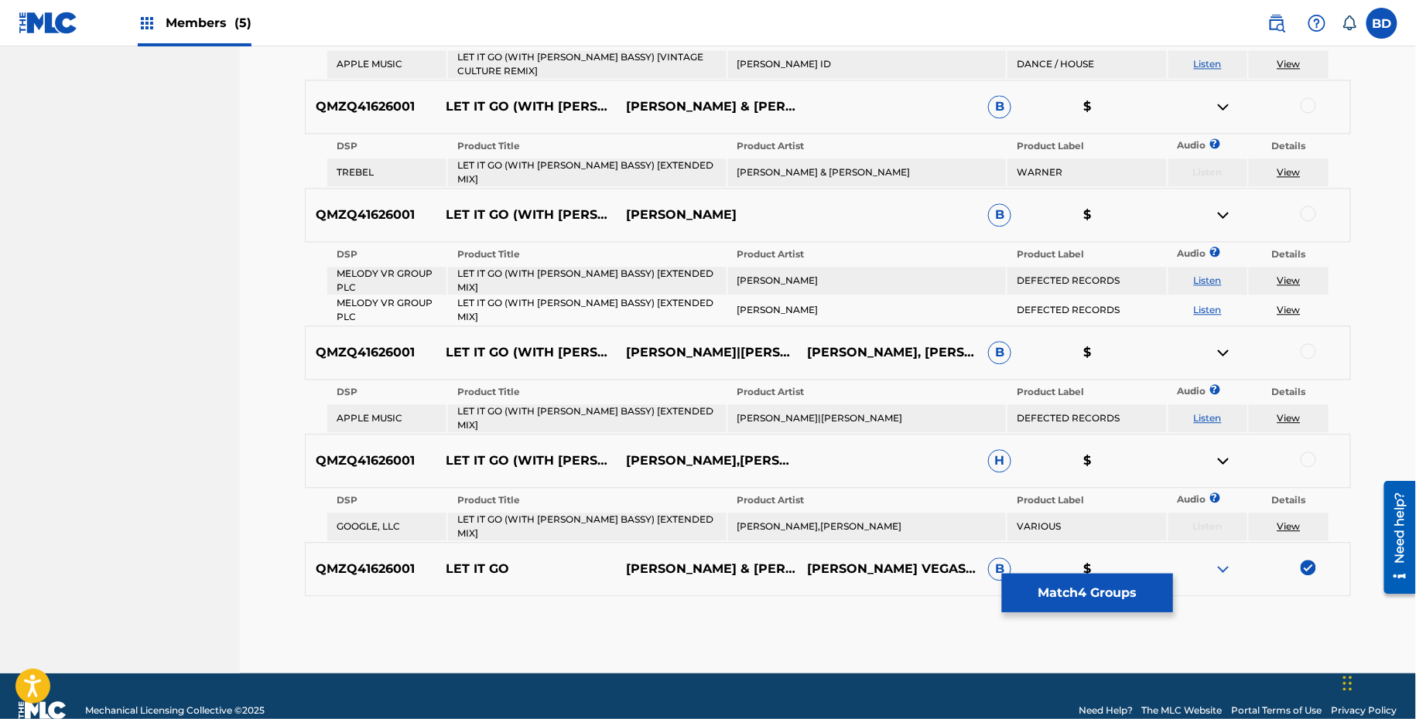
click at [620, 159] on td "LET IT GO (WITH MARC E. BASSY) [EXTENDED MIX]" at bounding box center [587, 173] width 278 height 28
click at [793, 165] on td "LOUIE VEGA & THE MARTINEZ BROTHERS" at bounding box center [867, 173] width 278 height 28
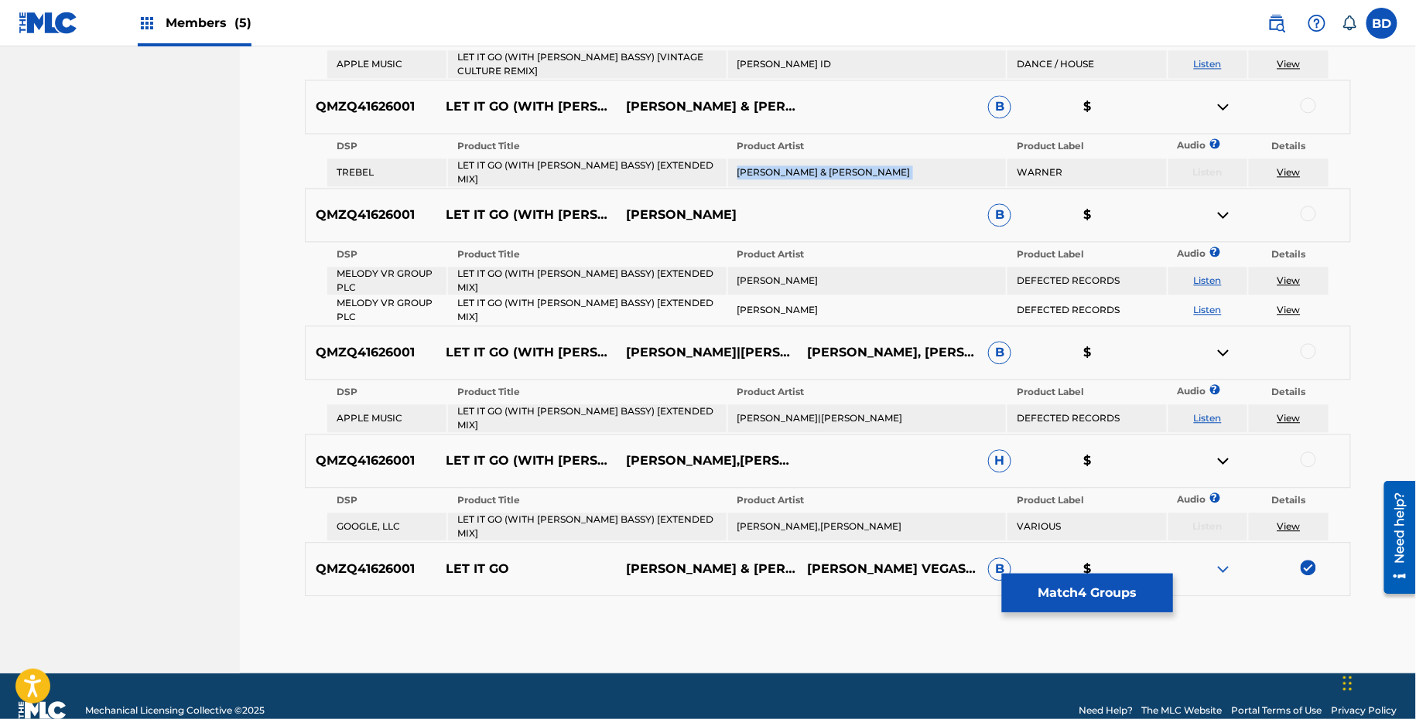
click at [793, 165] on td "LOUIE VEGA & THE MARTINEZ BROTHERS" at bounding box center [867, 173] width 278 height 28
click at [1307, 99] on div at bounding box center [1307, 104] width 15 height 15
click at [1225, 101] on img at bounding box center [1223, 106] width 19 height 19
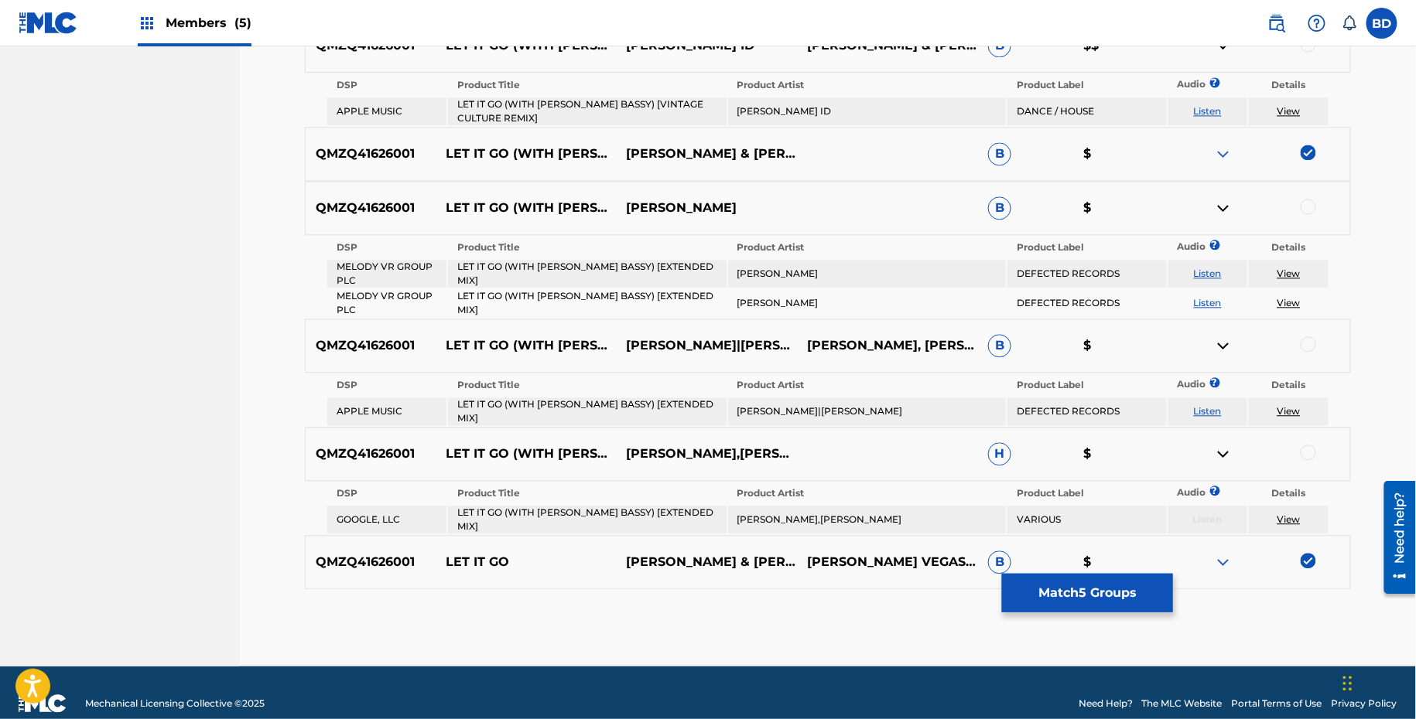
click at [594, 271] on td "LET IT GO (WITH MARC E. BASSY) [EXTENDED MIX]" at bounding box center [587, 274] width 278 height 28
click at [766, 264] on td "THE MARTINEZ BROTHERS" at bounding box center [867, 274] width 278 height 28
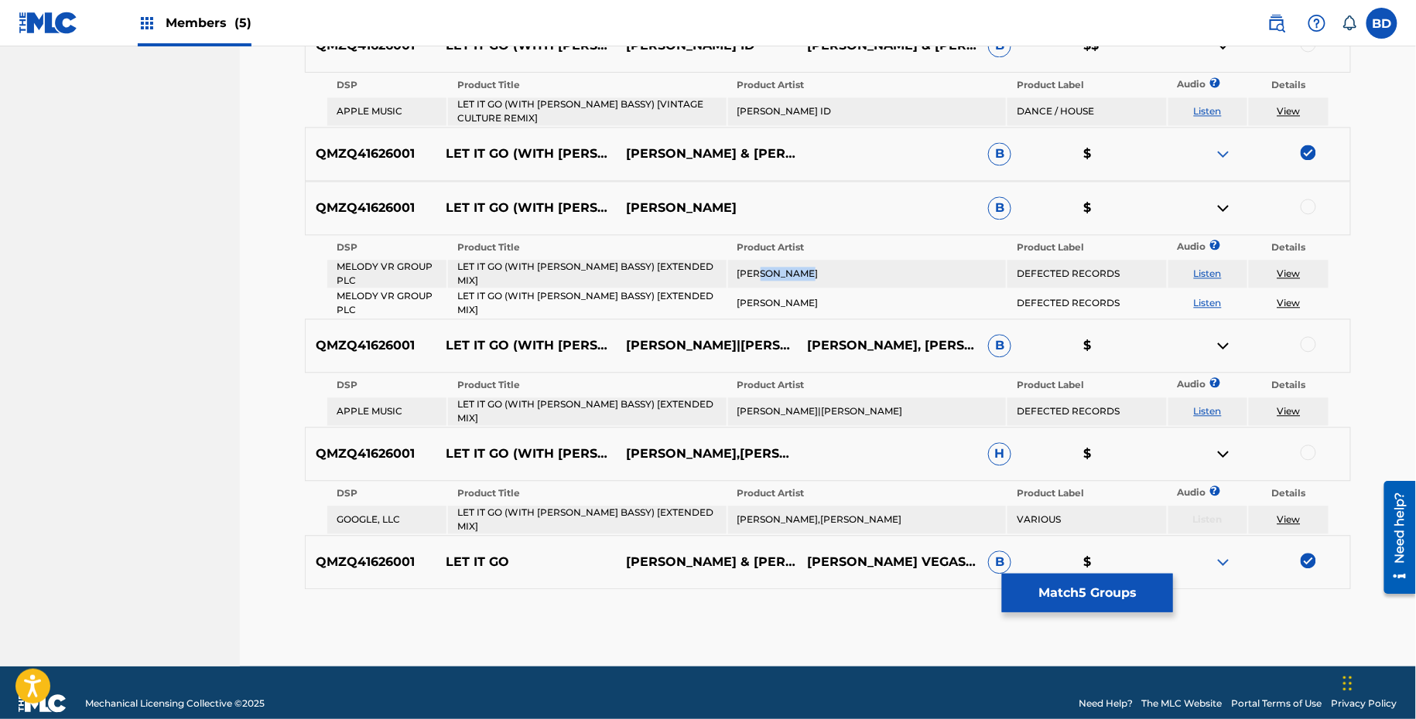
click at [766, 264] on td "THE MARTINEZ BROTHERS" at bounding box center [867, 274] width 278 height 28
click at [1307, 199] on div at bounding box center [1307, 206] width 15 height 15
click at [1223, 199] on img at bounding box center [1223, 208] width 19 height 19
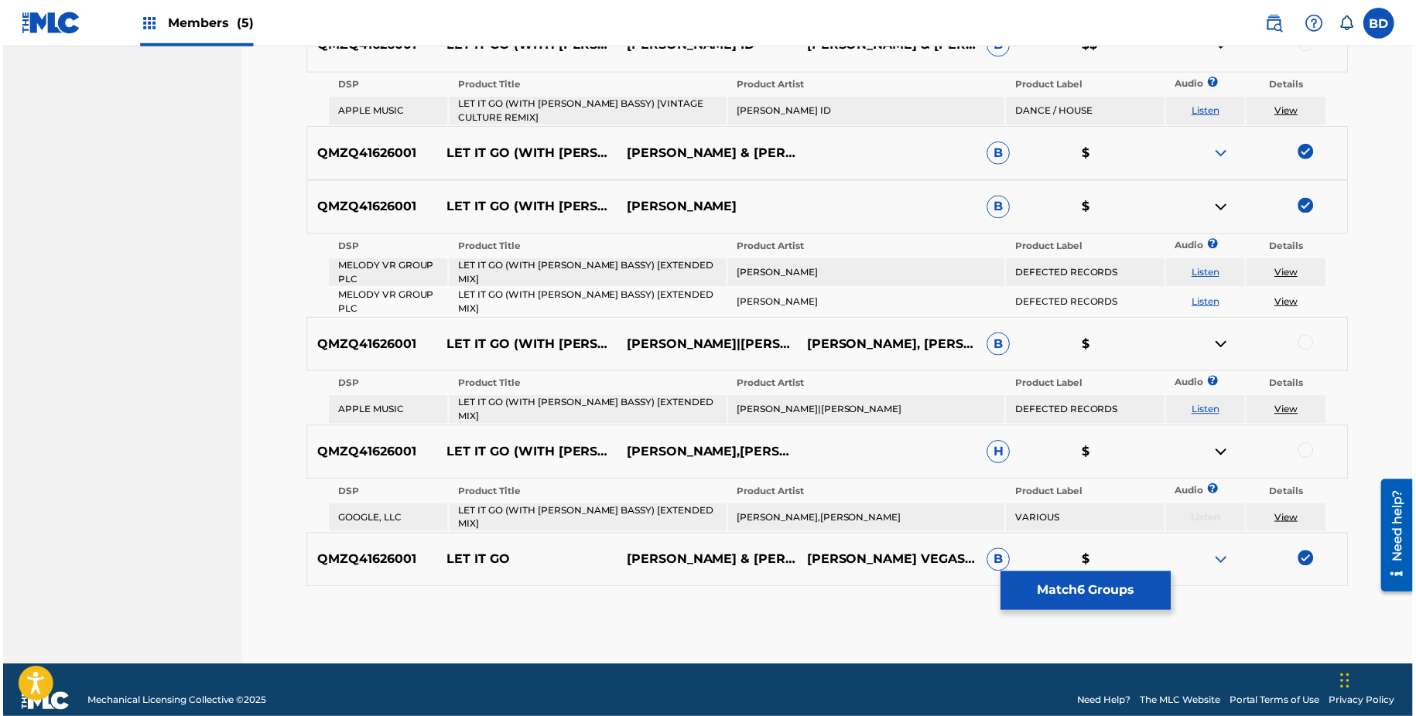
scroll to position [1137, 0]
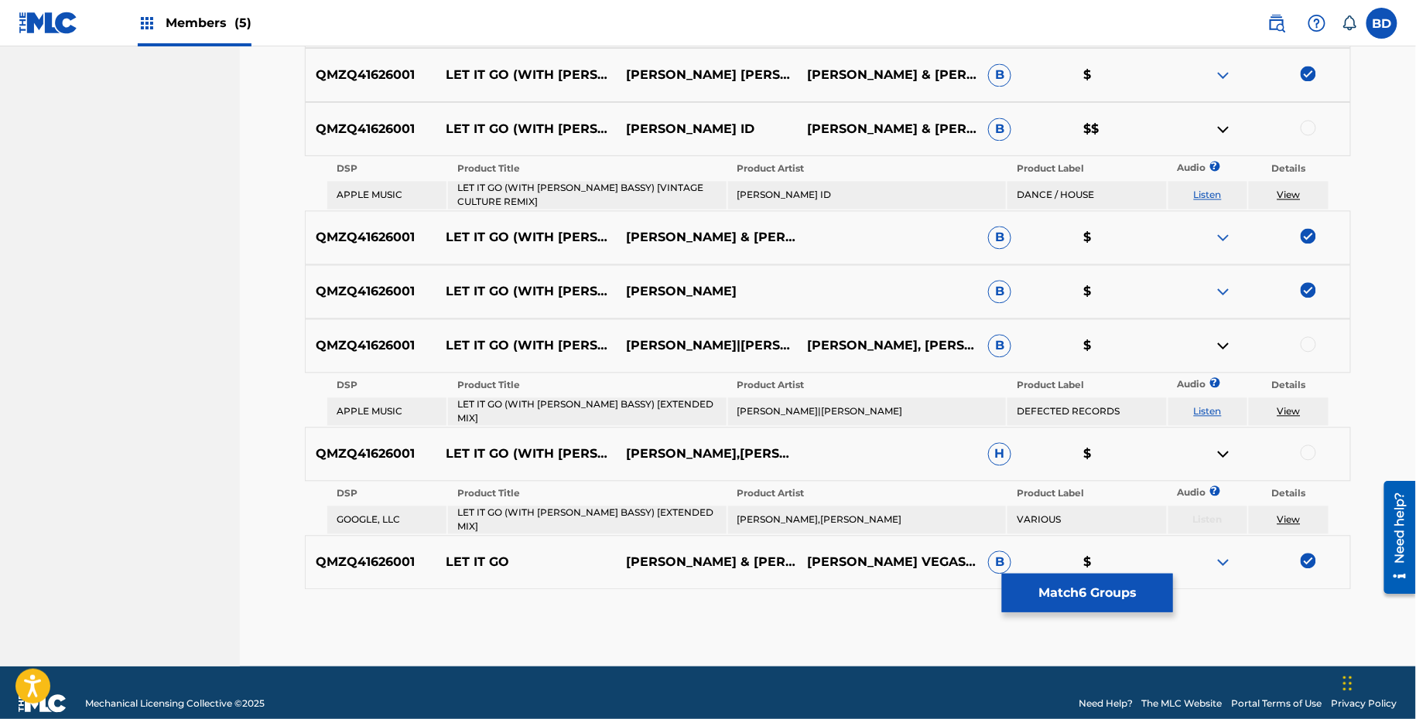
click at [542, 398] on td "LET IT GO (WITH MARC E. BASSY) [EXTENDED MIX]" at bounding box center [587, 412] width 278 height 28
click at [822, 402] on td "LOUIE VEGA|THE MARTINEZ BROTHERS" at bounding box center [867, 412] width 278 height 28
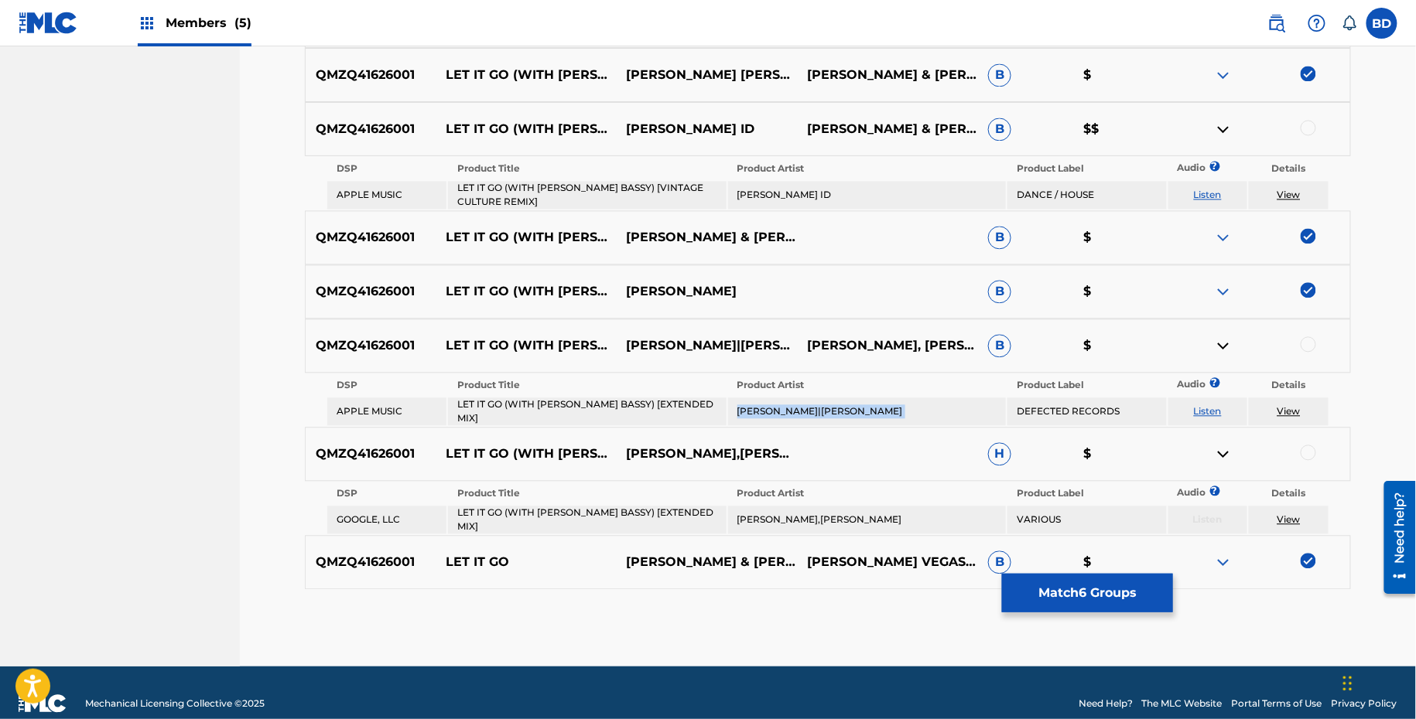
click at [822, 402] on td "LOUIE VEGA|THE MARTINEZ BROTHERS" at bounding box center [867, 412] width 278 height 28
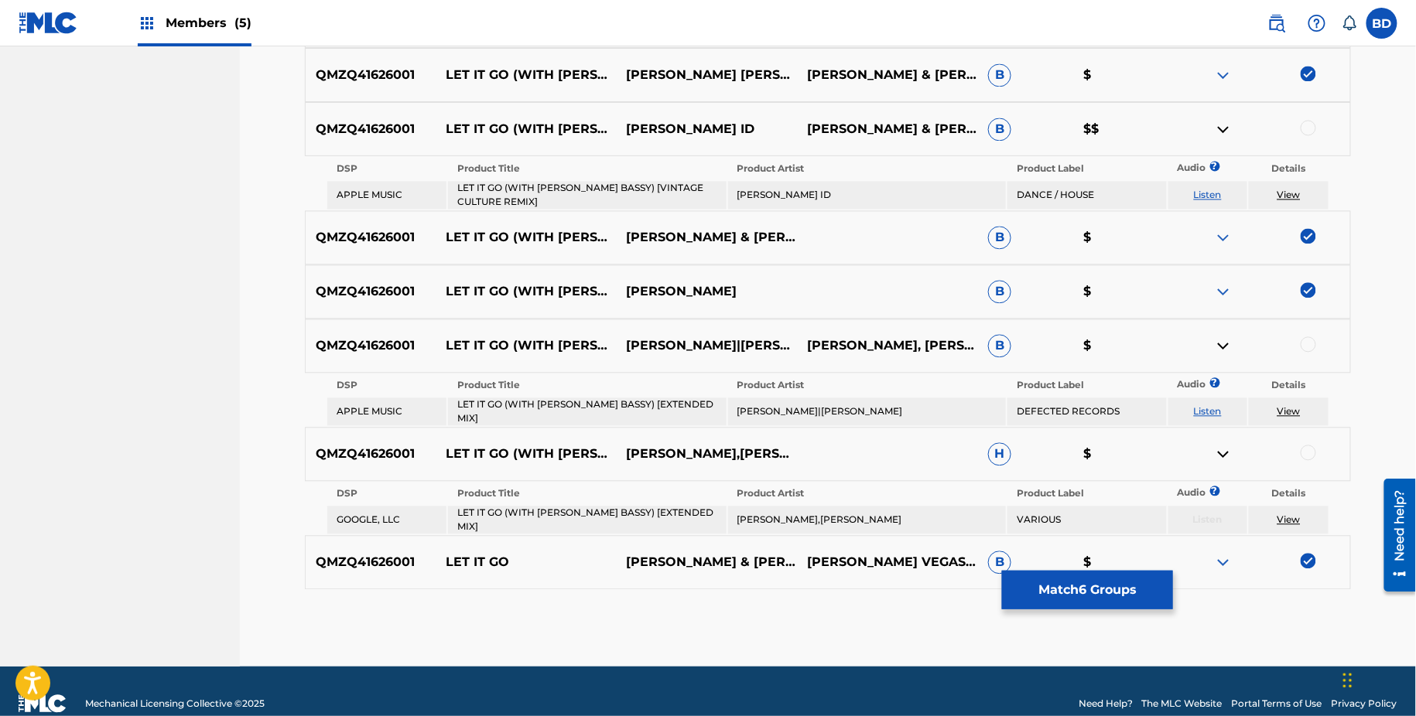
click at [1311, 337] on div at bounding box center [1307, 344] width 15 height 15
drag, startPoint x: 1288, startPoint y: 396, endPoint x: 1252, endPoint y: 396, distance: 36.4
click at [1255, 398] on td "View" at bounding box center [1289, 412] width 80 height 28
click at [1218, 337] on img at bounding box center [1223, 346] width 19 height 19
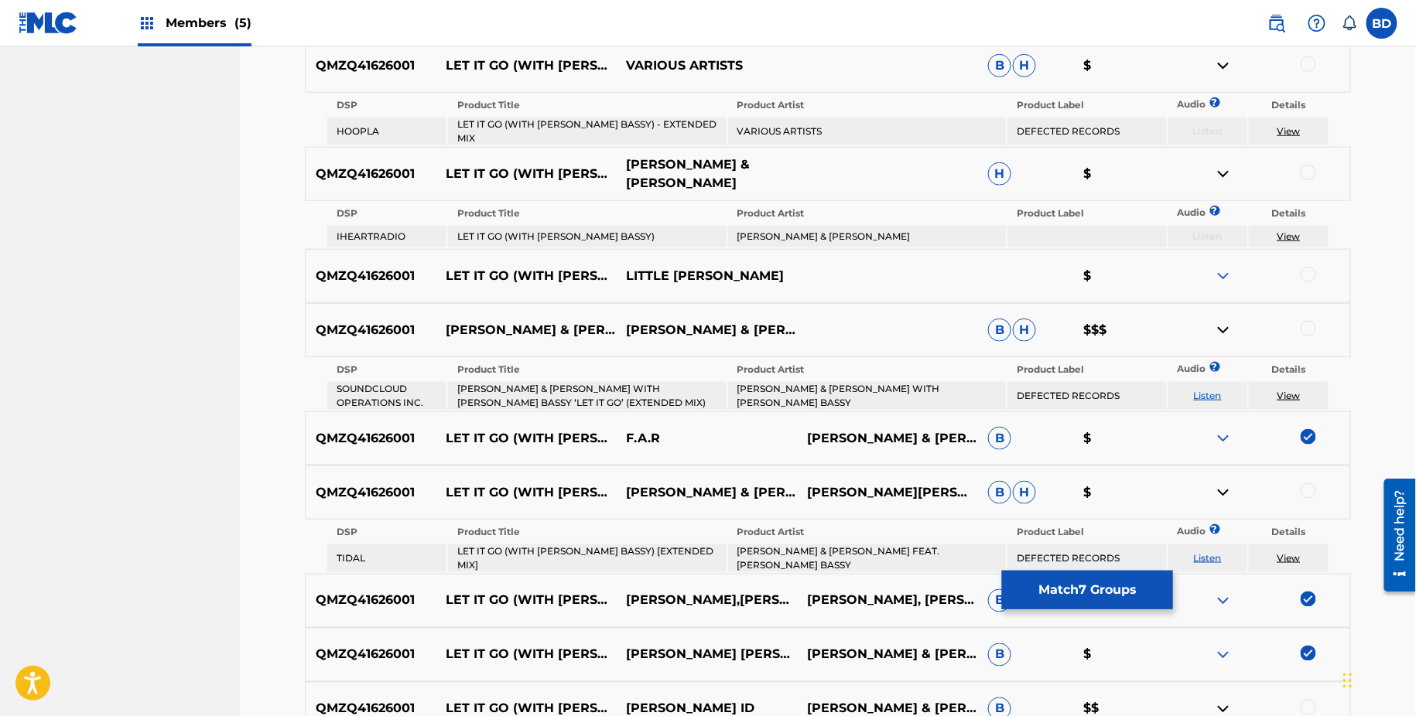
scroll to position [513, 0]
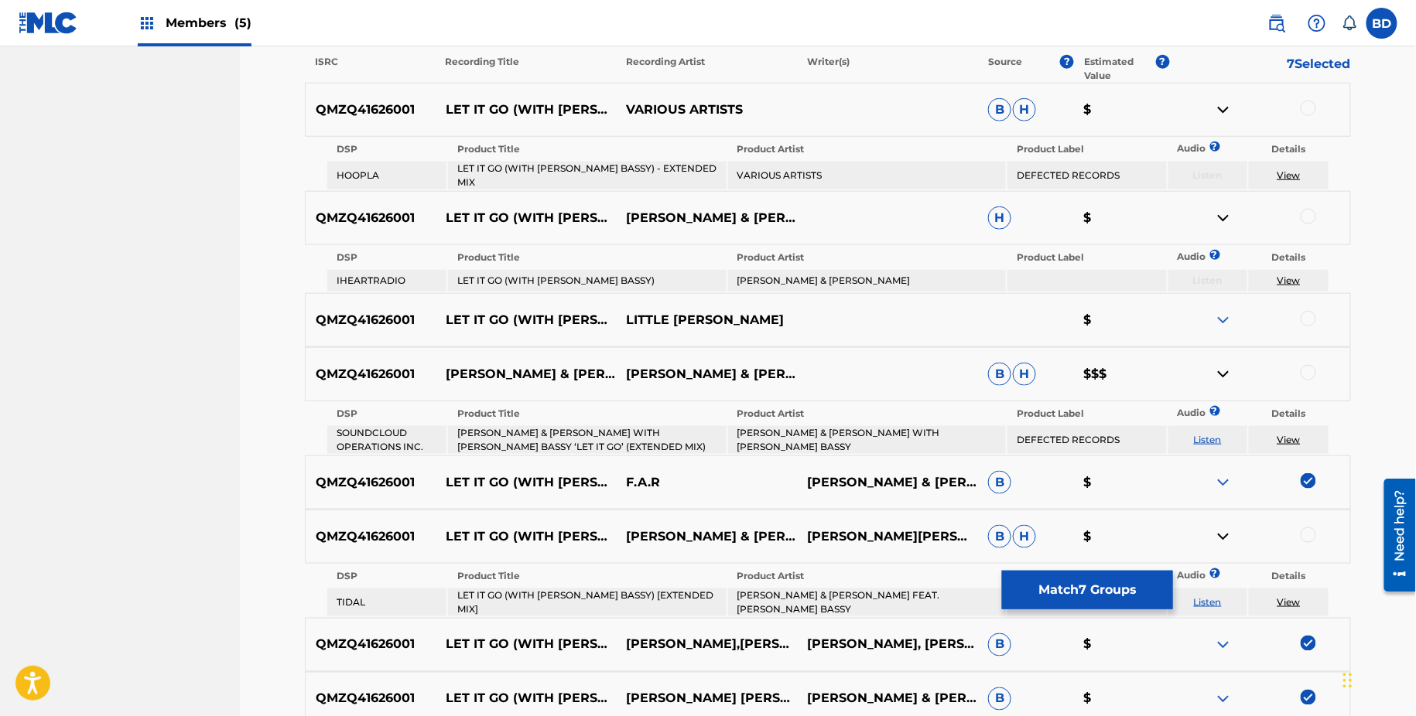
click at [634, 147] on th "Product Title" at bounding box center [587, 149] width 278 height 22
click at [628, 173] on td "LET IT GO (WITH MARC E. BASSY) - EXTENDED MIX" at bounding box center [587, 176] width 278 height 28
click at [1311, 104] on div at bounding box center [1307, 108] width 15 height 15
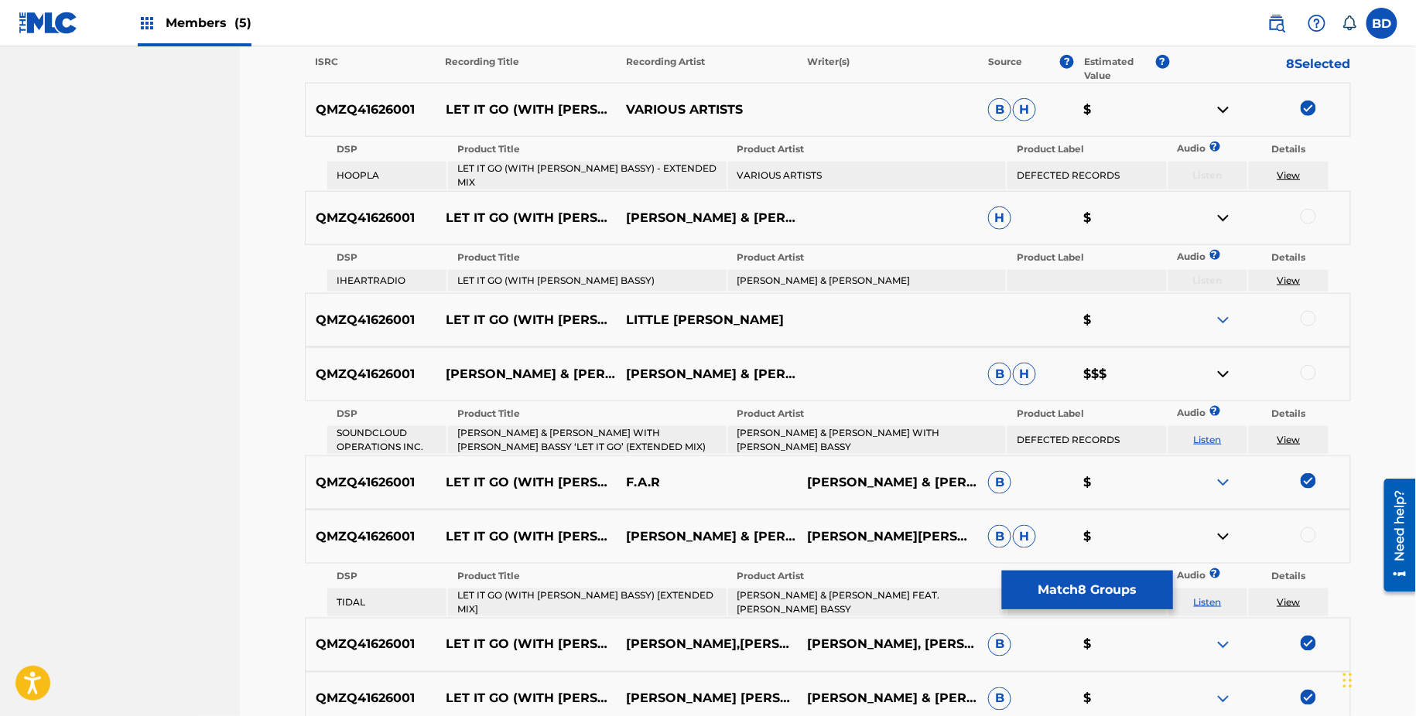
click at [1221, 108] on img at bounding box center [1223, 110] width 19 height 19
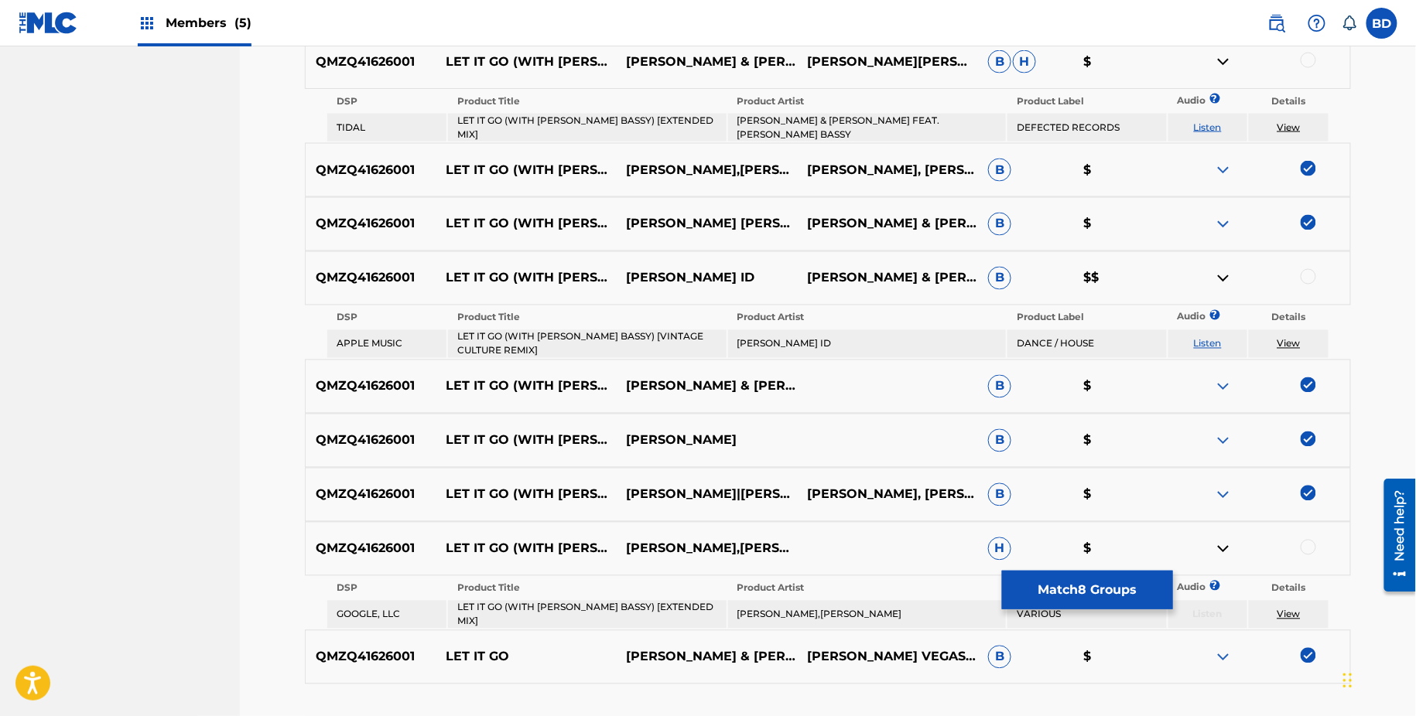
scroll to position [926, 0]
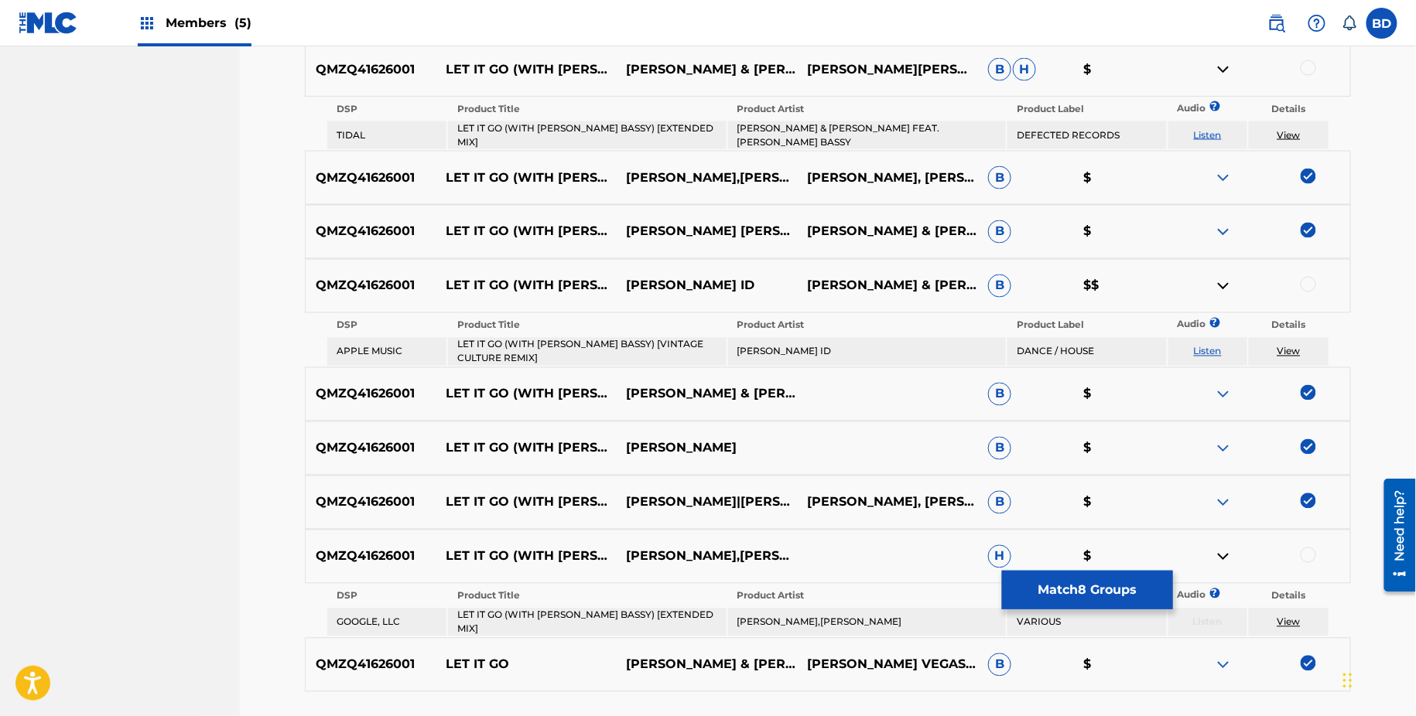
click at [646, 126] on td "LET IT GO (WITH MARC E. BASSY) [EXTENDED MIX]" at bounding box center [587, 135] width 278 height 28
click at [864, 127] on td "LOUIE VEGA & THE MARTINEZ BROTHERS FEAT. MARC E. BASSY" at bounding box center [867, 135] width 278 height 28
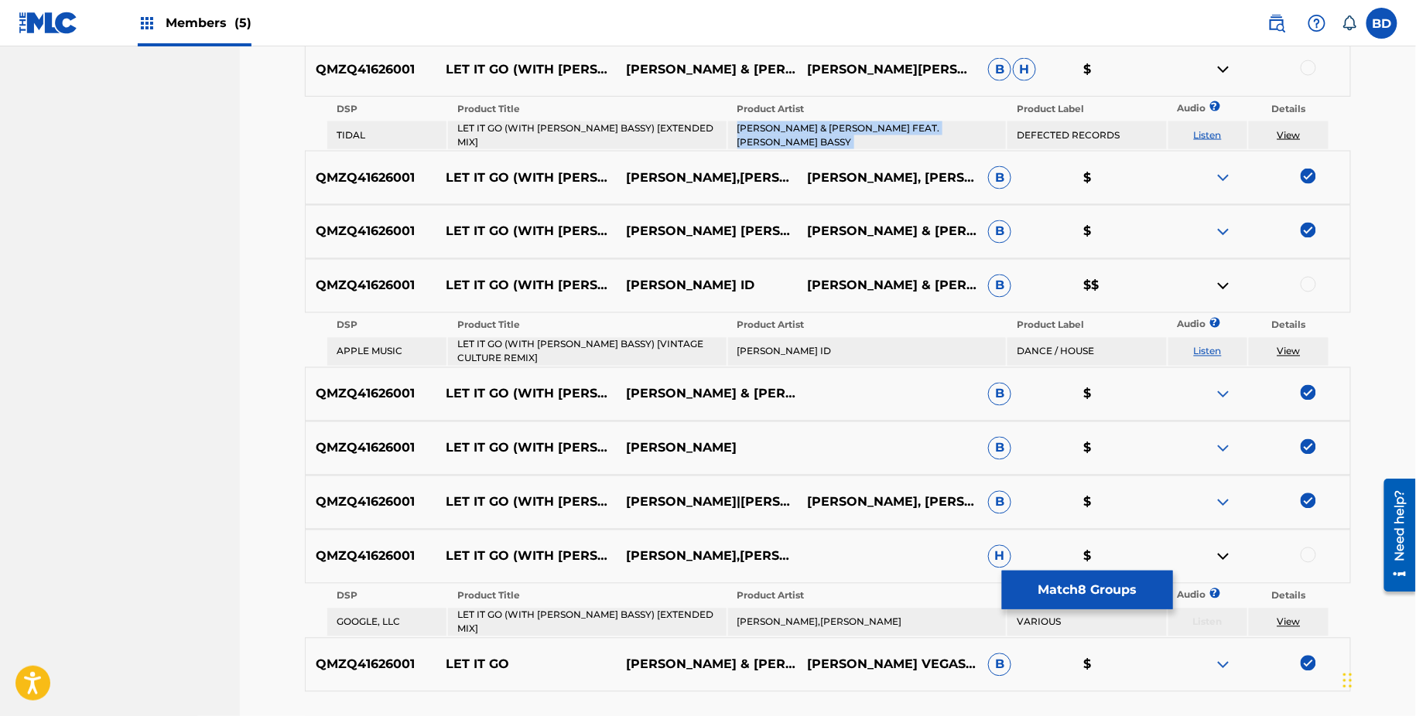
click at [864, 127] on td "LOUIE VEGA & THE MARTINEZ BROTHERS FEAT. MARC E. BASSY" at bounding box center [867, 135] width 278 height 28
click at [1312, 66] on div at bounding box center [1307, 67] width 15 height 15
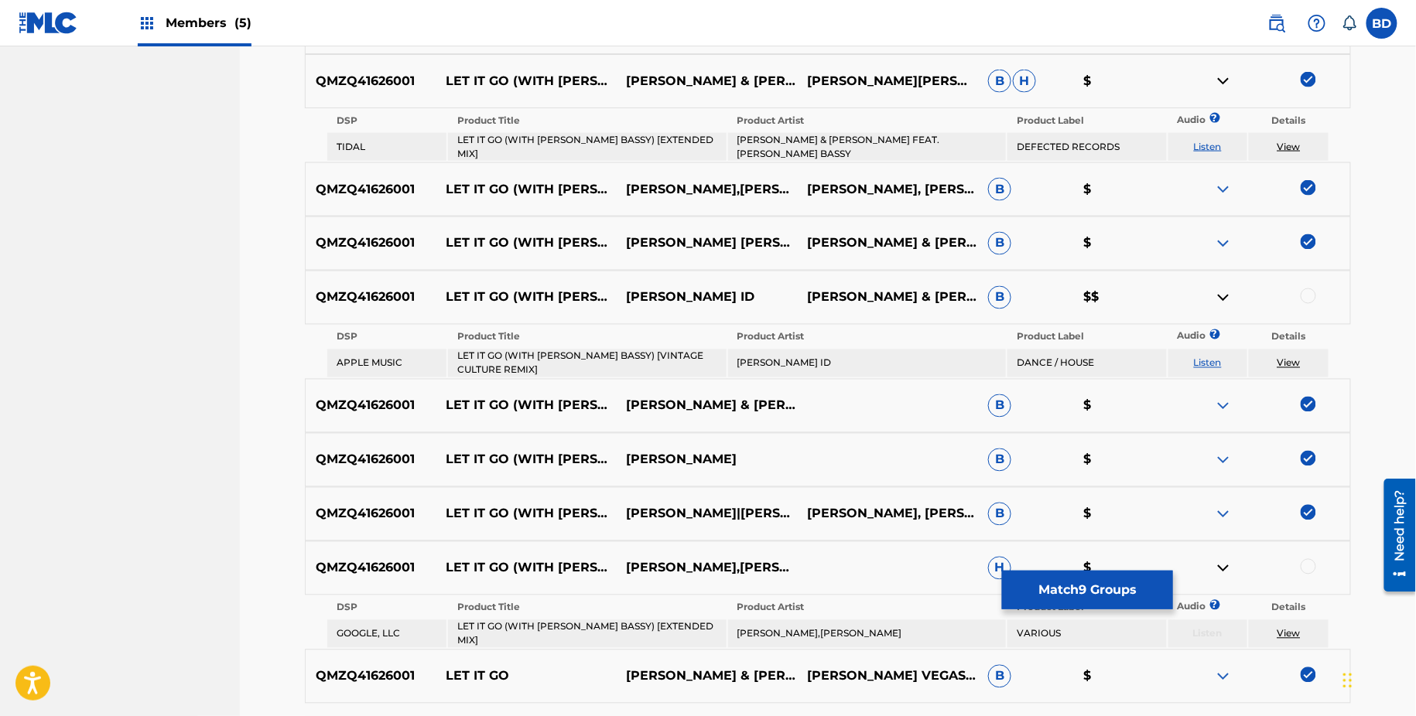
scroll to position [923, 0]
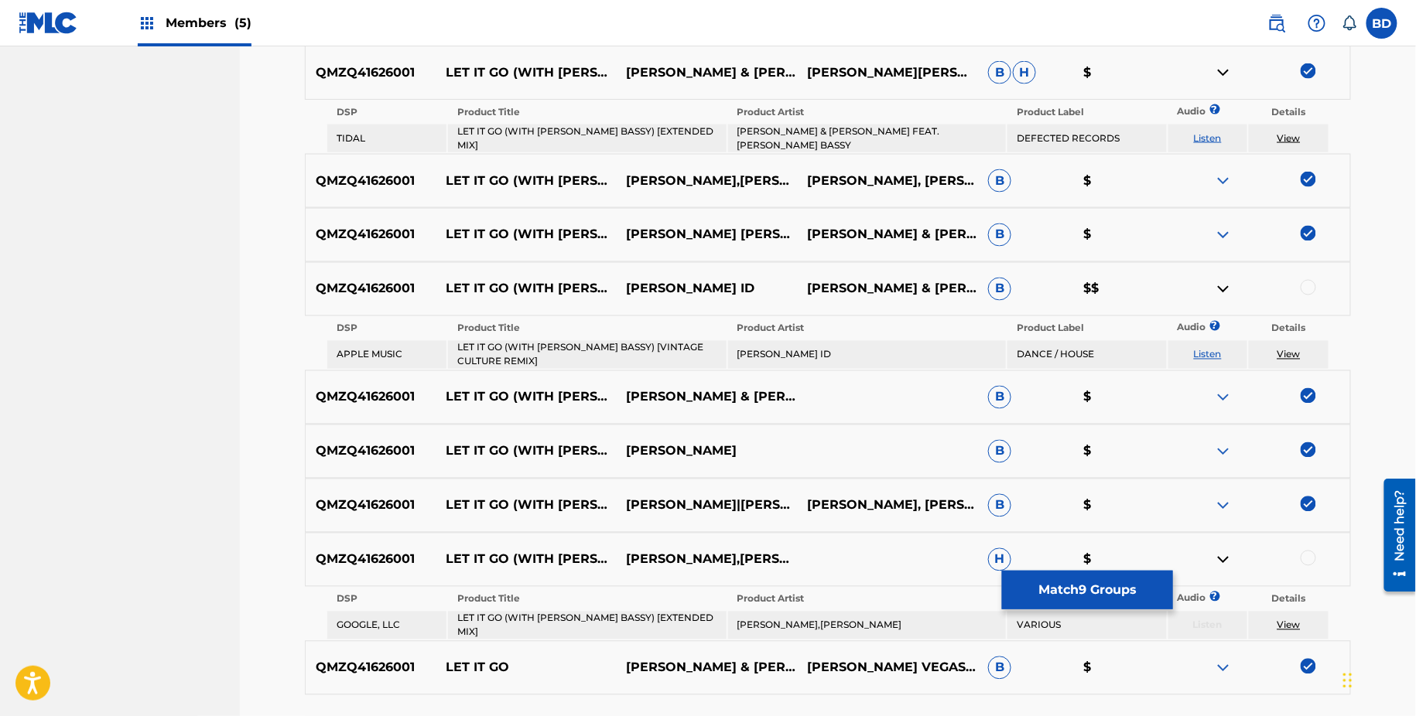
click at [1220, 78] on img at bounding box center [1223, 72] width 19 height 19
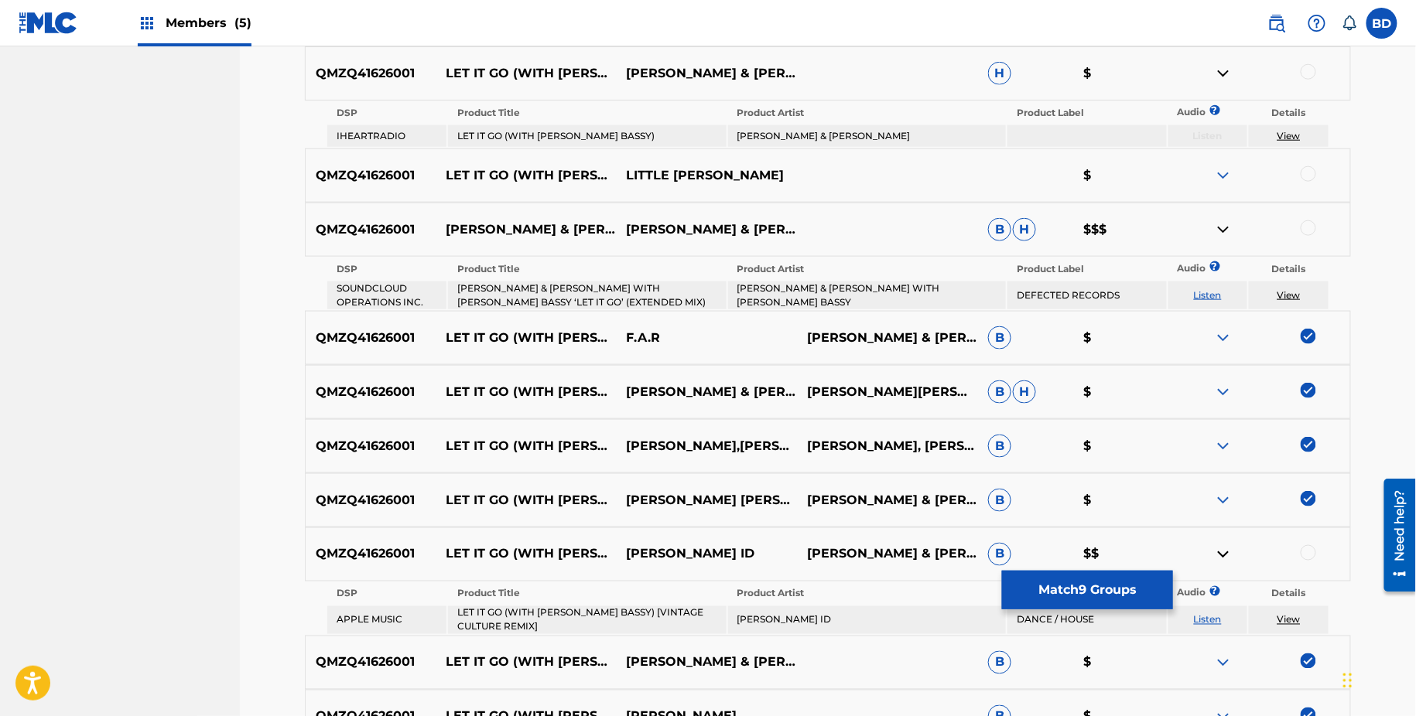
scroll to position [608, 0]
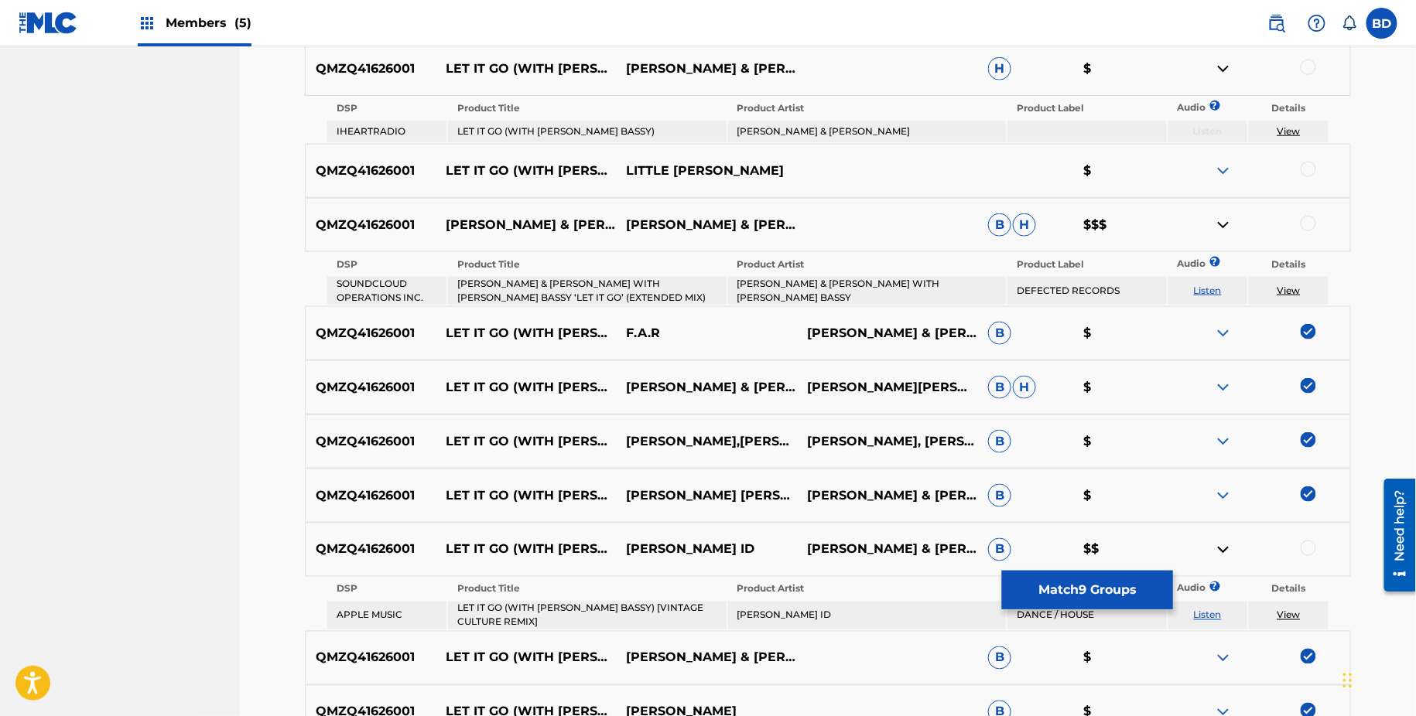
click at [538, 129] on td "LET IT GO (WITH MARC E. BASSY)" at bounding box center [587, 132] width 278 height 22
click at [815, 133] on td "LOUIE VEGA & THE MARTINEZ BROTHERS" at bounding box center [867, 132] width 278 height 22
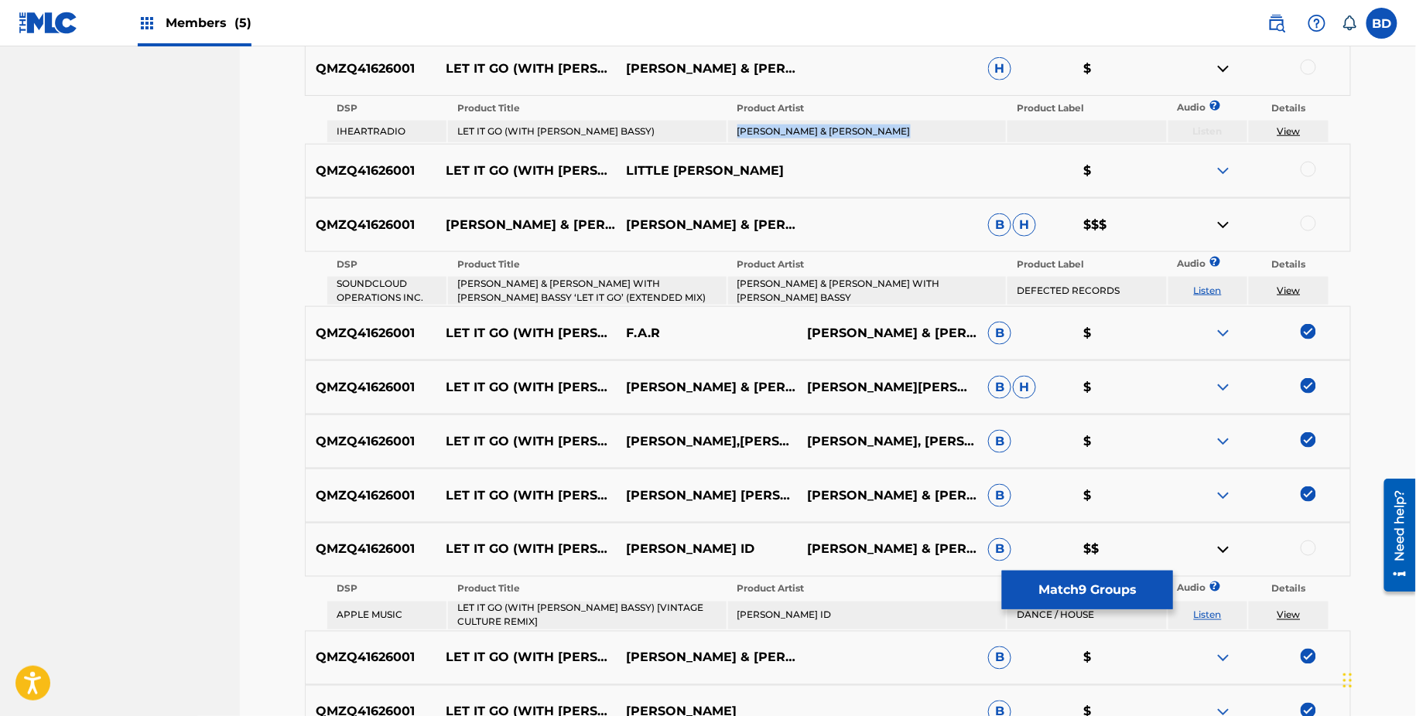
click at [815, 133] on td "LOUIE VEGA & THE MARTINEZ BROTHERS" at bounding box center [867, 132] width 278 height 22
click at [1303, 63] on div at bounding box center [1307, 67] width 15 height 15
click at [1227, 68] on img at bounding box center [1223, 69] width 19 height 19
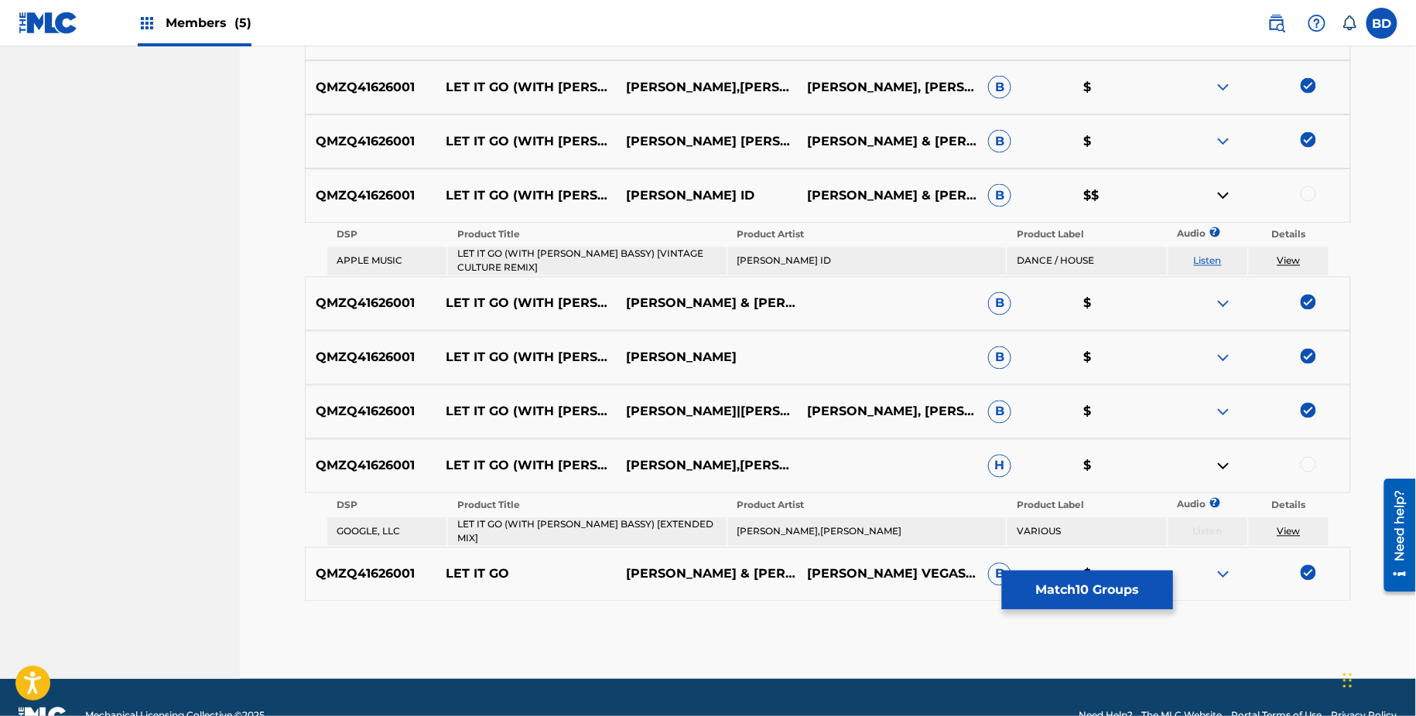
scroll to position [944, 0]
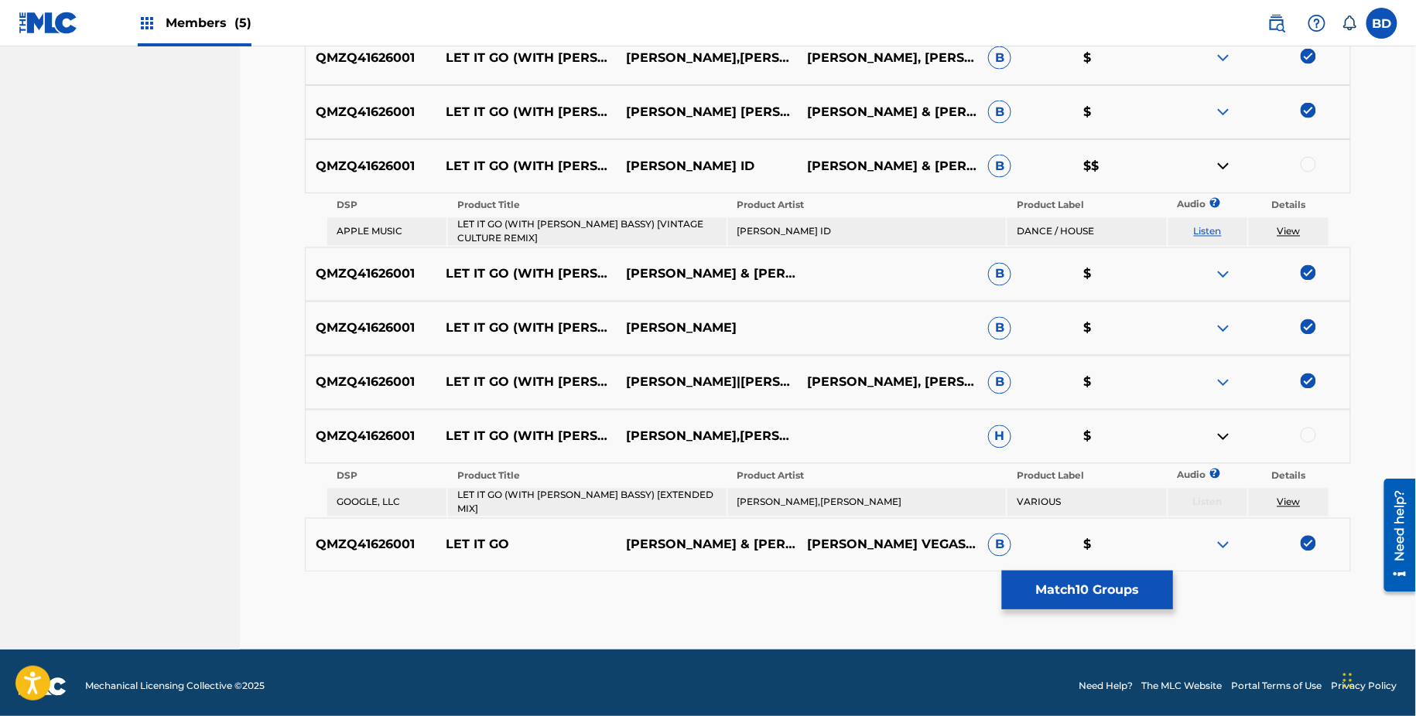
click at [584, 498] on td "LET IT GO (WITH MARC E. BASSY) [EXTENDED MIX]" at bounding box center [587, 503] width 278 height 28
click at [847, 506] on td "THE MARTINEZ BROTHERS,LOUIE VEGA" at bounding box center [867, 503] width 278 height 28
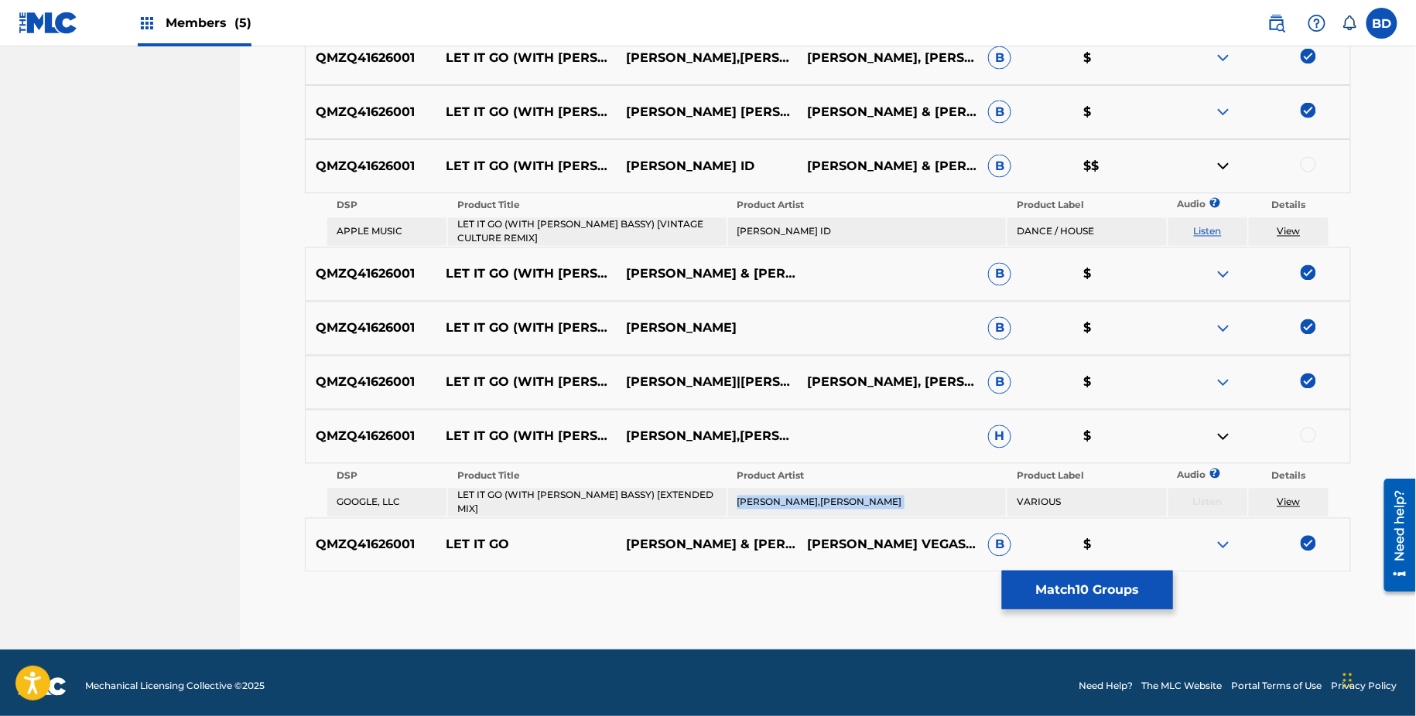
click at [847, 506] on td "THE MARTINEZ BROTHERS,LOUIE VEGA" at bounding box center [867, 503] width 278 height 28
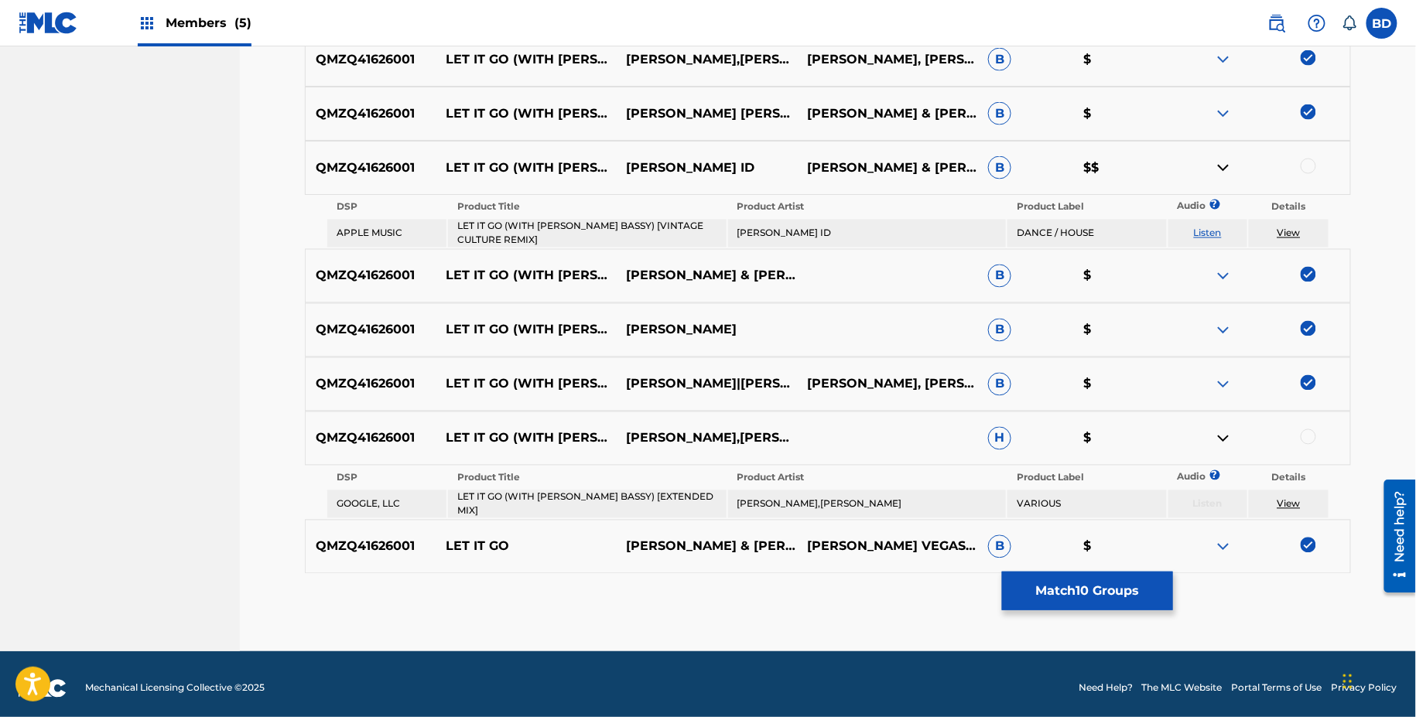
click at [1307, 432] on div at bounding box center [1307, 436] width 15 height 15
click at [1219, 435] on img at bounding box center [1223, 438] width 19 height 19
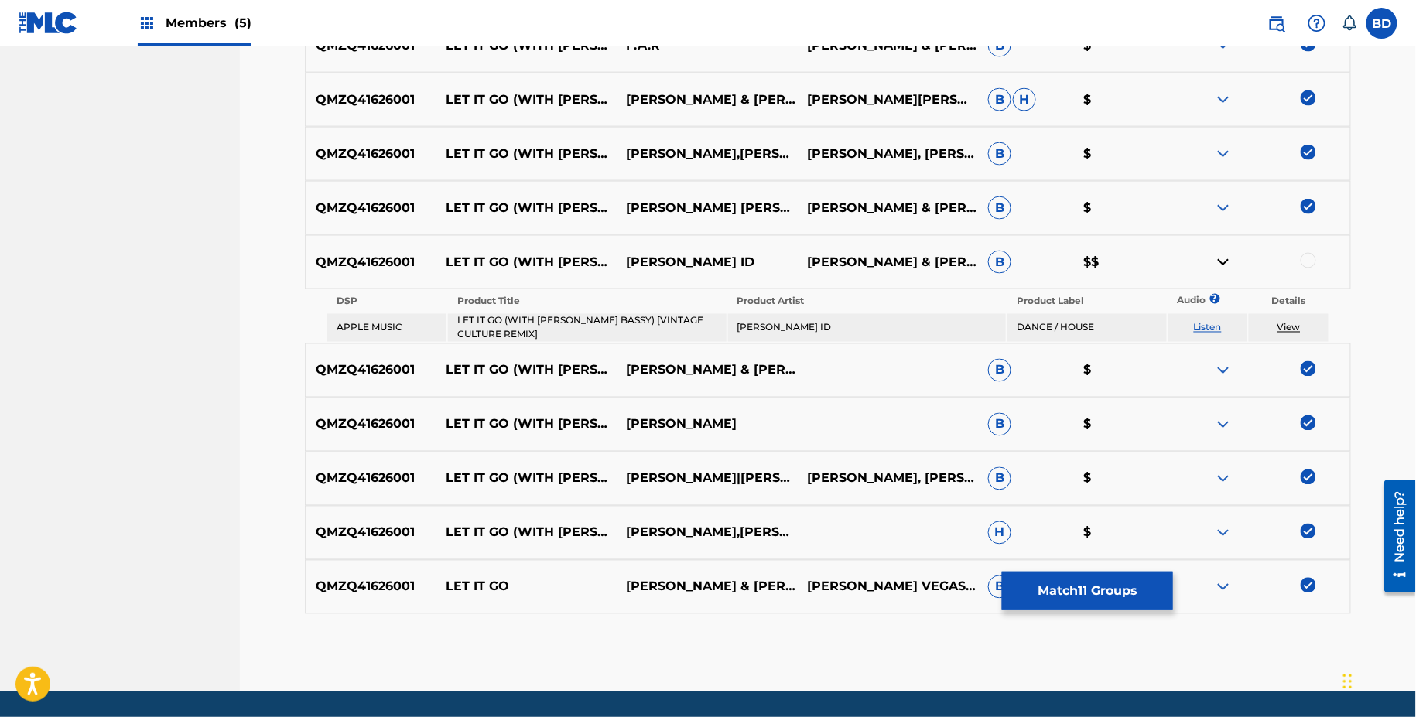
scroll to position [894, 0]
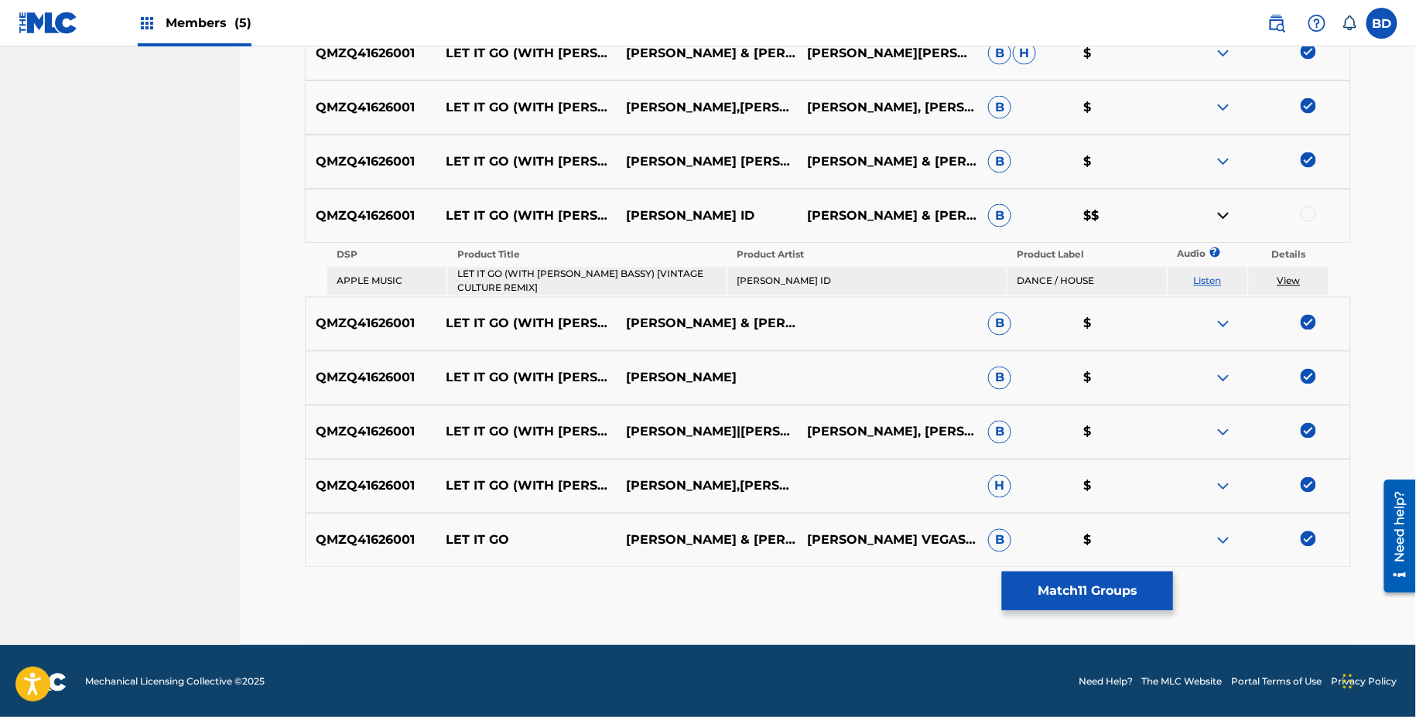
click at [668, 258] on th "Product Title" at bounding box center [587, 255] width 278 height 22
click at [668, 268] on td "LET IT GO (WITH MARC E. BASSY) [VINTAGE CULTURE REMIX]" at bounding box center [587, 282] width 278 height 28
click at [801, 283] on td "CHUCK ROBERTS ID" at bounding box center [867, 282] width 278 height 28
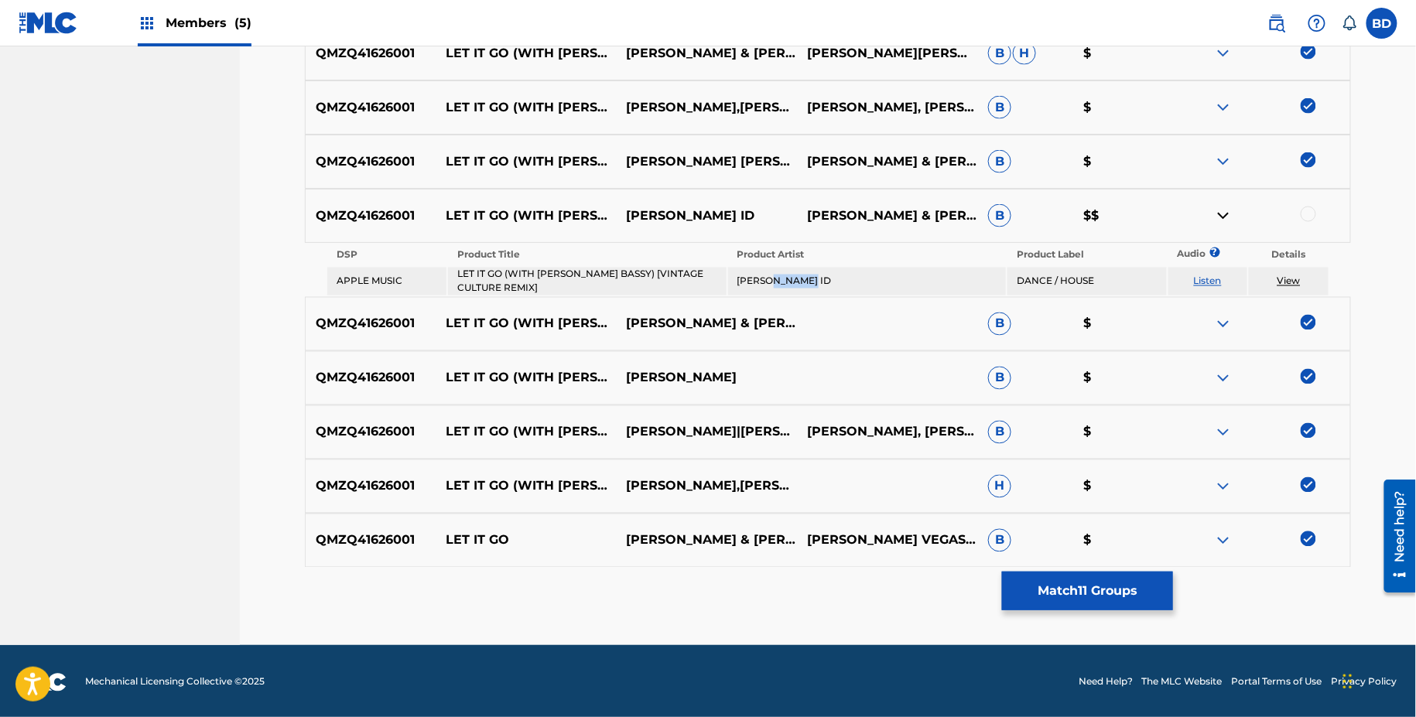
click at [801, 283] on td "CHUCK ROBERTS ID" at bounding box center [867, 282] width 278 height 28
click at [1307, 213] on div at bounding box center [1307, 214] width 15 height 15
click at [1287, 276] on link "View" at bounding box center [1288, 281] width 23 height 12
click at [1217, 209] on img at bounding box center [1223, 216] width 19 height 19
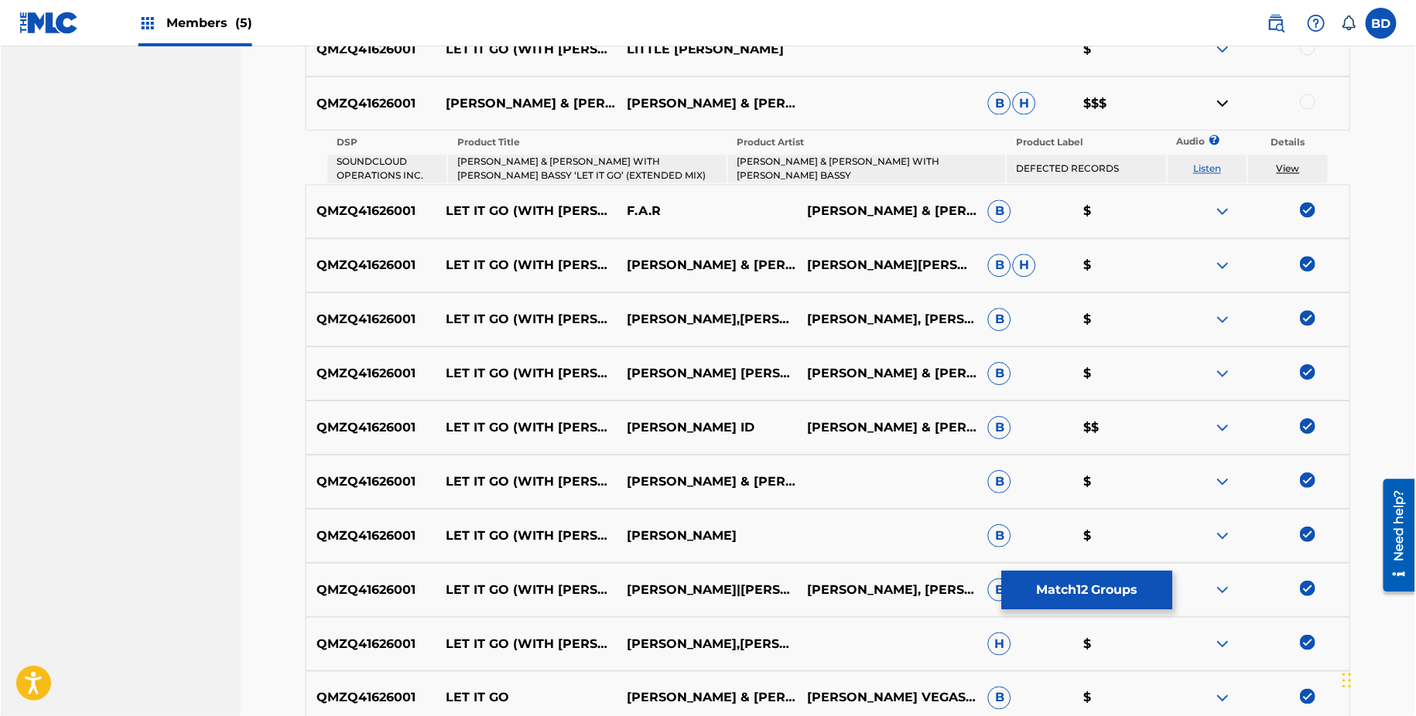
scroll to position [685, 0]
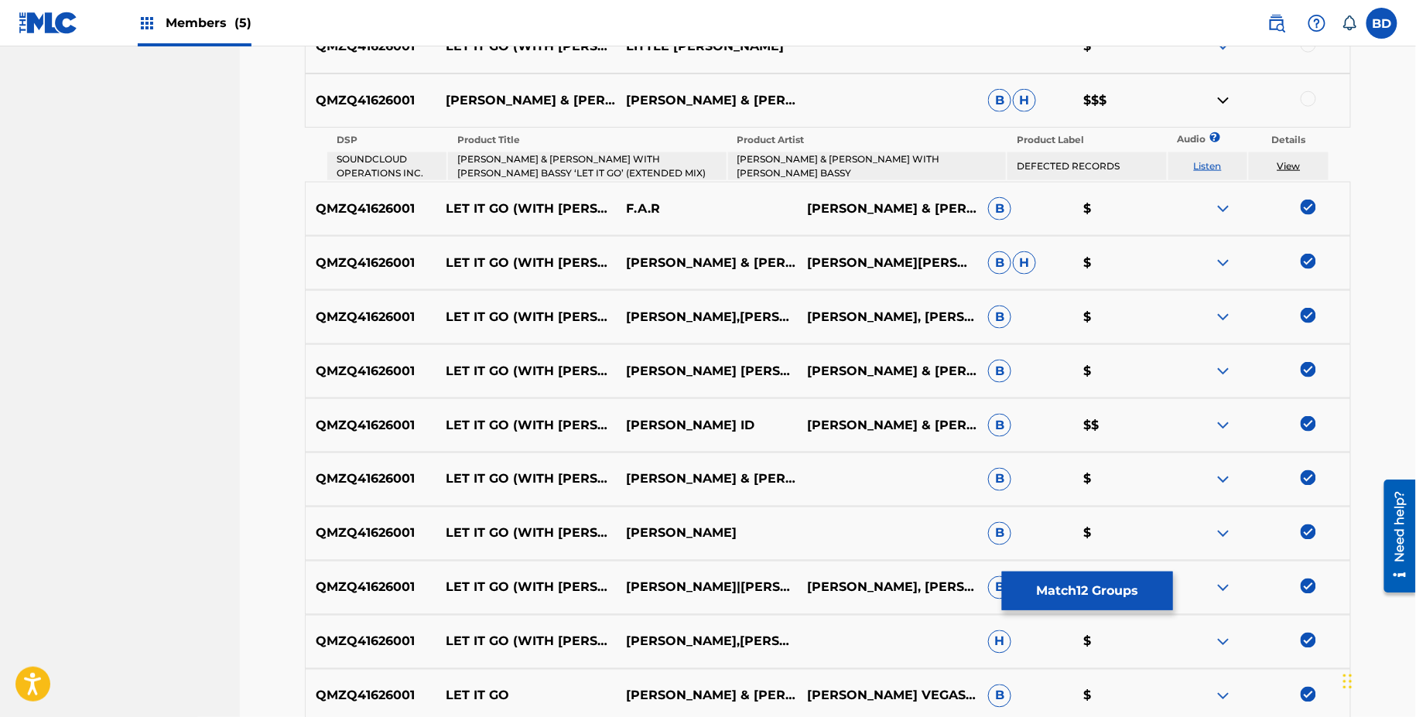
click at [528, 156] on td "[PERSON_NAME] & [PERSON_NAME] WITH [PERSON_NAME] BASSY ‘LET IT GO’ (EXTENDED MI…" at bounding box center [587, 166] width 278 height 28
click at [787, 161] on td "[PERSON_NAME] & [PERSON_NAME] WITH [PERSON_NAME] BASSY" at bounding box center [867, 166] width 278 height 28
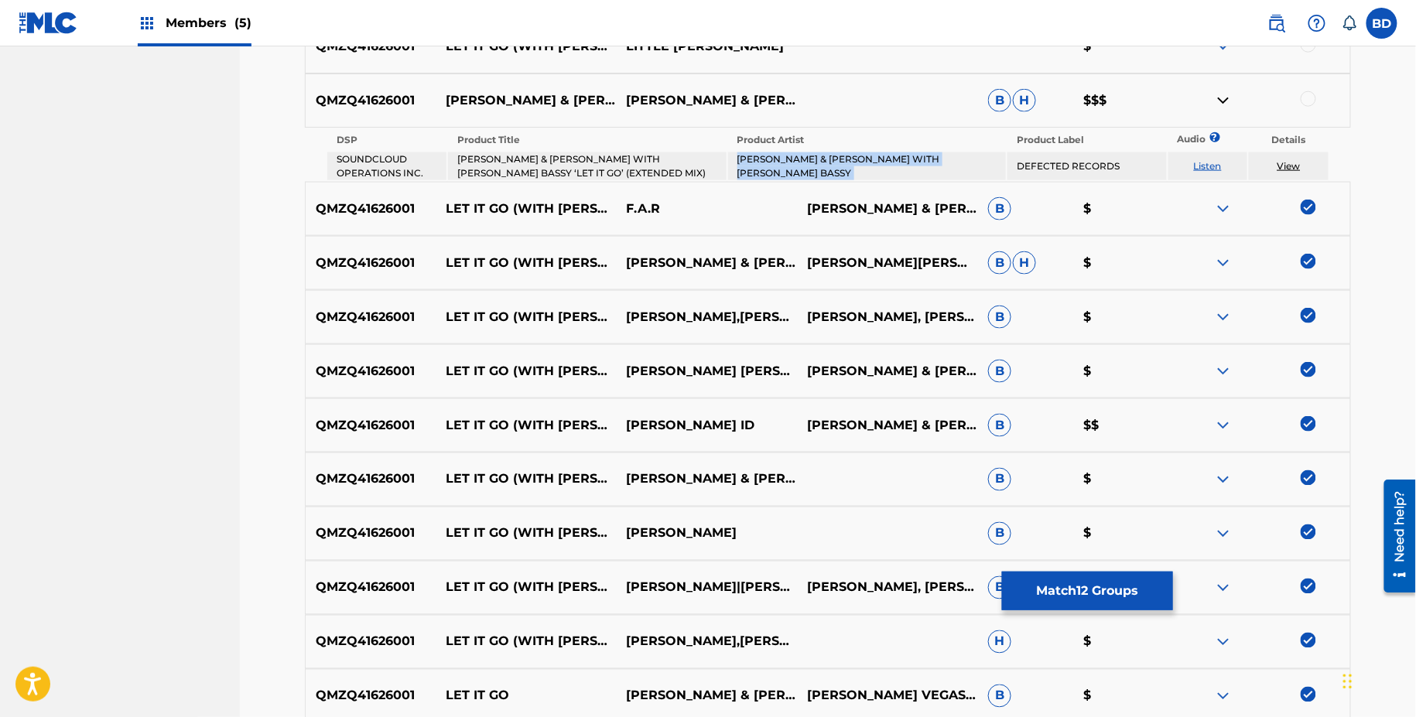
click at [787, 161] on td "[PERSON_NAME] & [PERSON_NAME] WITH [PERSON_NAME] BASSY" at bounding box center [867, 166] width 278 height 28
click at [1307, 92] on div at bounding box center [1307, 98] width 15 height 15
click at [1285, 167] on link "View" at bounding box center [1288, 166] width 23 height 12
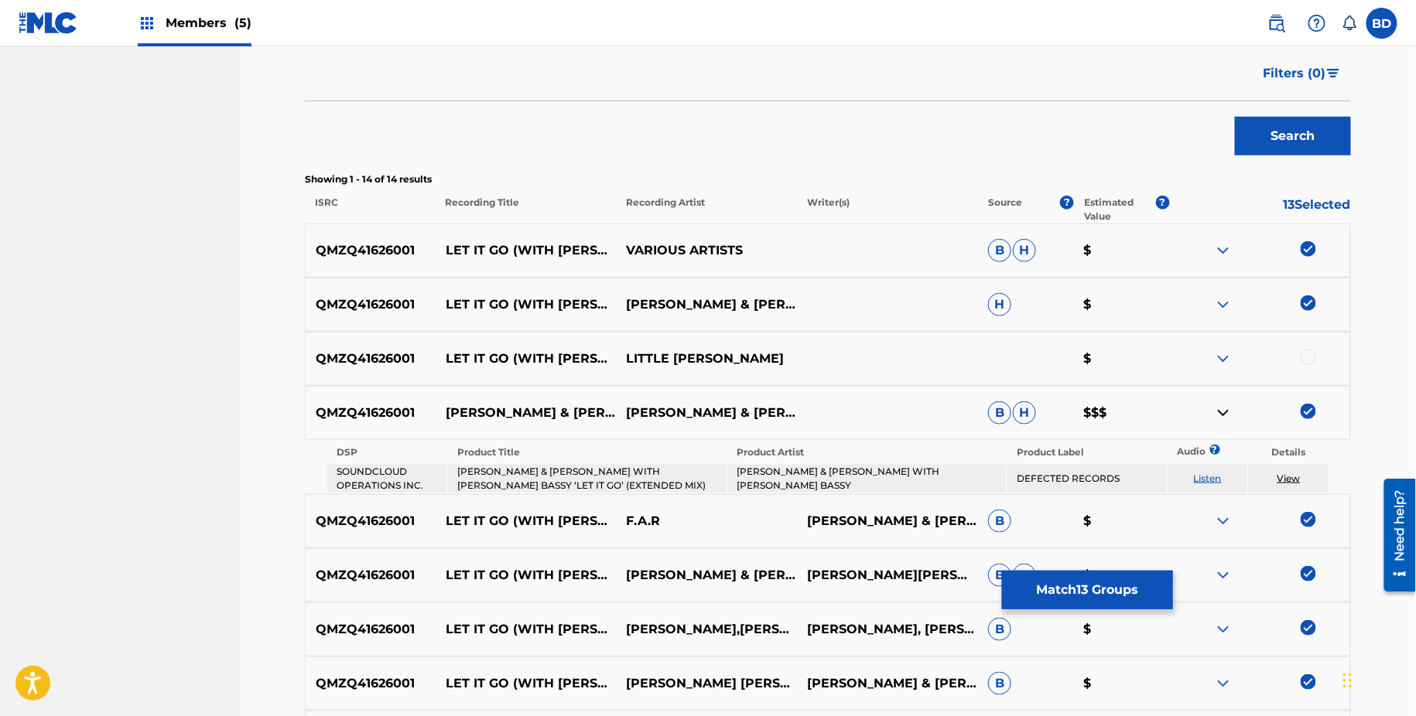
scroll to position [371, 0]
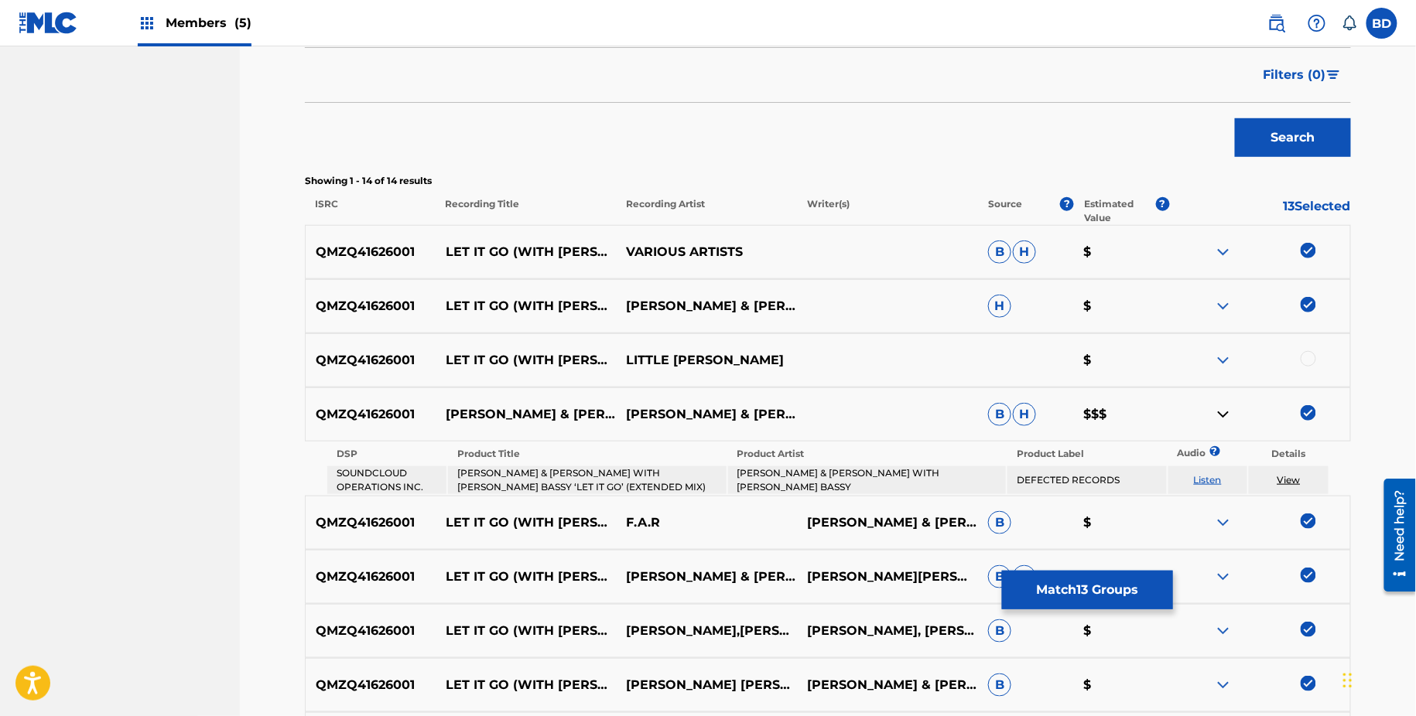
click at [1045, 612] on div "QMZQ41626001 LET IT GO (WITH MARC E. BASSY) [EXTENDED MIX] [FEAT. MARC E. BASSY…" at bounding box center [828, 631] width 1046 height 54
click at [1060, 604] on button "Match 13 Groups" at bounding box center [1087, 590] width 171 height 39
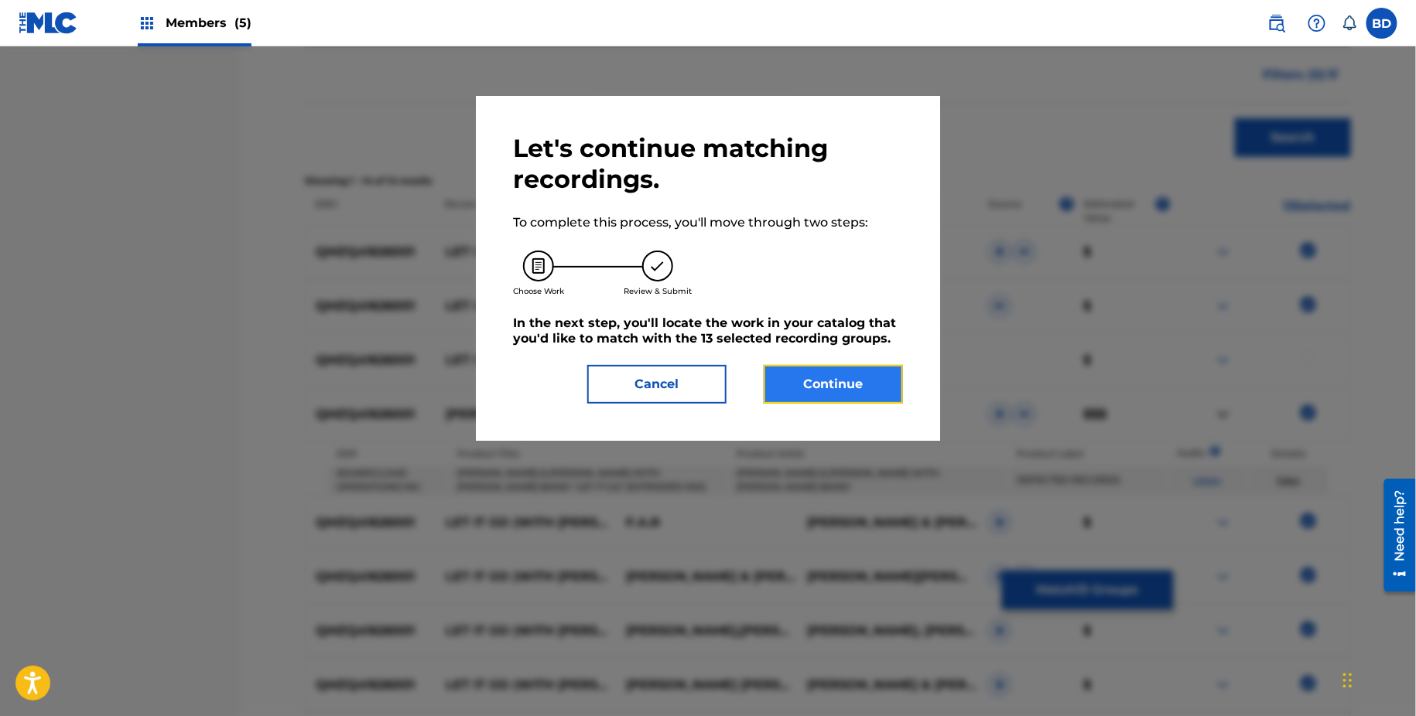
click at [817, 383] on button "Continue" at bounding box center [833, 384] width 139 height 39
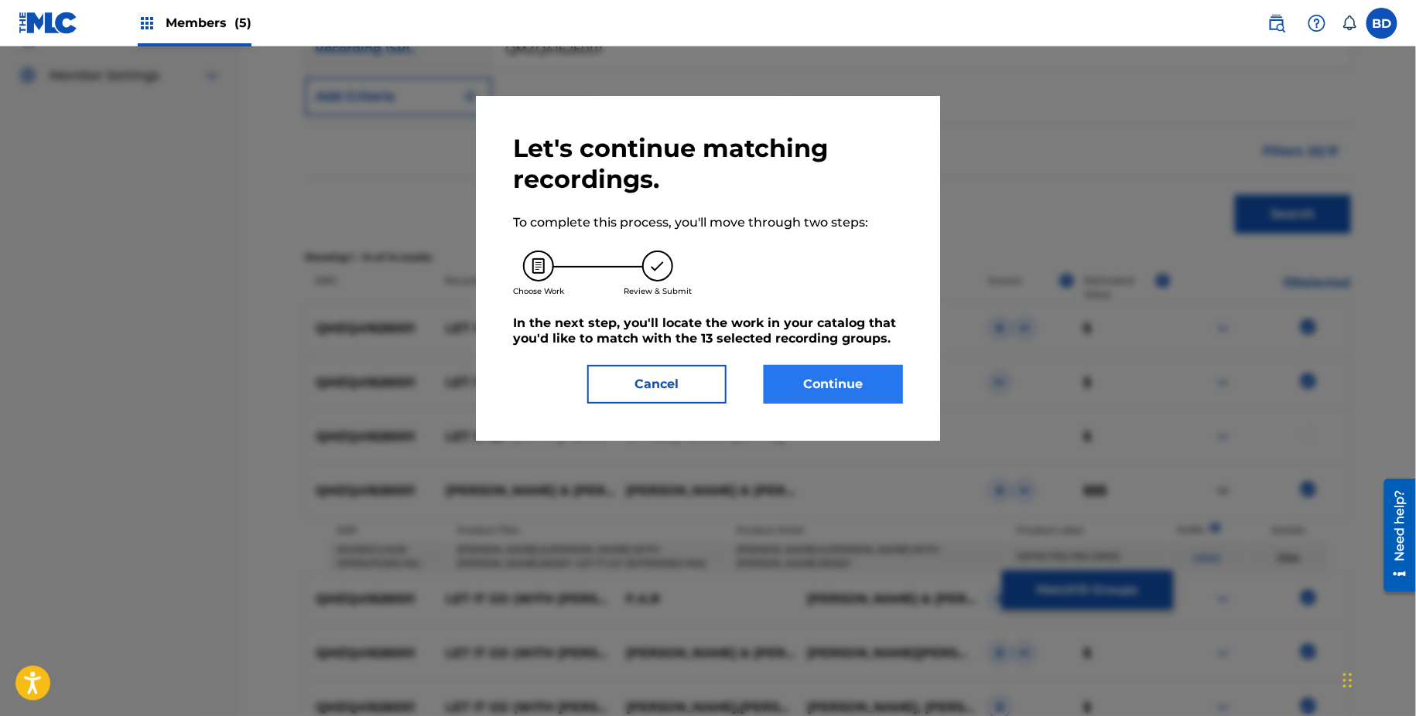
scroll to position [313, 0]
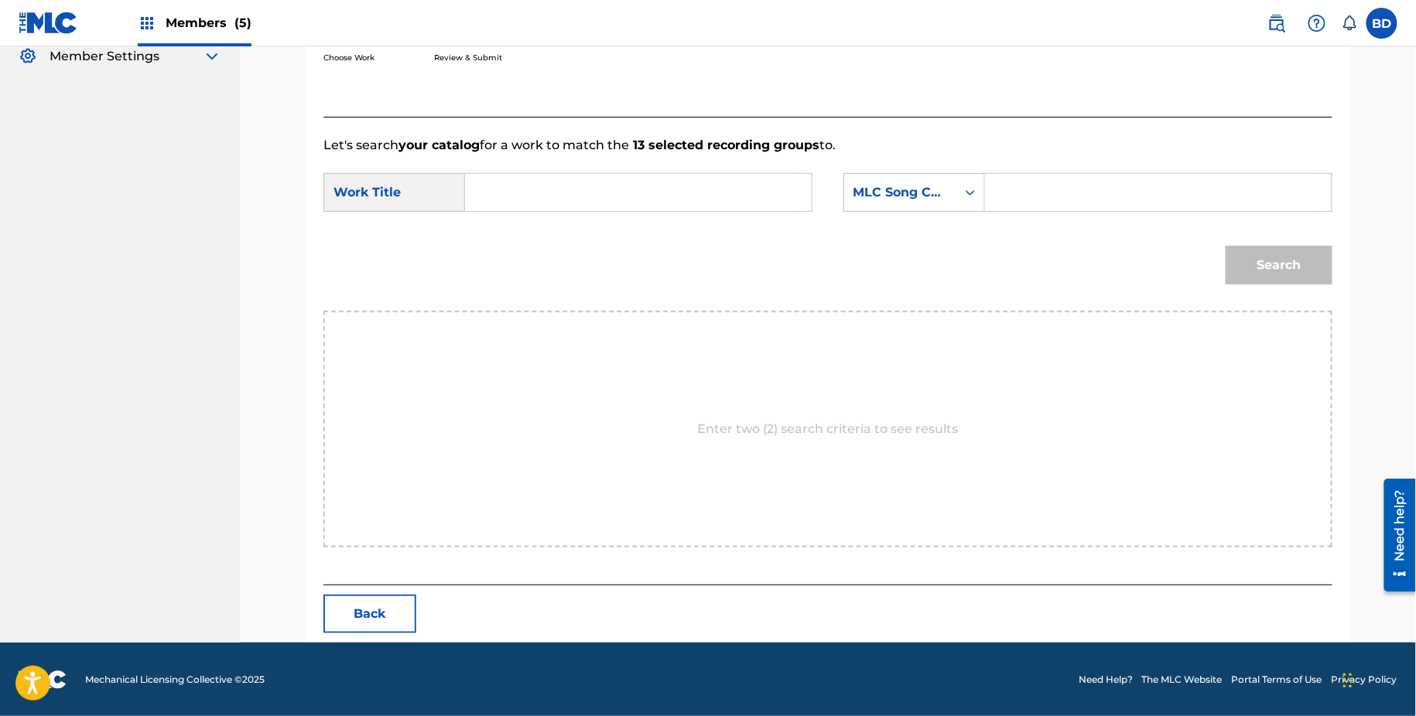
click at [1034, 169] on form "SearchWithCriteriab1cbe9bf-f45b-4e82-a1e0-449ab992f94c Work Title SearchWithCri…" at bounding box center [827, 233] width 1009 height 156
click at [1117, 186] on input "Search Form" at bounding box center [1158, 192] width 320 height 37
paste input "LA4YGU"
type input "LA4YGU"
click at [770, 174] on input "Search Form" at bounding box center [638, 192] width 320 height 37
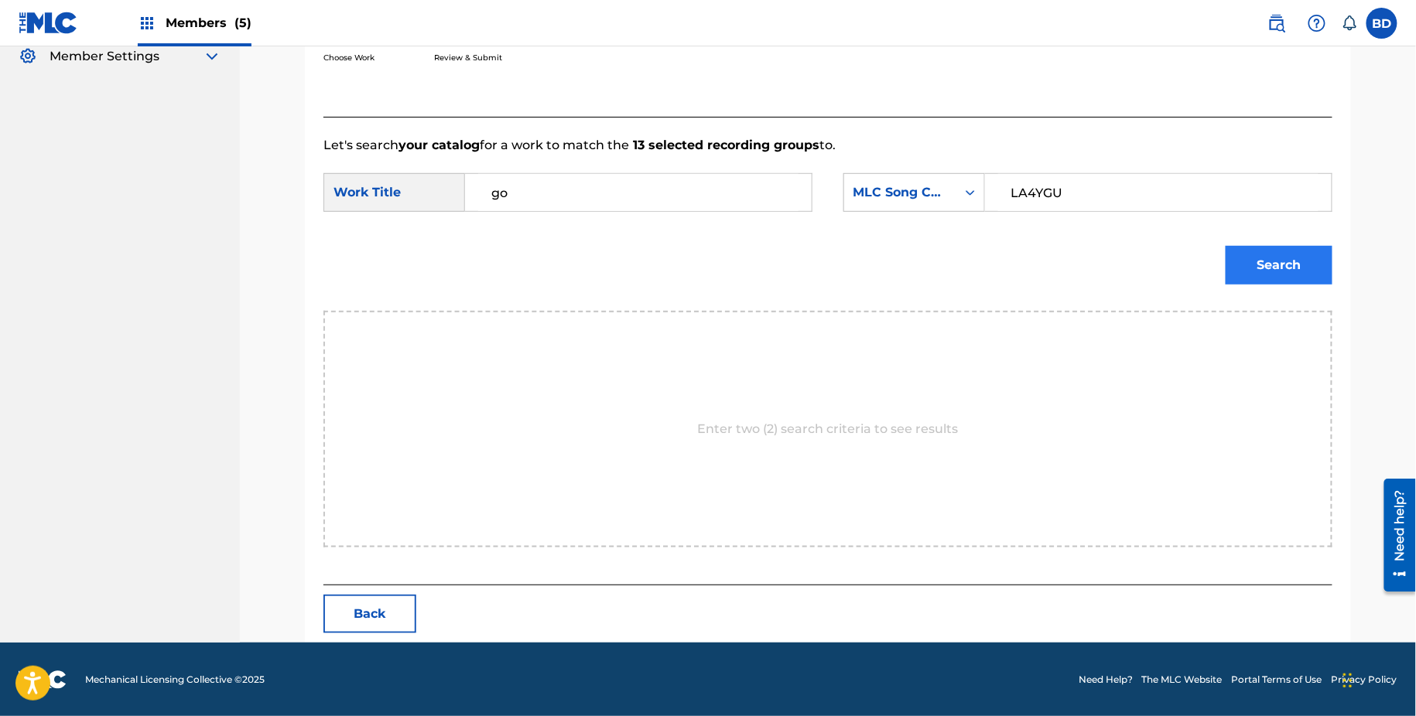
type input "go"
click at [1273, 273] on button "Search" at bounding box center [1278, 265] width 107 height 39
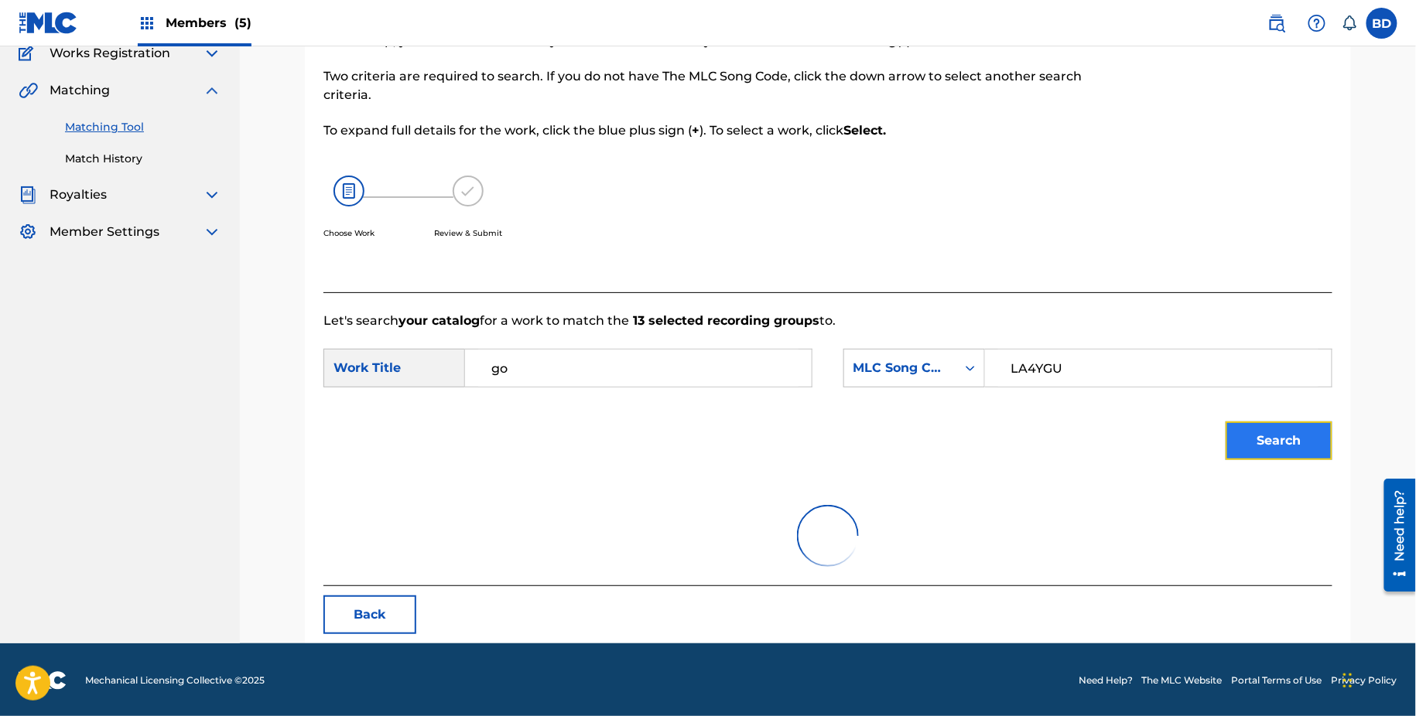
scroll to position [266, 0]
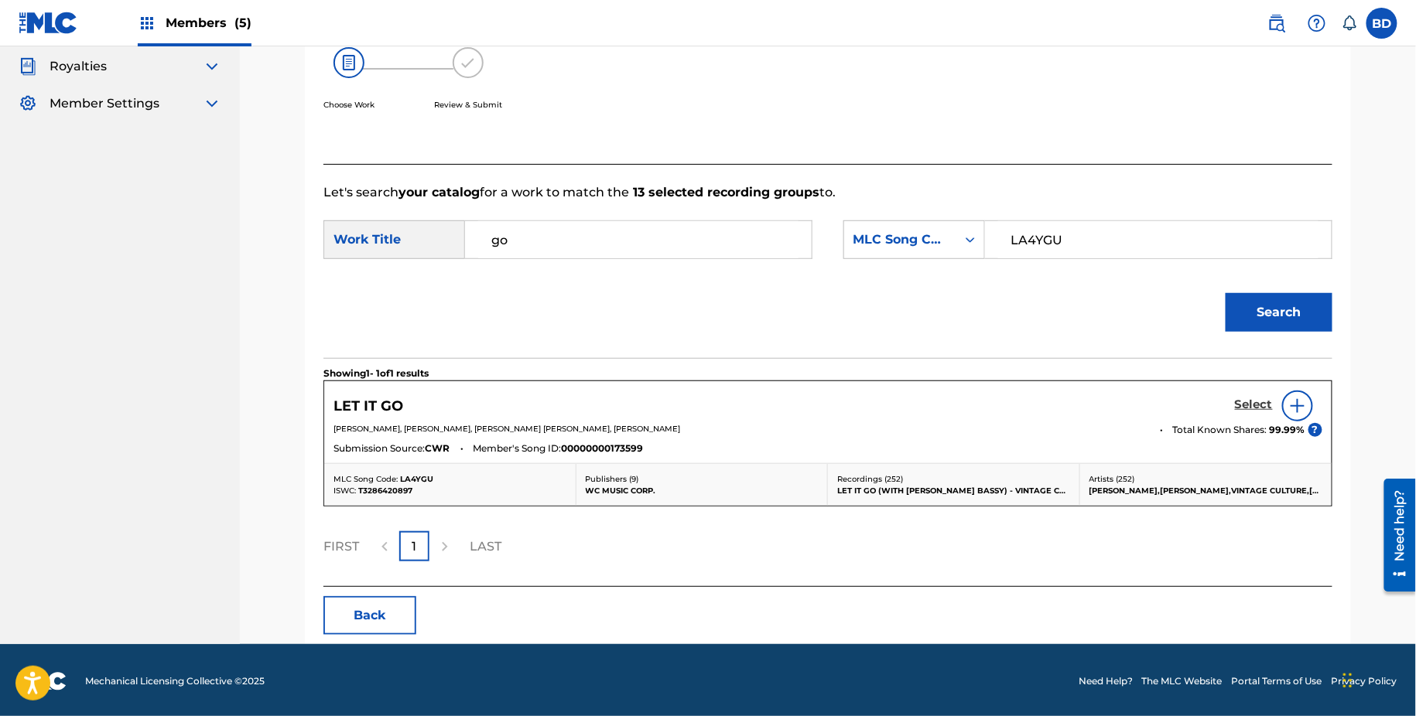
click at [1249, 409] on h5 "Select" at bounding box center [1254, 405] width 38 height 15
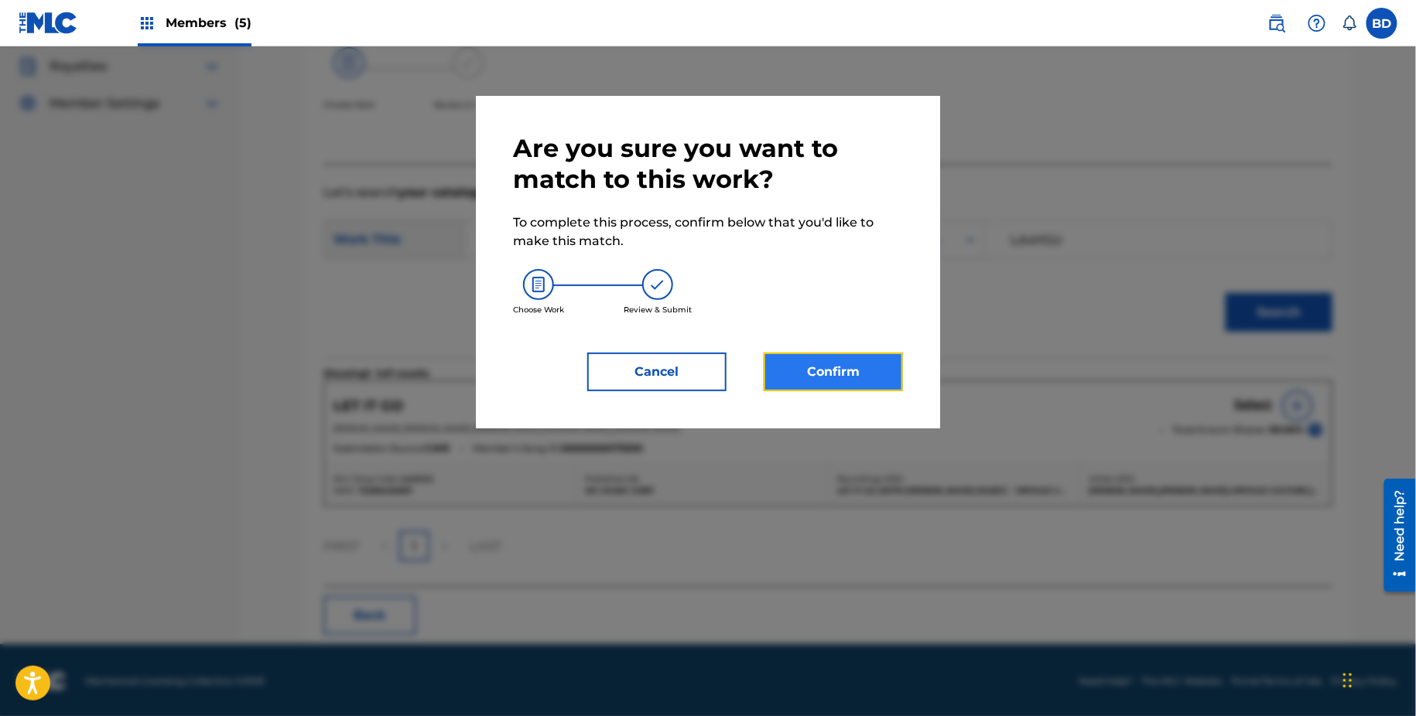
click at [819, 375] on button "Confirm" at bounding box center [833, 372] width 139 height 39
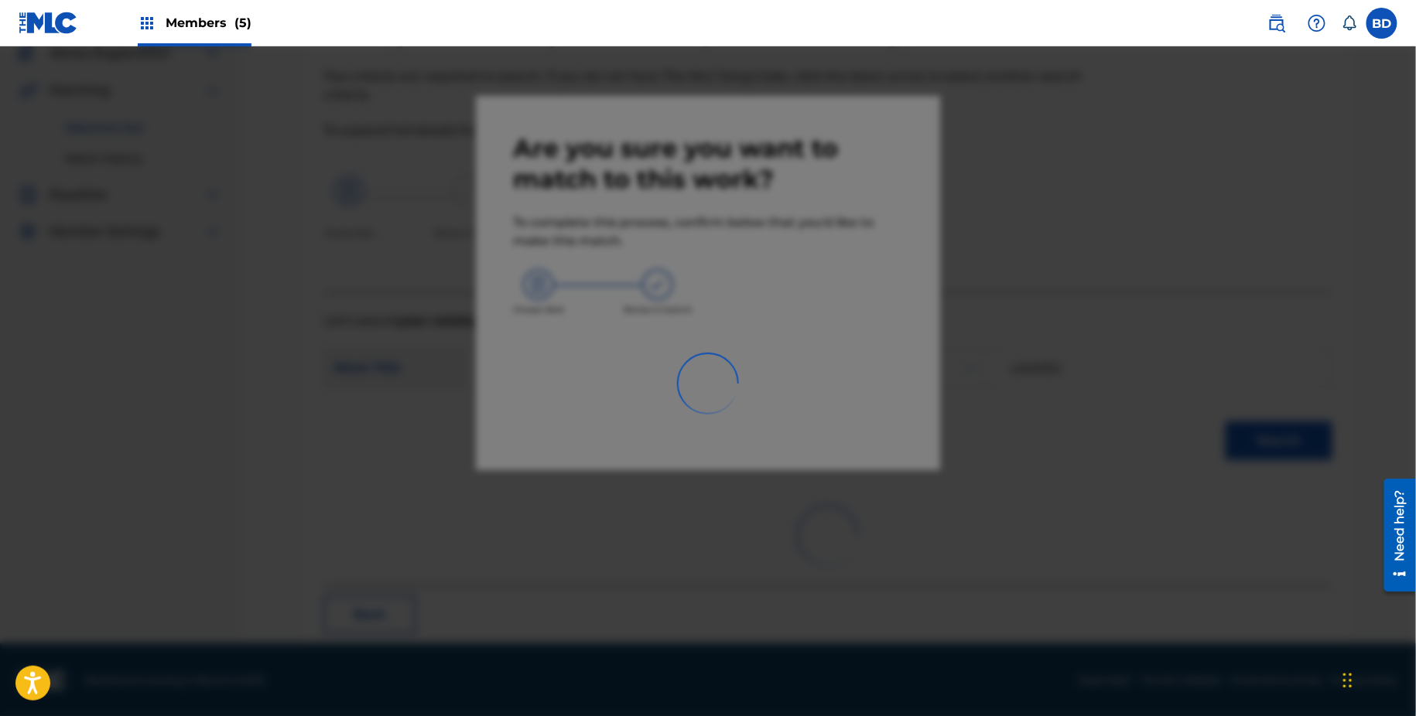
scroll to position [40, 0]
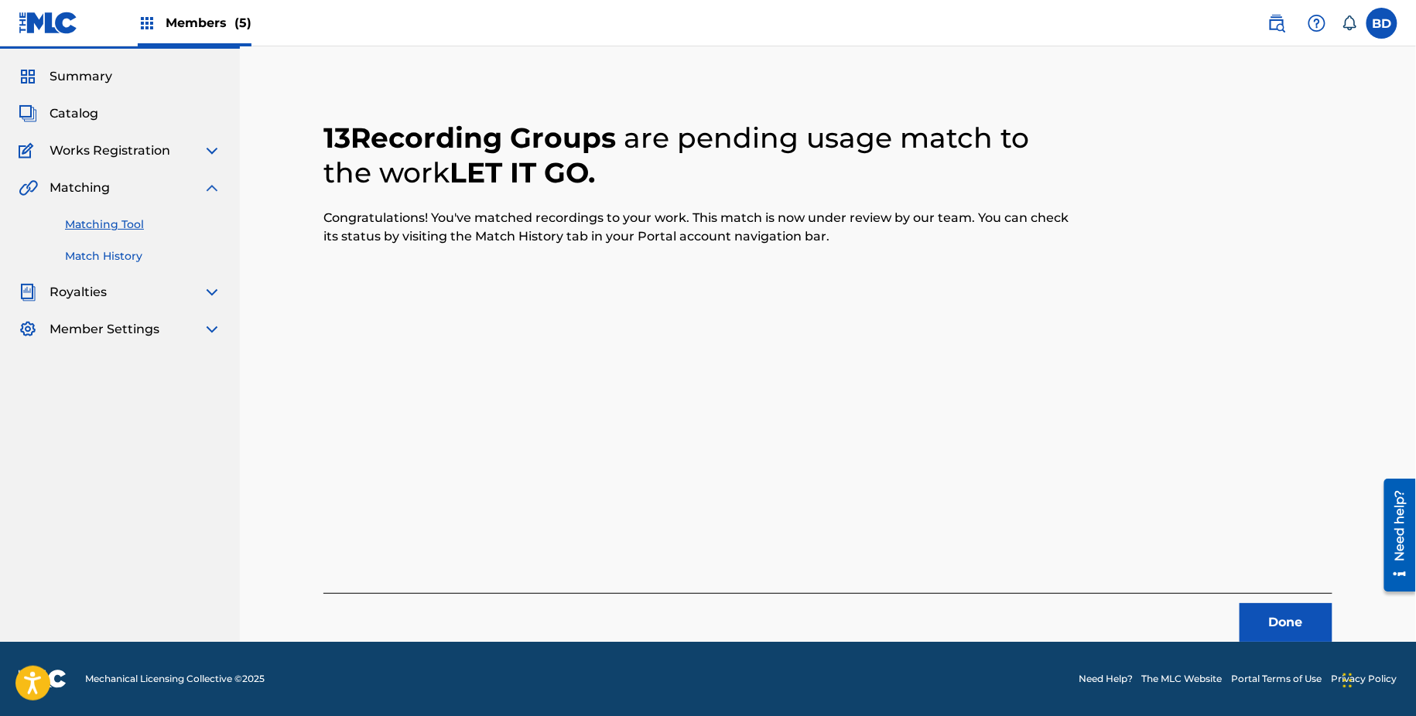
click at [77, 254] on link "Match History" at bounding box center [143, 256] width 156 height 16
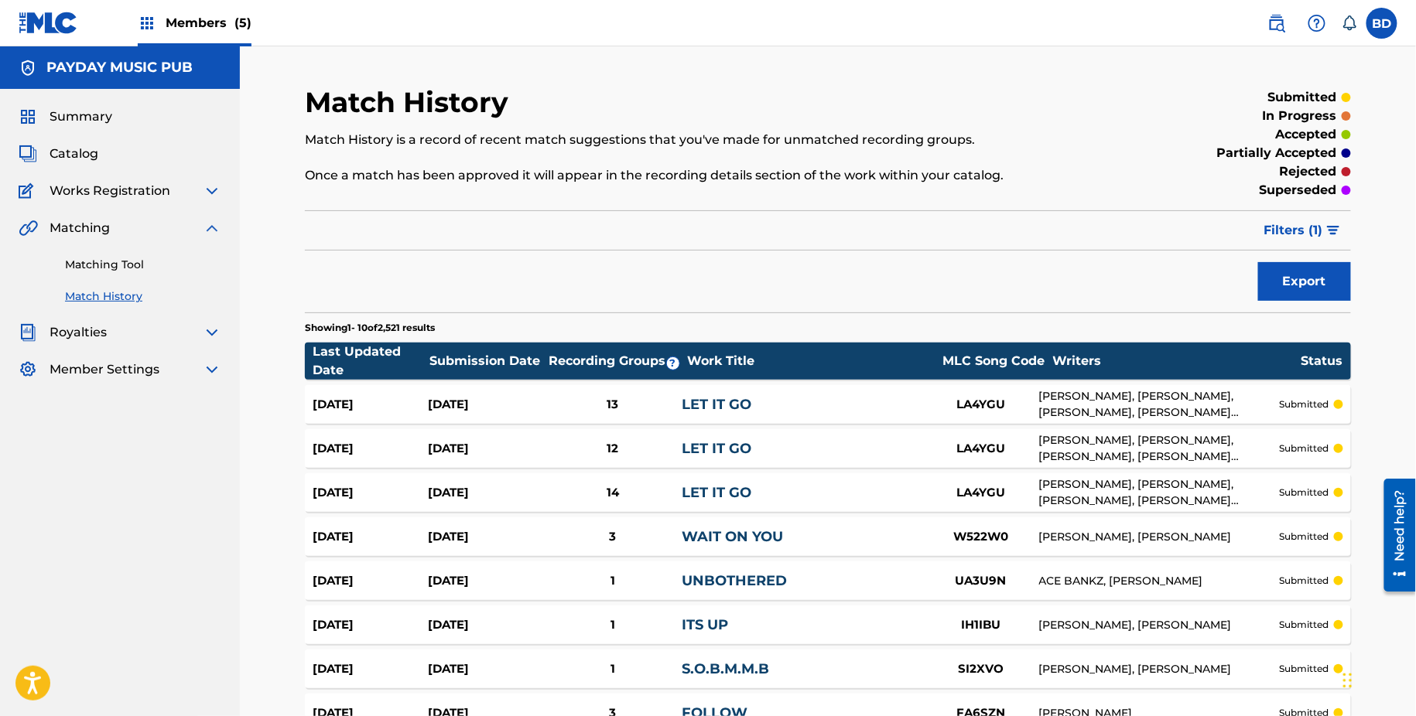
click at [687, 395] on div "LET IT GO" at bounding box center [802, 405] width 241 height 21
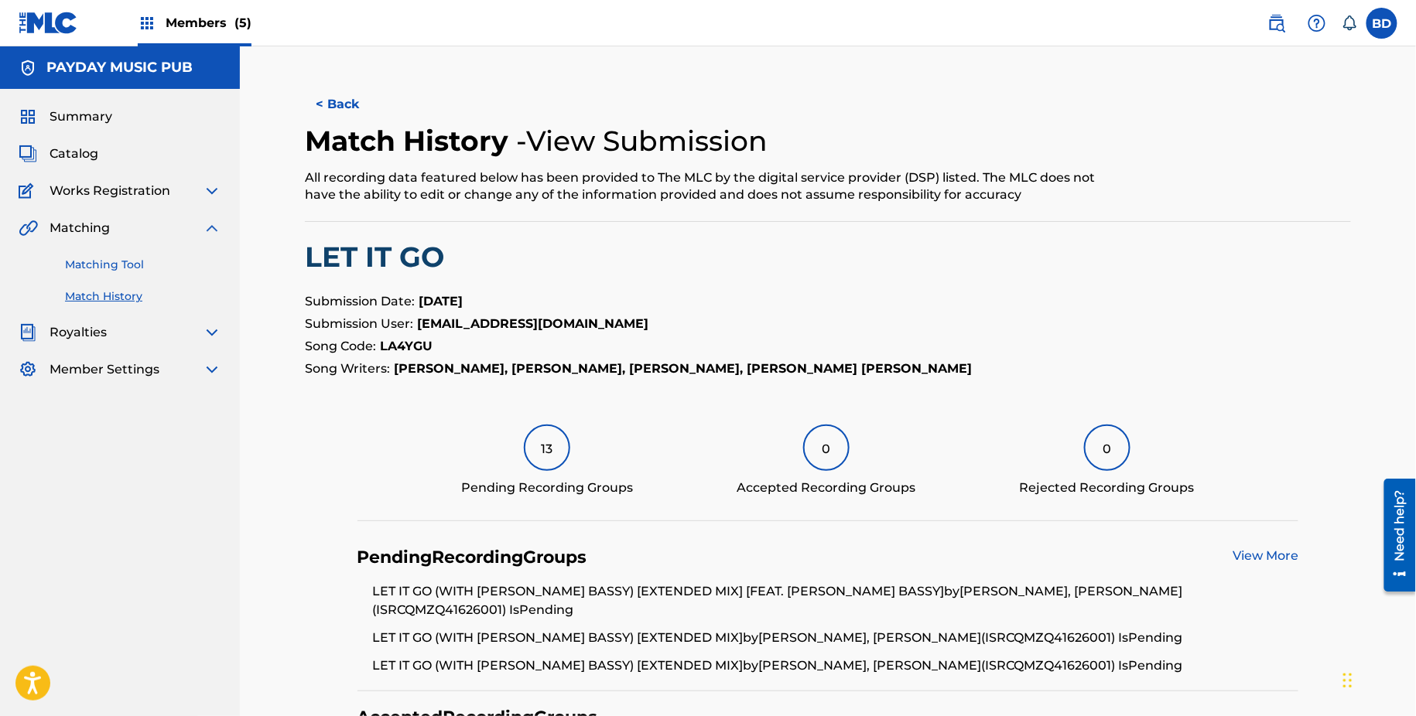
click at [193, 263] on link "Matching Tool" at bounding box center [143, 265] width 156 height 16
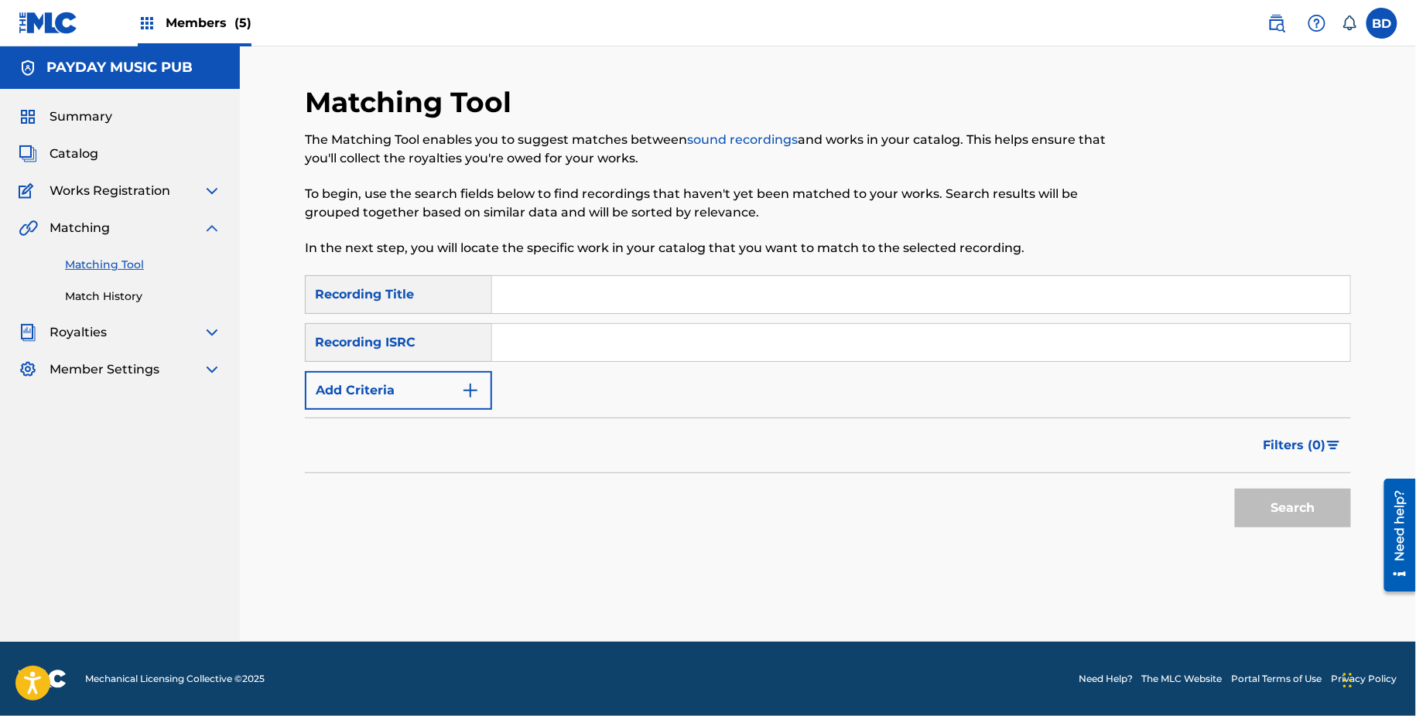
click at [686, 325] on input "Search Form" at bounding box center [921, 342] width 858 height 37
paste input "QMXQJ1304803"
click at [1235, 489] on button "Search" at bounding box center [1293, 508] width 116 height 39
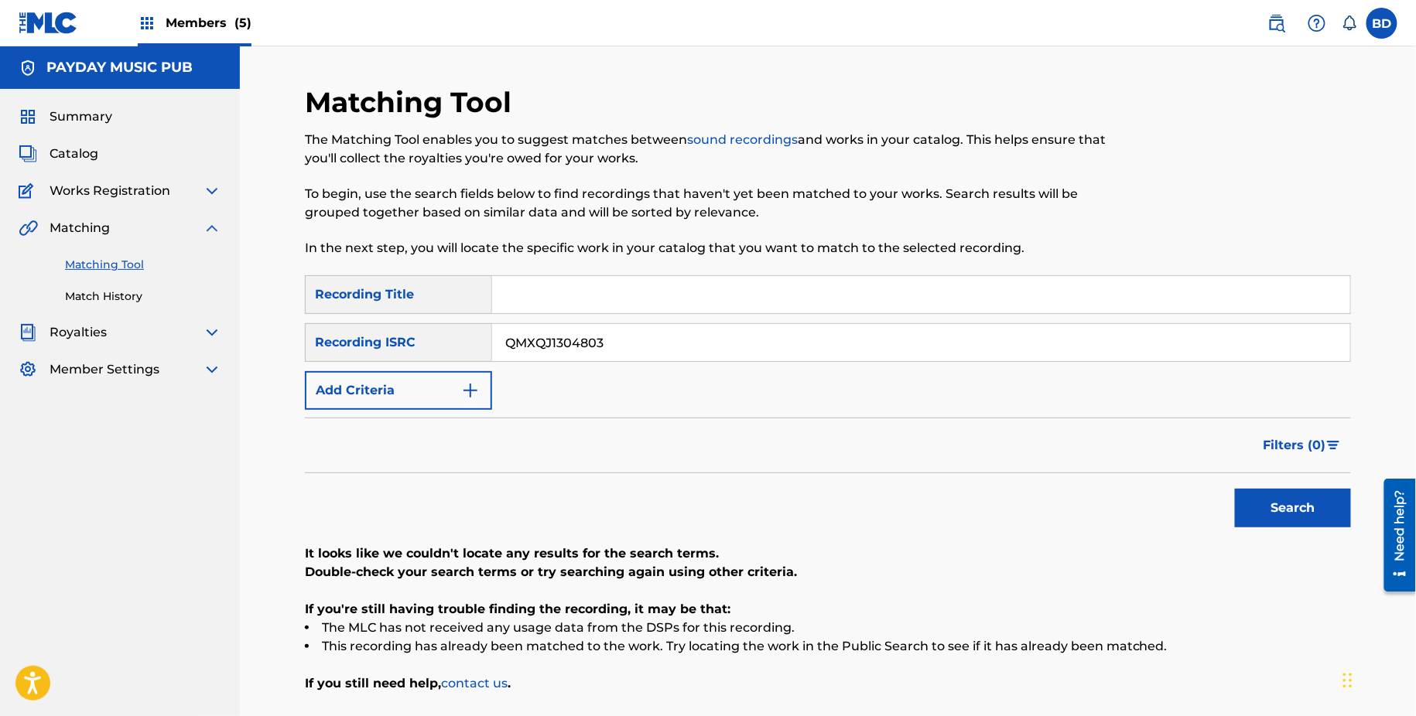
scroll to position [128, 0]
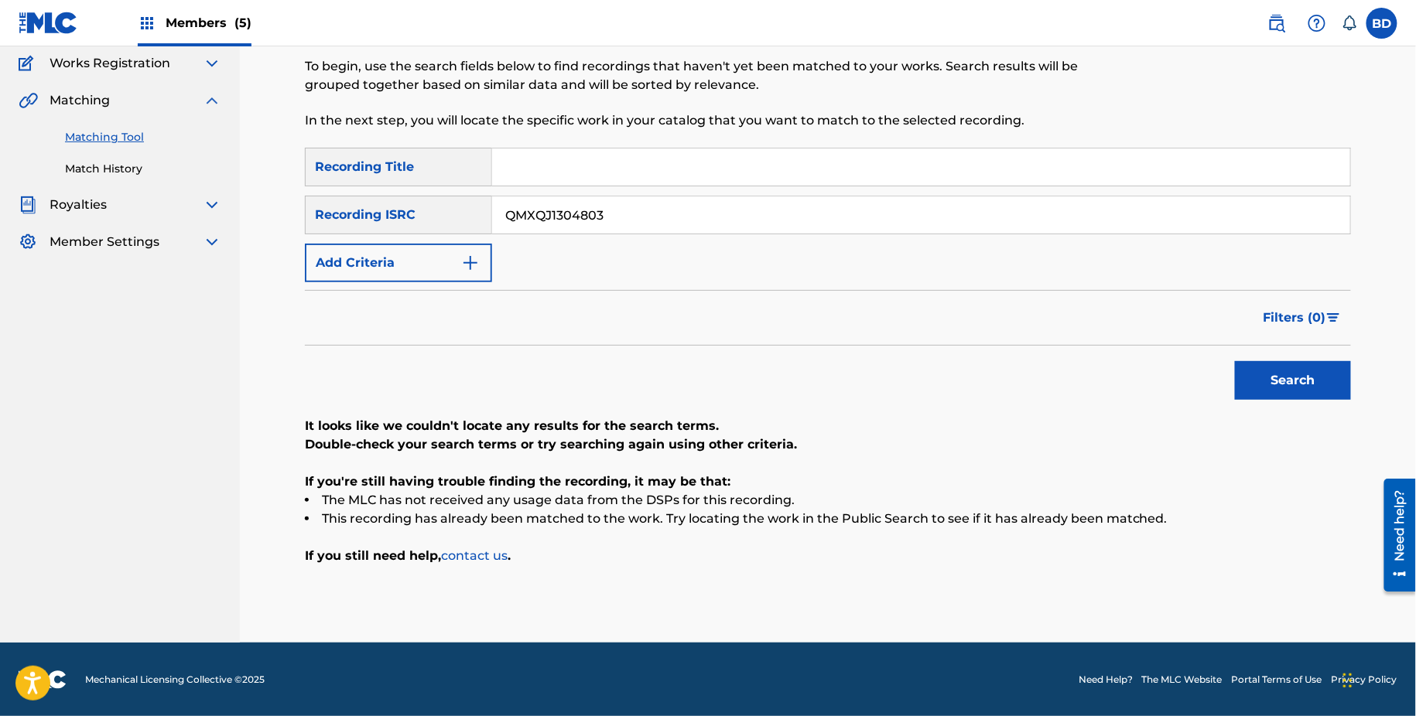
click at [641, 221] on input "QMXQJ1304803" at bounding box center [921, 215] width 858 height 37
paste input "W3W1100007"
type input "QMW3W1100007"
click at [1235, 361] on button "Search" at bounding box center [1293, 380] width 116 height 39
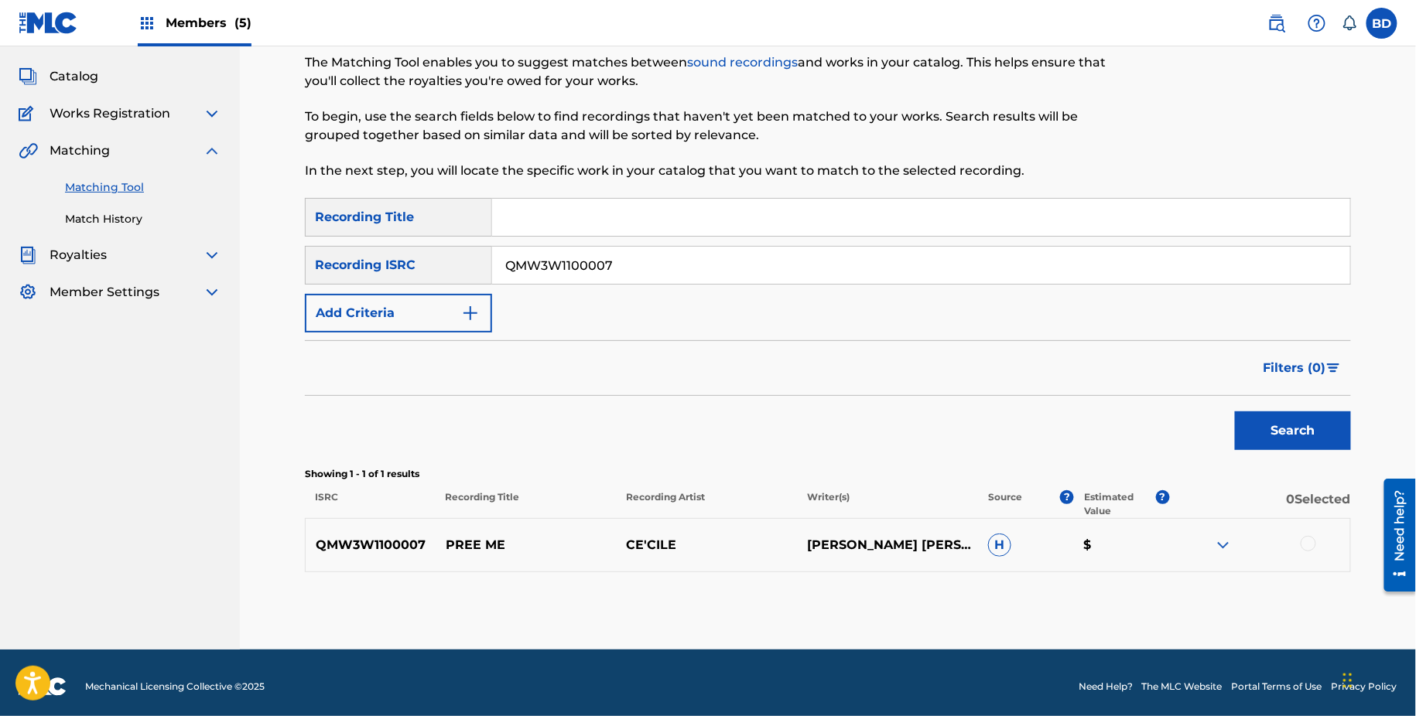
scroll to position [84, 0]
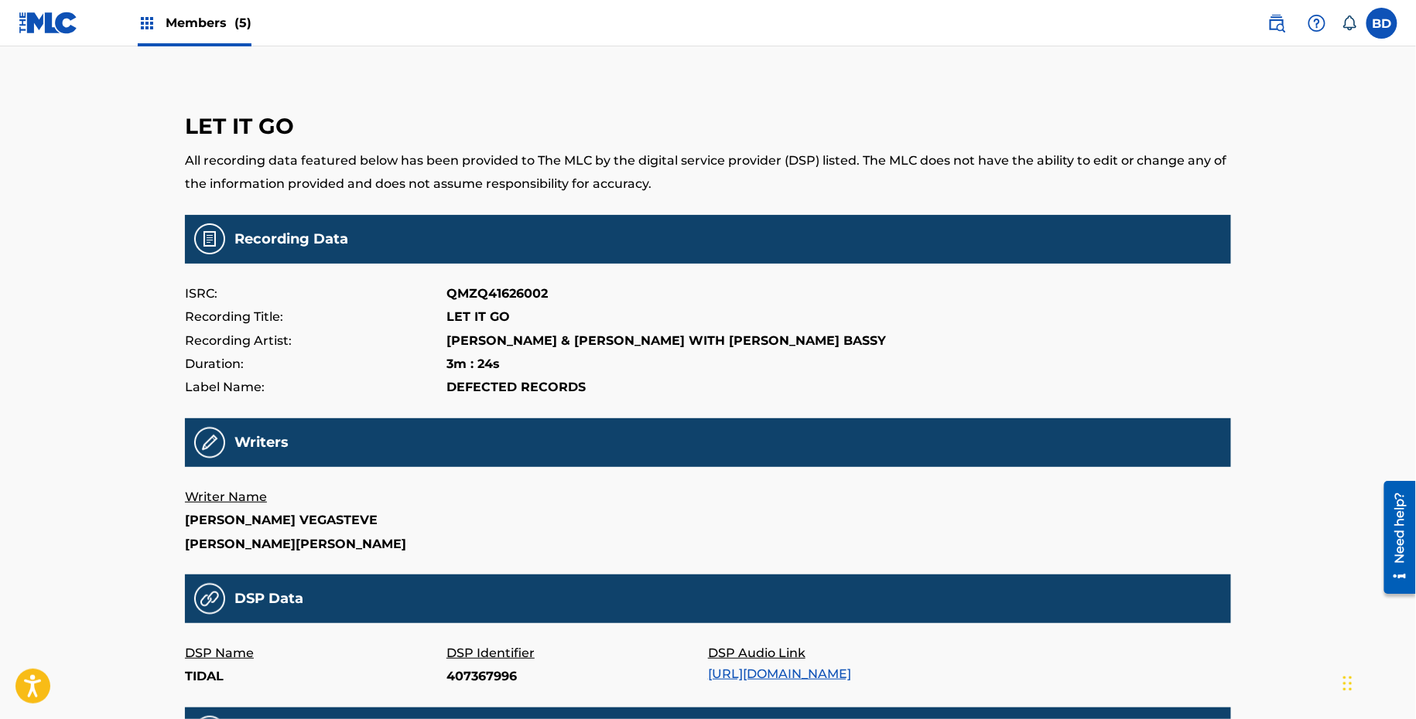
click at [476, 675] on p "407367996" at bounding box center [576, 676] width 261 height 23
copy p "407367996"
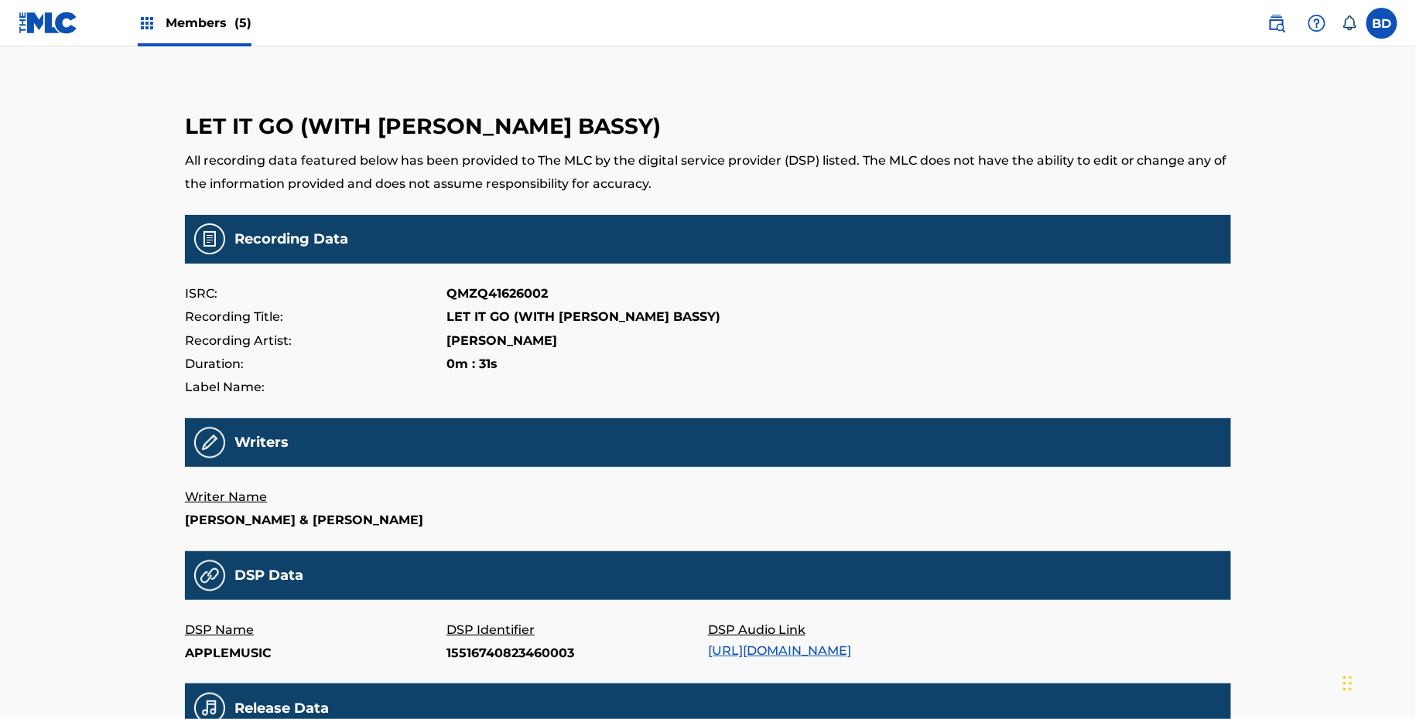
click at [514, 665] on p "15516740823460003" at bounding box center [576, 653] width 261 height 23
copy p "15516740823460003"
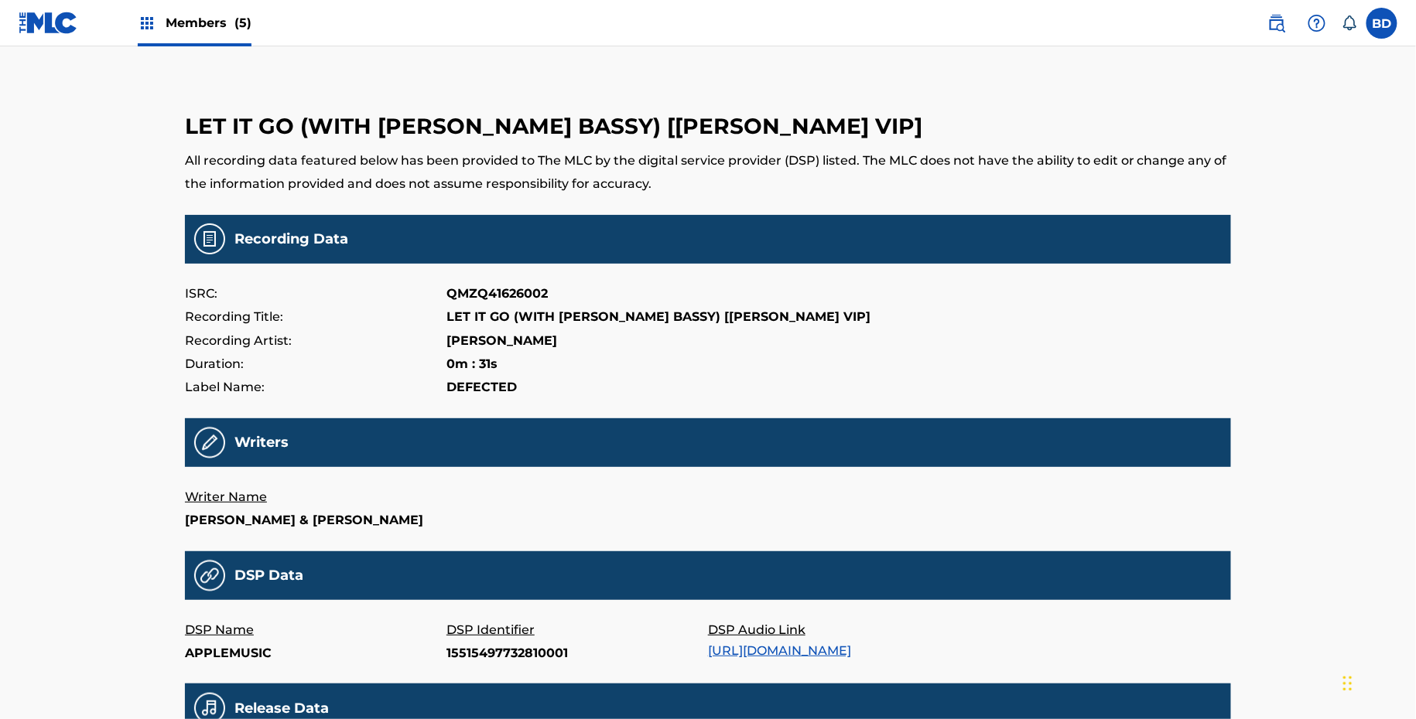
click at [524, 665] on p "15515497732810001" at bounding box center [576, 653] width 261 height 23
copy p "15515497732810001"
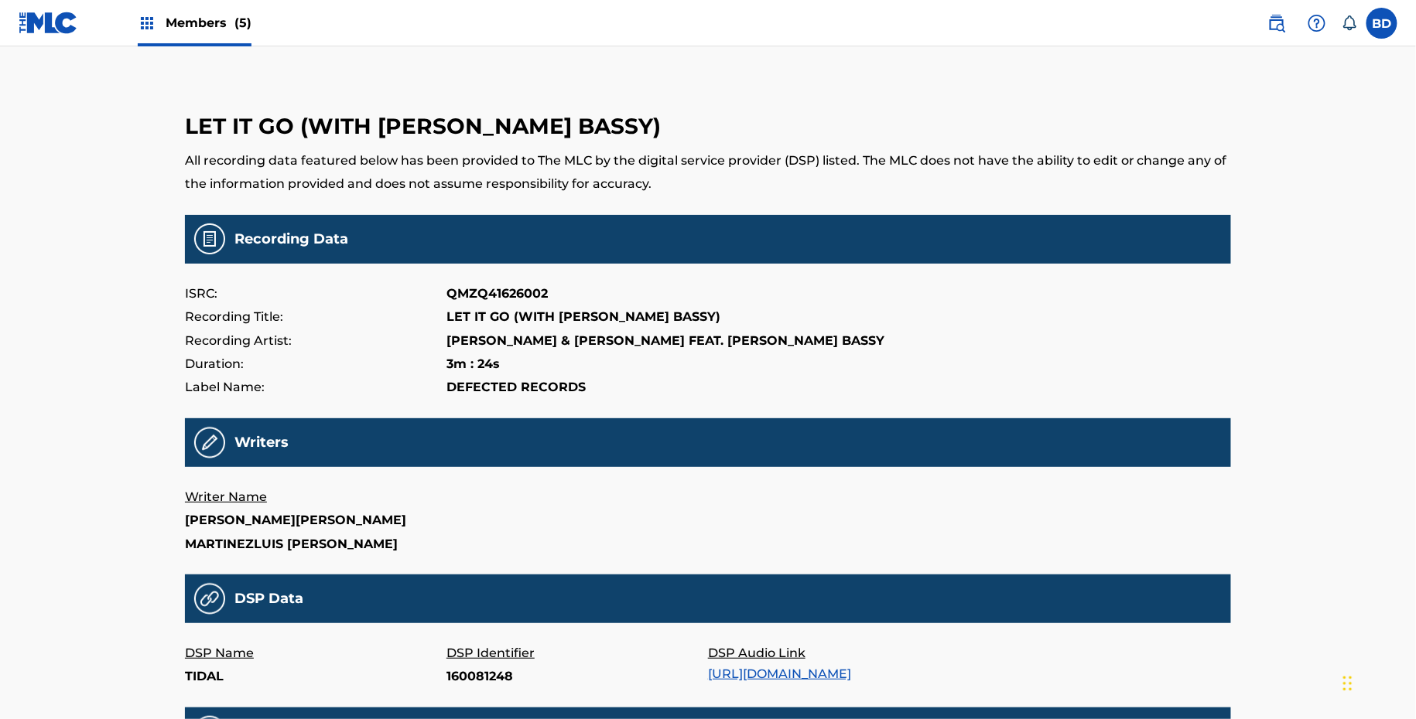
click at [460, 670] on p "160081248" at bounding box center [576, 676] width 261 height 23
copy p "160081248"
click at [459, 700] on main "LET IT GO (WITH MARC E. BASSY) All recording data featured below has been provi…" at bounding box center [708, 524] width 1046 height 878
click at [459, 683] on p "156009886" at bounding box center [576, 676] width 261 height 23
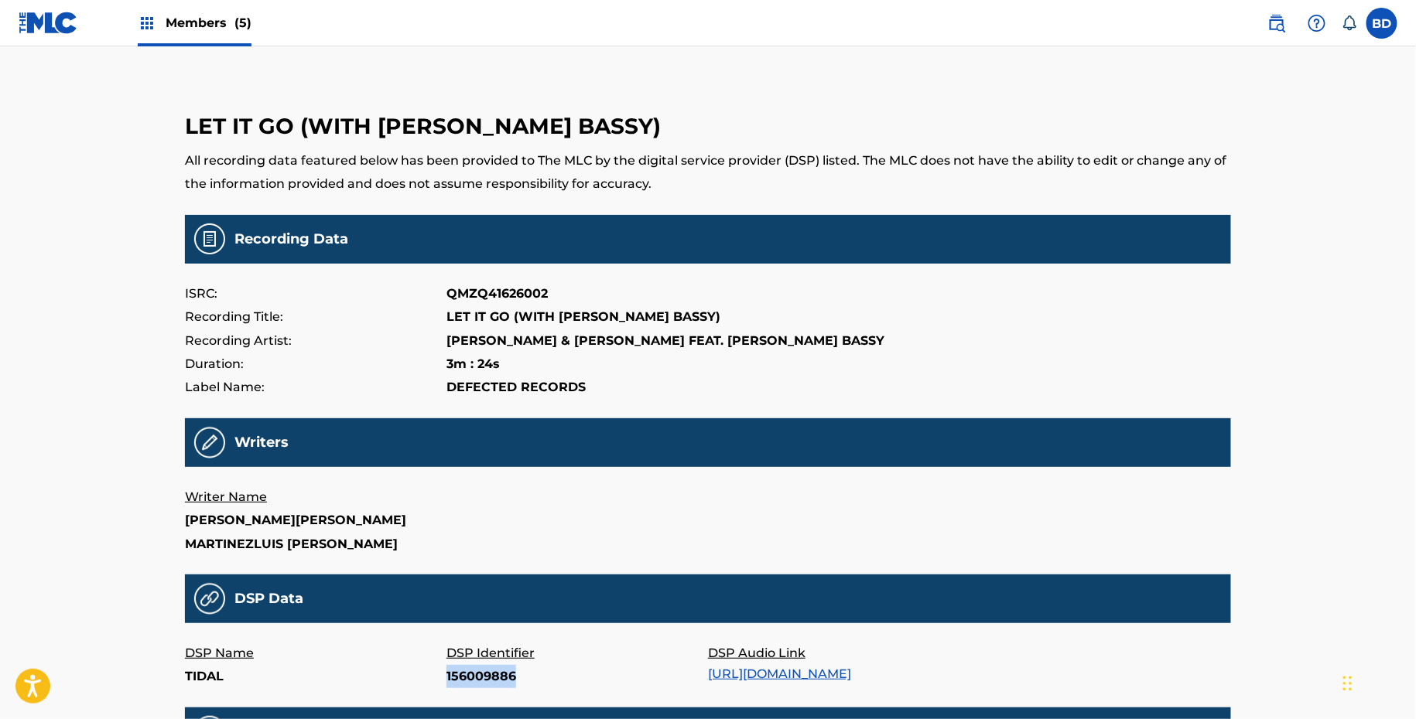
click at [459, 683] on p "156009886" at bounding box center [576, 676] width 261 height 23
copy p "156009886"
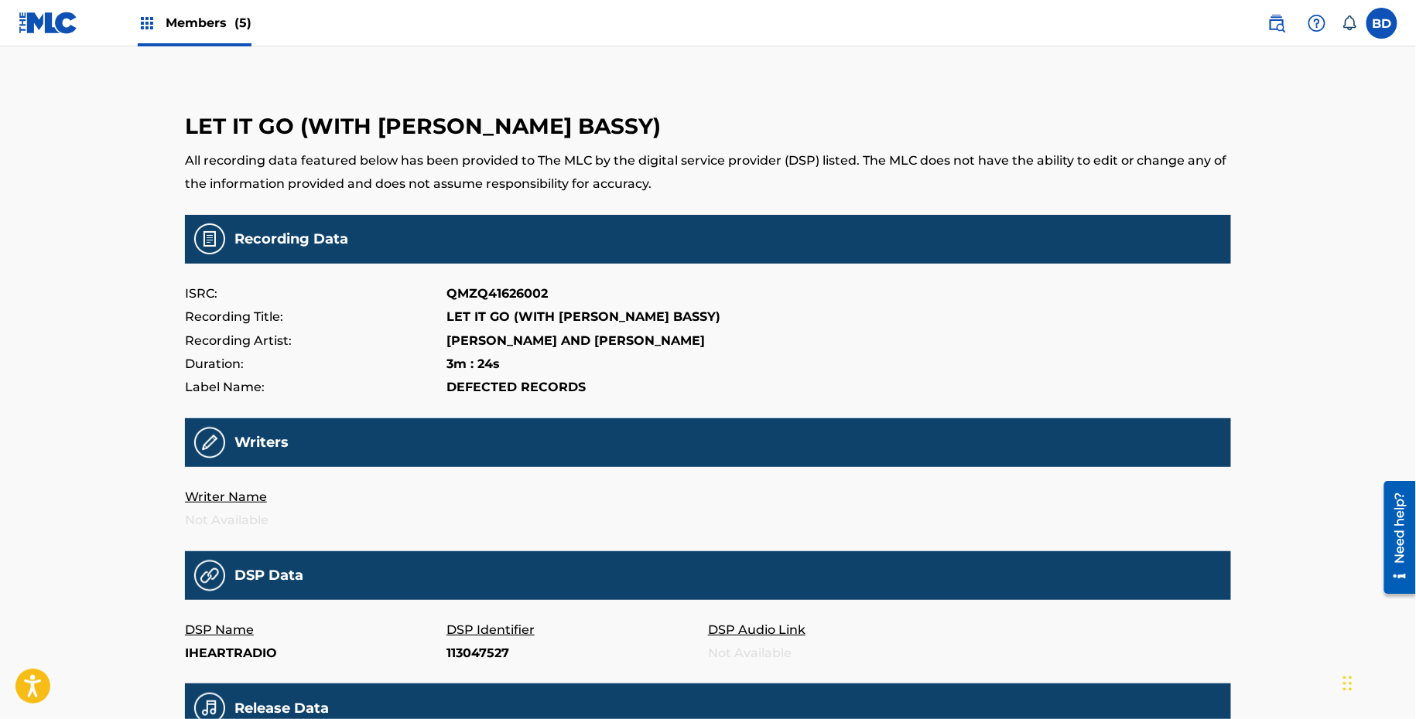
click at [465, 650] on p "113047527" at bounding box center [576, 653] width 261 height 23
copy p "113047527"
click at [474, 654] on p "106356314" at bounding box center [576, 653] width 261 height 23
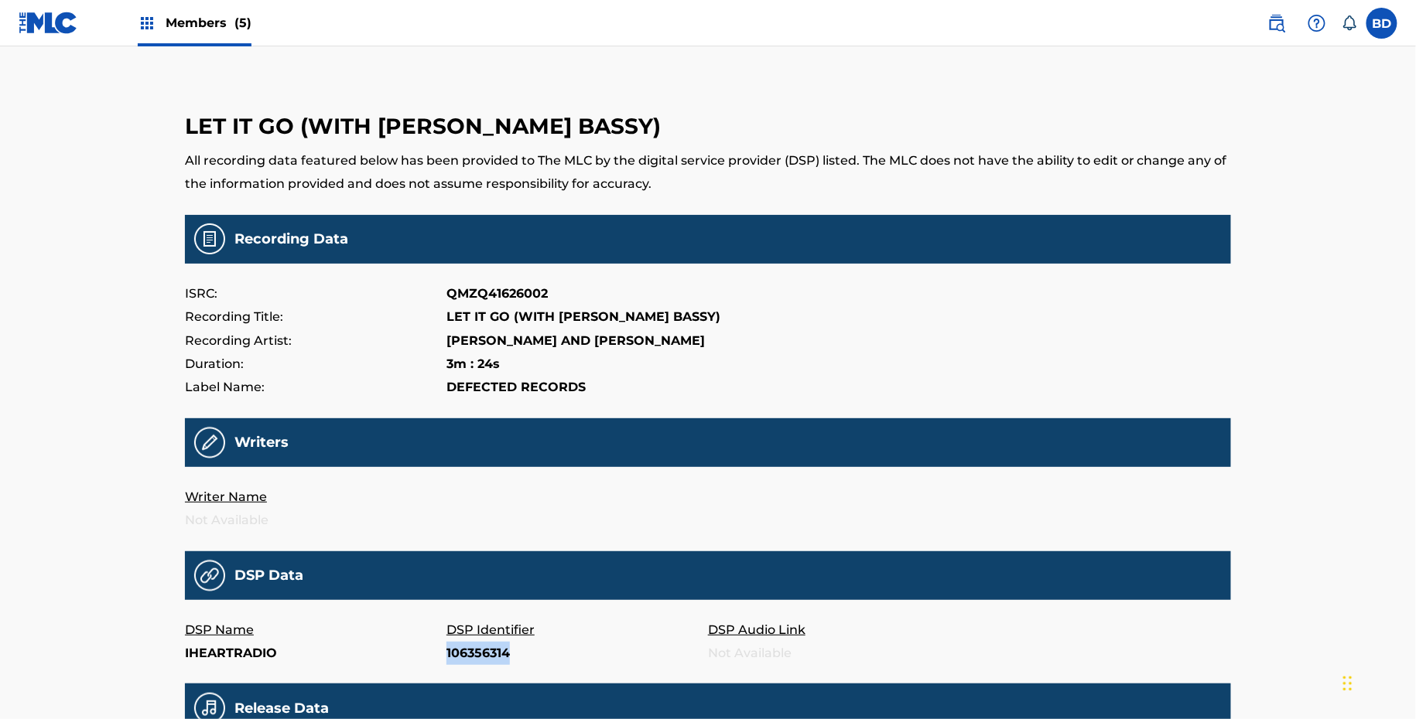
copy p "106356314"
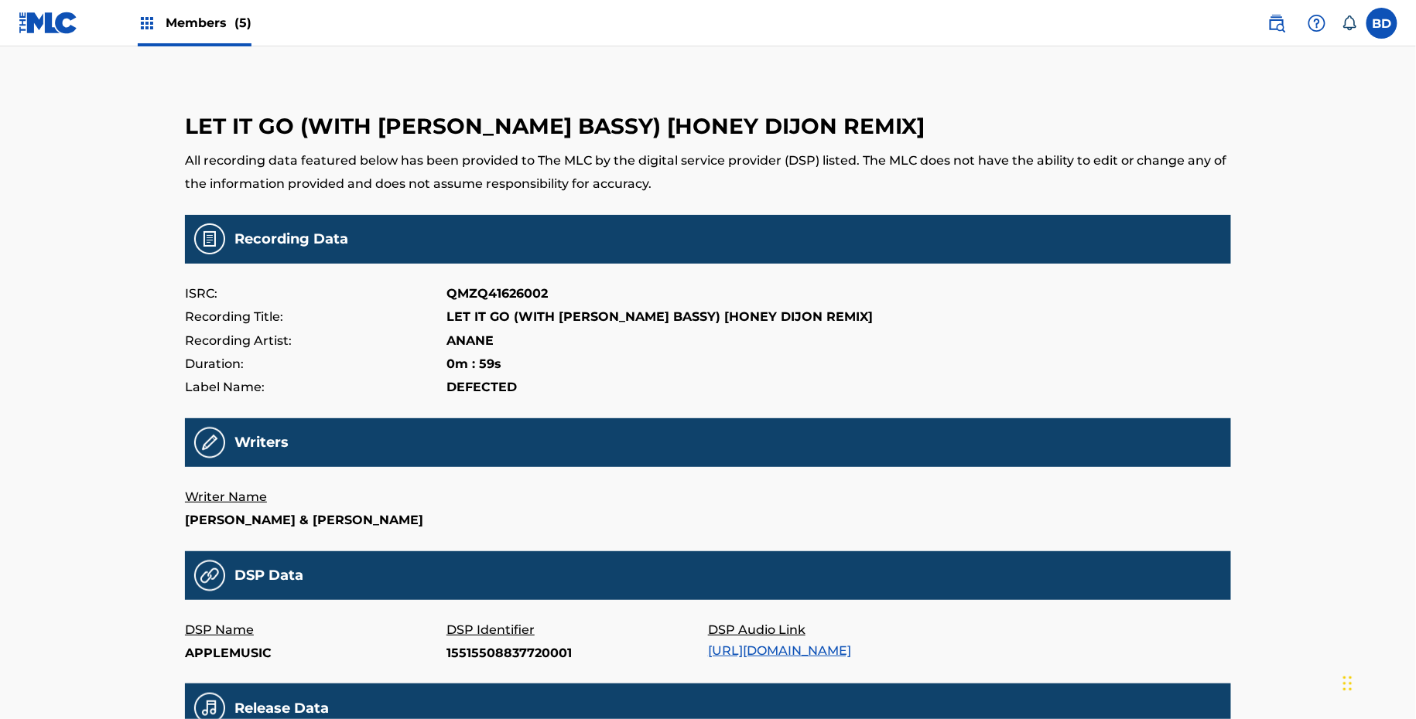
click at [487, 665] on p "15515508837720001" at bounding box center [576, 653] width 261 height 23
copy p "15515508837720001"
click at [471, 665] on p "15515497732800001" at bounding box center [576, 653] width 261 height 23
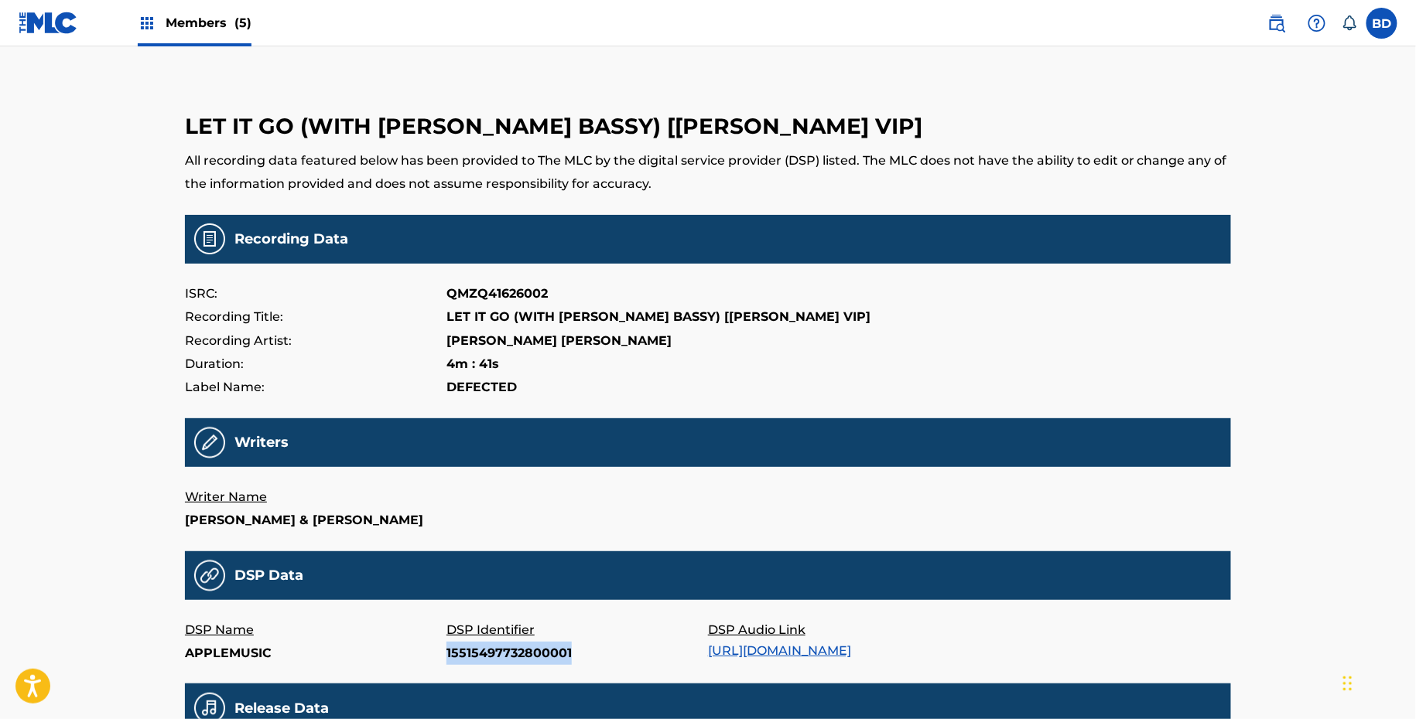
click at [471, 665] on p "15515497732800001" at bounding box center [576, 653] width 261 height 23
copy p "15515497732800001"
click at [467, 665] on p "15515497732790003" at bounding box center [576, 653] width 261 height 23
copy p "15515497732790003"
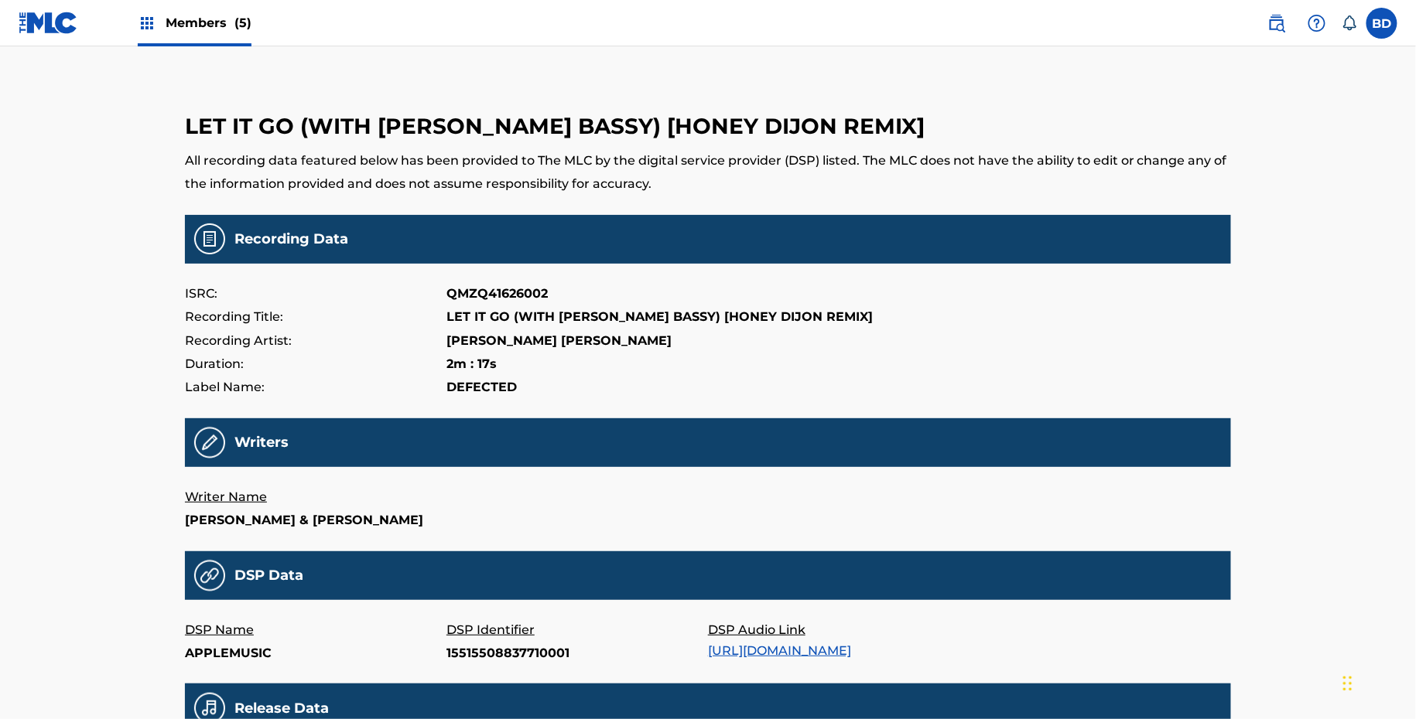
click at [490, 665] on p "15515508837710001" at bounding box center [576, 653] width 261 height 23
copy p "15515508837710001"
click at [504, 665] on p "15515508837700003" at bounding box center [576, 653] width 261 height 23
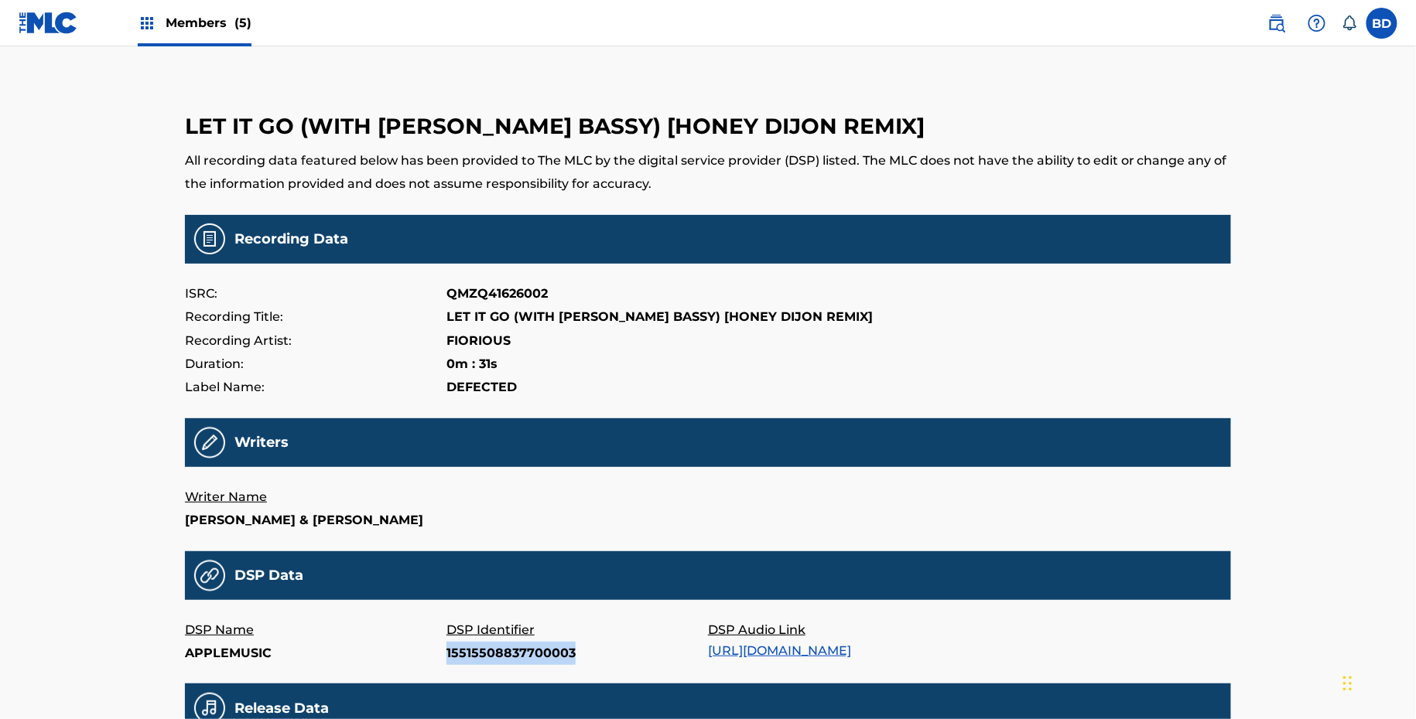
copy p "15515508837700003"
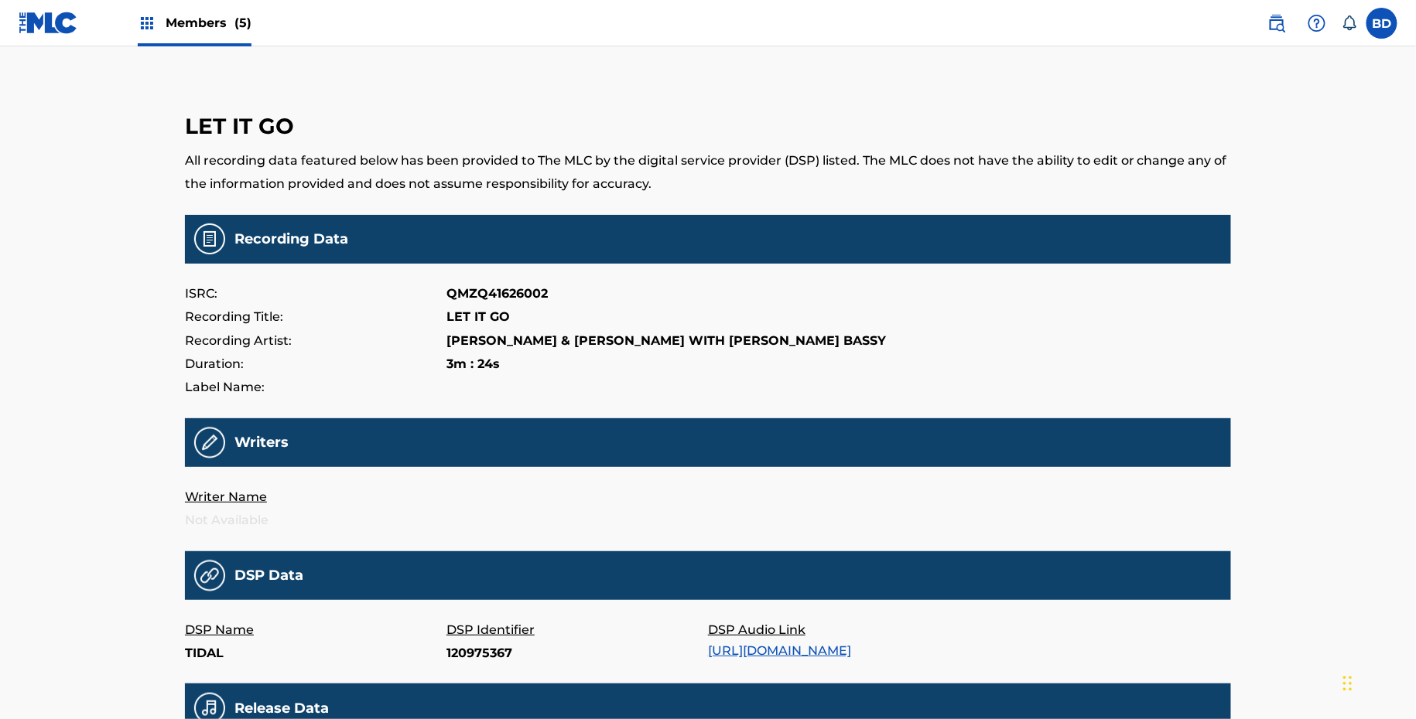
click at [472, 648] on p "120975367" at bounding box center [576, 653] width 261 height 23
copy p "120975367"
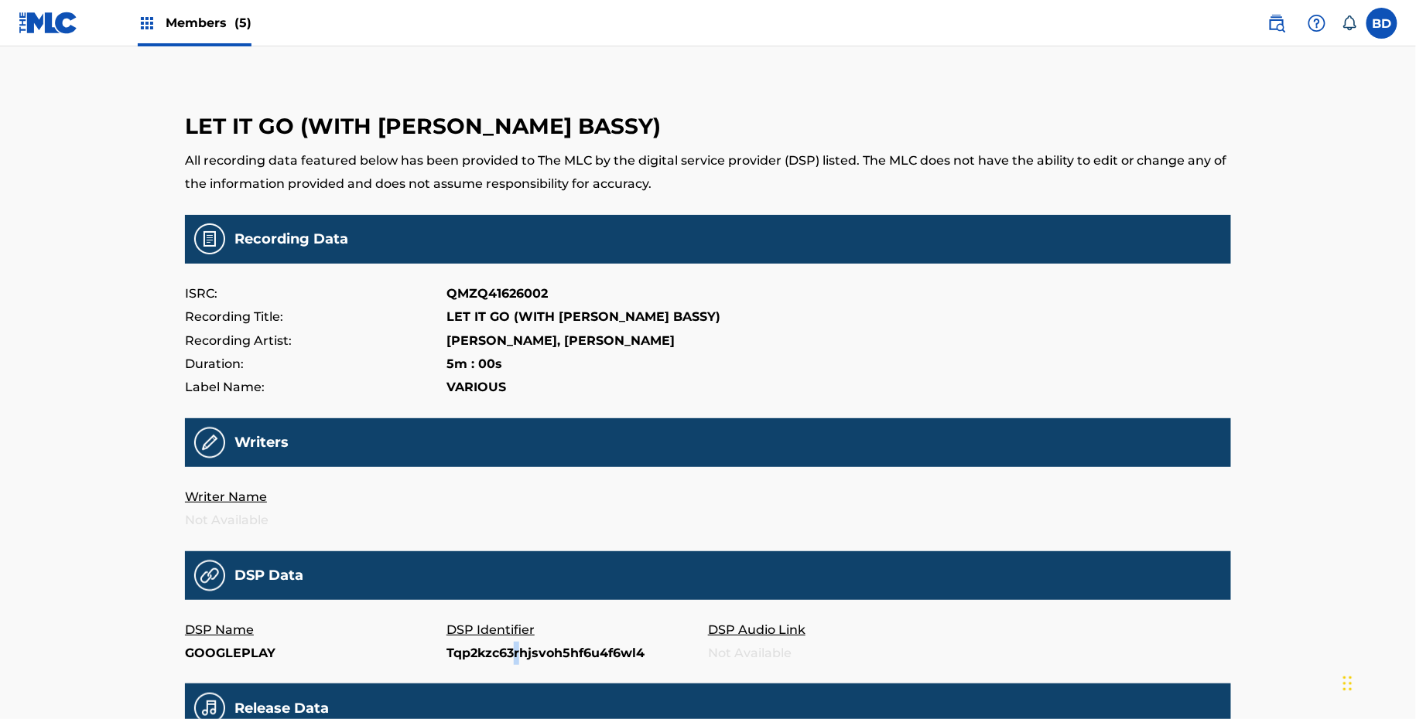
click at [517, 661] on p "Tqp2kzc63rhjsvoh5hf6u4f6wl4" at bounding box center [576, 653] width 261 height 23
click at [511, 656] on p "Tdumk4topwcbm5iya7ul5hjjb44" at bounding box center [576, 653] width 261 height 23
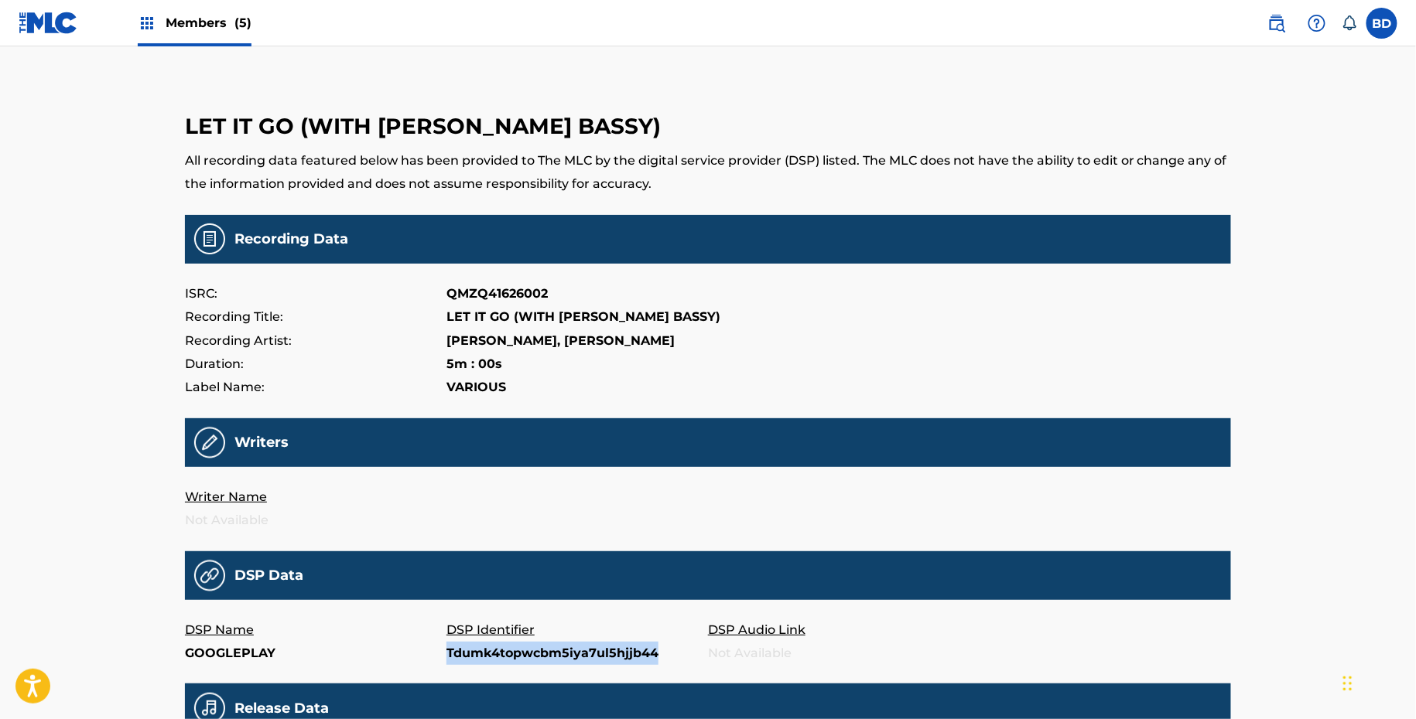
copy p "Tdumk4topwcbm5iya7ul5hjjb44"
click at [514, 658] on p "T4toezwoi7rgh4brne2bonjyory" at bounding box center [576, 653] width 261 height 23
copy p "T4toezwoi7rgh4brne2bonjyory"
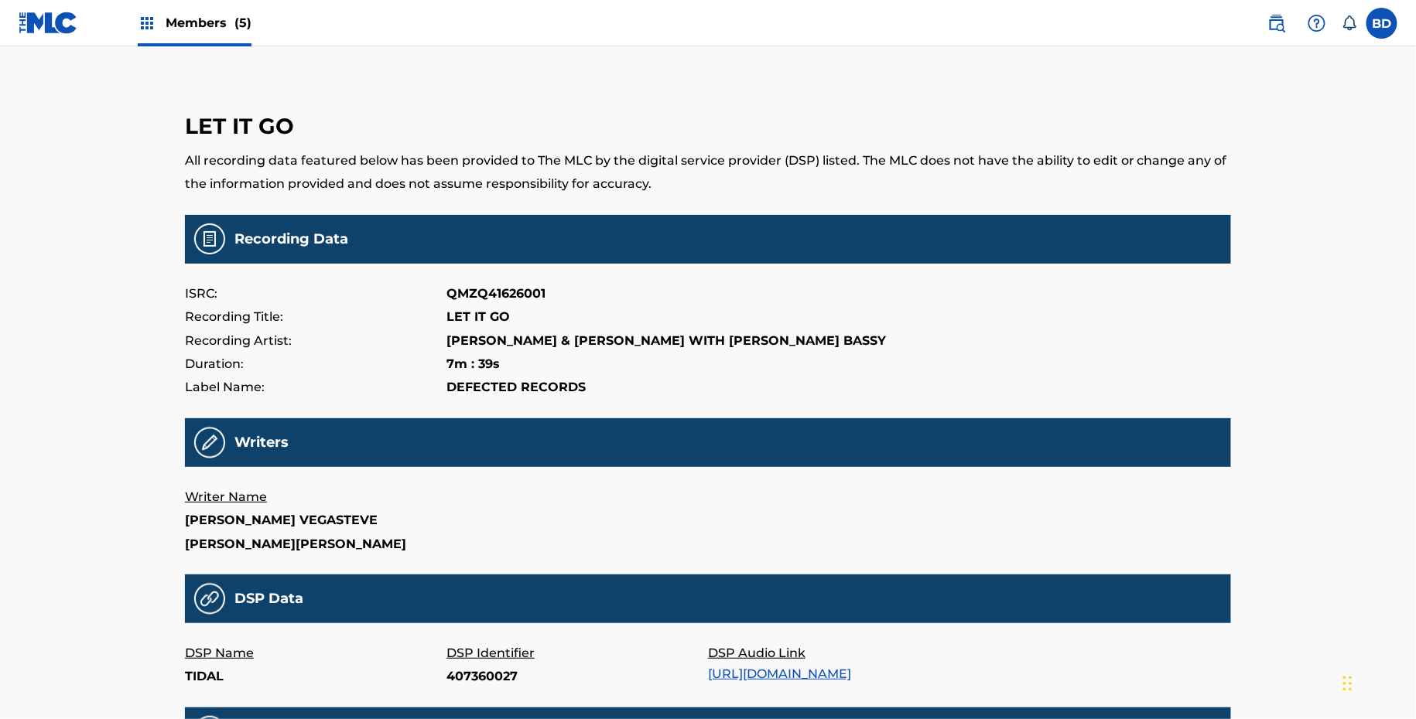
click at [468, 685] on p "407360027" at bounding box center [576, 676] width 261 height 23
copy p "407360027"
click at [462, 682] on p "407363473" at bounding box center [576, 676] width 261 height 23
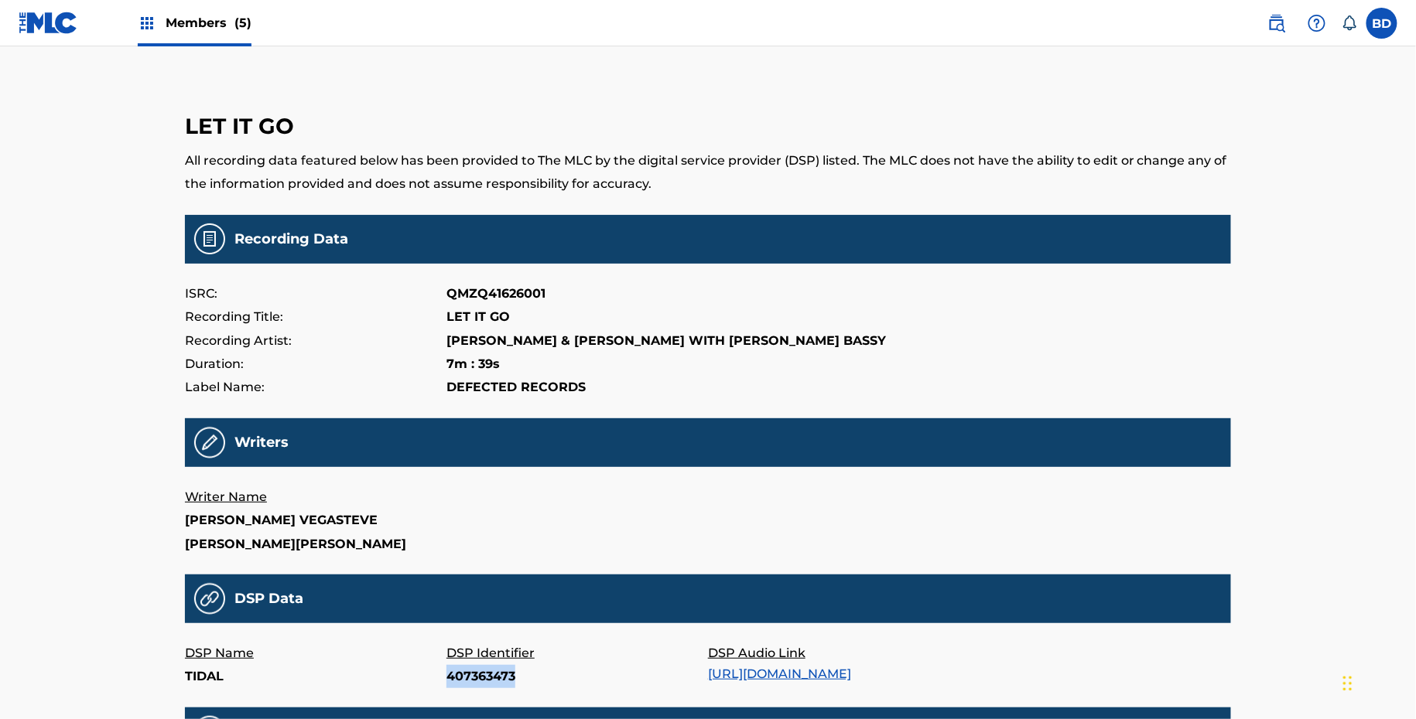
copy p "407363473"
click at [460, 675] on p "407359534" at bounding box center [576, 676] width 261 height 23
copy p "407359534"
click at [495, 677] on p "407367971" at bounding box center [576, 676] width 261 height 23
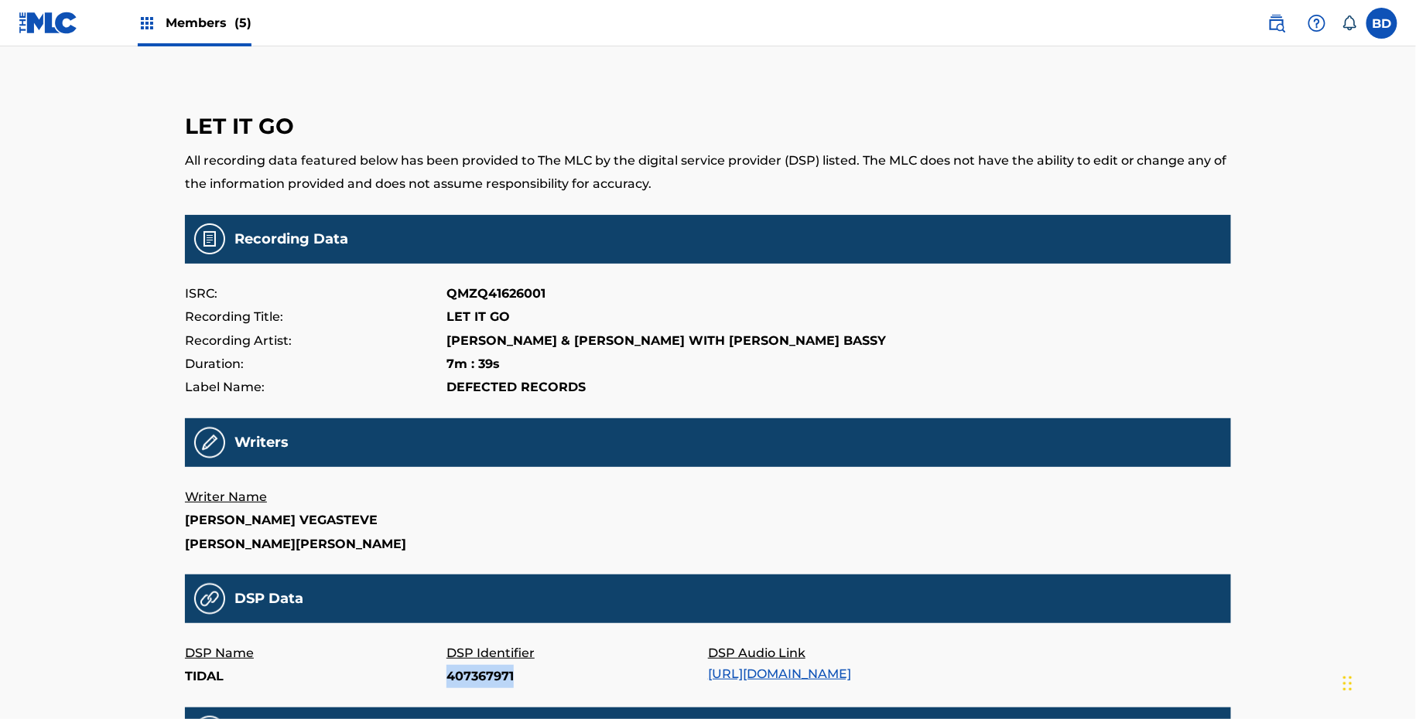
click at [495, 677] on p "407367971" at bounding box center [576, 676] width 261 height 23
copy p "407367971"
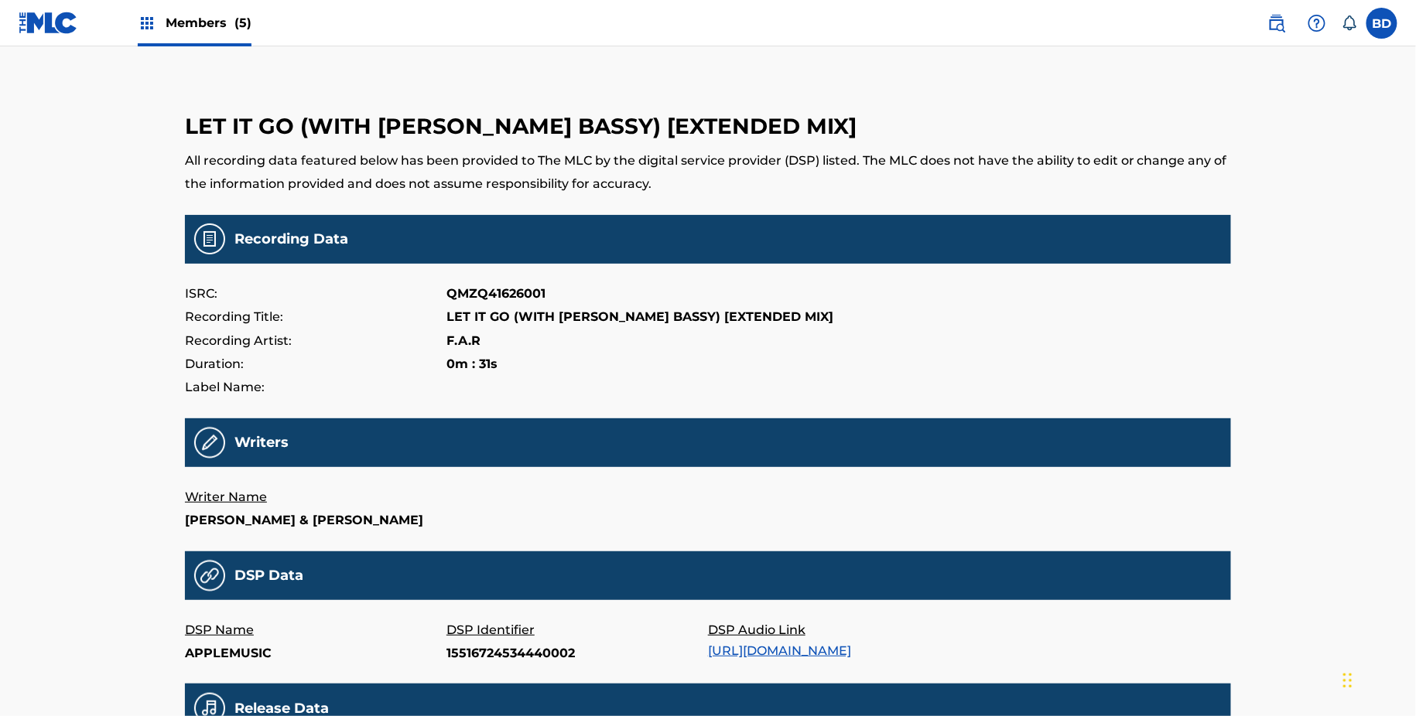
click at [457, 665] on p "15516724534440002" at bounding box center [576, 653] width 261 height 23
copy p "15516724534440002"
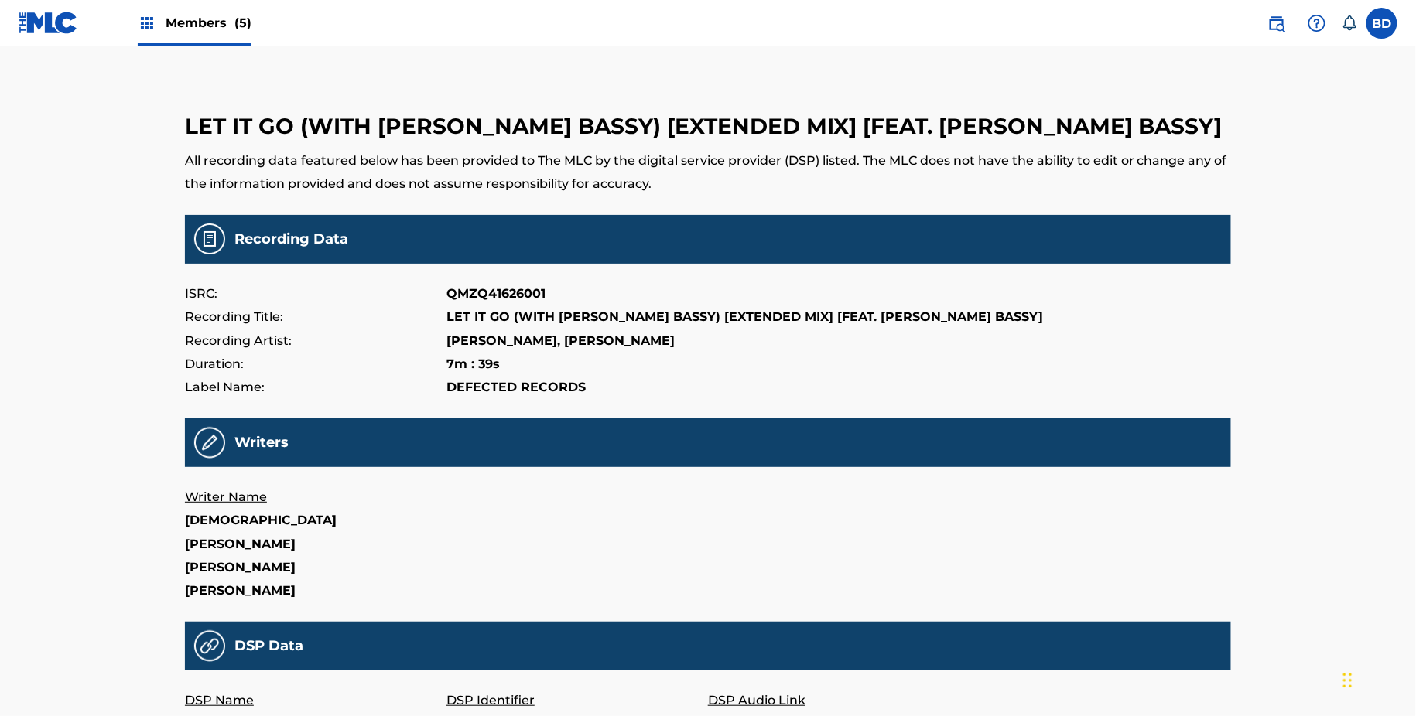
click at [460, 713] on p "131107764" at bounding box center [576, 724] width 261 height 23
copy p "131107764"
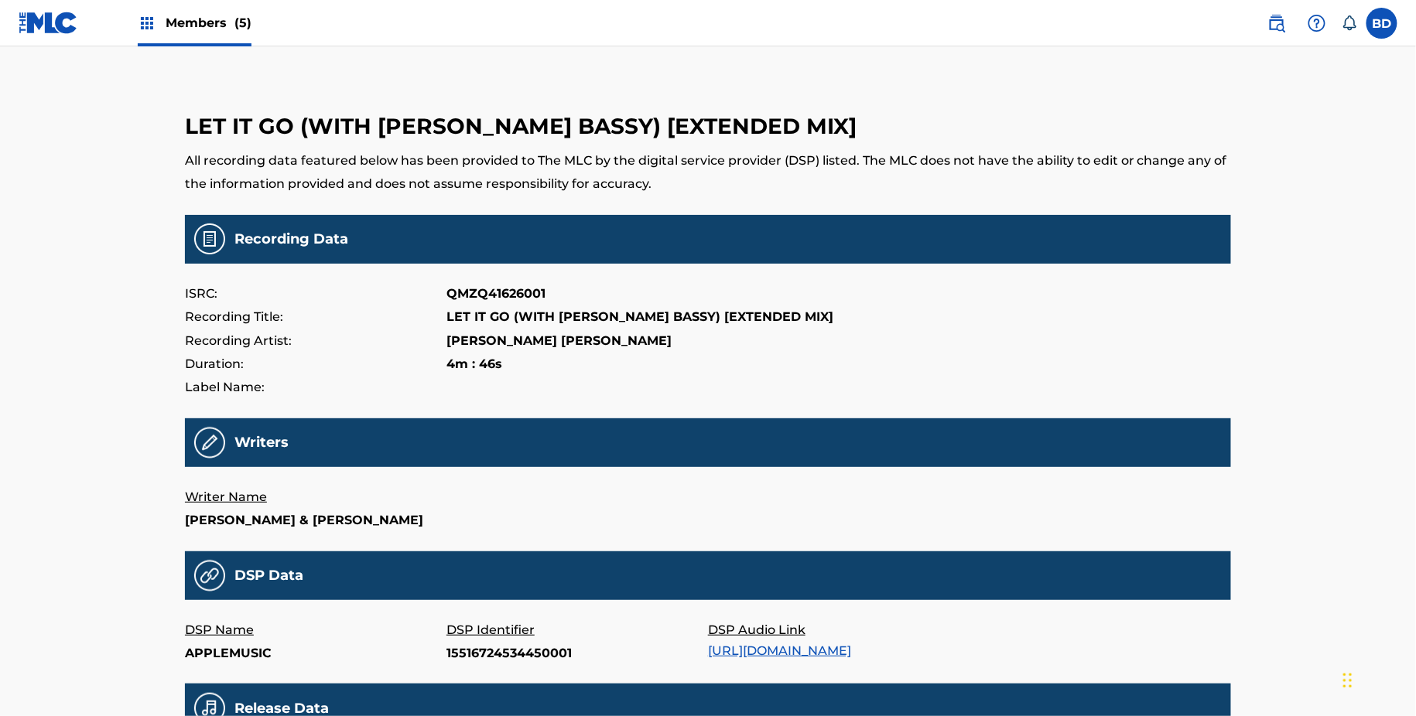
click at [482, 665] on p "15516724534450001" at bounding box center [576, 653] width 261 height 23
copy p "15516724534450001"
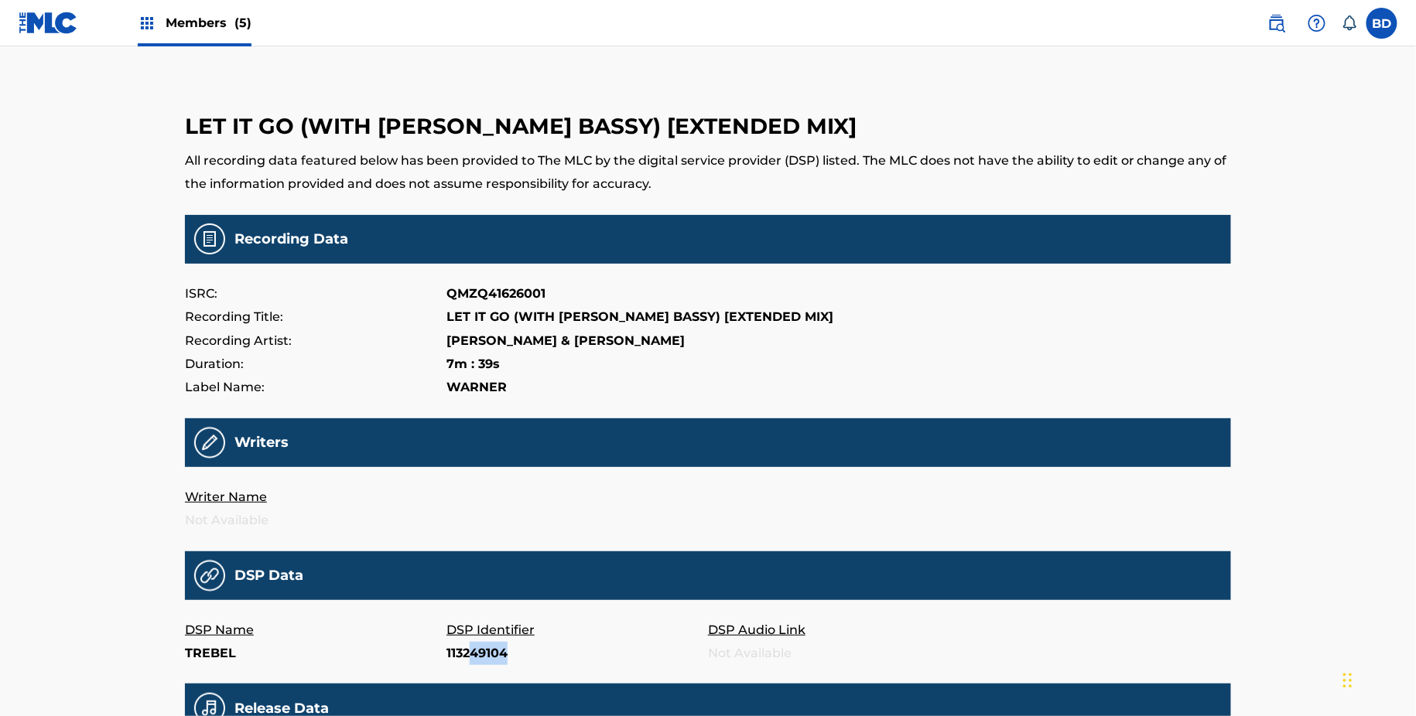
click at [469, 665] on main "LET IT GO (WITH [PERSON_NAME] BASSY) [EXTENDED MIX] All recording data featured…" at bounding box center [708, 512] width 1046 height 854
click at [488, 649] on p "113249104" at bounding box center [576, 653] width 261 height 23
click at [457, 648] on p "Tra.489795407" at bounding box center [576, 653] width 261 height 23
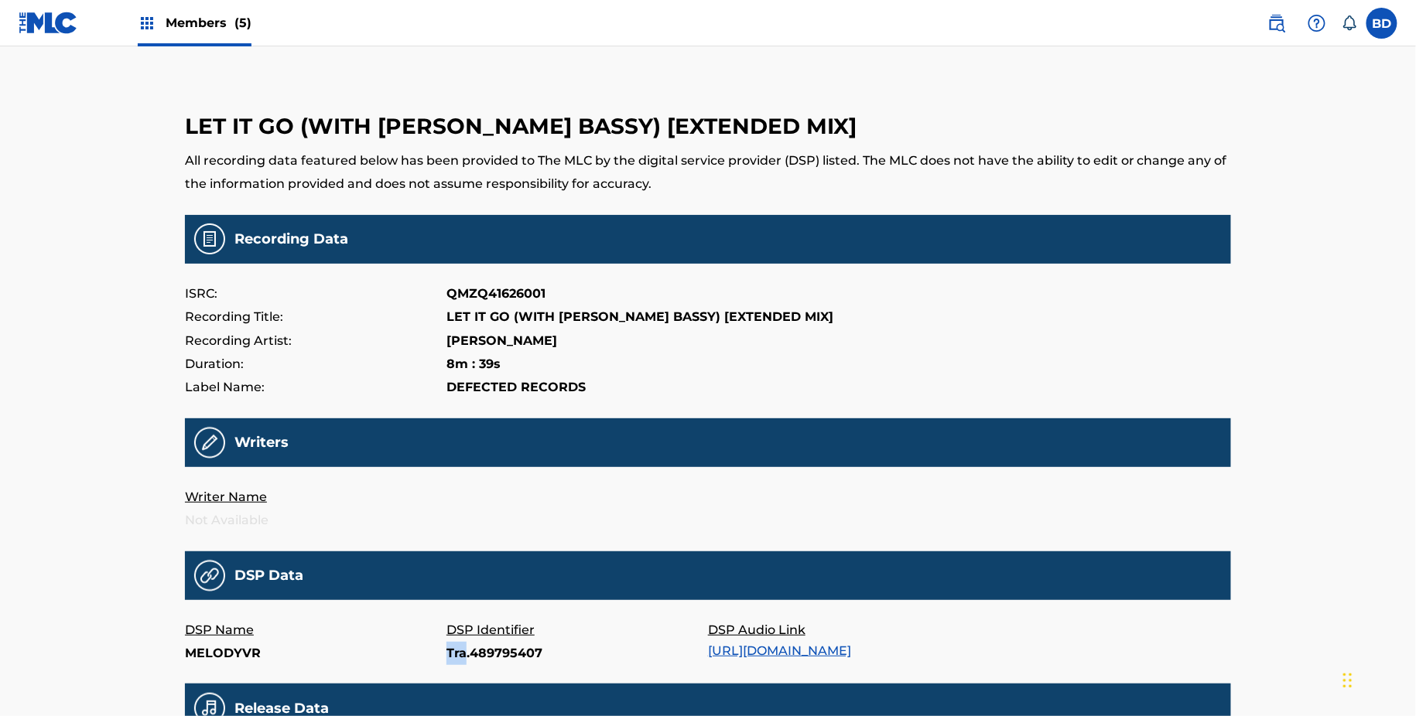
click at [457, 648] on p "Tra.489795407" at bounding box center [576, 653] width 261 height 23
copy p "Tra.489795407"
click at [465, 659] on p "Tra.531348118" at bounding box center [576, 653] width 261 height 23
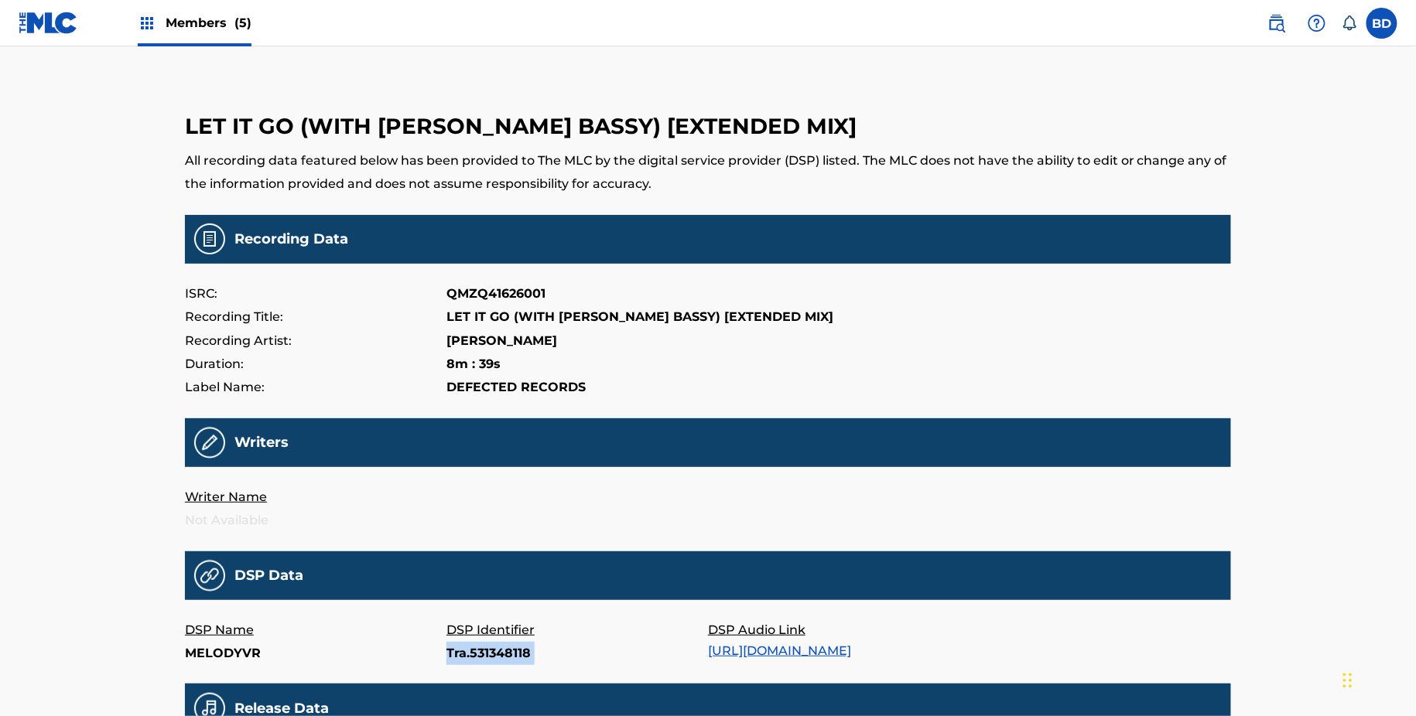
click at [465, 659] on p "Tra.531348118" at bounding box center [576, 653] width 261 height 23
copy p "Tra.531348118"
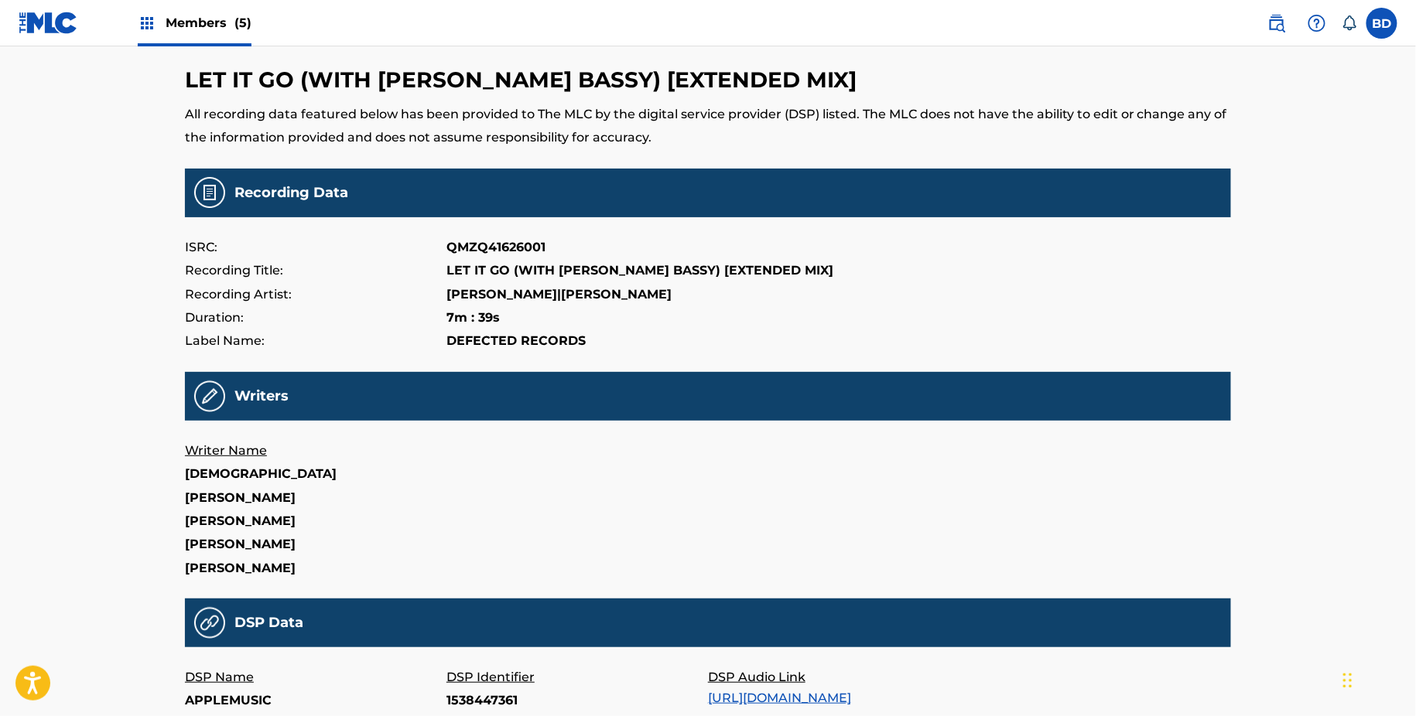
scroll to position [118, 0]
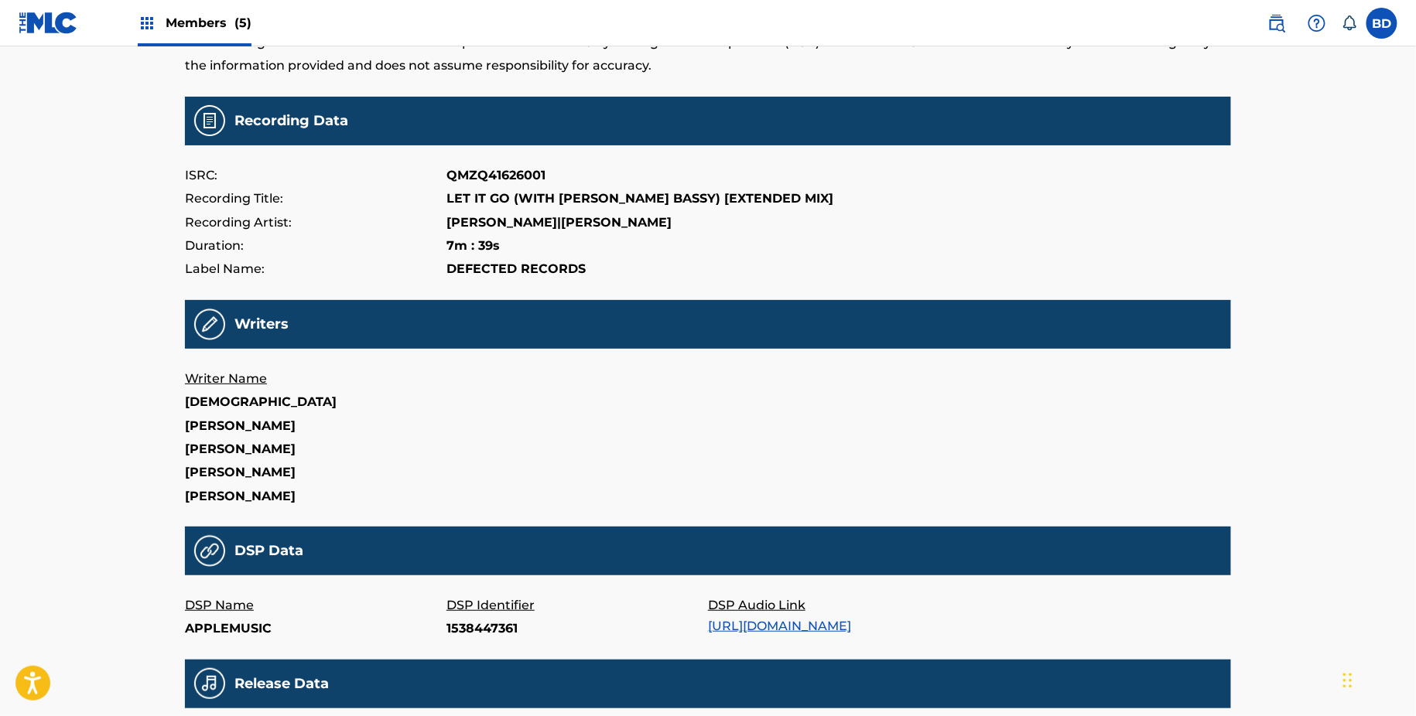
click at [479, 617] on p "1538447361" at bounding box center [576, 628] width 261 height 23
copy p "1538447361"
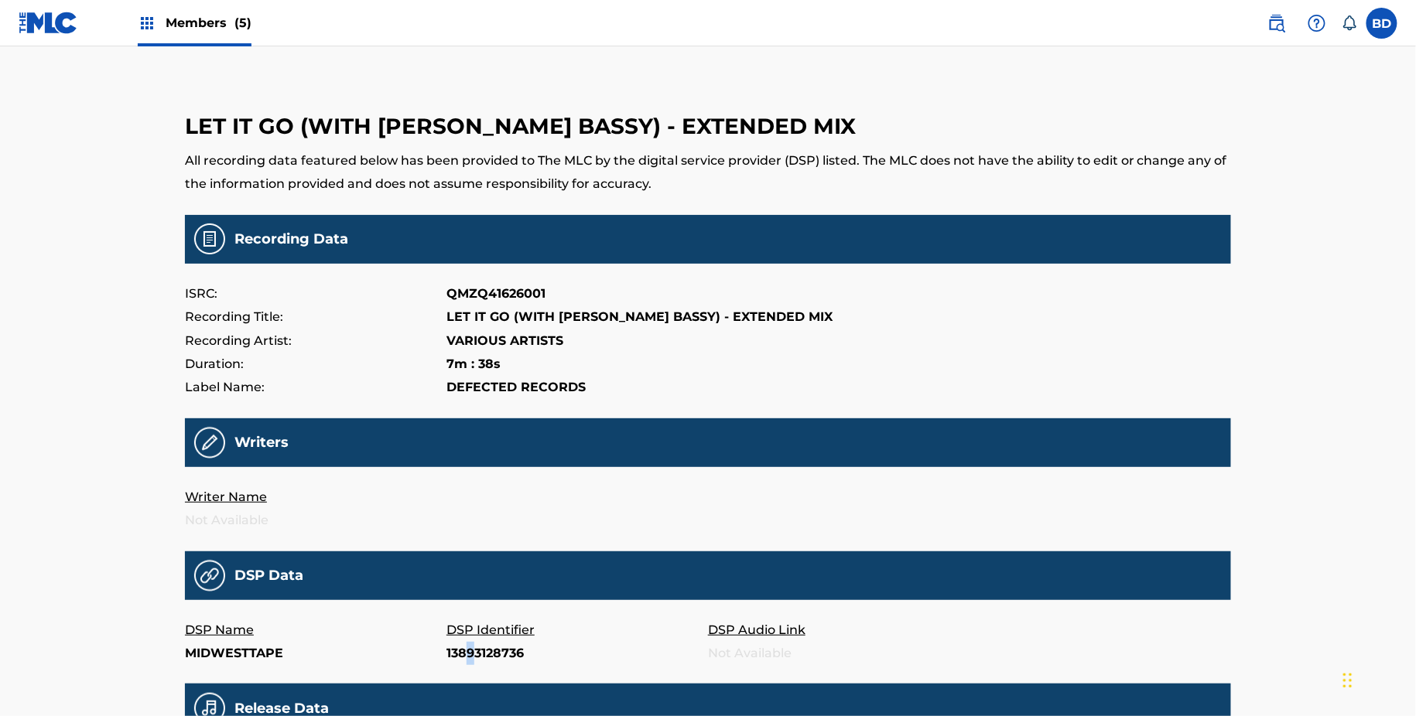
click at [470, 651] on p "13893128736" at bounding box center [576, 653] width 261 height 23
click at [480, 648] on p "13893128736" at bounding box center [576, 653] width 261 height 23
copy p "13893128736"
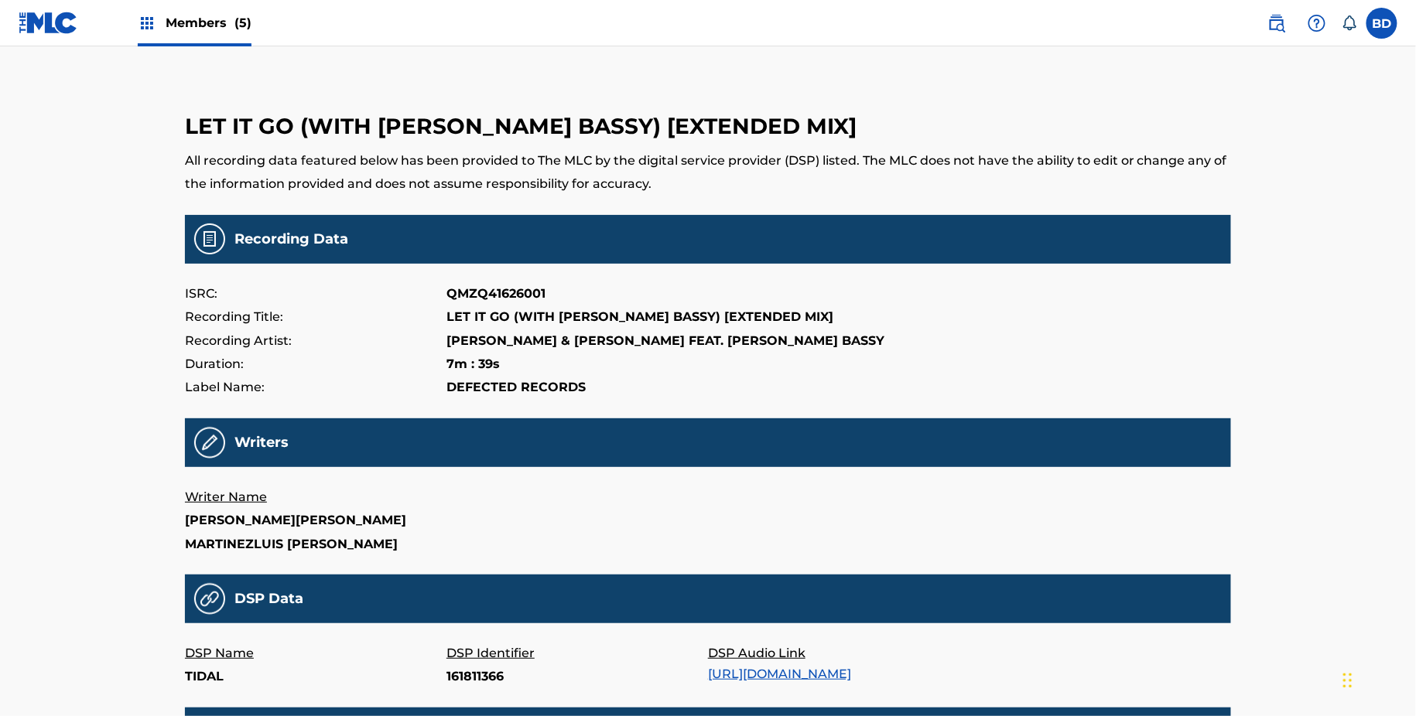
click at [471, 685] on p "161811366" at bounding box center [576, 676] width 261 height 23
copy p "161811366"
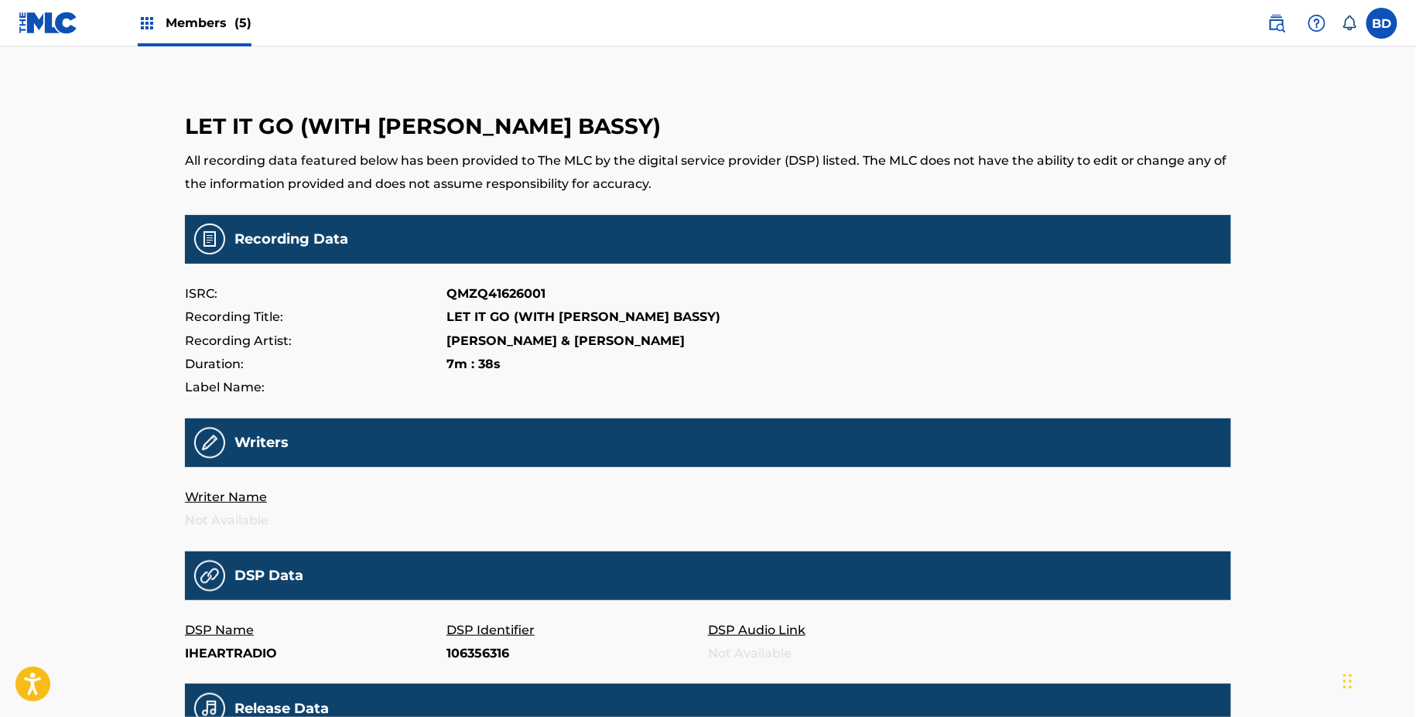
click at [462, 656] on p "106356316" at bounding box center [576, 653] width 261 height 23
copy p "106356316"
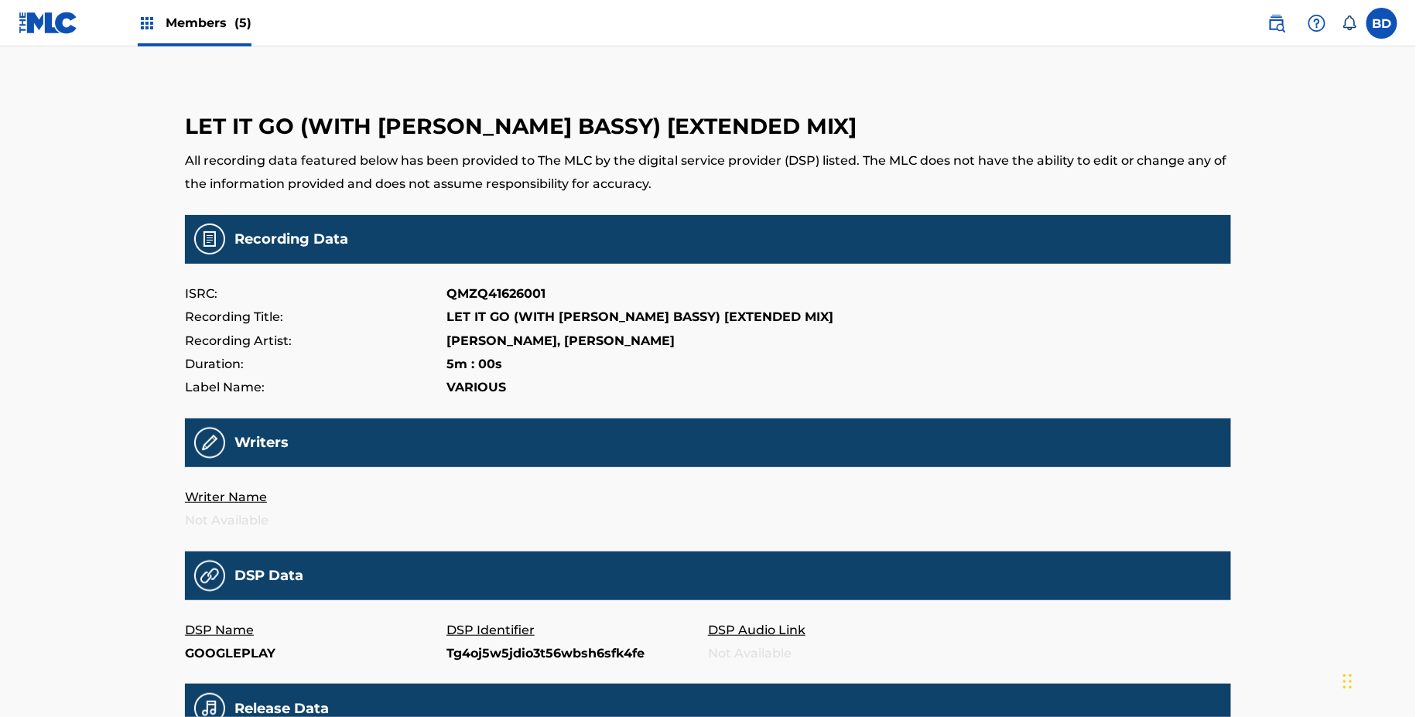
click at [494, 640] on p "DSP Identifier" at bounding box center [576, 630] width 261 height 23
click at [494, 658] on p "Tg4oj5w5jdio3t56wbsh6sfk4fe" at bounding box center [576, 653] width 261 height 23
copy p "Tg4oj5w5jdio3t56wbsh6sfk4fe"
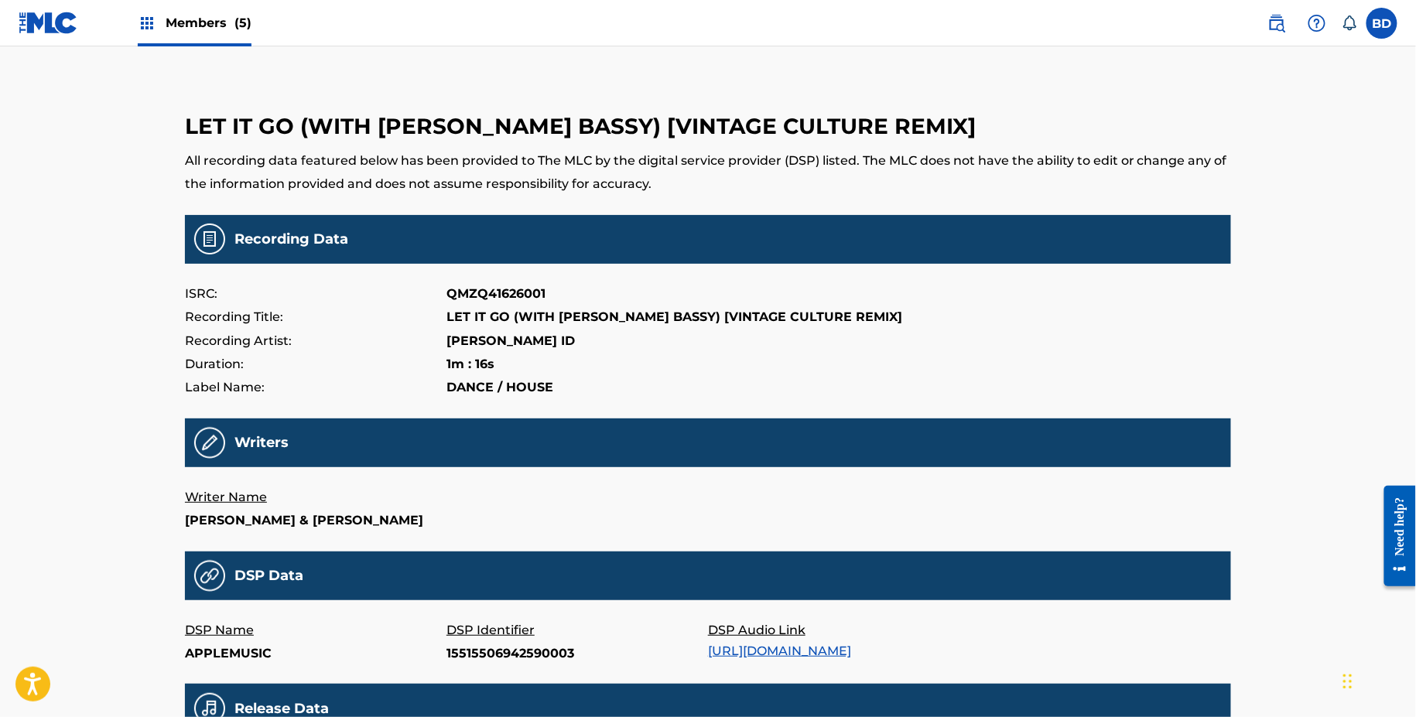
click at [518, 665] on p "15515506942590003" at bounding box center [576, 653] width 261 height 23
copy p "15515506942590003"
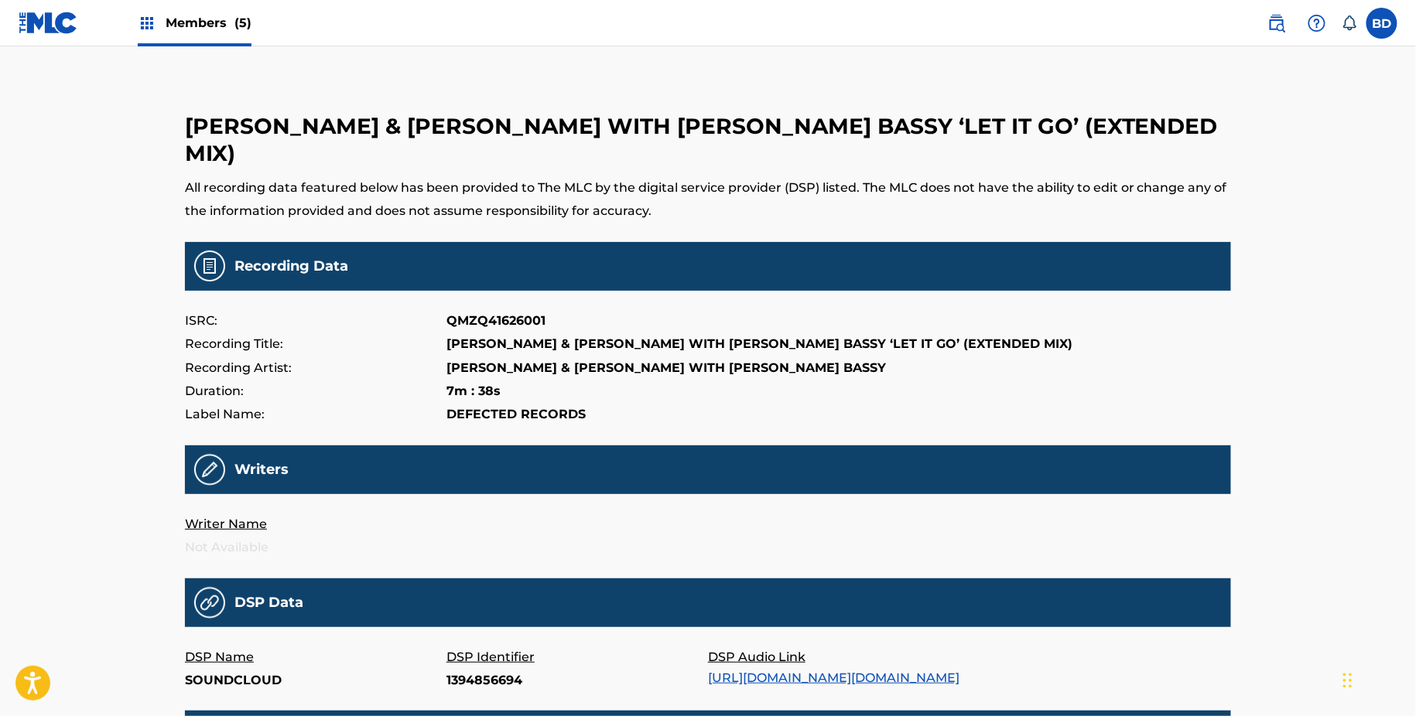
click at [481, 646] on p "DSP Identifier" at bounding box center [576, 657] width 261 height 23
click at [463, 669] on p "1394856694" at bounding box center [576, 680] width 261 height 23
click at [467, 669] on p "1394856694" at bounding box center [576, 680] width 261 height 23
click at [463, 669] on p "1394856694" at bounding box center [576, 680] width 261 height 23
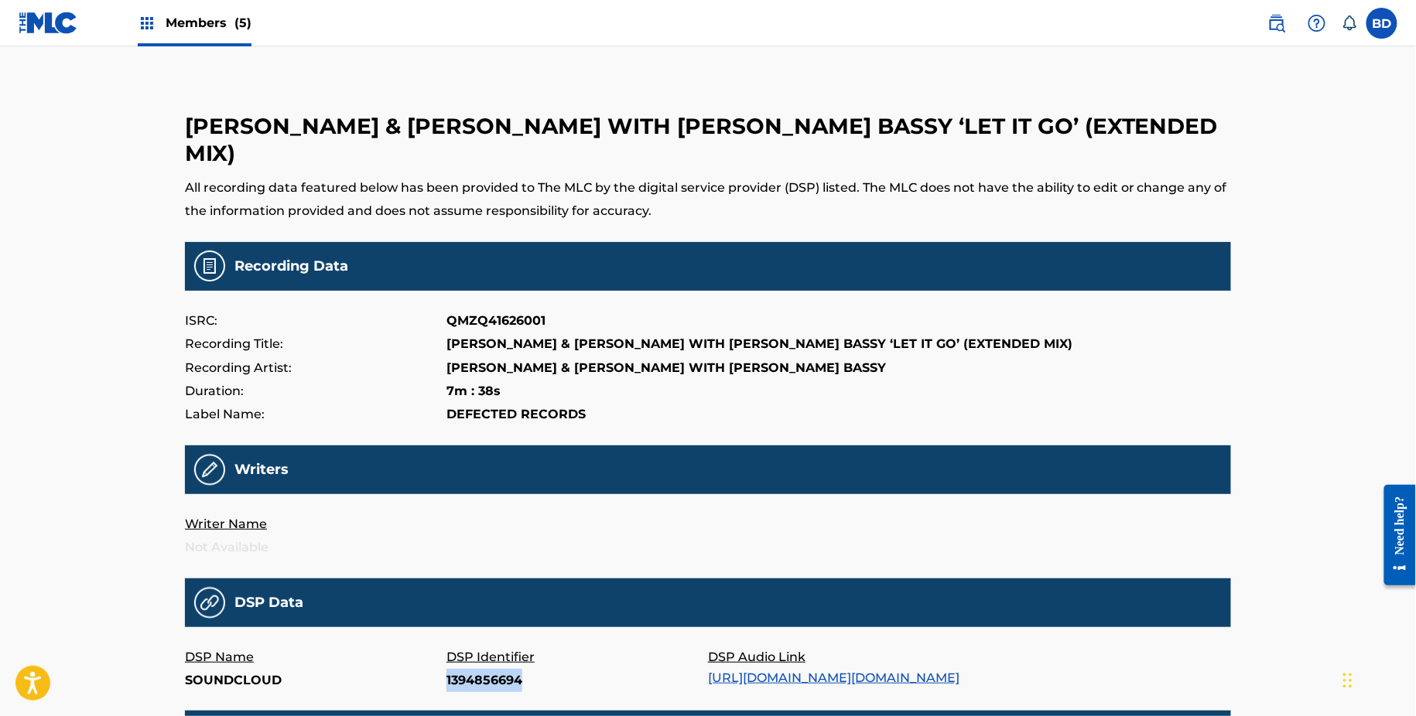
copy p "1394856694"
